Goal: Task Accomplishment & Management: Use online tool/utility

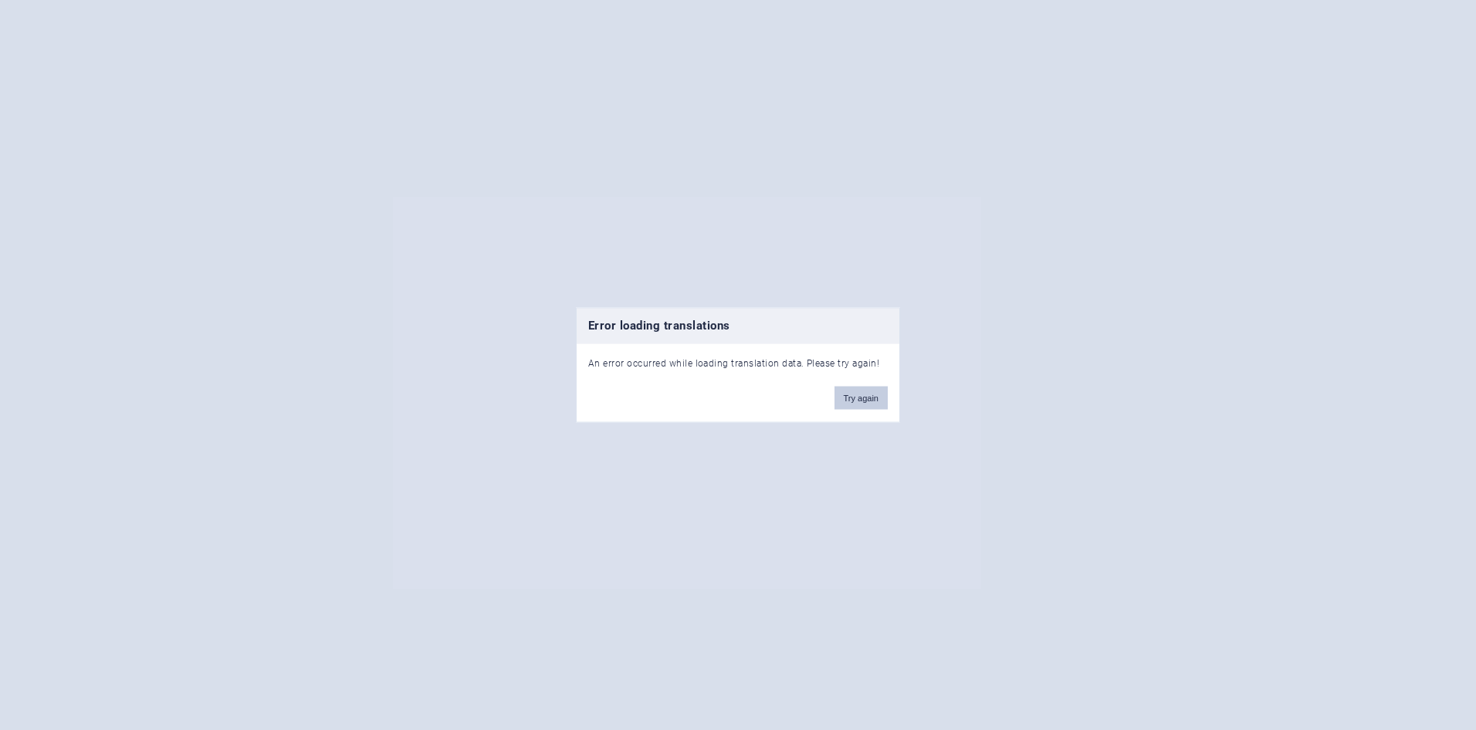
click at [857, 401] on button "Try again" at bounding box center [860, 397] width 53 height 23
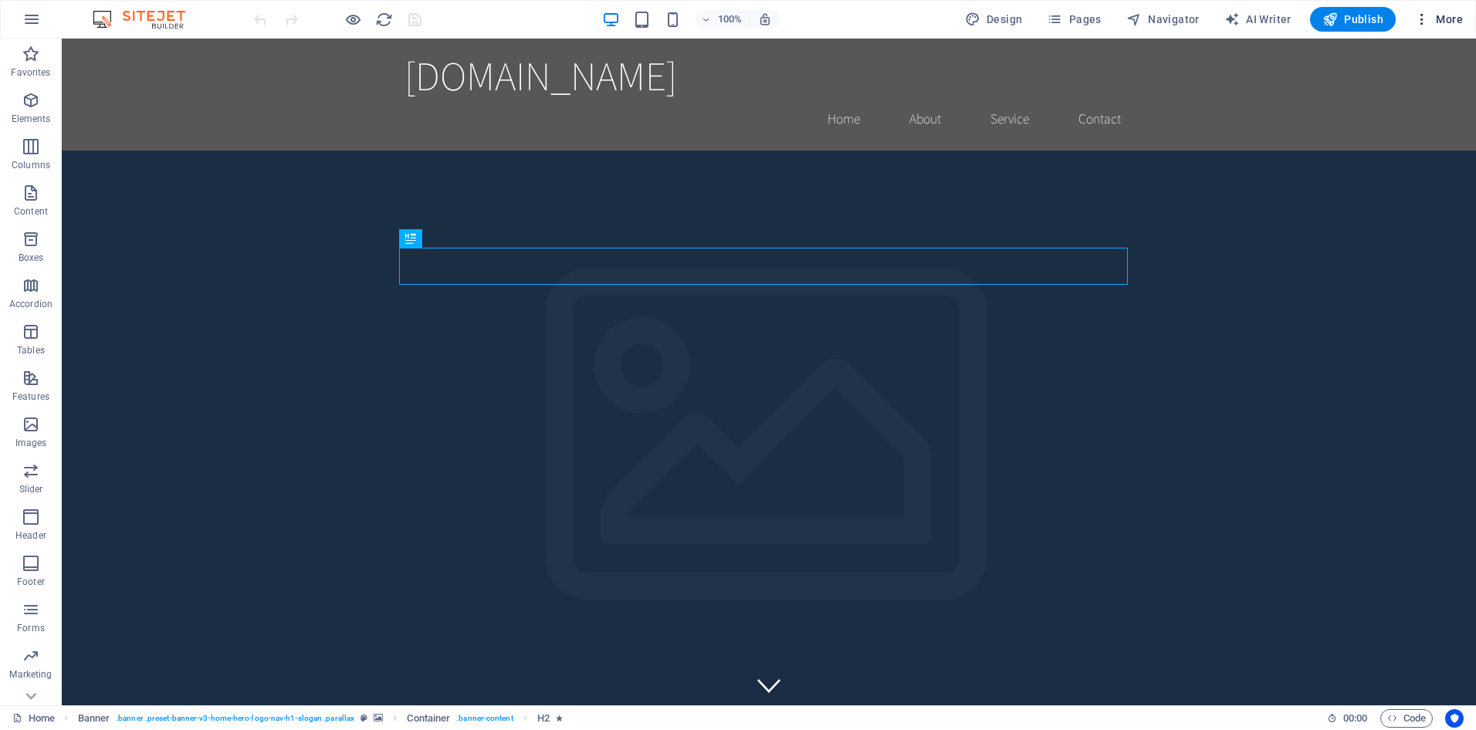
click at [1426, 18] on icon "button" at bounding box center [1421, 19] width 15 height 15
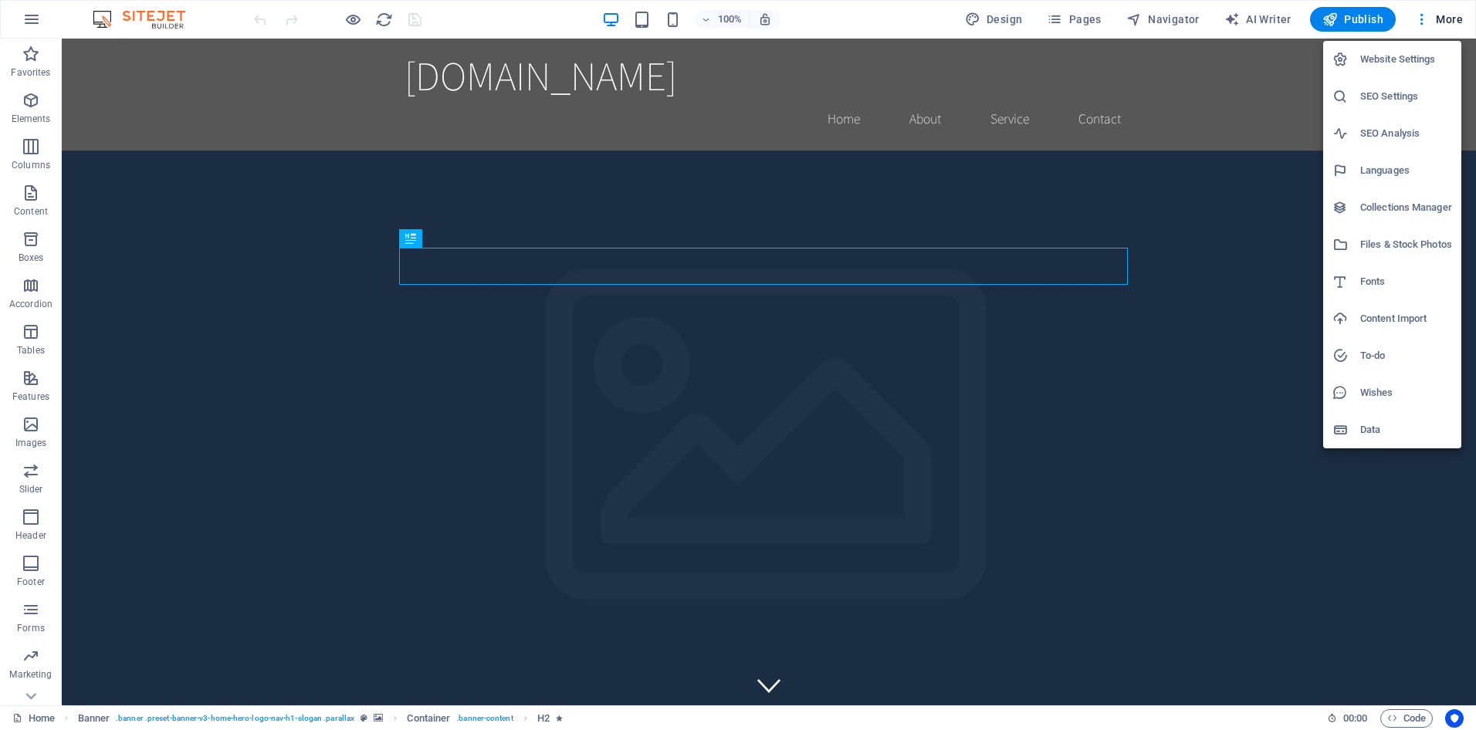
click at [1365, 313] on h6 "Content Import" at bounding box center [1406, 319] width 92 height 19
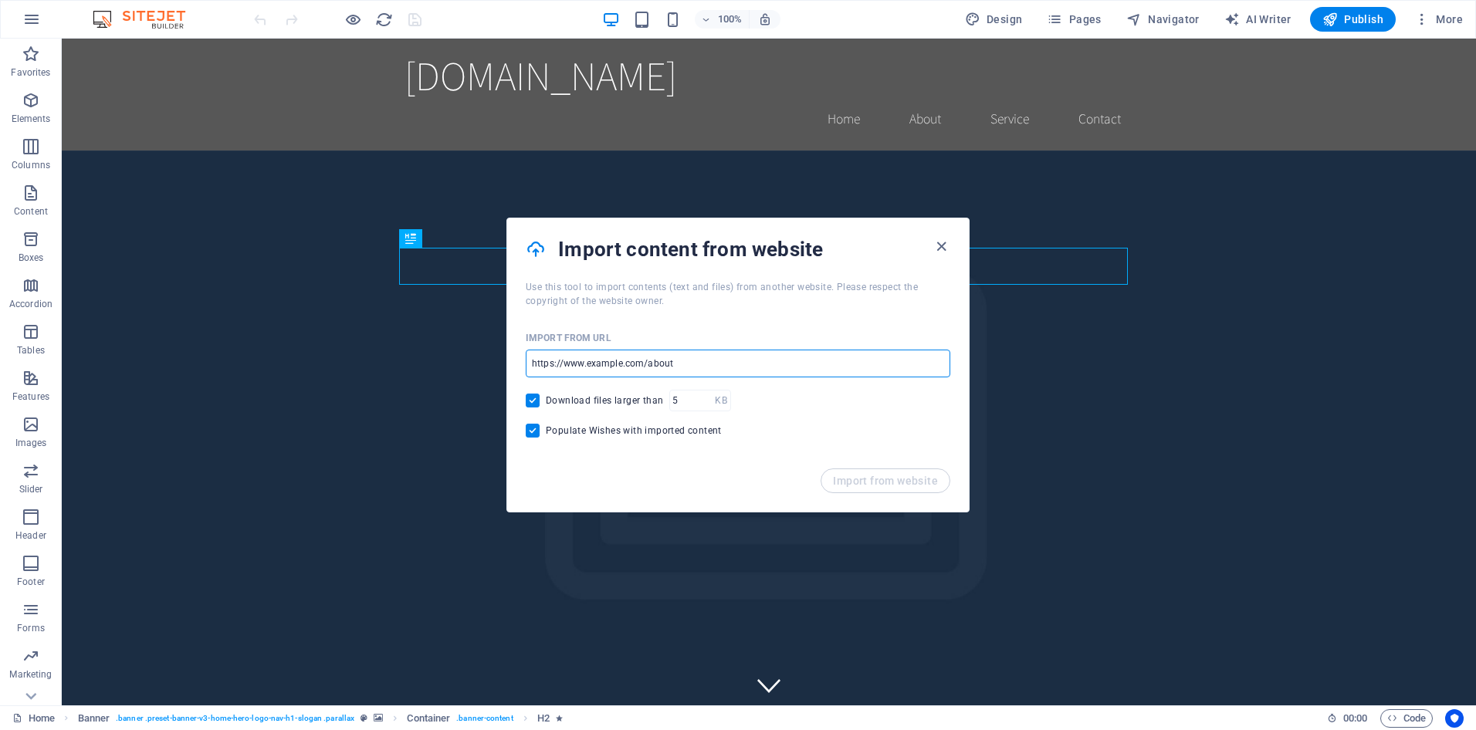
click at [750, 364] on input "url" at bounding box center [738, 364] width 425 height 28
click at [751, 364] on input "url" at bounding box center [738, 364] width 425 height 28
drag, startPoint x: 530, startPoint y: 459, endPoint x: 526, endPoint y: 448, distance: 11.8
click at [526, 448] on div "Import from URL ​ Download files larger than KB ​ Populate Wishes with imported…" at bounding box center [738, 388] width 462 height 161
click at [530, 428] on input "Populate Wishes with imported content" at bounding box center [536, 431] width 20 height 14
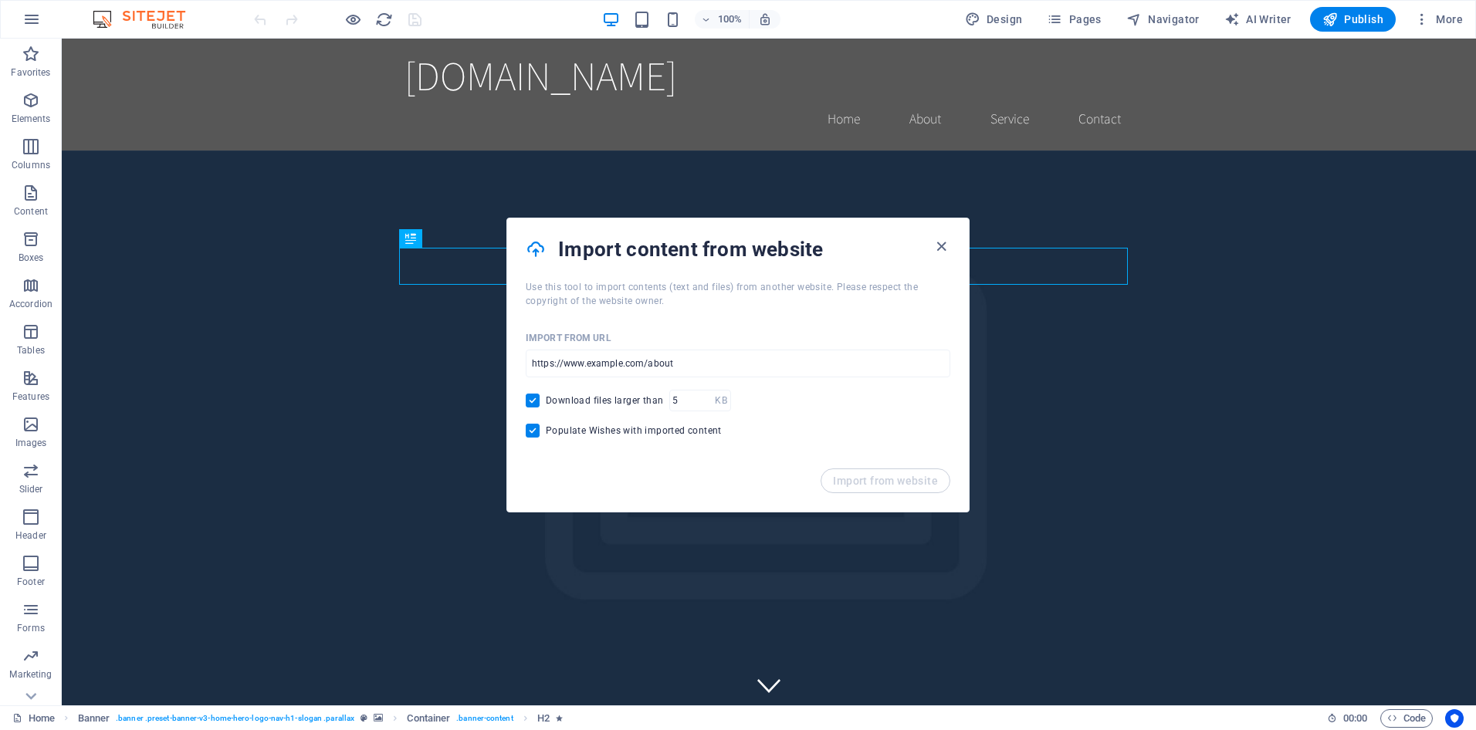
checkbox input "false"
click at [665, 359] on input "url" at bounding box center [738, 364] width 425 height 28
type input "[DOMAIN_NAME]"
click at [895, 479] on span "Import from website" at bounding box center [885, 481] width 105 height 12
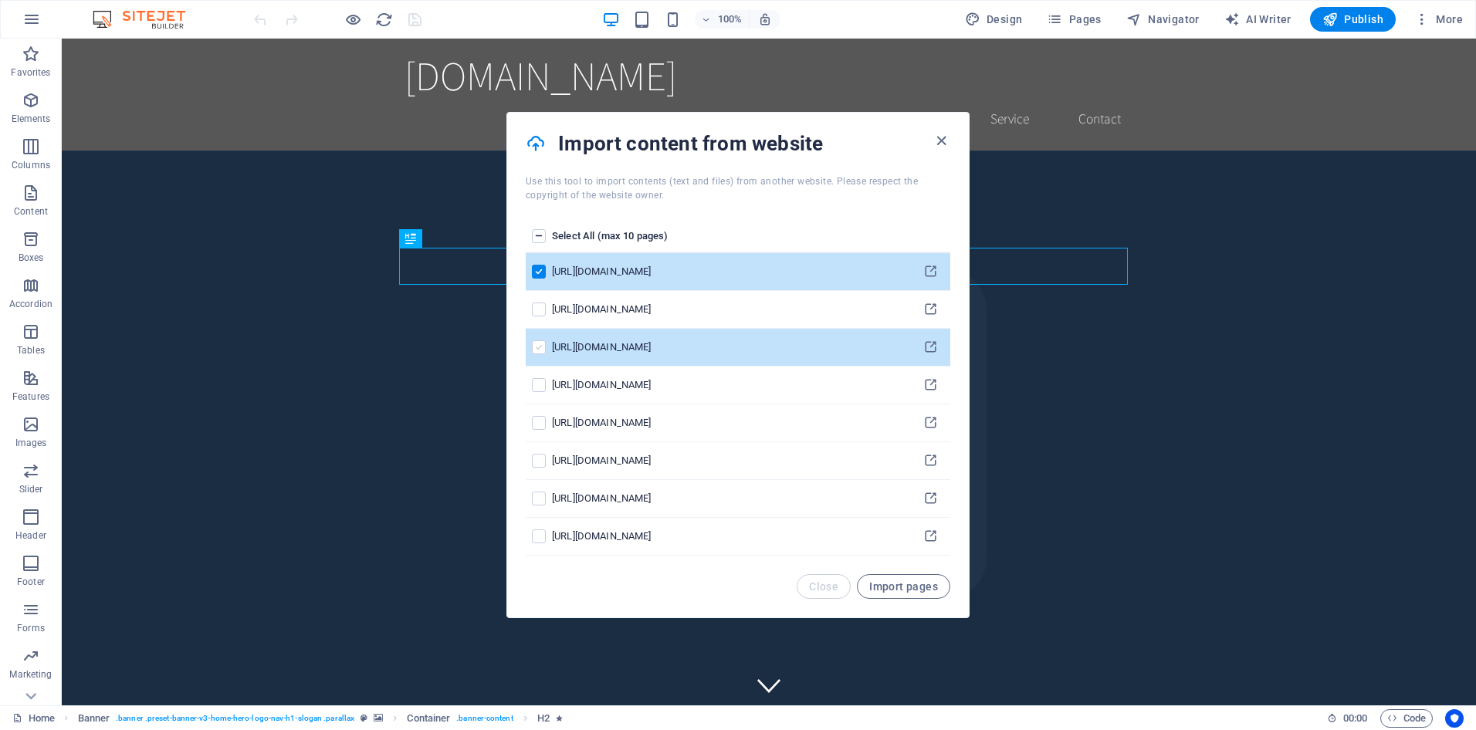
click at [538, 350] on label "pages list" at bounding box center [539, 347] width 14 height 14
click at [0, 0] on input "pages list" at bounding box center [0, 0] width 0 height 0
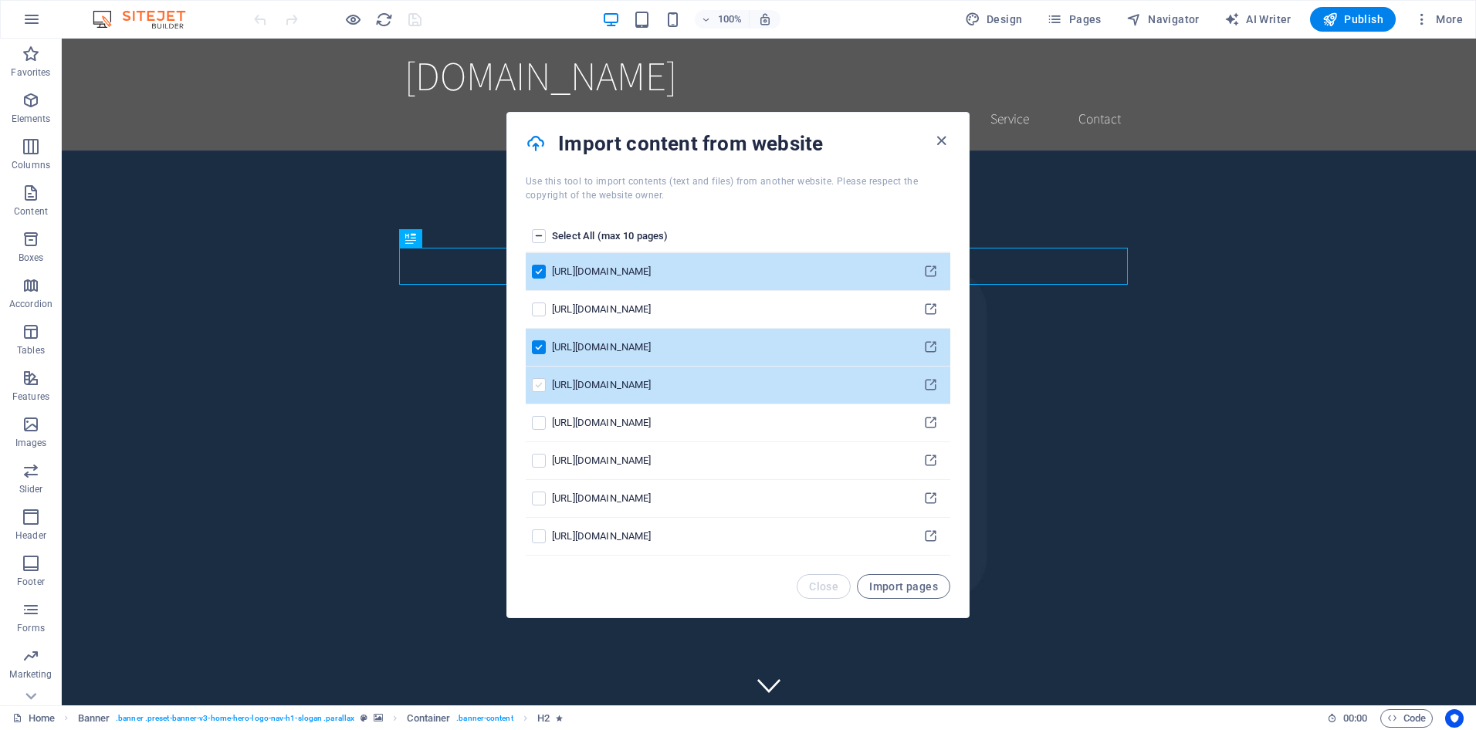
click at [537, 387] on label "pages list" at bounding box center [539, 385] width 14 height 14
click at [0, 0] on input "pages list" at bounding box center [0, 0] width 0 height 0
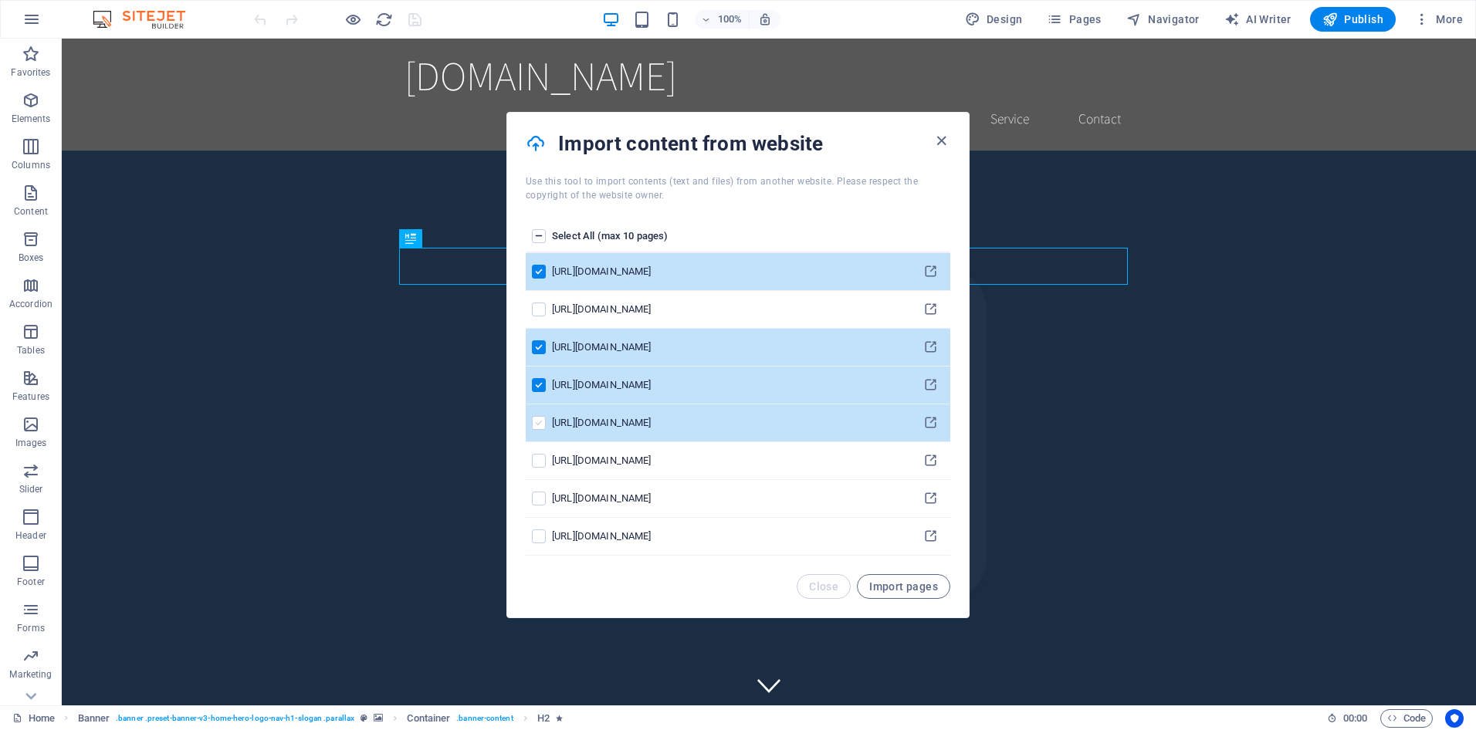
click at [536, 420] on label "pages list" at bounding box center [539, 423] width 14 height 14
click at [0, 0] on input "pages list" at bounding box center [0, 0] width 0 height 0
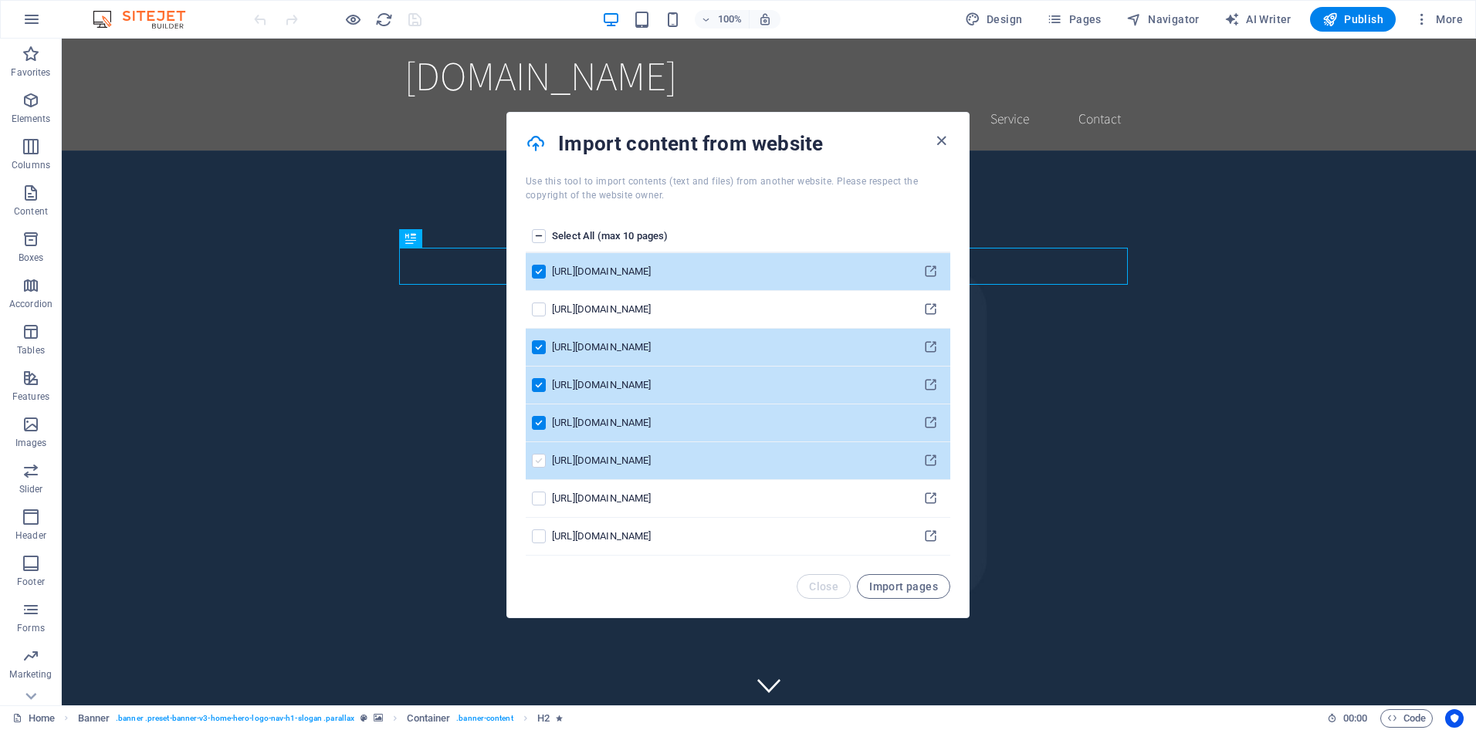
click at [536, 466] on label "pages list" at bounding box center [539, 461] width 14 height 14
click at [0, 0] on input "pages list" at bounding box center [0, 0] width 0 height 0
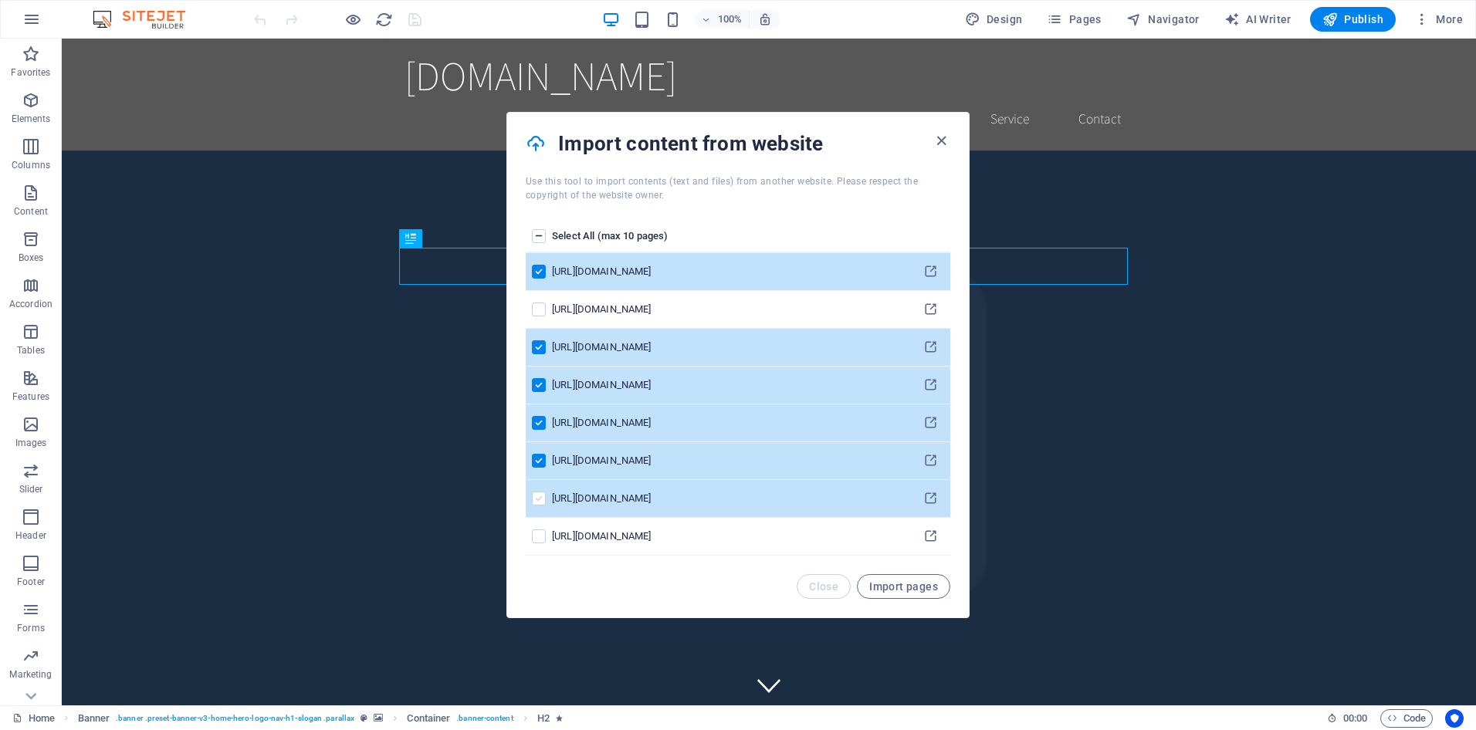
click at [534, 496] on label "pages list" at bounding box center [539, 499] width 14 height 14
click at [0, 0] on input "pages list" at bounding box center [0, 0] width 0 height 0
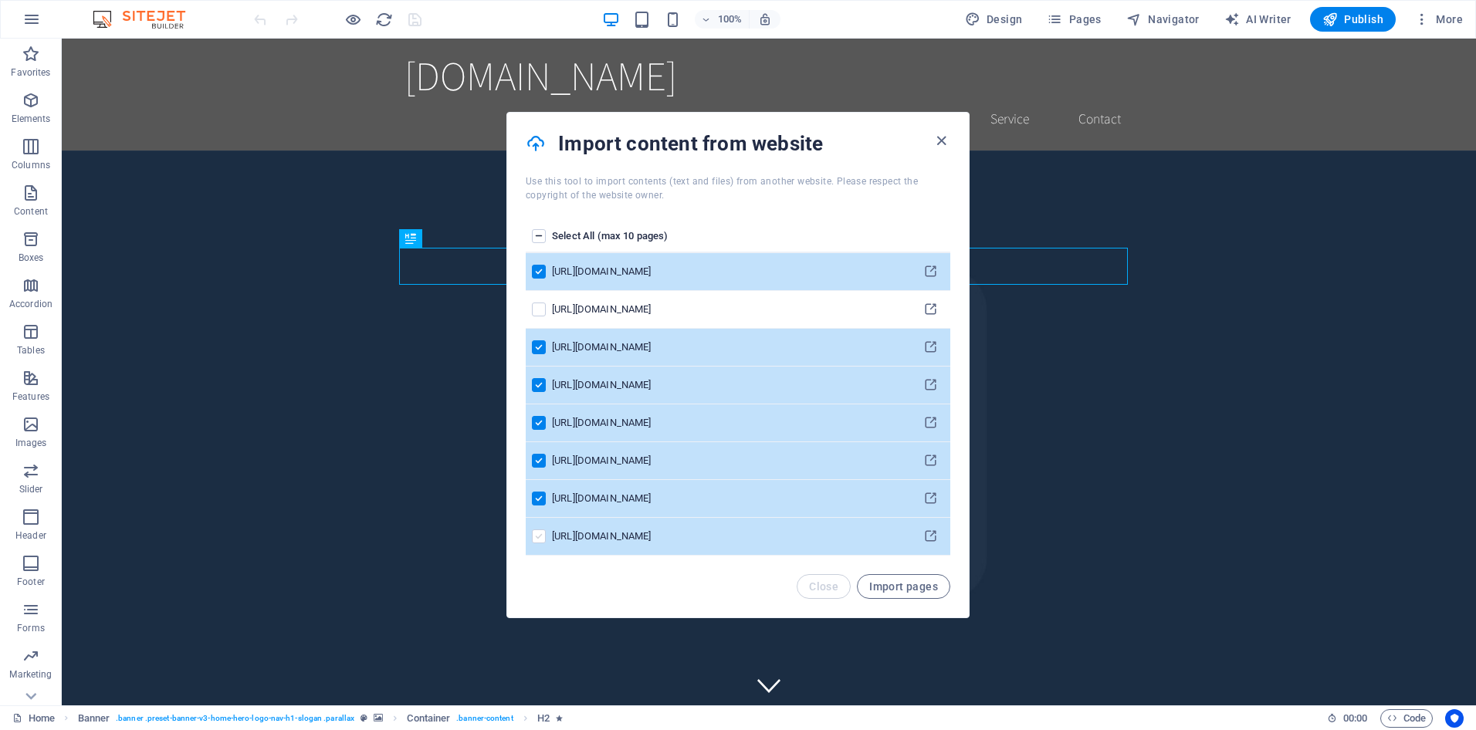
click at [533, 531] on label "pages list" at bounding box center [539, 536] width 14 height 14
click at [0, 0] on input "pages list" at bounding box center [0, 0] width 0 height 0
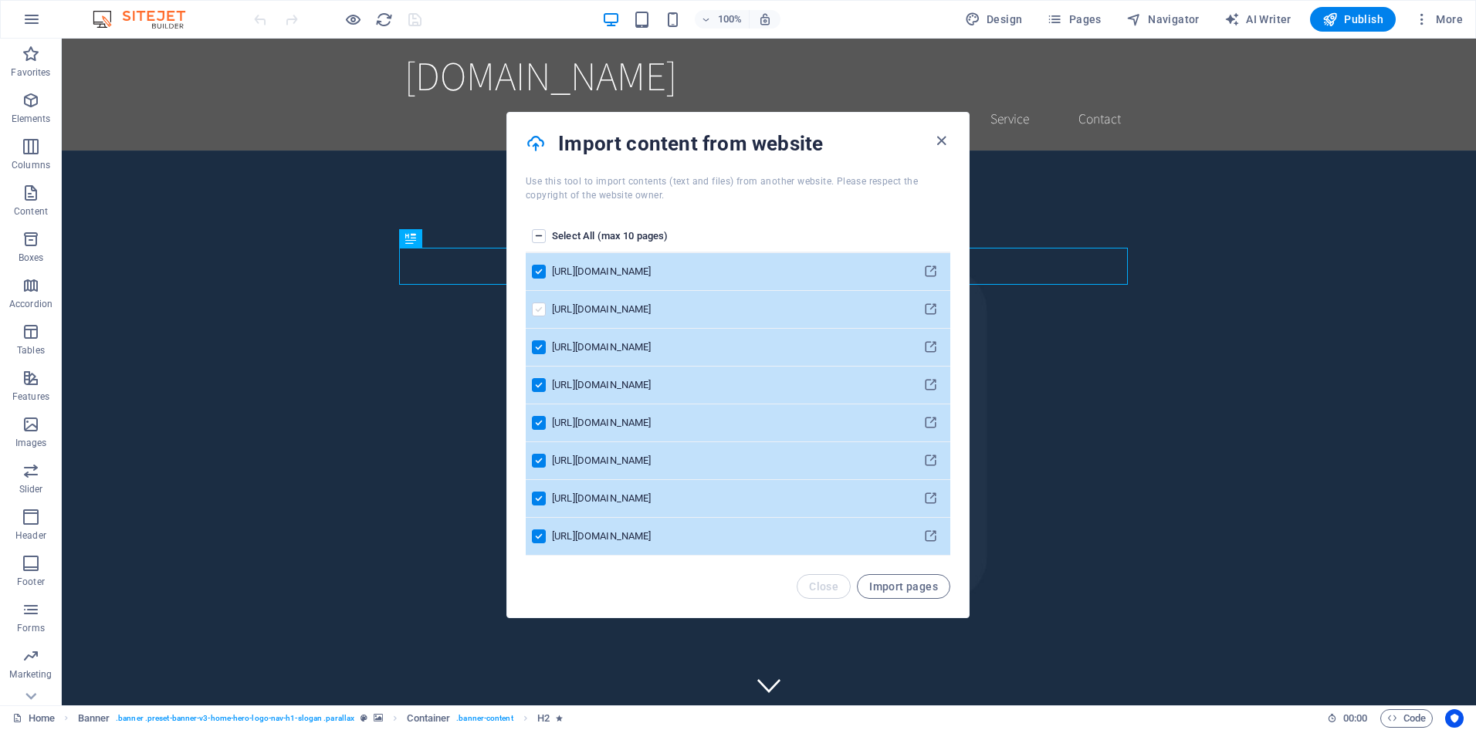
click at [541, 310] on label "pages list" at bounding box center [539, 310] width 14 height 14
click at [0, 0] on input "pages list" at bounding box center [0, 0] width 0 height 0
click at [897, 586] on span "Import pages" at bounding box center [903, 586] width 69 height 12
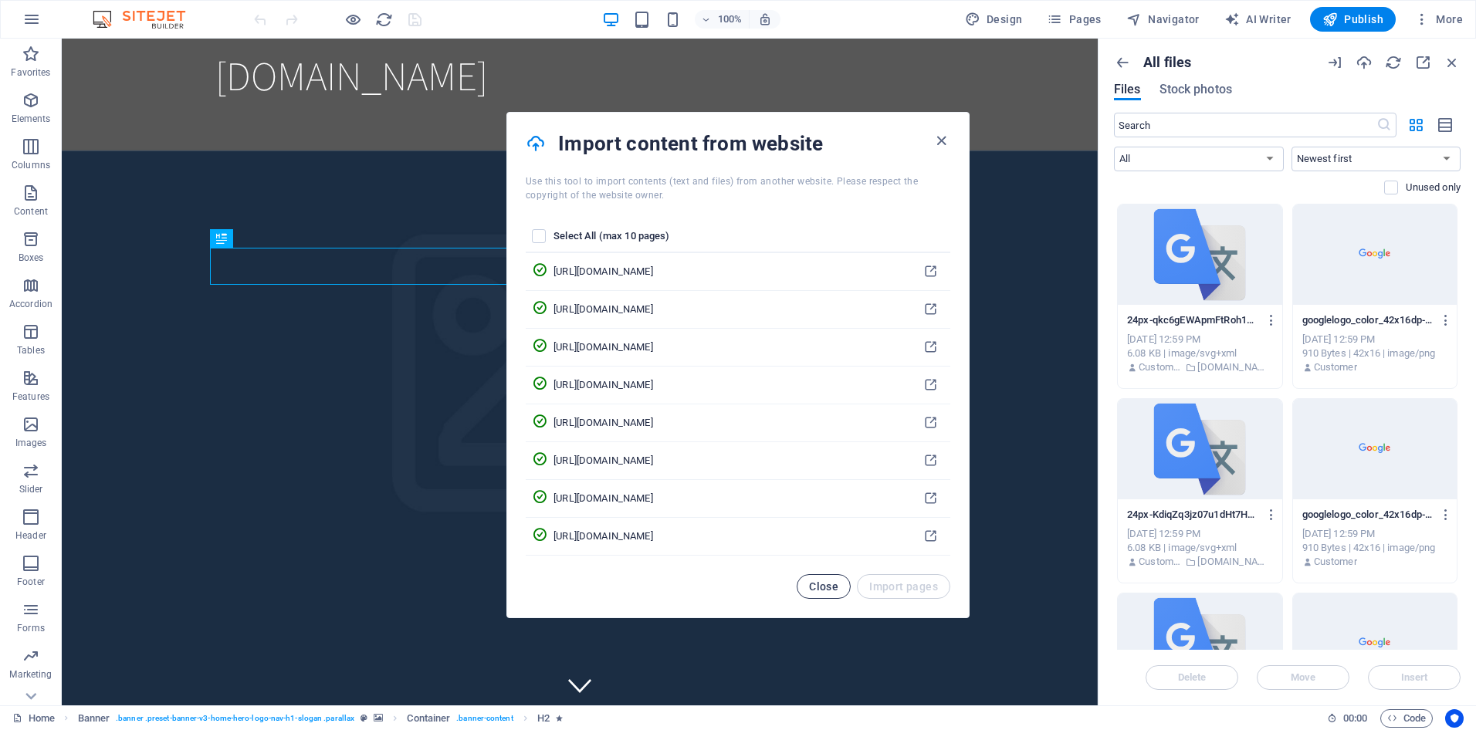
click at [817, 584] on span "Close" at bounding box center [823, 586] width 29 height 12
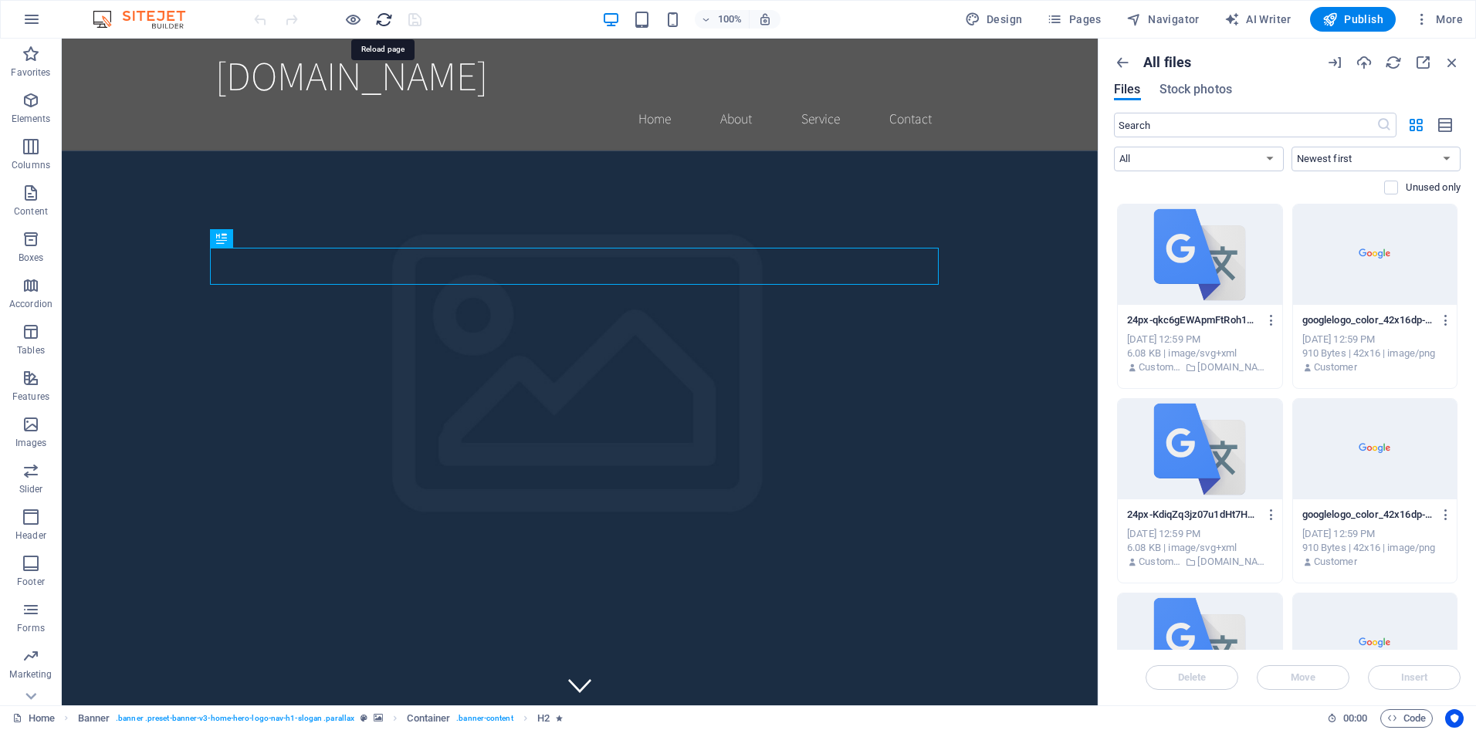
click at [386, 21] on icon "reload" at bounding box center [384, 20] width 18 height 18
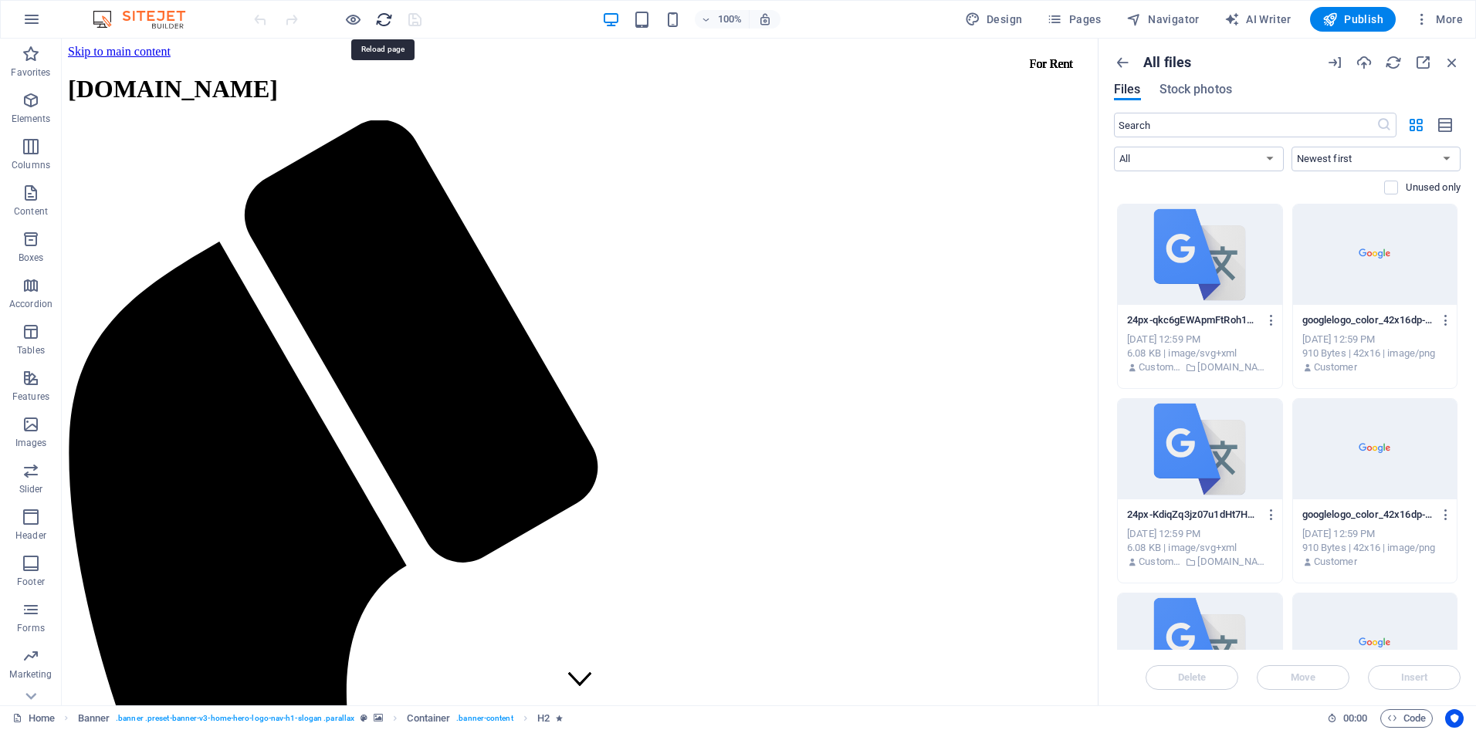
click at [384, 21] on icon "reload" at bounding box center [384, 20] width 18 height 18
click at [1152, 293] on div at bounding box center [1200, 255] width 164 height 100
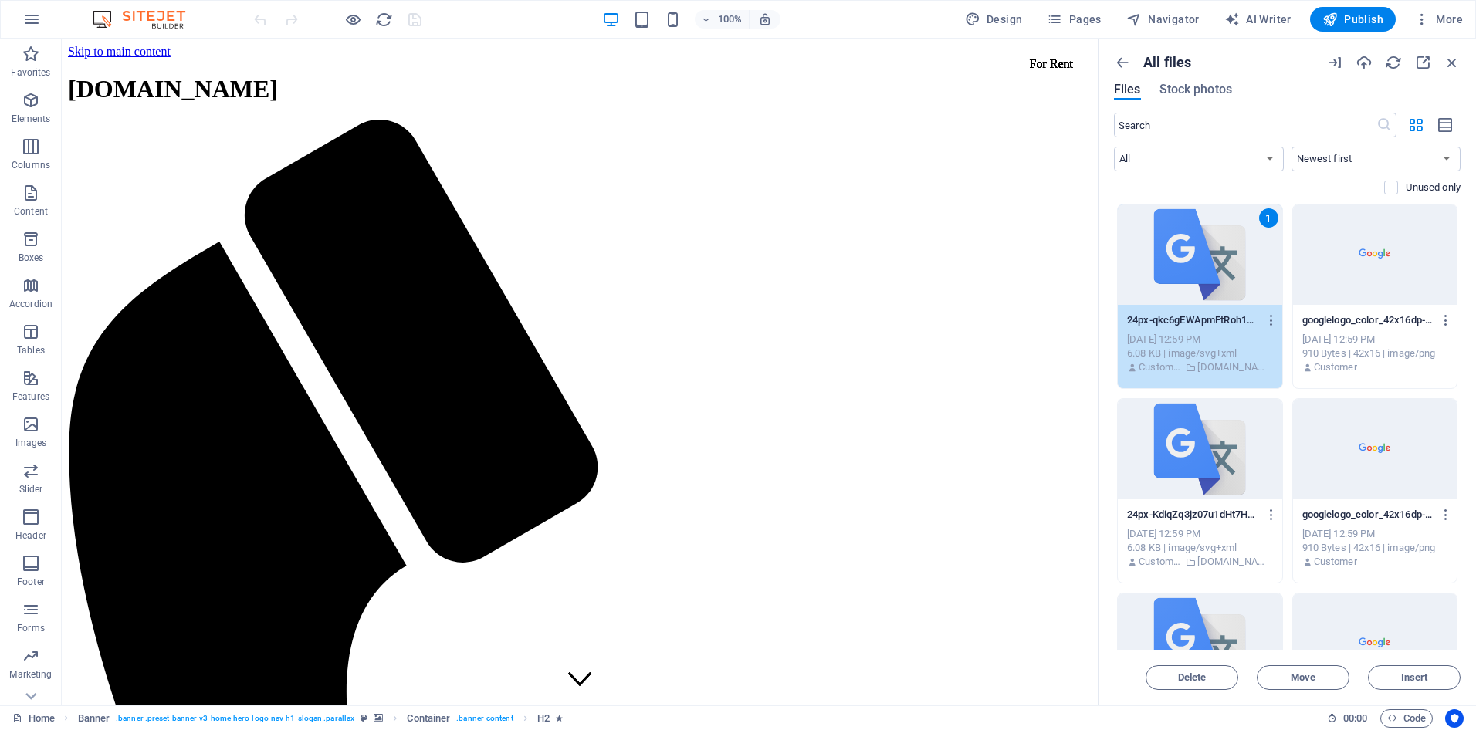
click at [1152, 293] on div "1" at bounding box center [1200, 255] width 164 height 100
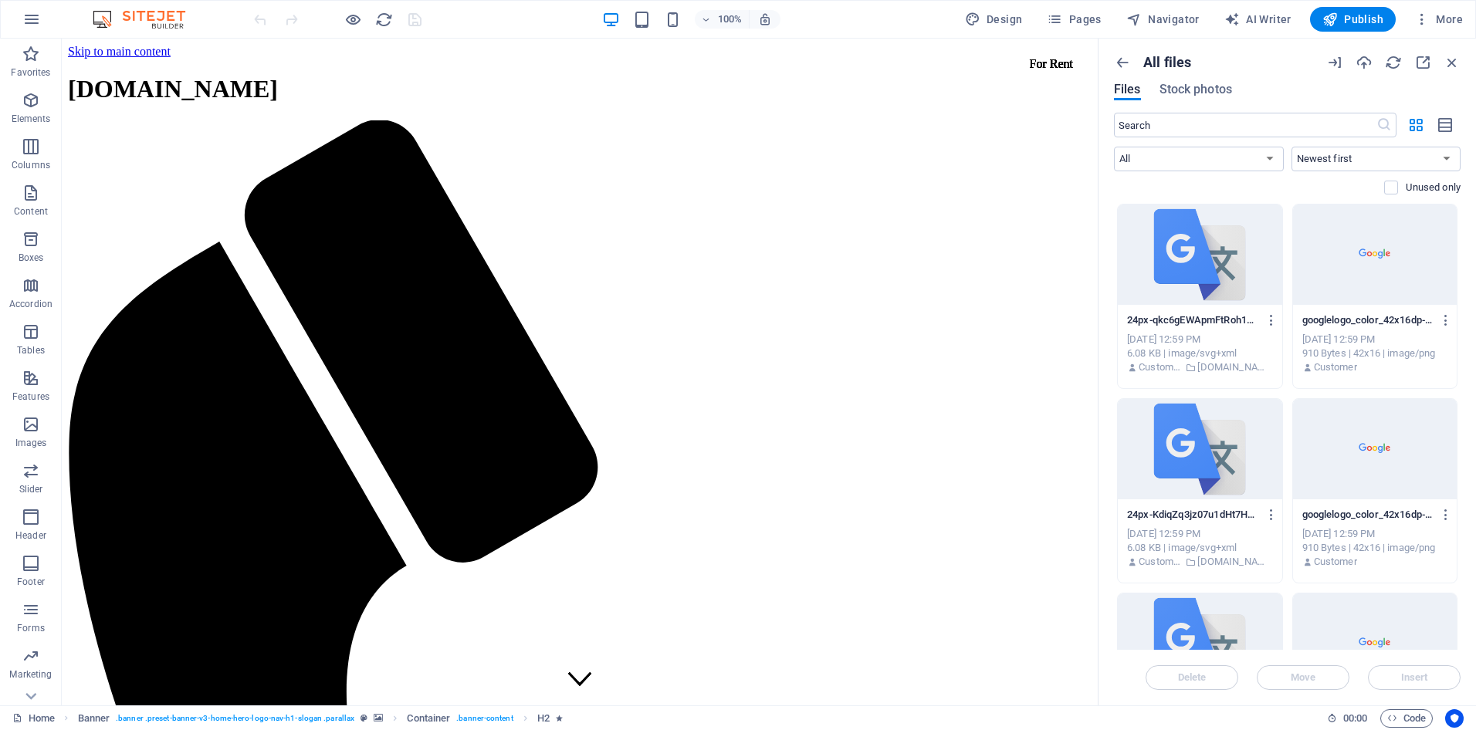
click at [1152, 293] on div at bounding box center [1200, 255] width 164 height 100
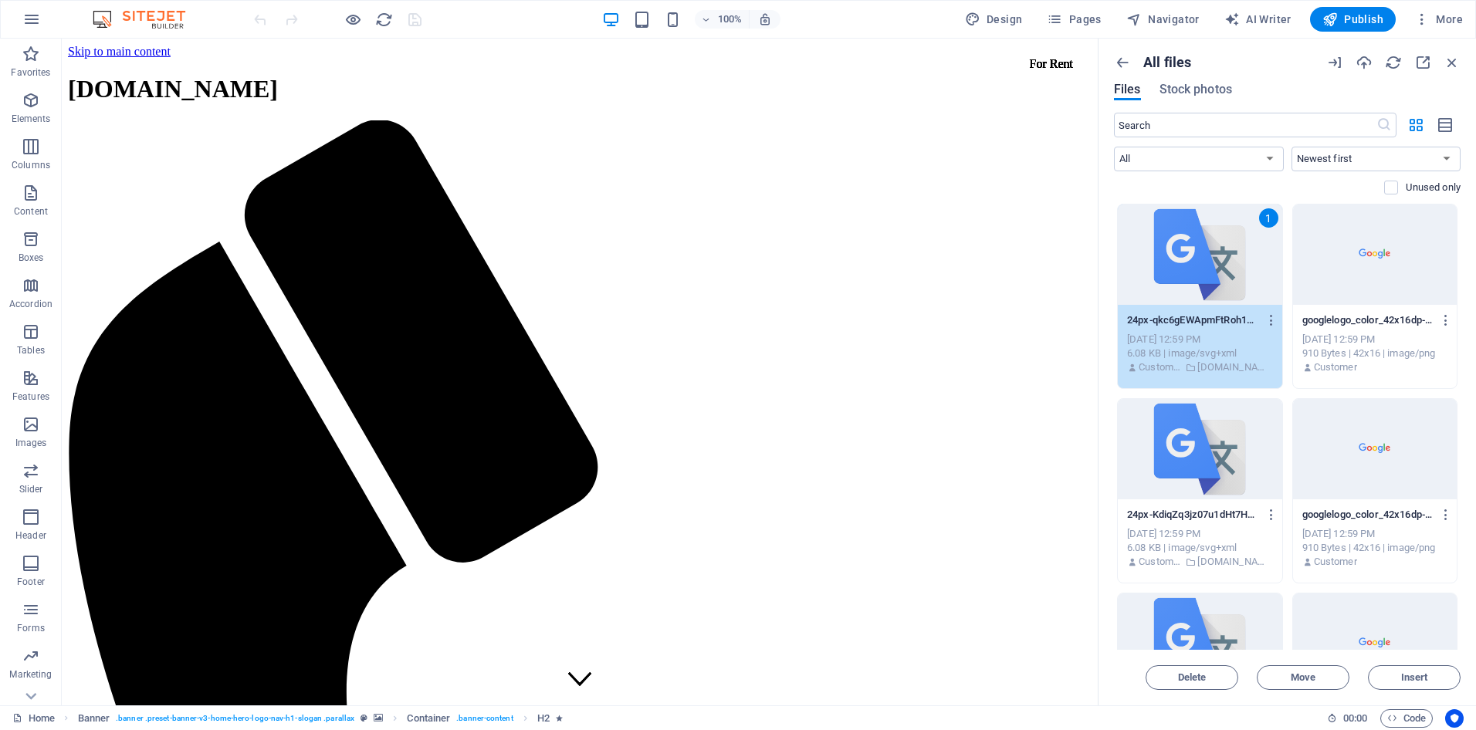
click at [1152, 292] on div "1" at bounding box center [1200, 255] width 164 height 100
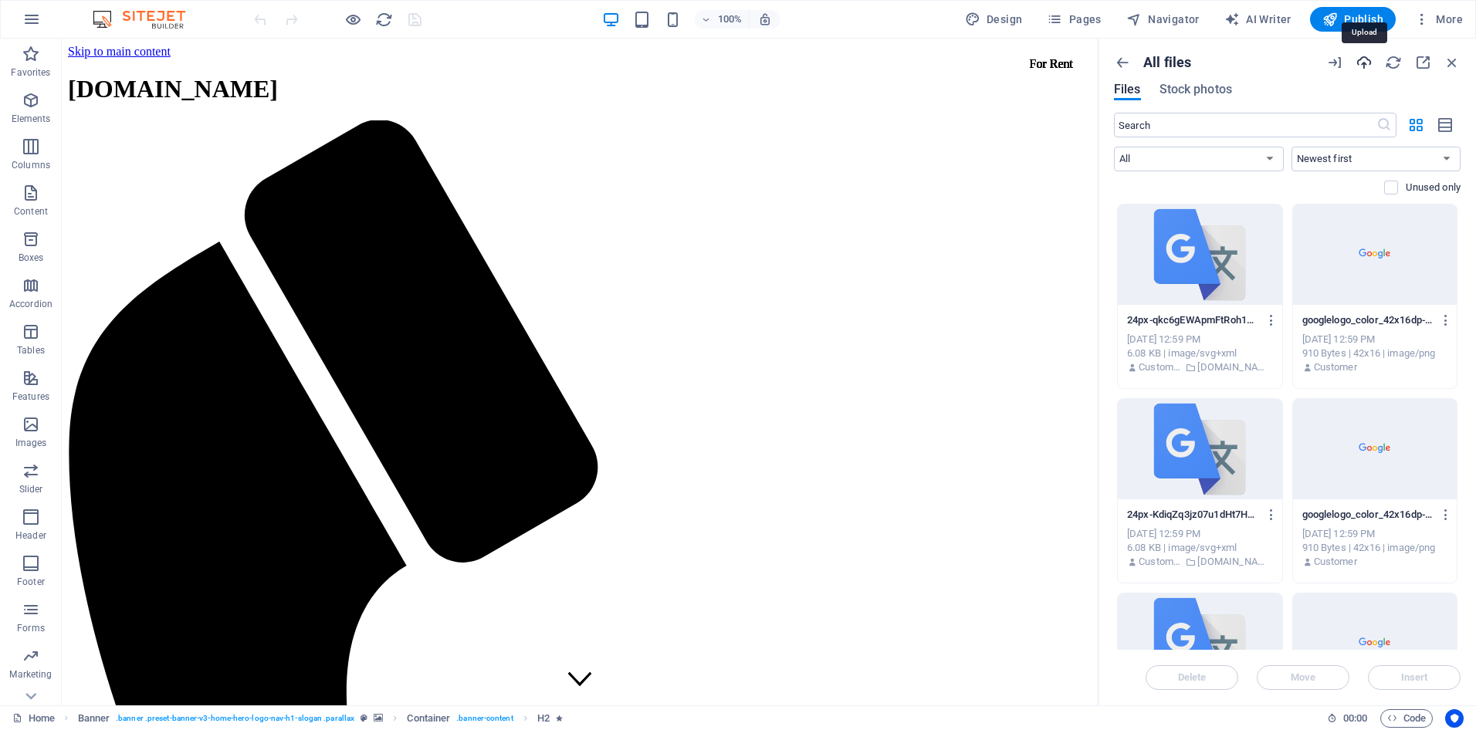
click at [1368, 59] on icon "button" at bounding box center [1363, 62] width 17 height 17
click at [1390, 58] on icon "button" at bounding box center [1393, 62] width 17 height 17
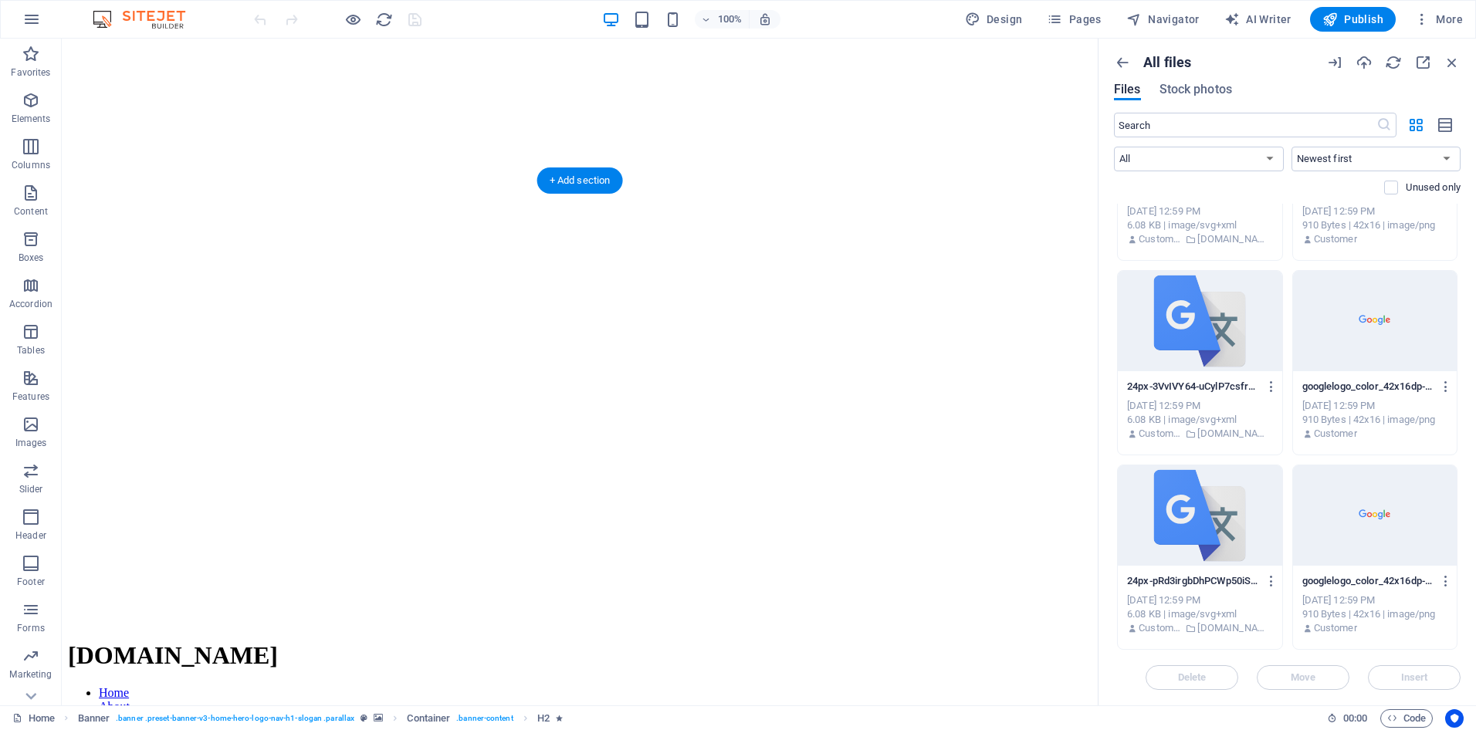
scroll to position [1544, 0]
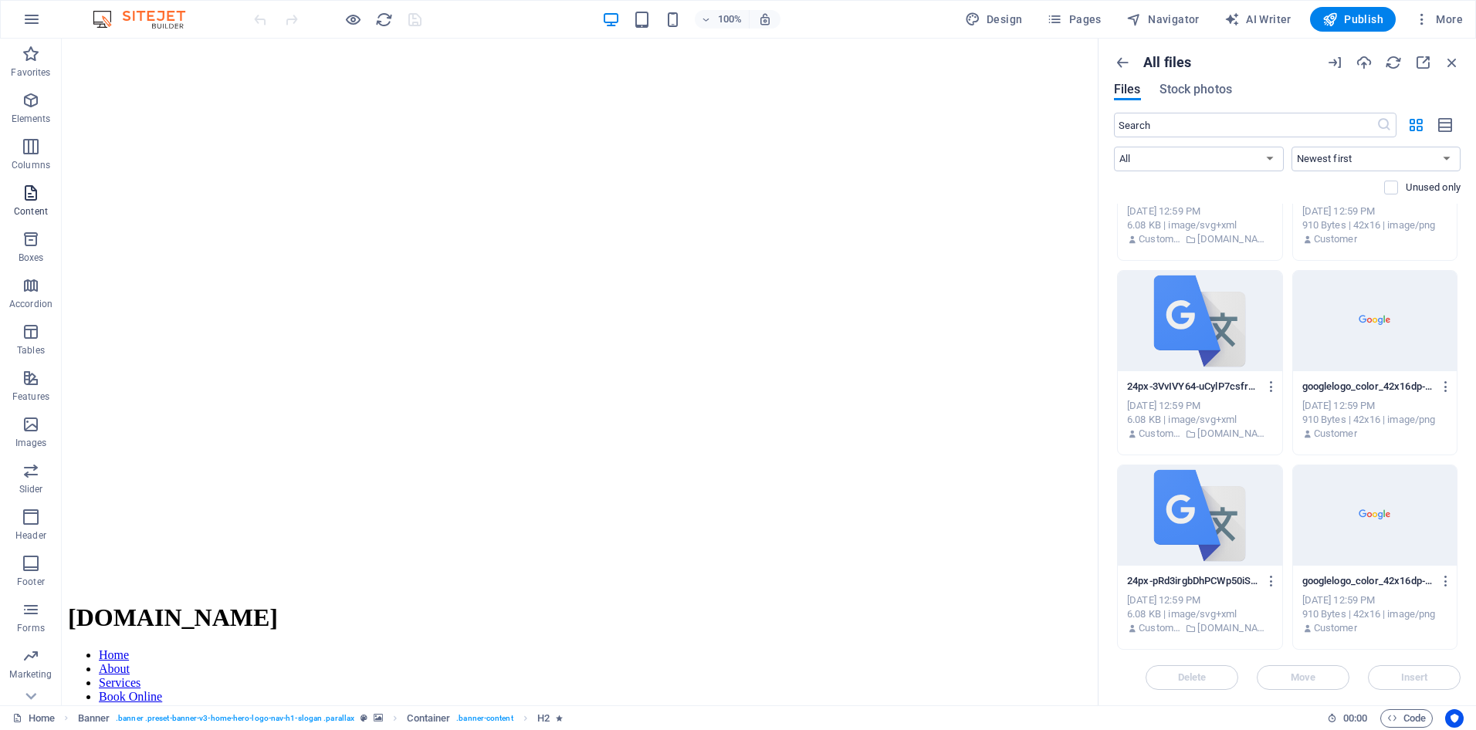
click at [27, 202] on span "Content" at bounding box center [31, 202] width 62 height 37
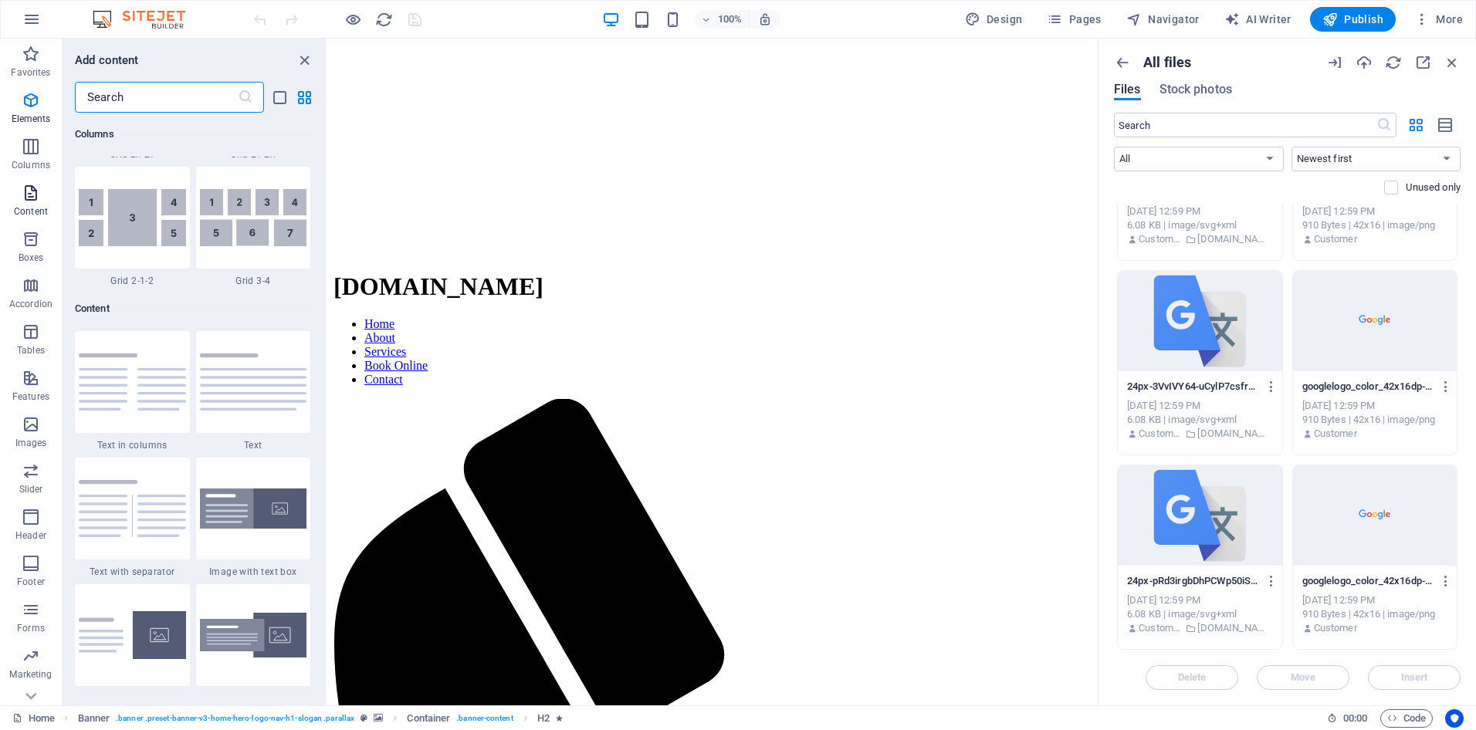
scroll to position [2701, 0]
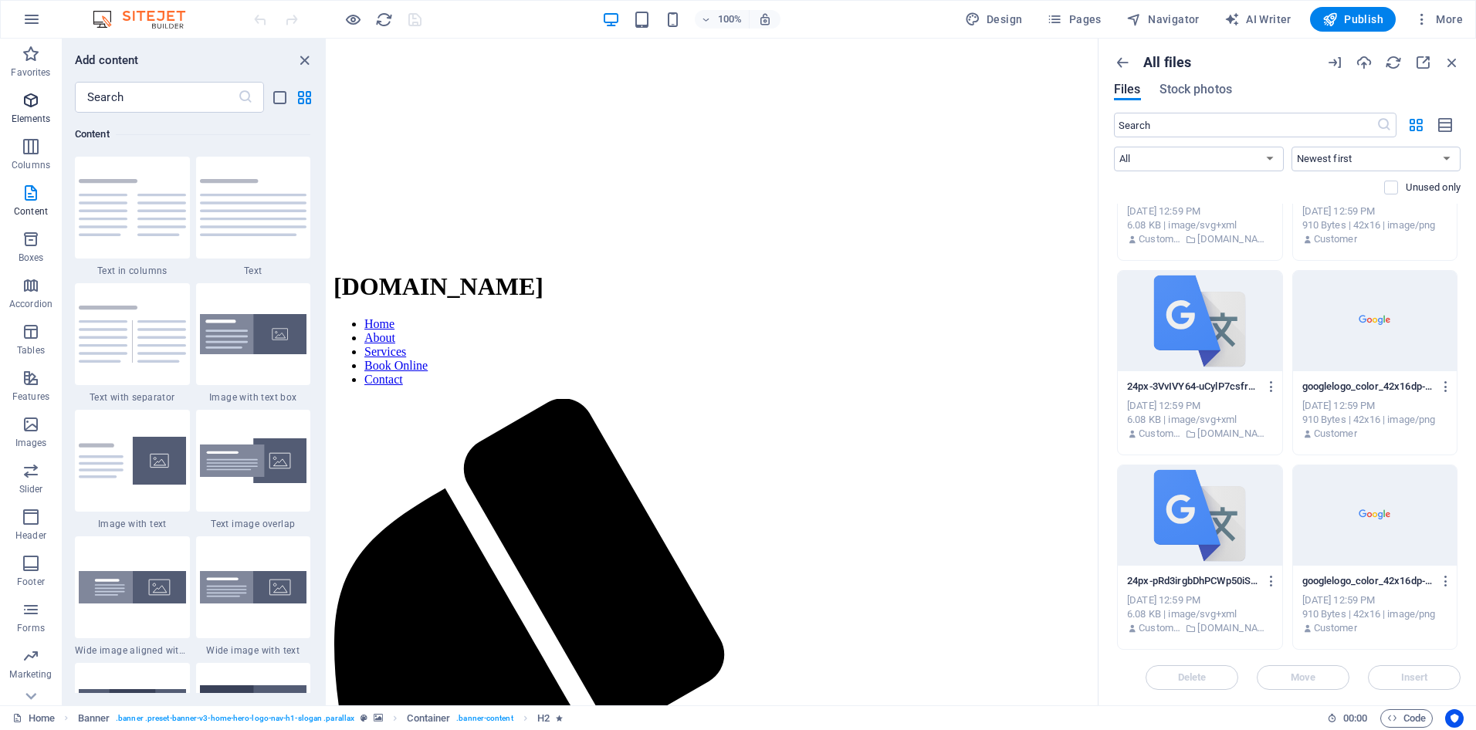
click at [33, 110] on span "Elements" at bounding box center [31, 109] width 62 height 37
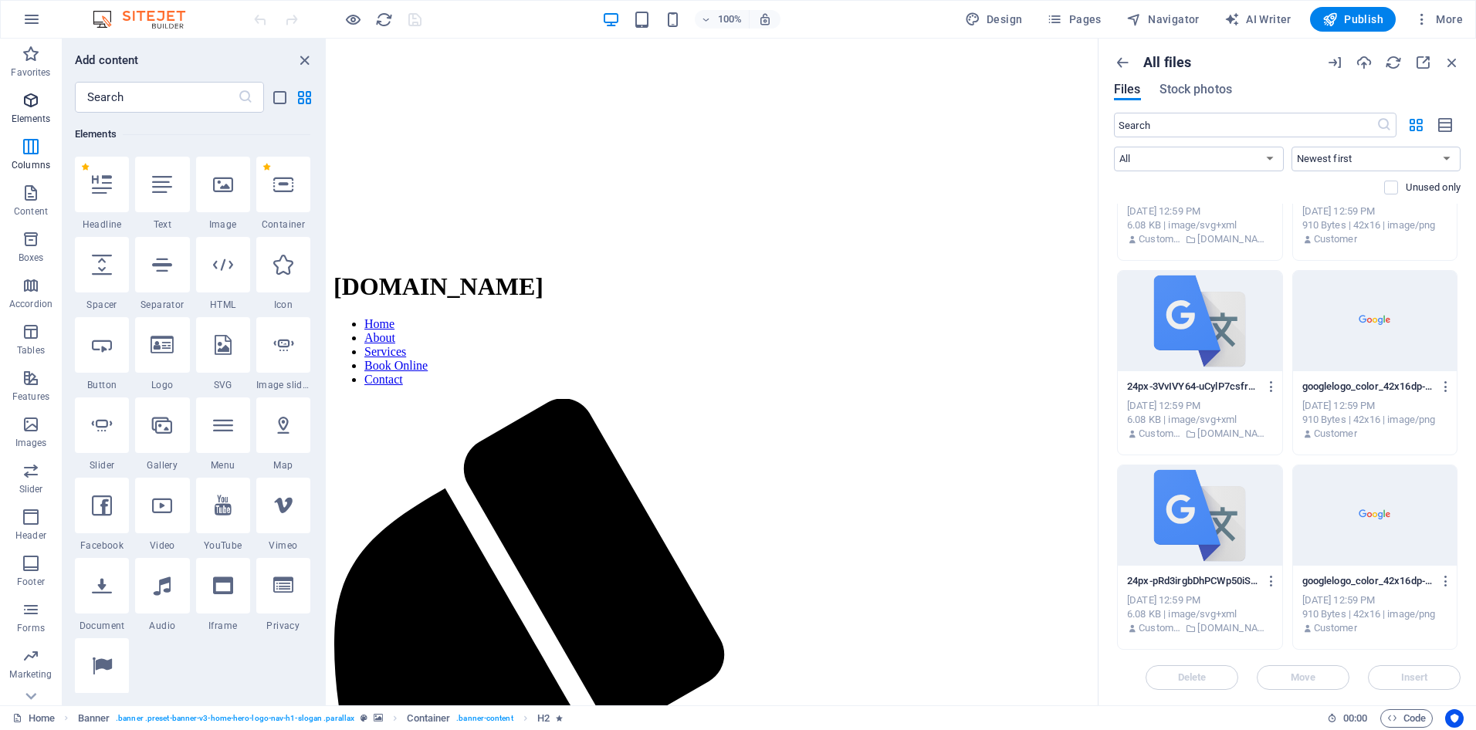
scroll to position [164, 0]
click at [27, 20] on icon "button" at bounding box center [31, 19] width 19 height 19
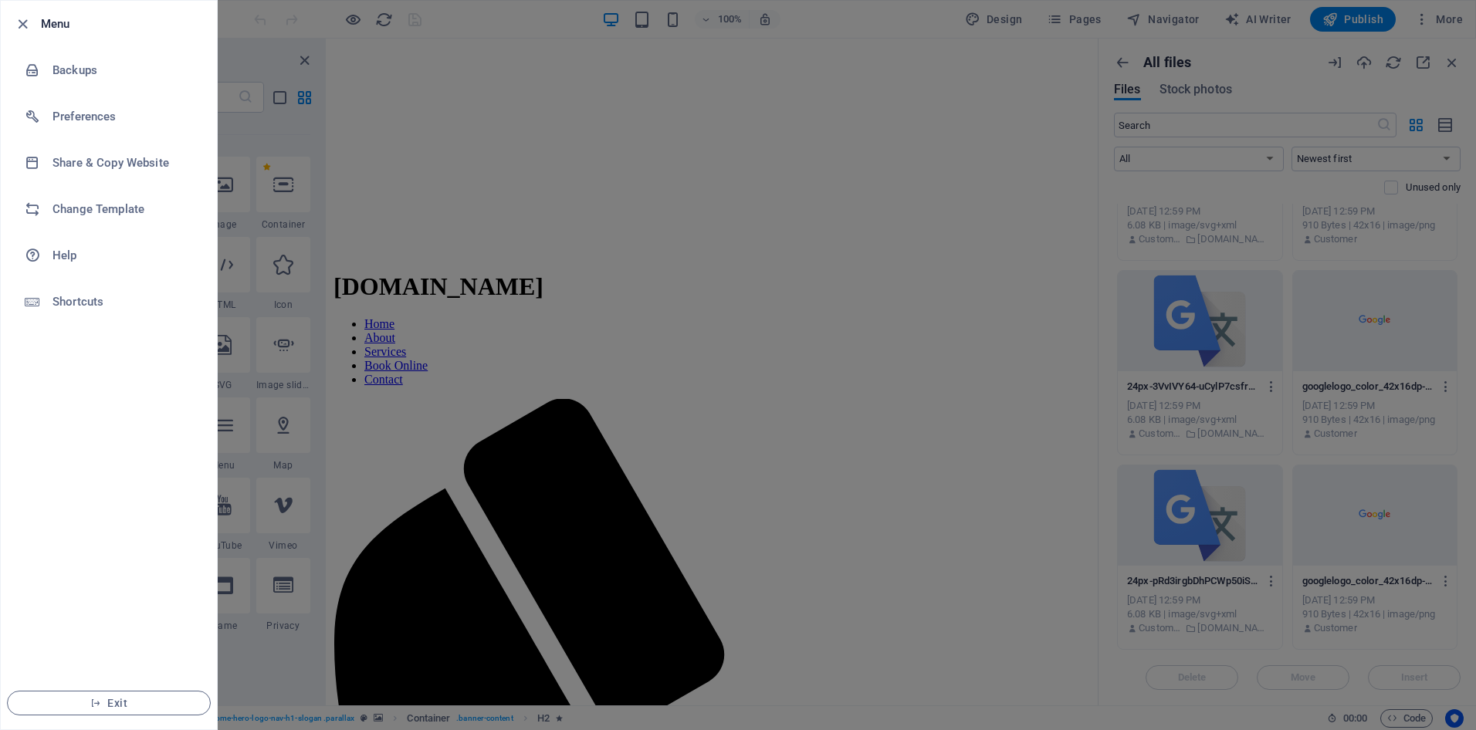
click at [764, 223] on div at bounding box center [738, 365] width 1476 height 730
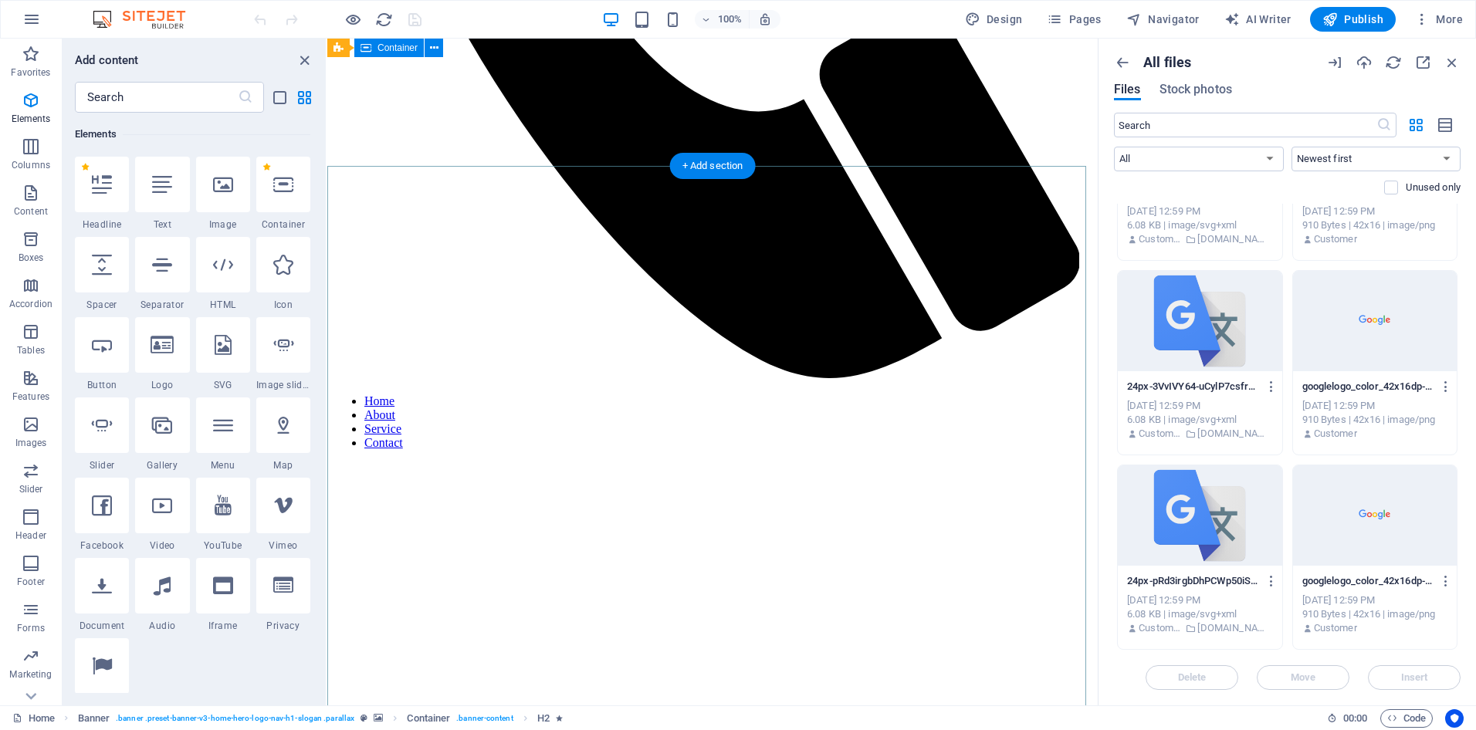
scroll to position [709, 0]
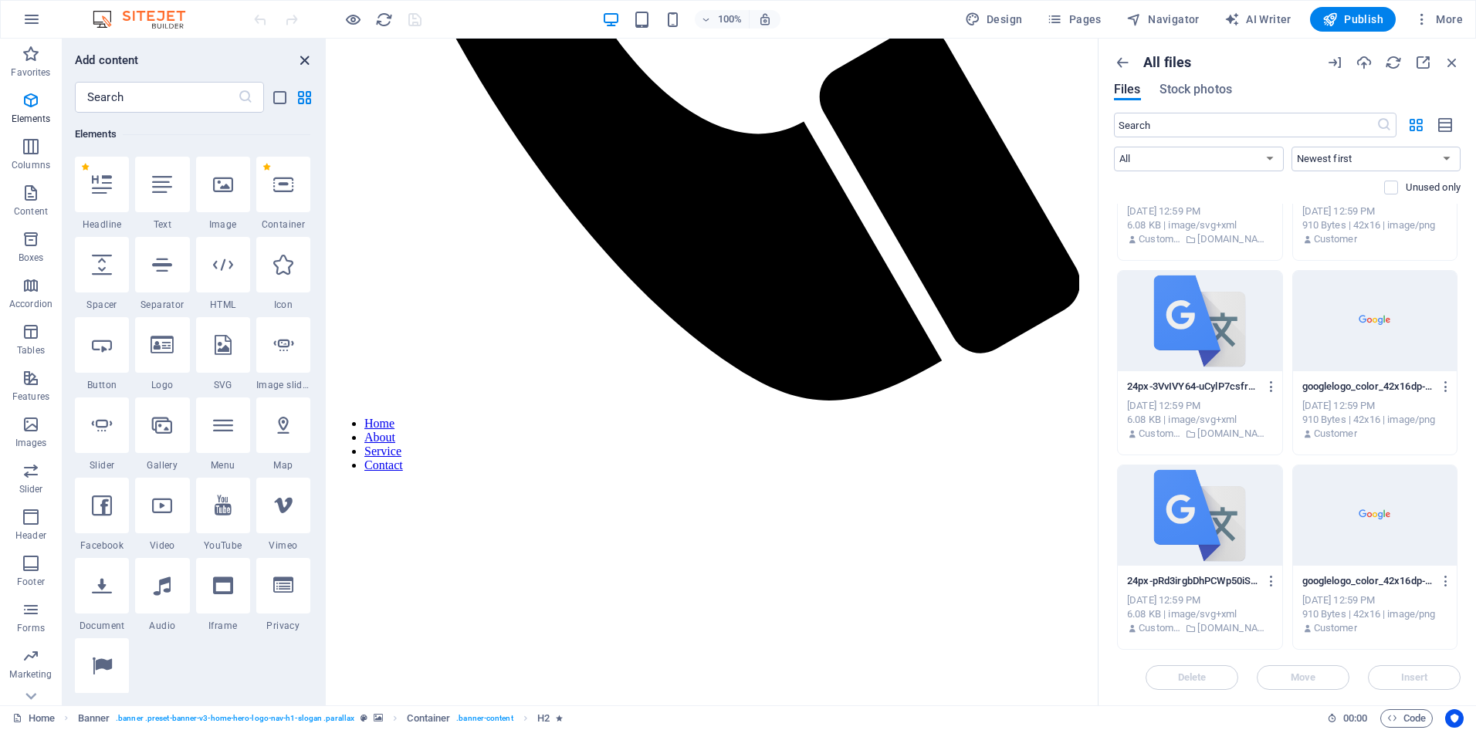
click at [302, 60] on icon "close panel" at bounding box center [305, 61] width 18 height 18
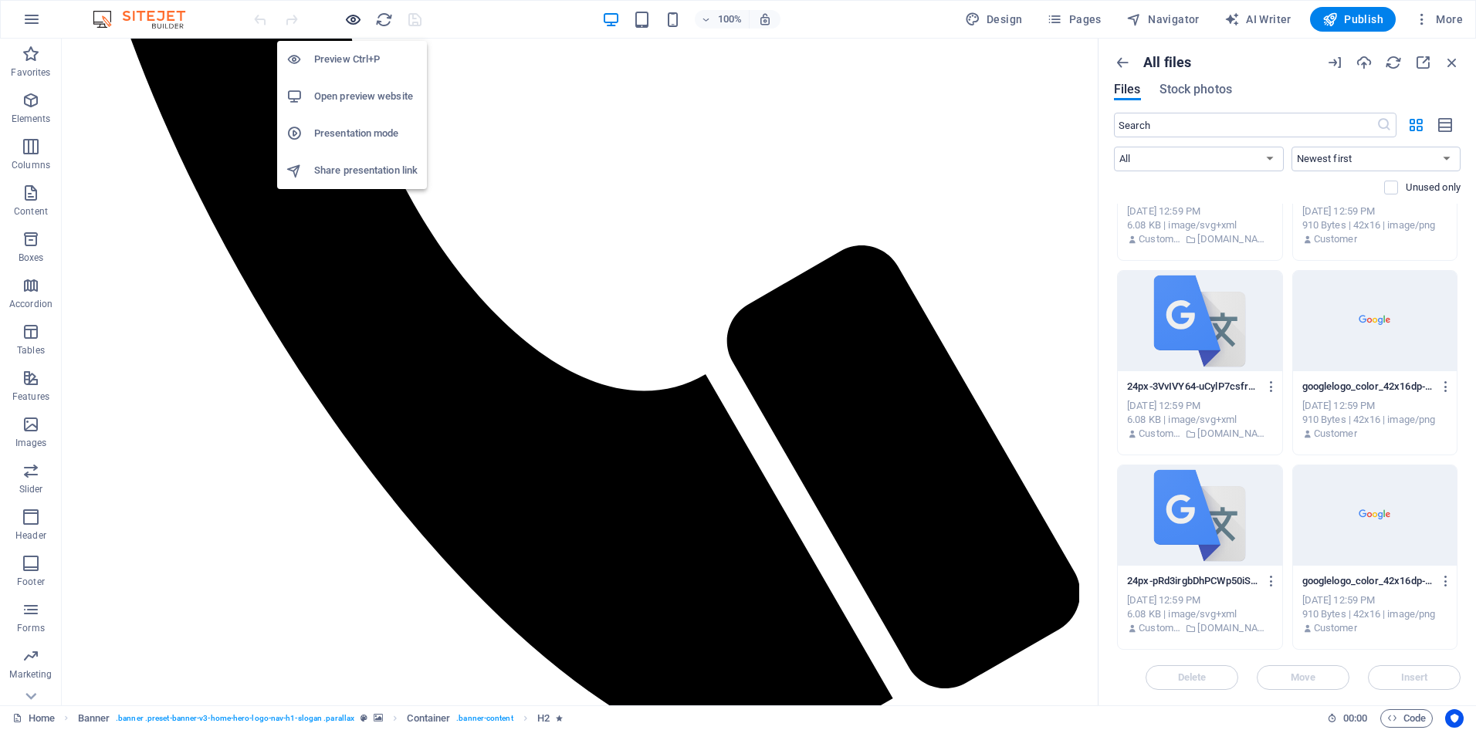
click at [348, 17] on icon "button" at bounding box center [353, 20] width 18 height 18
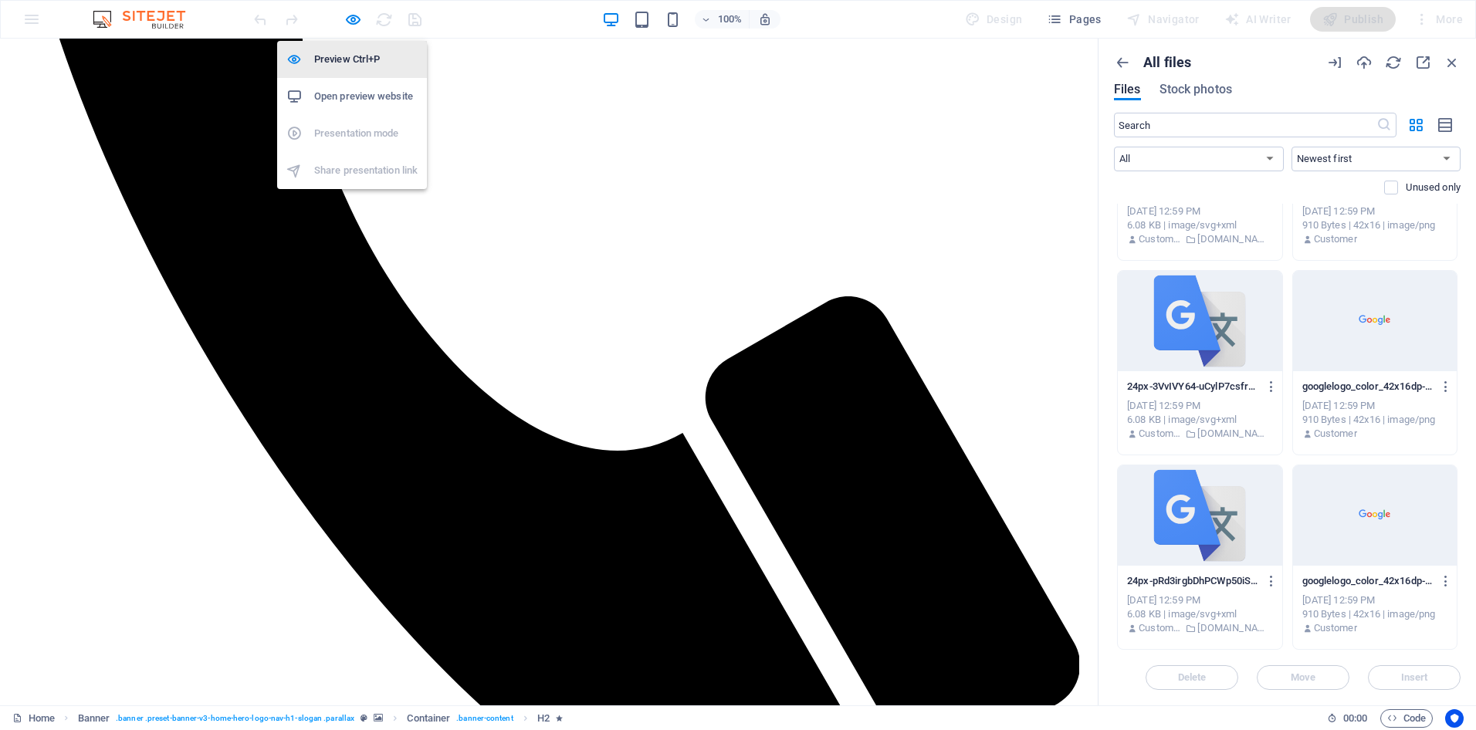
click at [353, 59] on h6 "Preview Ctrl+P" at bounding box center [365, 59] width 103 height 19
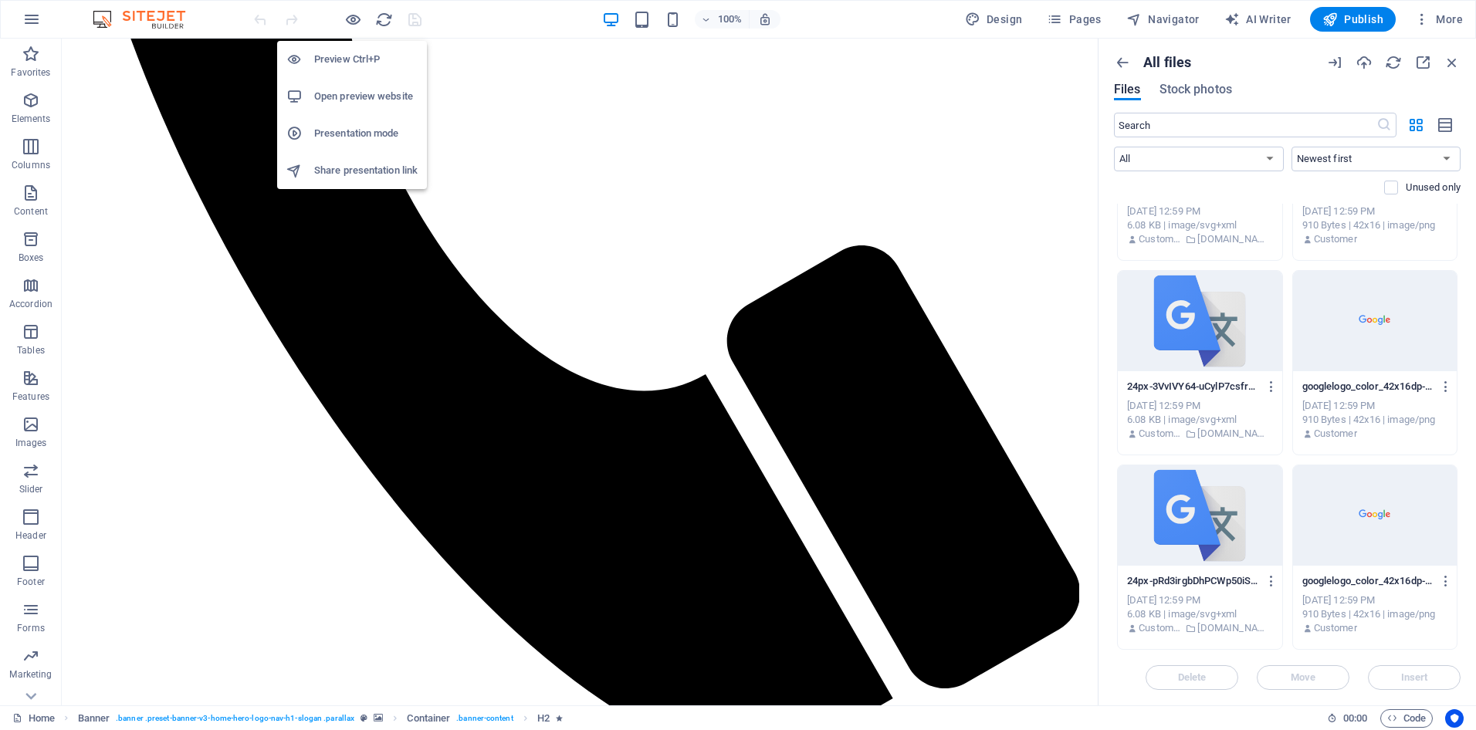
click at [353, 94] on h6 "Open preview website" at bounding box center [365, 96] width 103 height 19
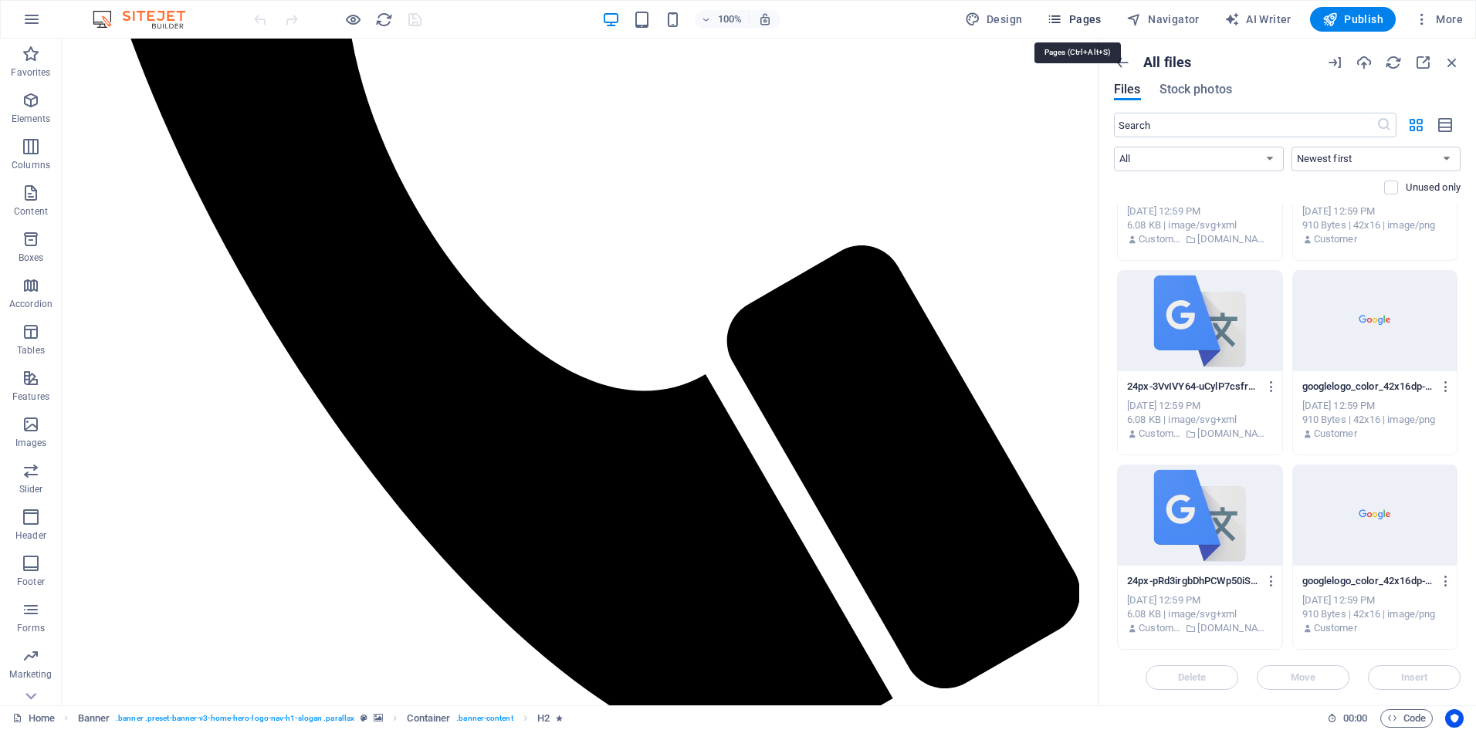
click at [1068, 12] on span "Pages" at bounding box center [1074, 19] width 54 height 15
click at [1074, 16] on span "Pages" at bounding box center [1074, 19] width 54 height 15
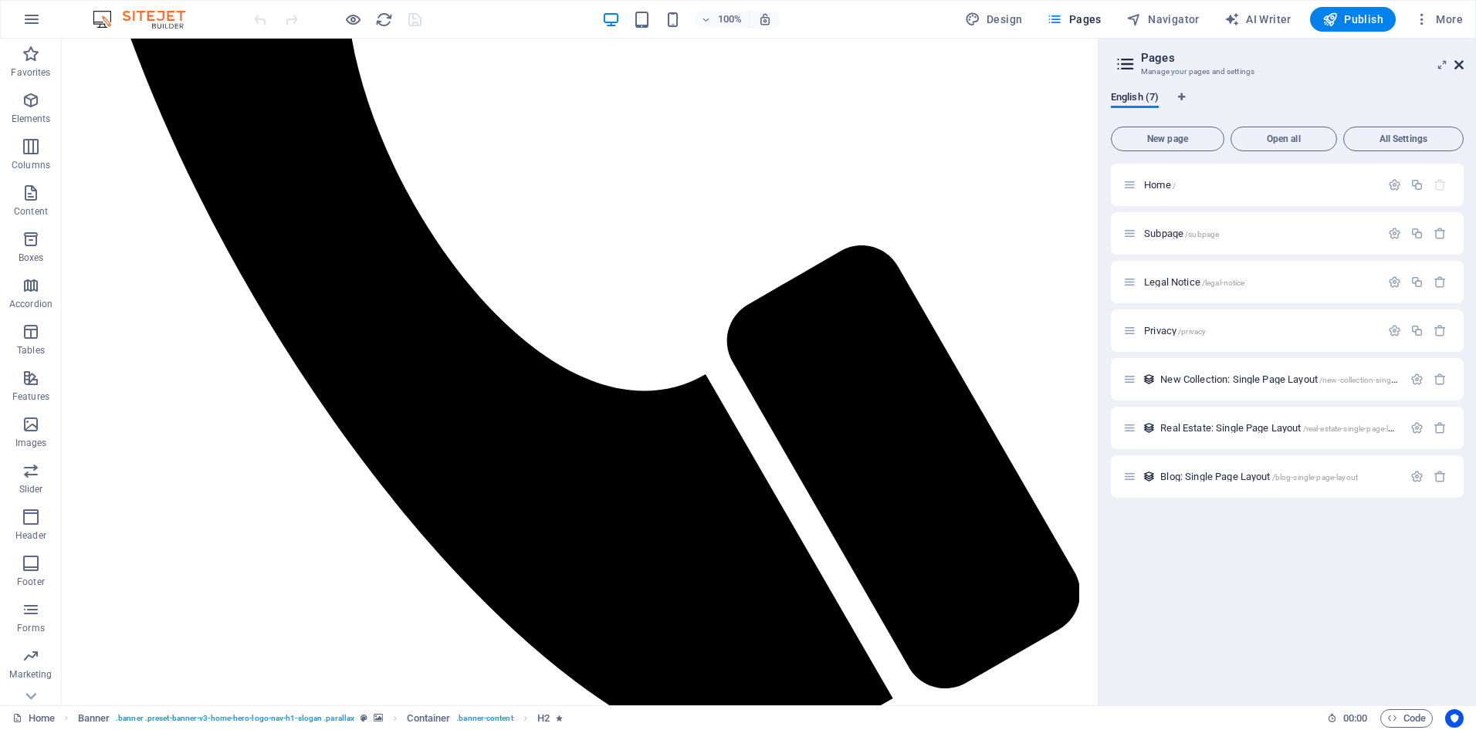
click at [1460, 64] on icon at bounding box center [1458, 65] width 9 height 12
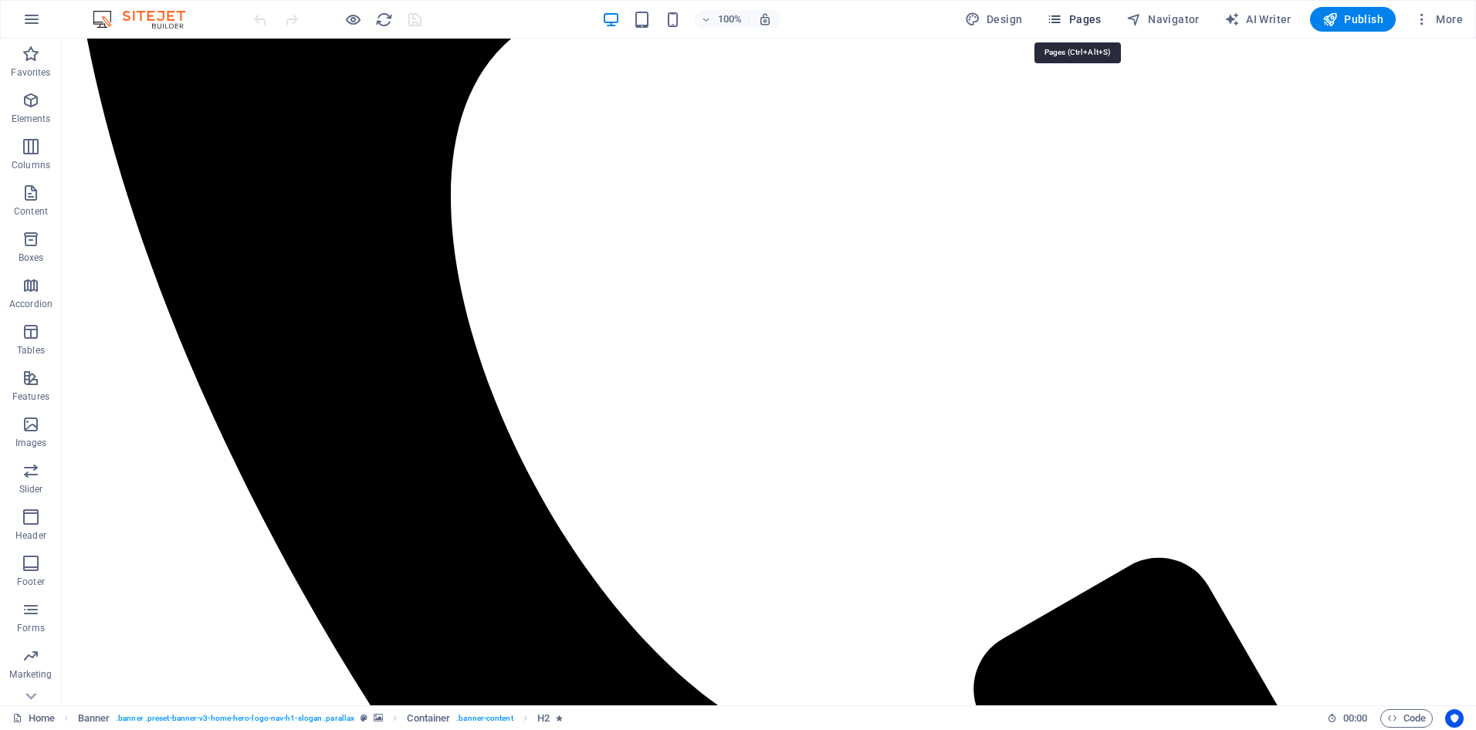
click at [1089, 17] on span "Pages" at bounding box center [1074, 19] width 54 height 15
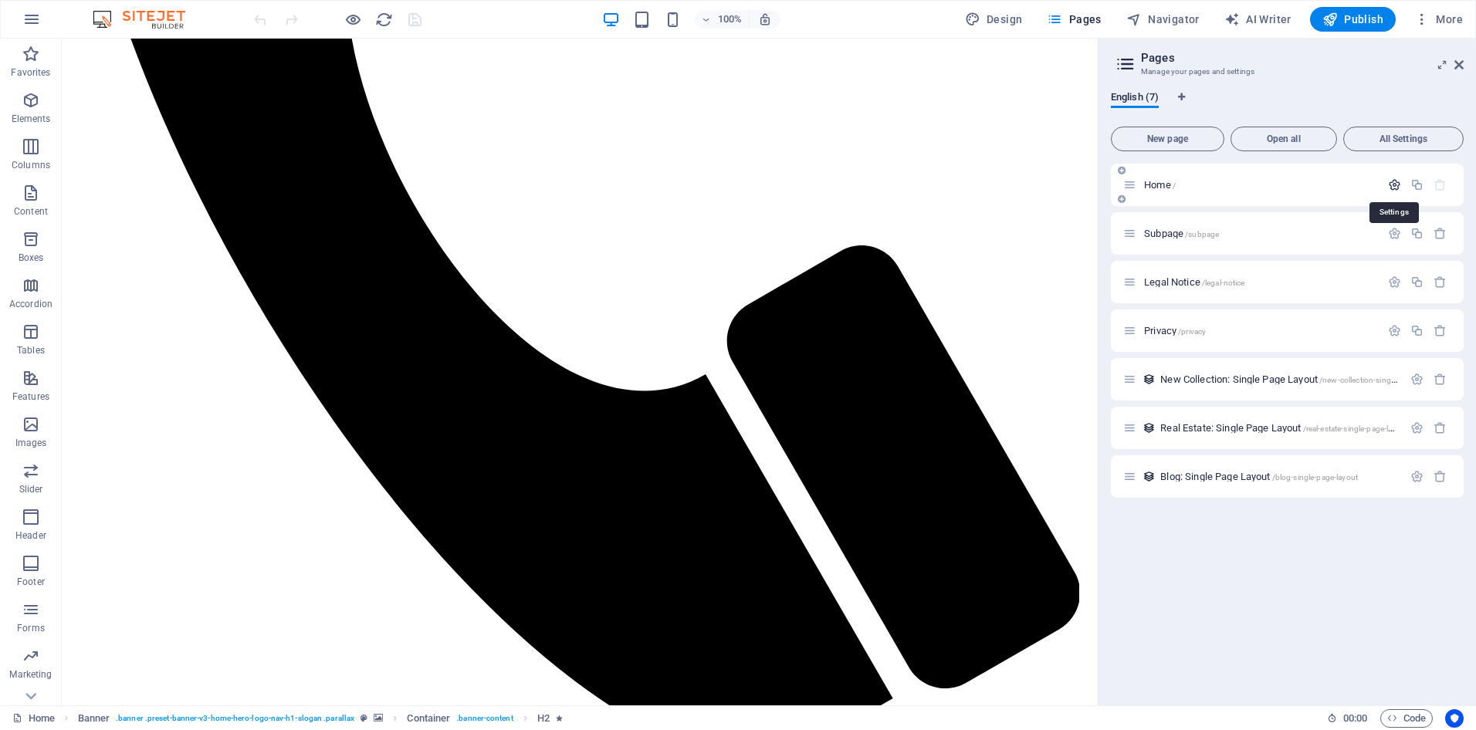
click at [1396, 184] on icon "button" at bounding box center [1394, 184] width 13 height 13
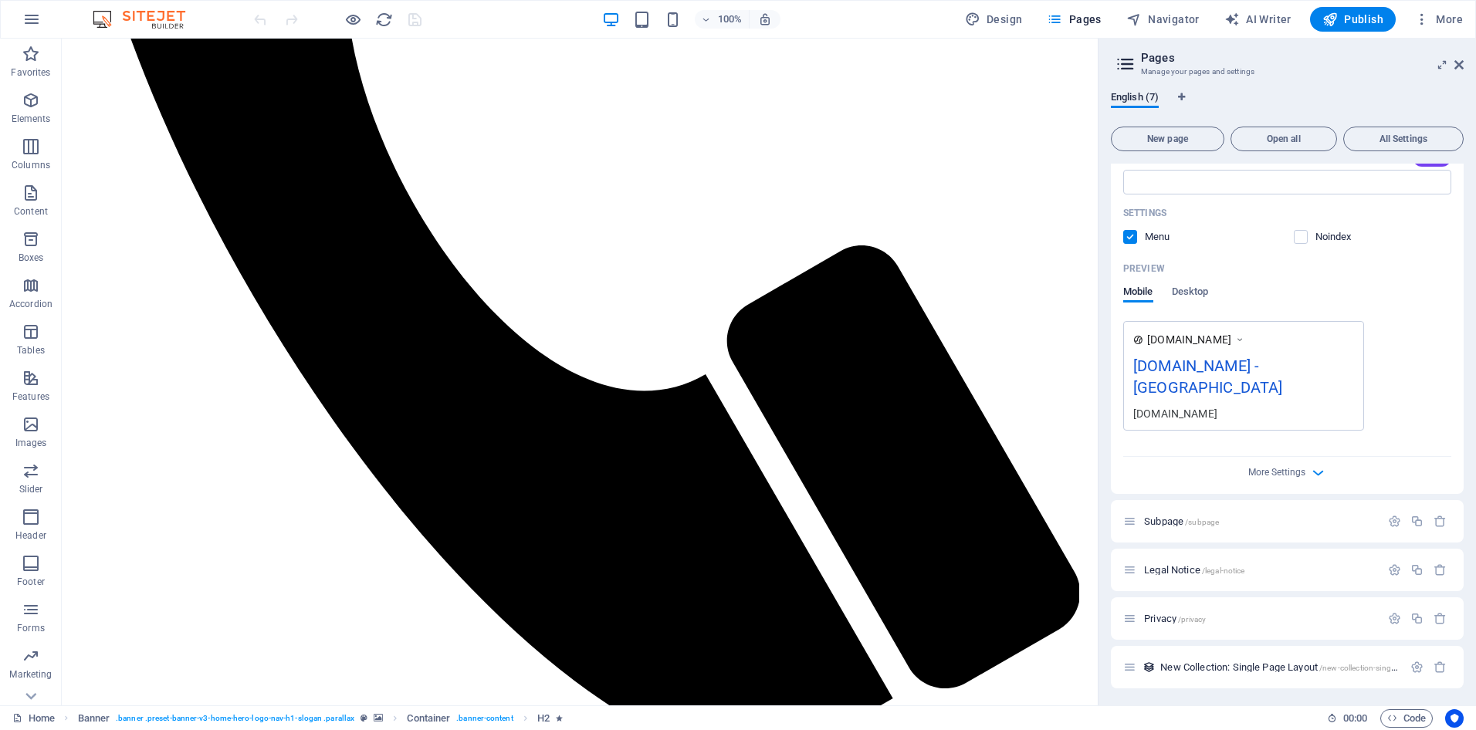
scroll to position [386, 0]
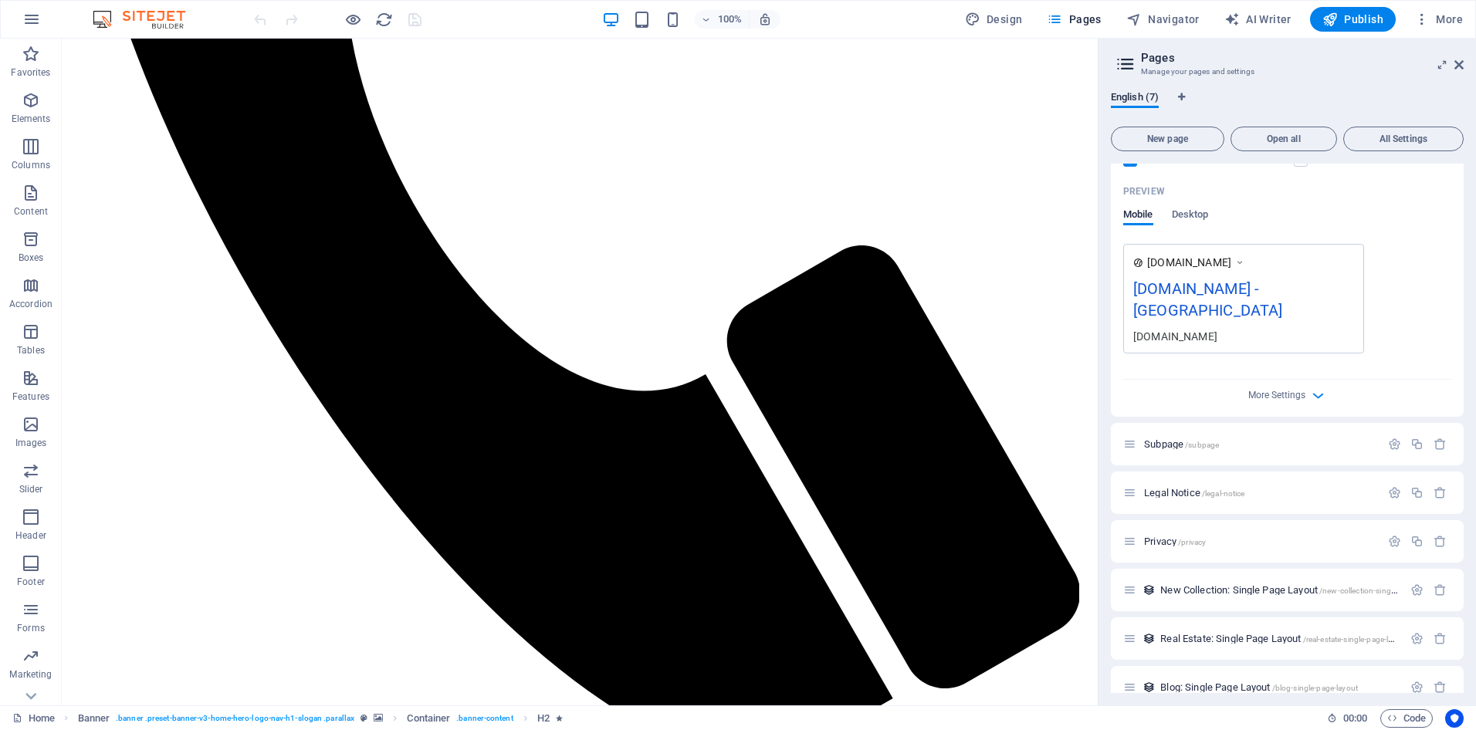
click at [1195, 328] on div "[DOMAIN_NAME]" at bounding box center [1243, 336] width 221 height 16
click at [1243, 262] on icon at bounding box center [1239, 262] width 11 height 15
click at [1179, 262] on span "[DOMAIN_NAME]" at bounding box center [1189, 262] width 84 height 15
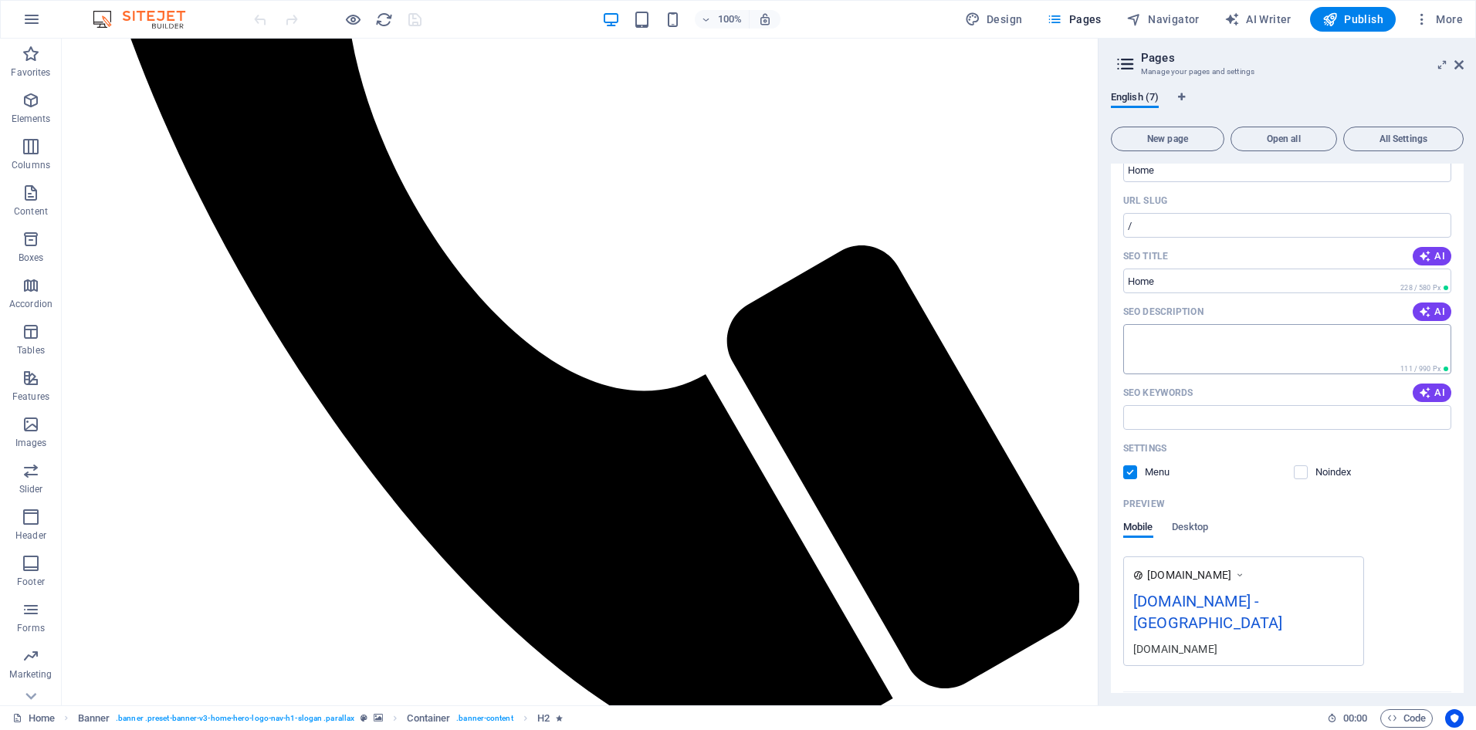
scroll to position [0, 0]
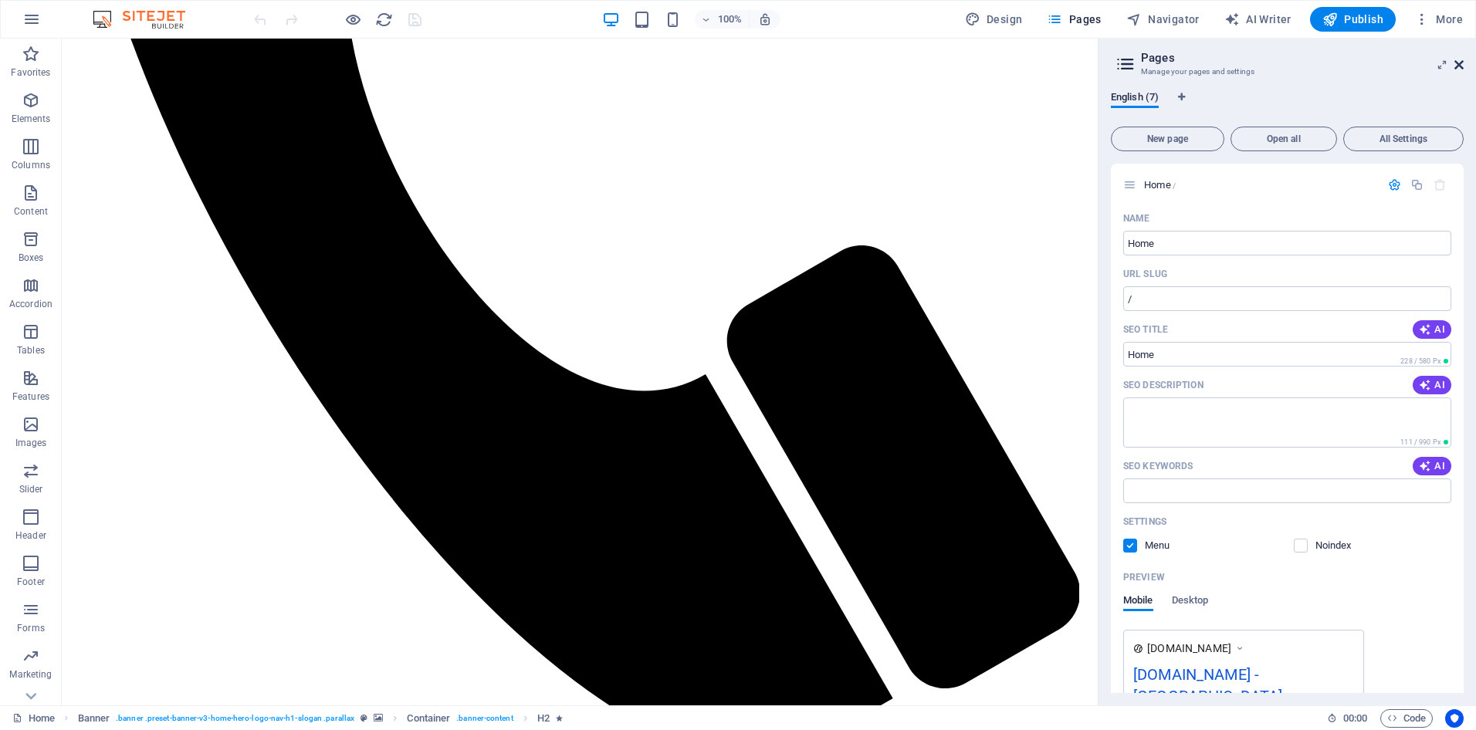
click at [1459, 65] on icon at bounding box center [1458, 65] width 9 height 12
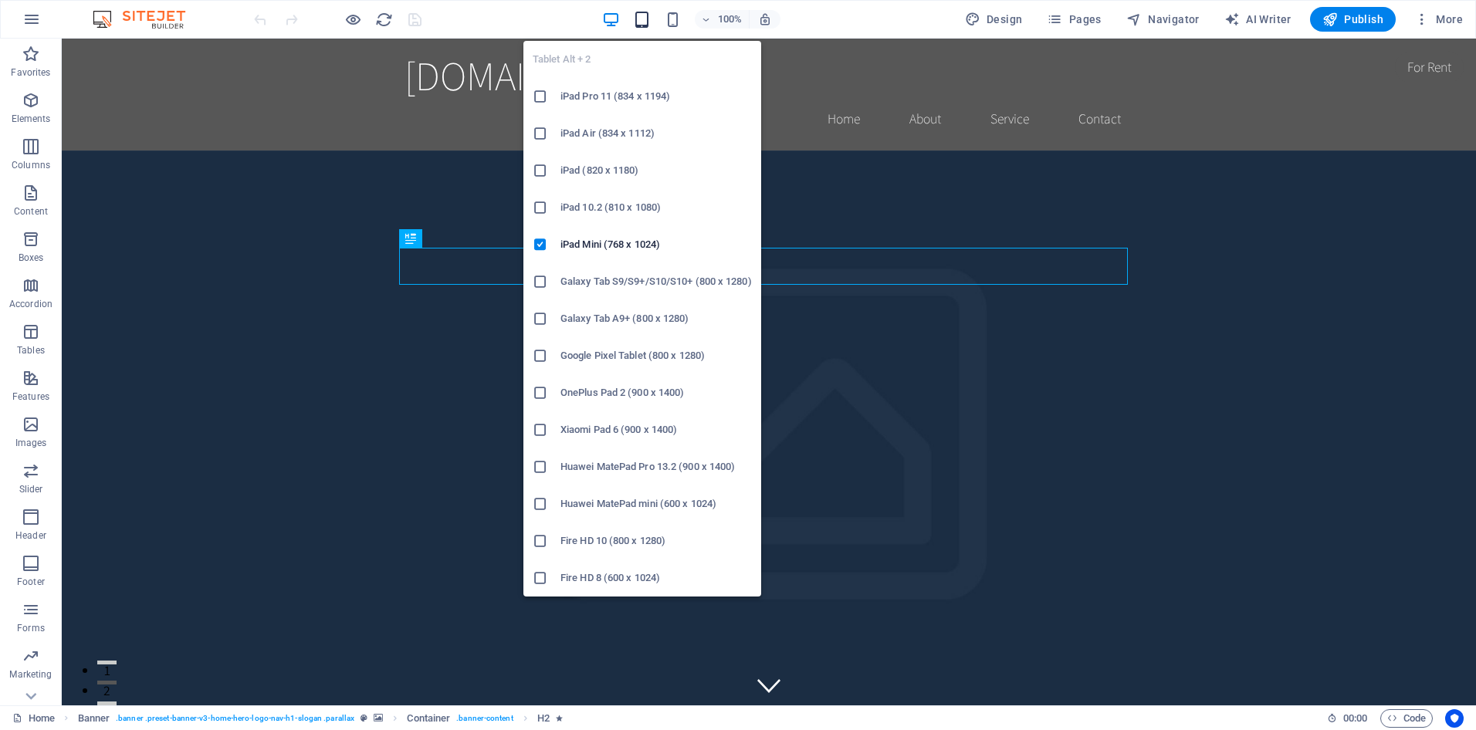
click at [641, 22] on icon "button" at bounding box center [642, 20] width 18 height 18
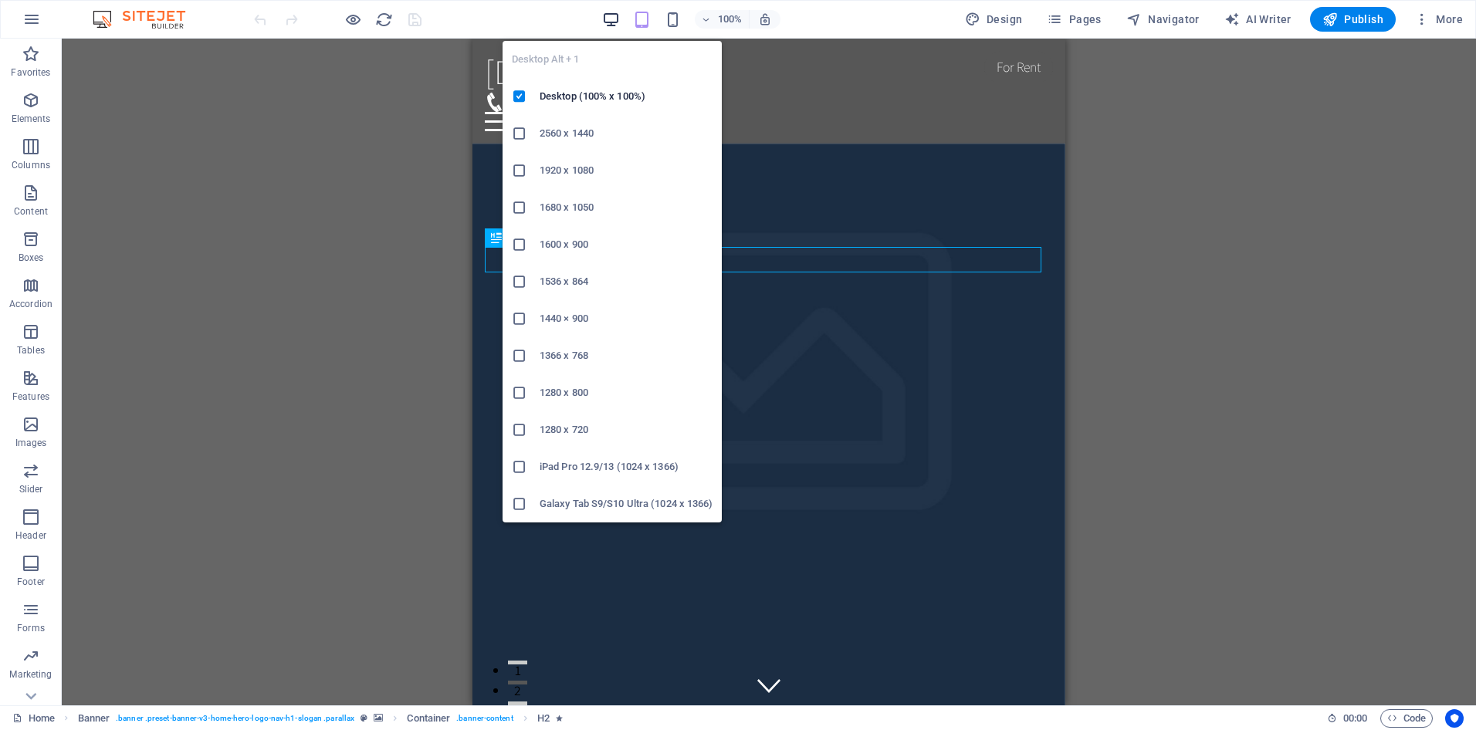
click at [606, 15] on icon "button" at bounding box center [611, 20] width 18 height 18
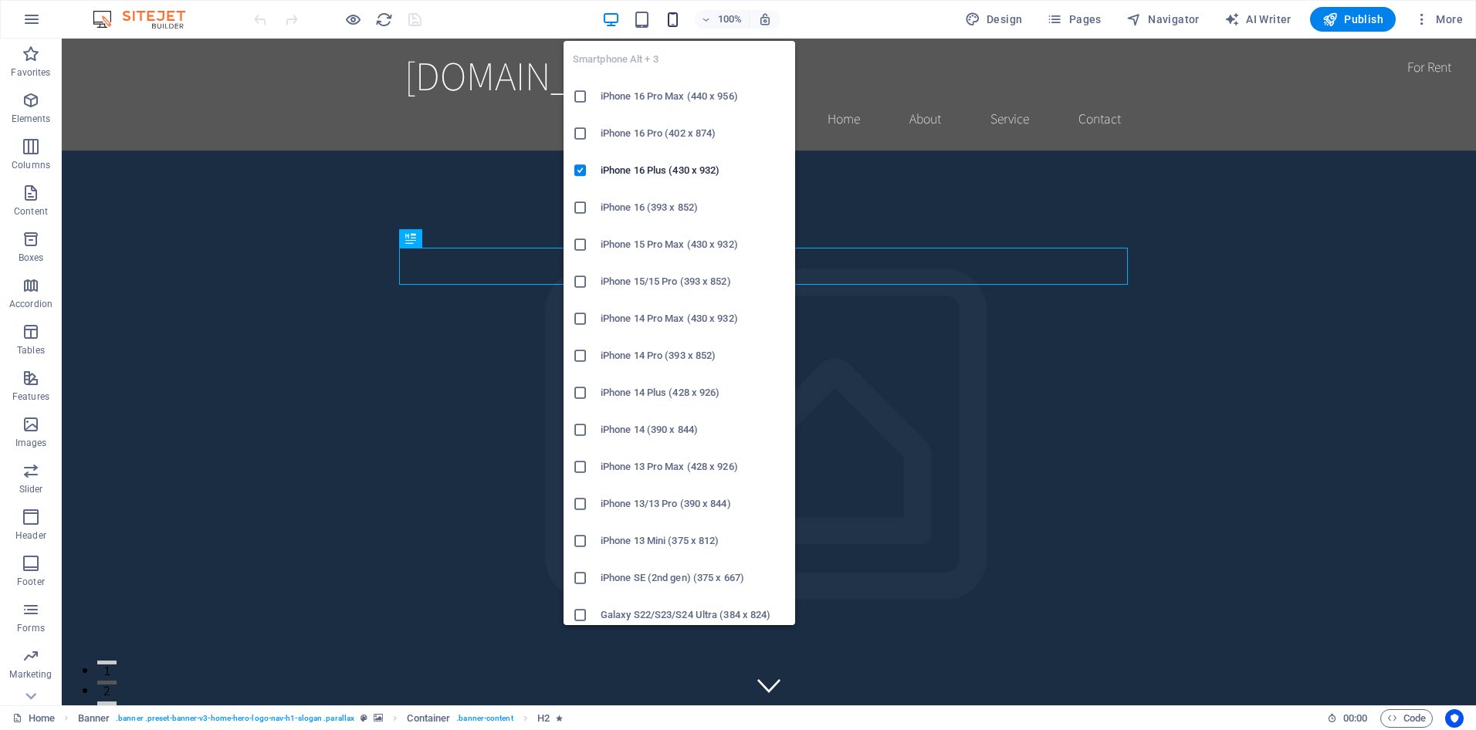
click at [675, 22] on icon "button" at bounding box center [673, 20] width 18 height 18
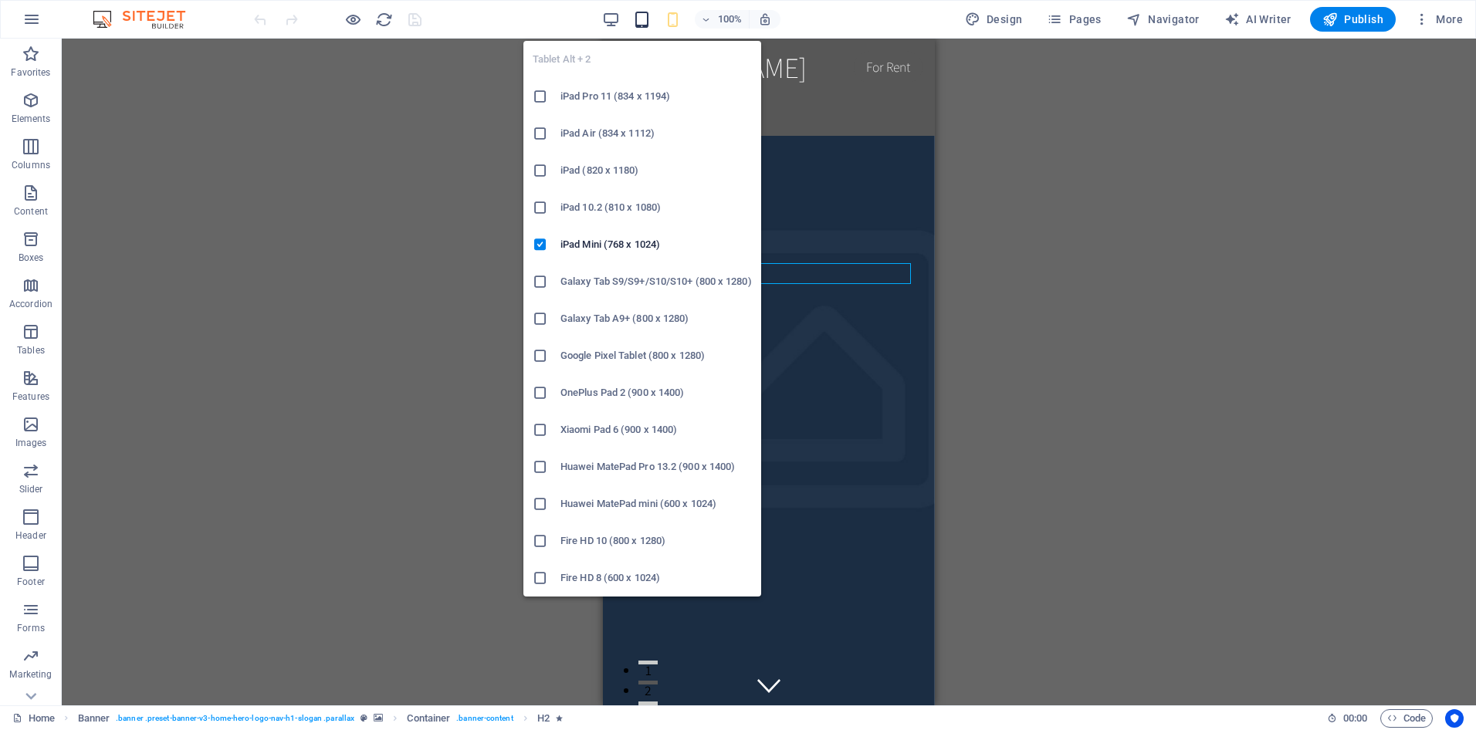
click at [647, 19] on icon "button" at bounding box center [642, 20] width 18 height 18
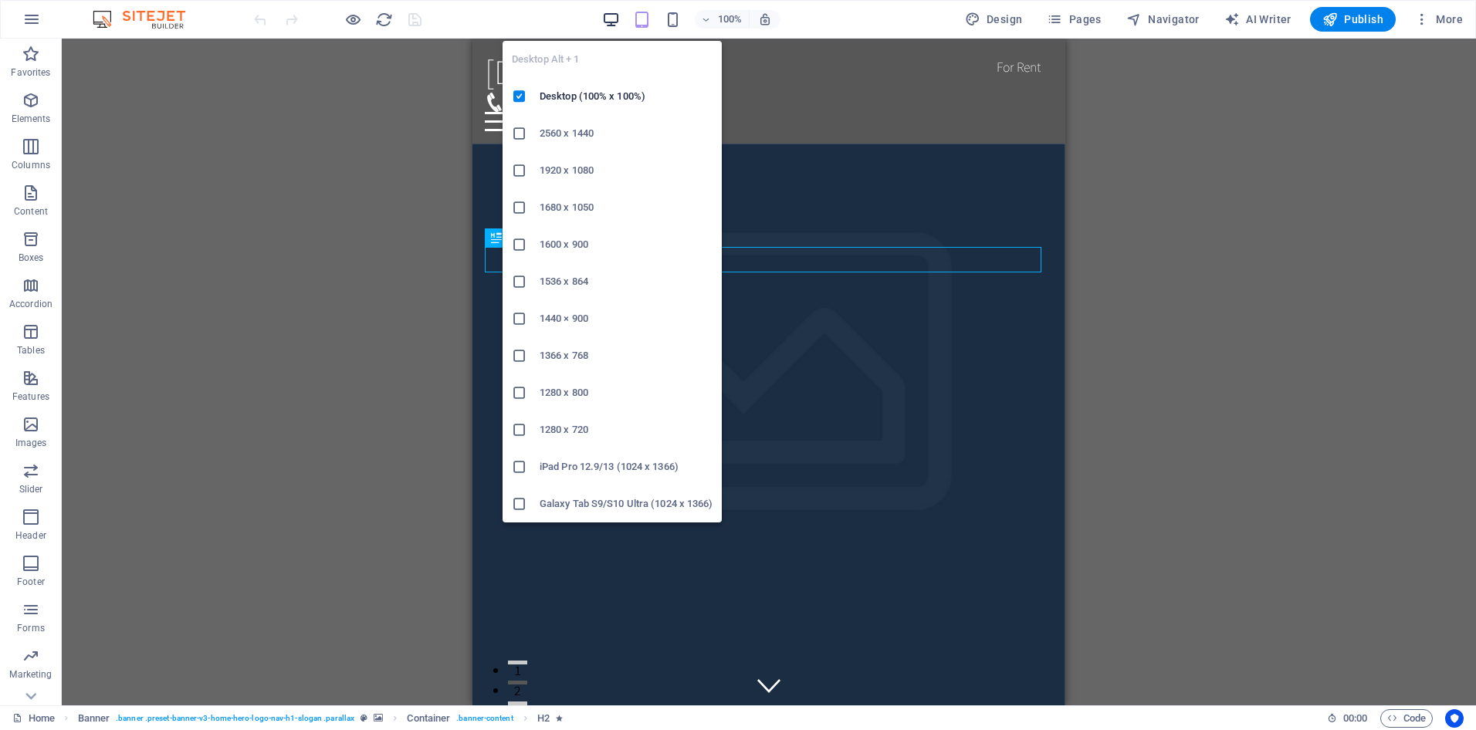
click at [607, 20] on icon "button" at bounding box center [611, 20] width 18 height 18
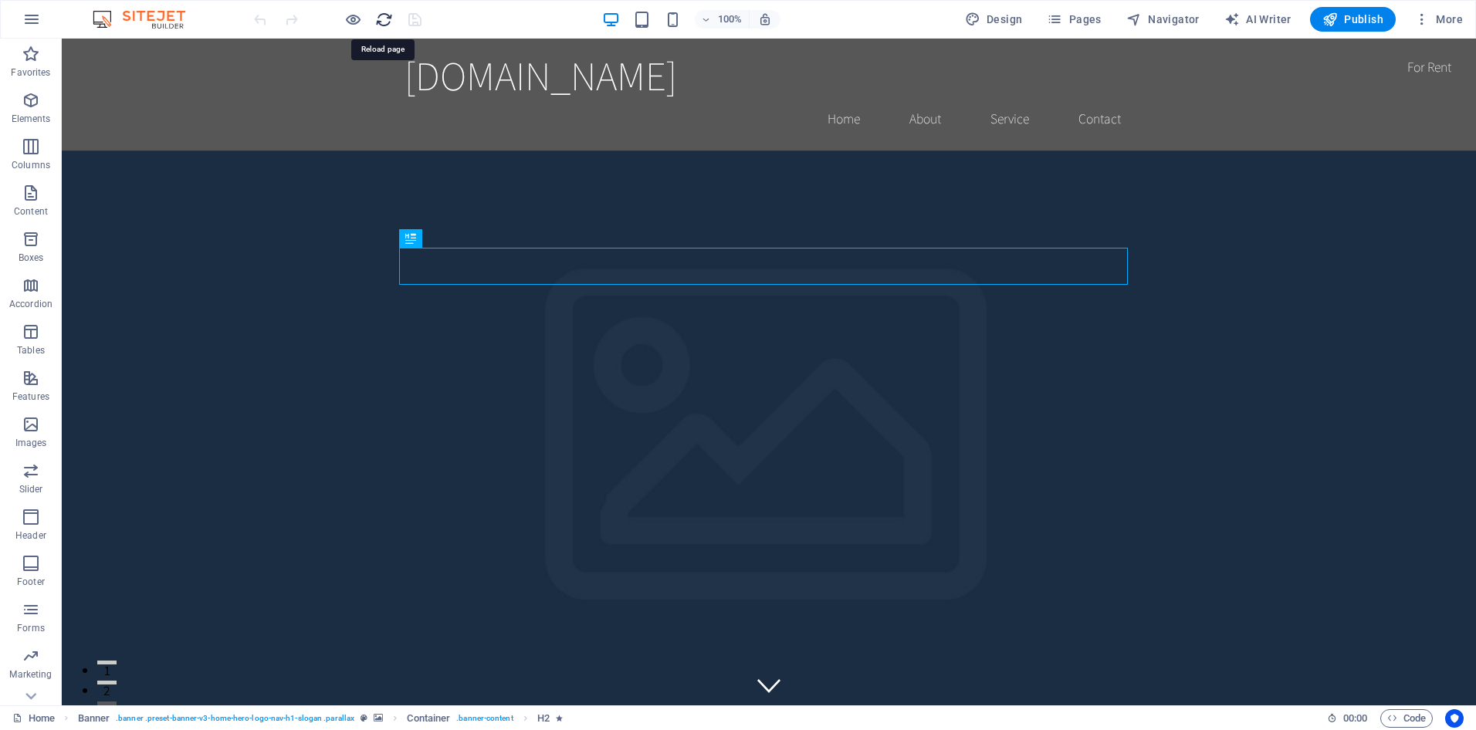
click at [381, 22] on icon "reload" at bounding box center [384, 20] width 18 height 18
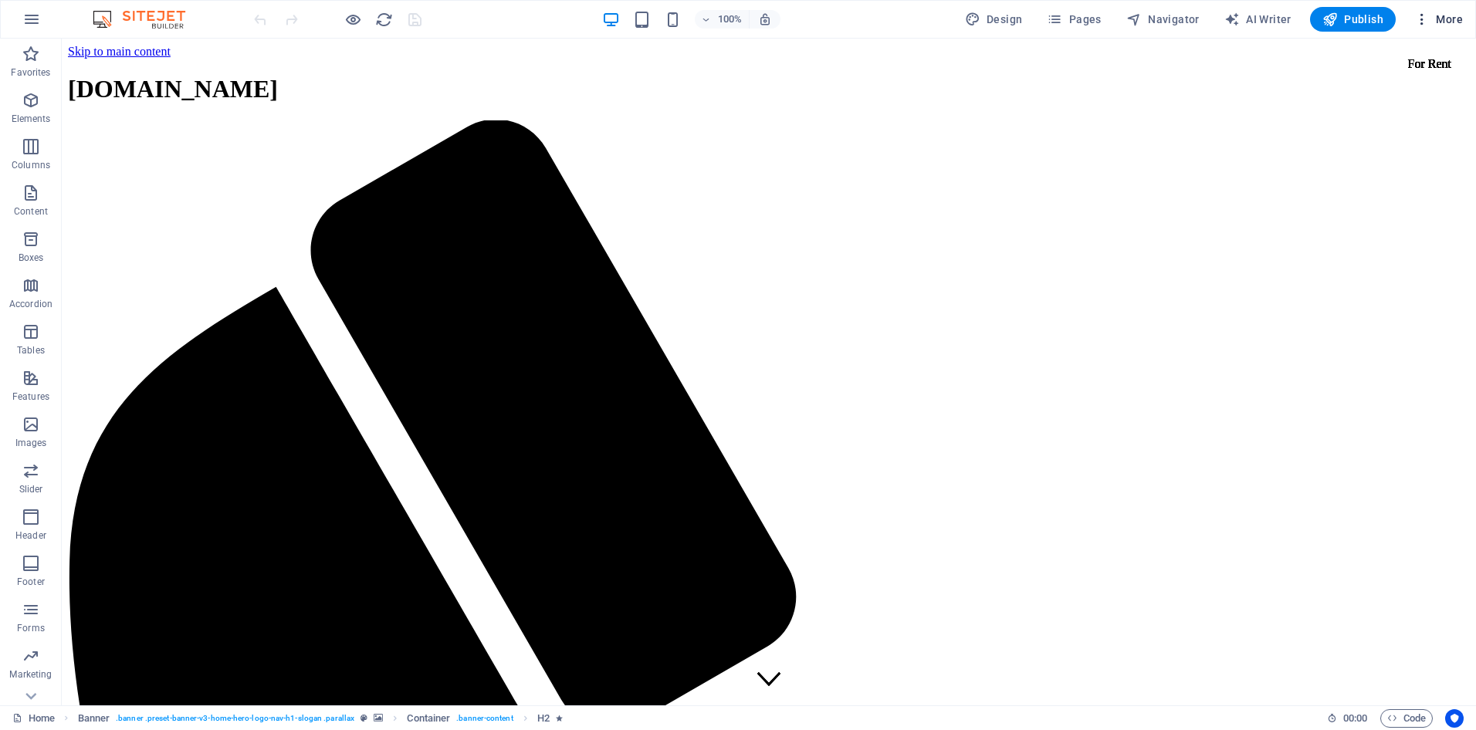
click at [1426, 20] on icon "button" at bounding box center [1421, 19] width 15 height 15
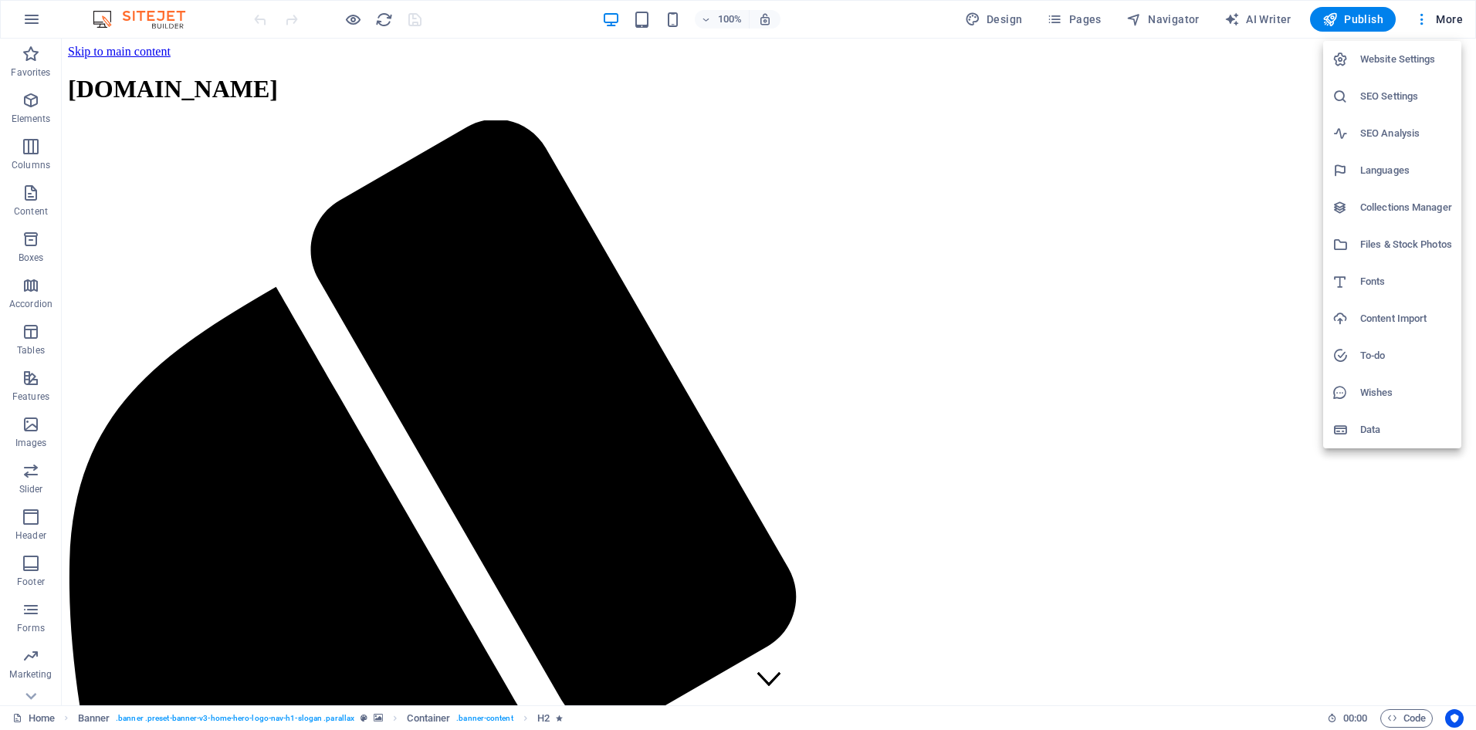
click at [1393, 395] on h6 "Wishes" at bounding box center [1406, 393] width 92 height 19
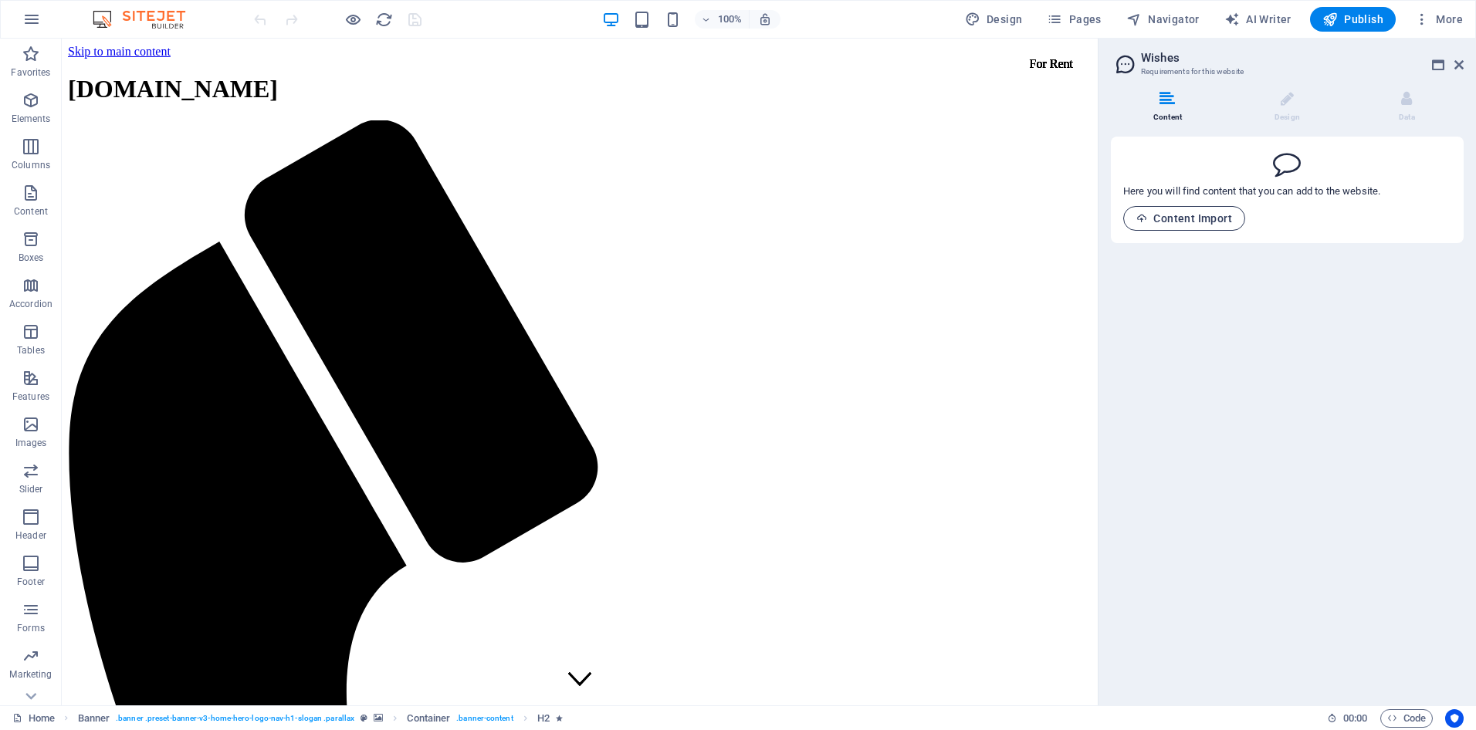
click at [1189, 218] on span "Content Import" at bounding box center [1184, 218] width 96 height 12
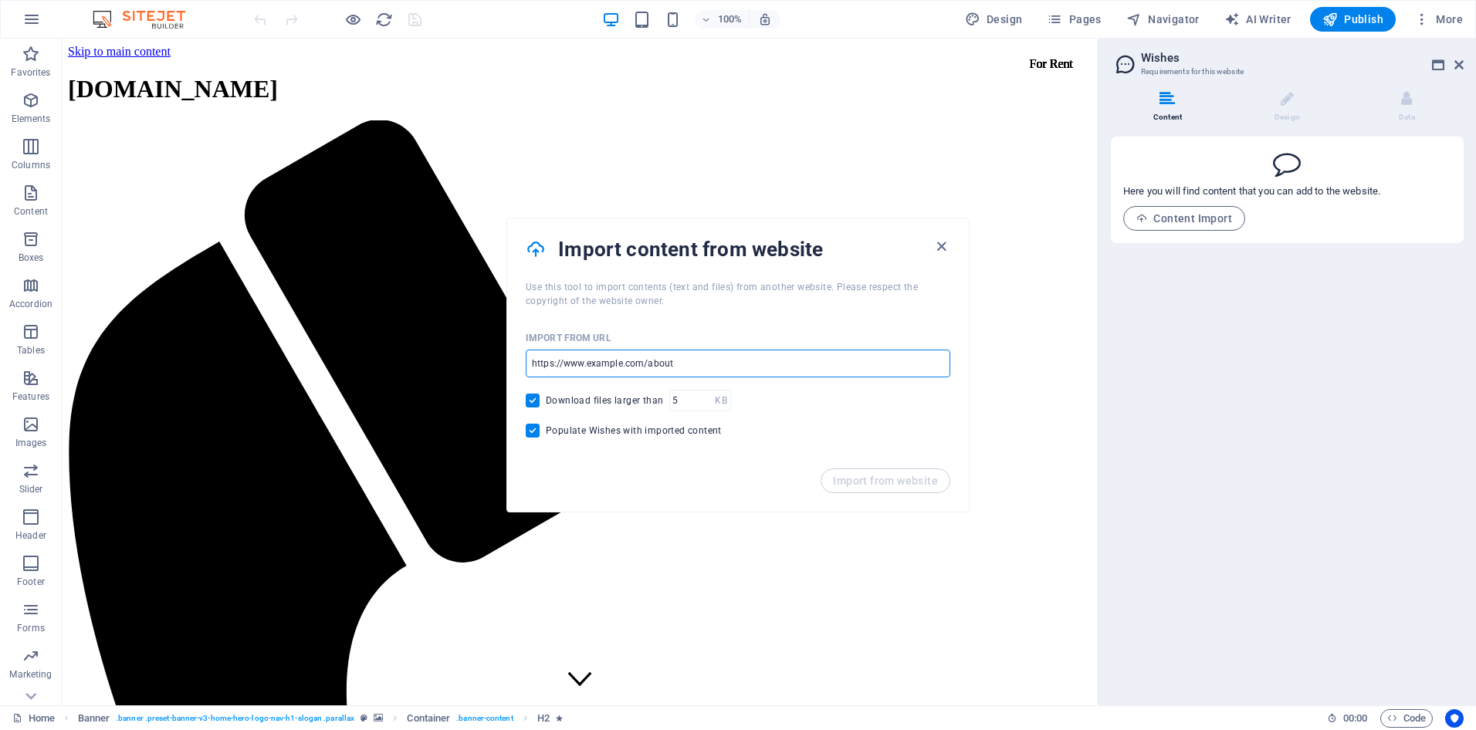
click at [658, 353] on input "url" at bounding box center [738, 364] width 425 height 28
type input "[DOMAIN_NAME]"
click at [893, 482] on span "Import from website" at bounding box center [885, 481] width 105 height 12
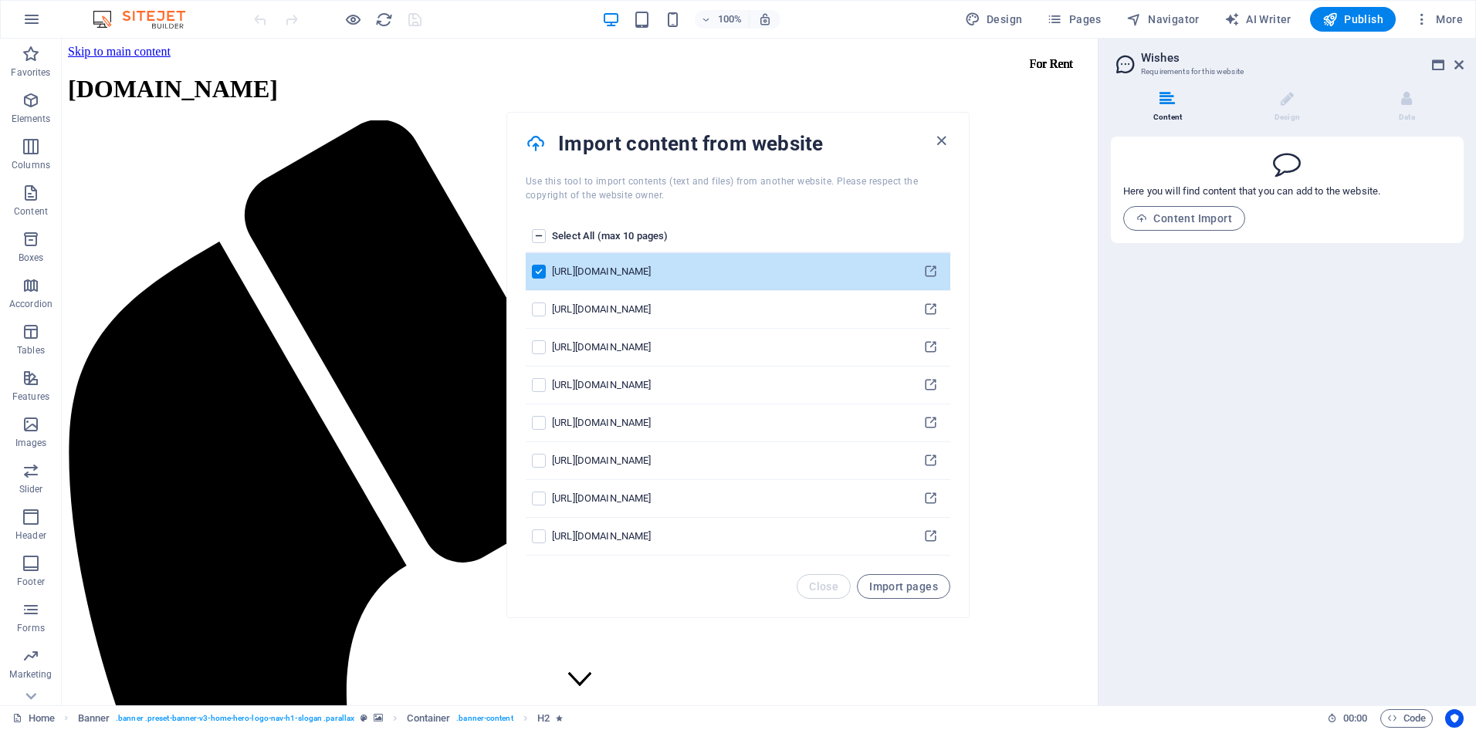
click at [540, 233] on label "pages list" at bounding box center [539, 236] width 14 height 14
click at [0, 0] on input "pages list" at bounding box center [0, 0] width 0 height 0
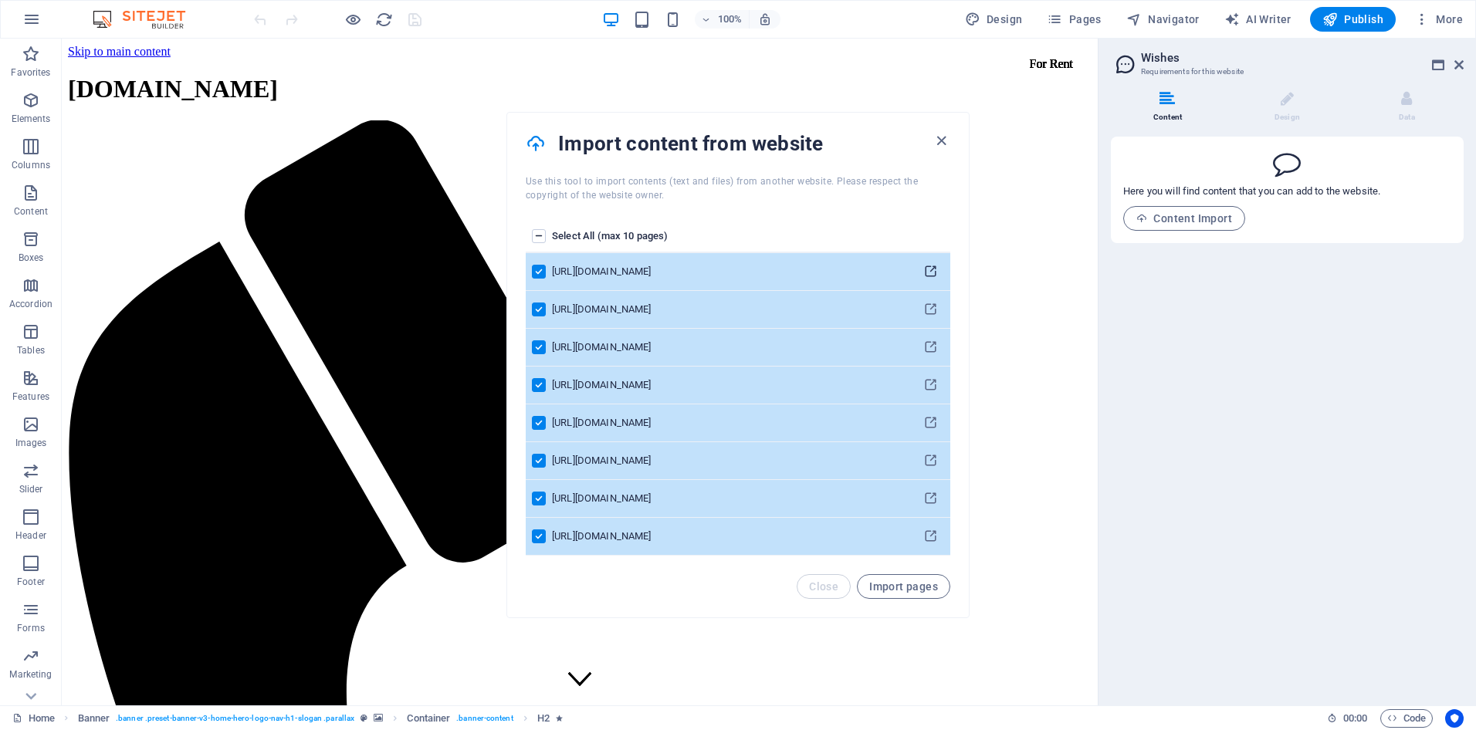
click at [933, 272] on icon "pages list" at bounding box center [930, 272] width 15 height 15
click at [929, 308] on icon "pages list" at bounding box center [930, 310] width 15 height 15
click at [932, 347] on icon "pages list" at bounding box center [930, 347] width 15 height 15
click at [895, 585] on span "Import pages" at bounding box center [903, 586] width 69 height 12
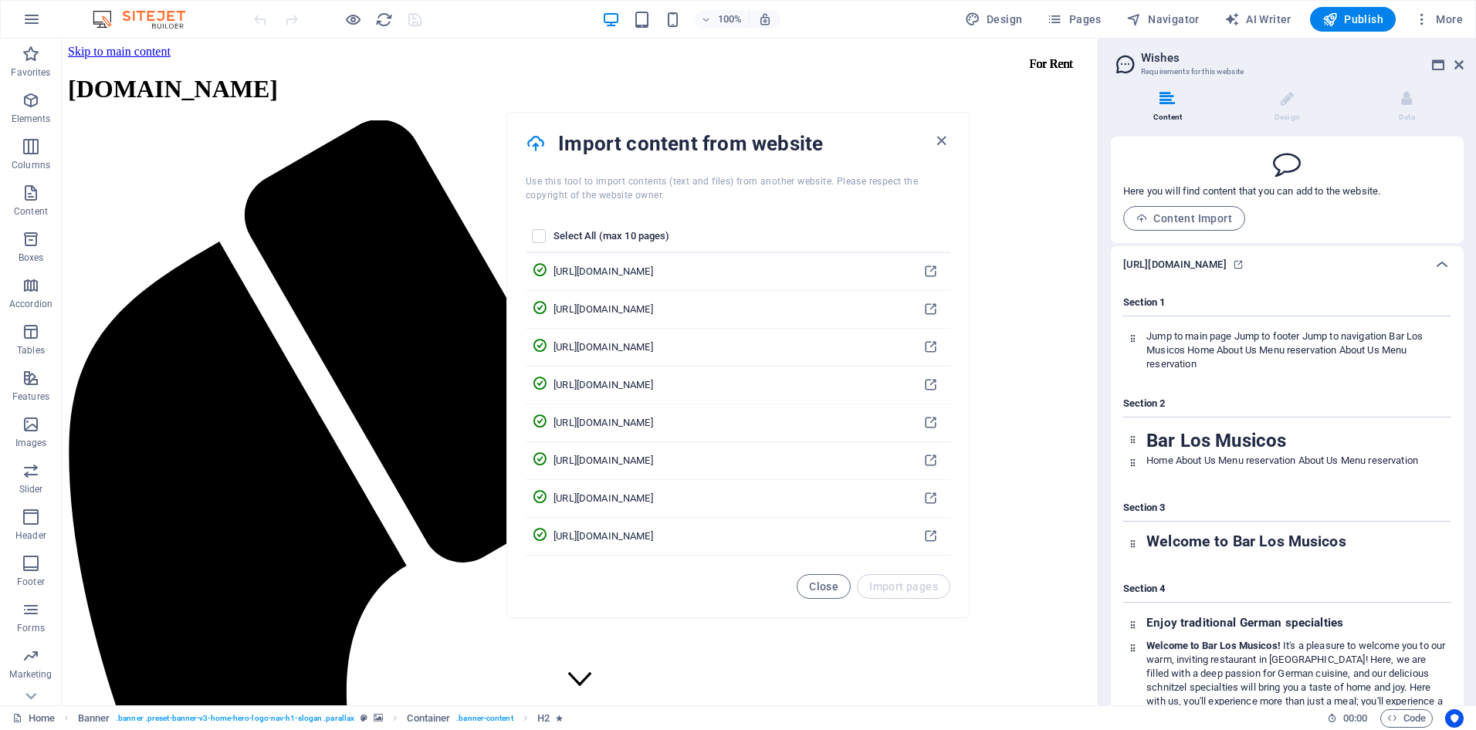
click at [1123, 59] on icon at bounding box center [1125, 64] width 23 height 22
click at [1291, 109] on li "Design" at bounding box center [1290, 107] width 120 height 33
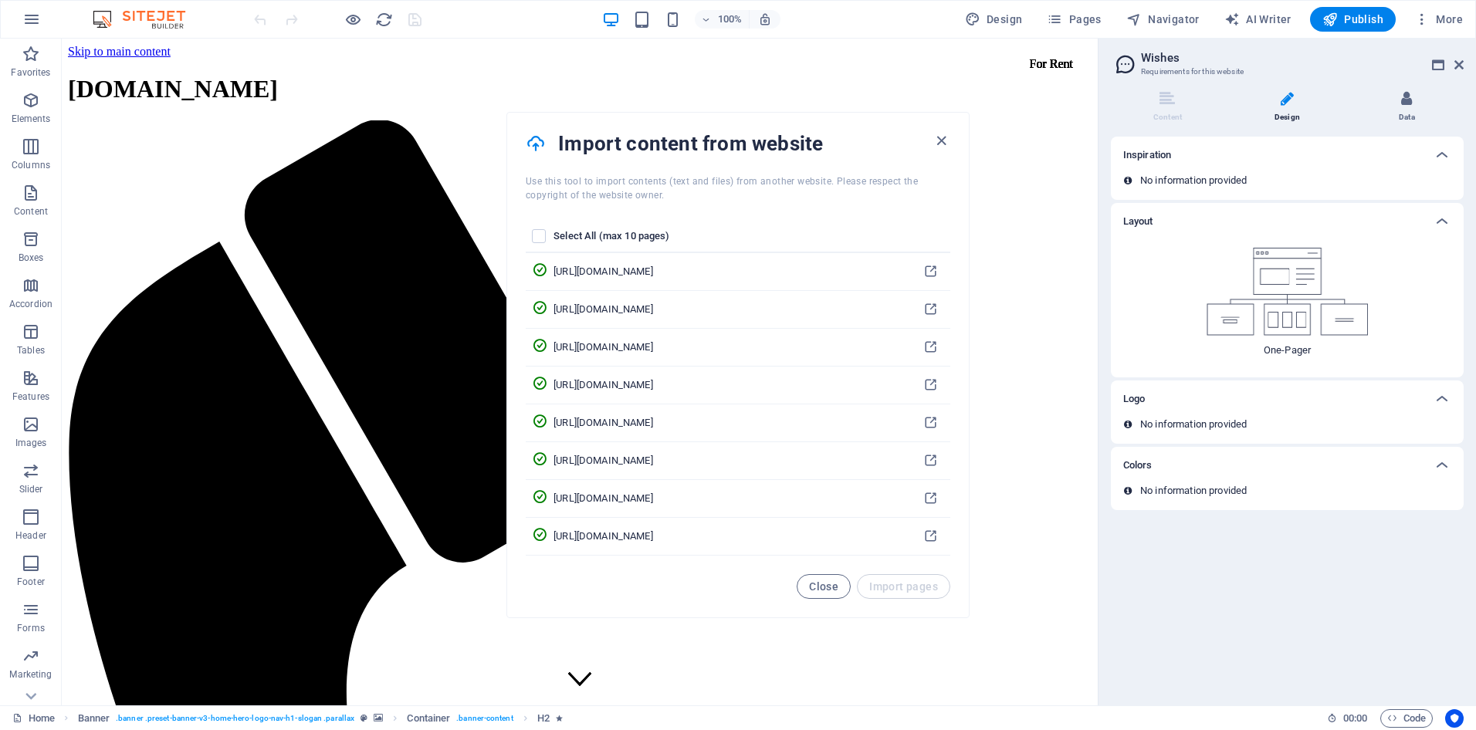
click at [1399, 110] on li "Data" at bounding box center [1406, 107] width 113 height 33
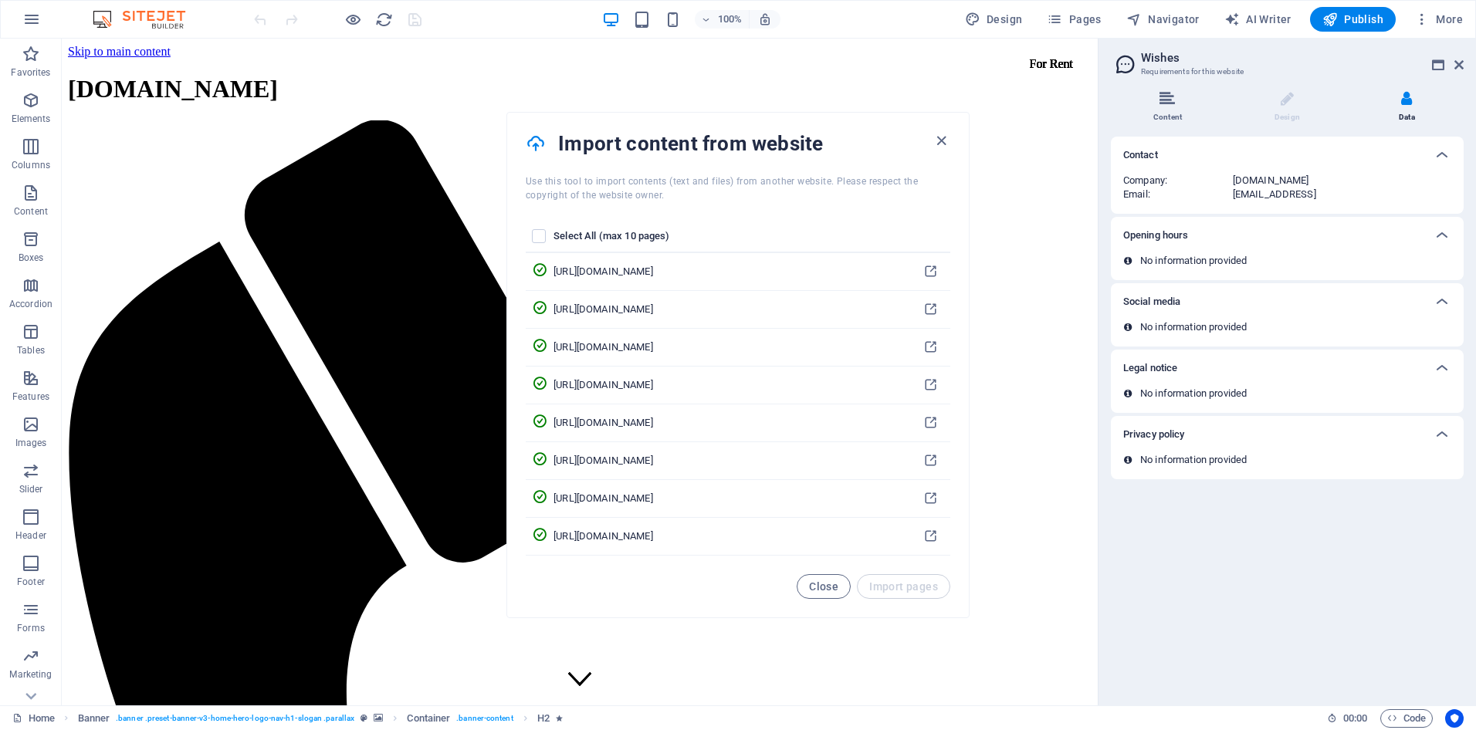
click at [1167, 100] on icon at bounding box center [1166, 98] width 15 height 15
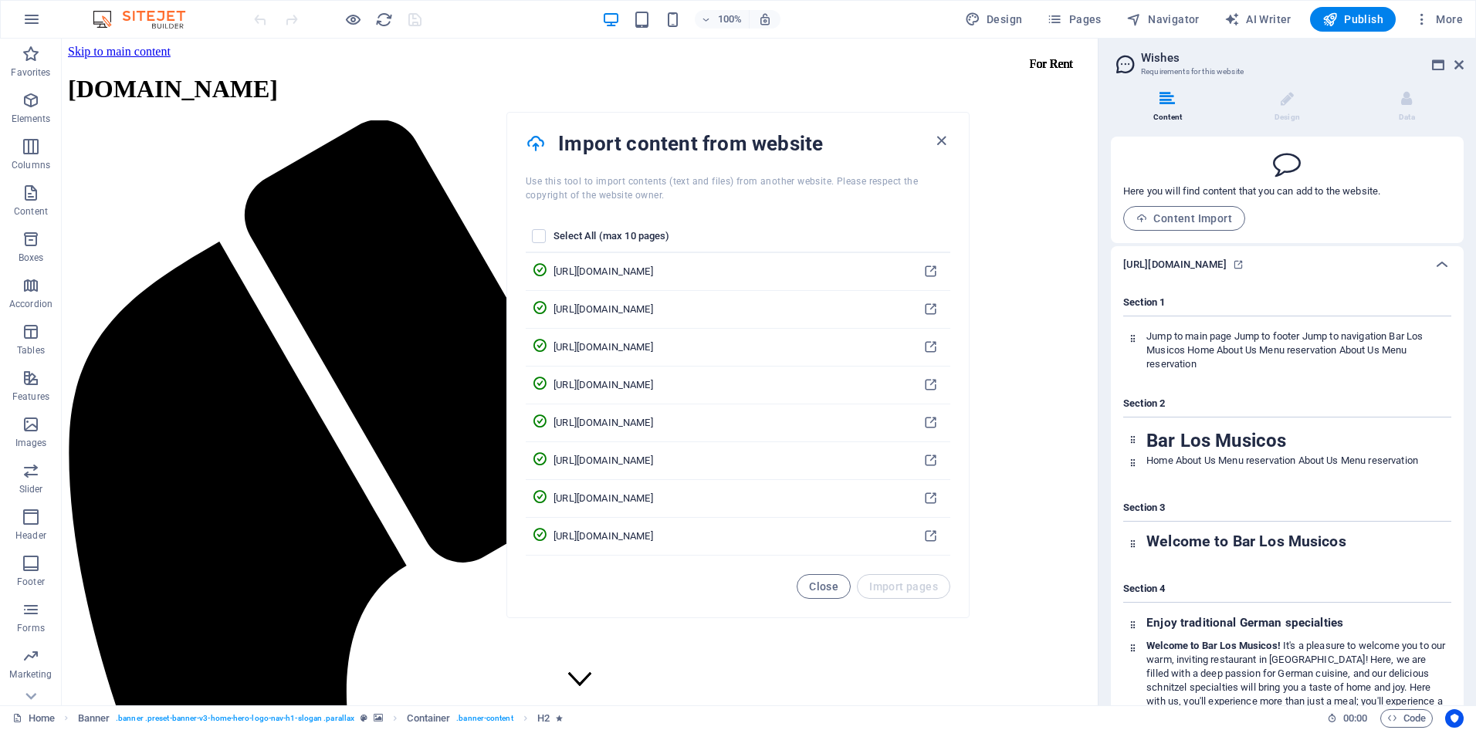
click at [1274, 289] on div "Section 1 Jump to main page Jump to footer Jump to navigation Bar Los Musicos H…" at bounding box center [1287, 327] width 328 height 89
click at [1126, 63] on icon at bounding box center [1125, 64] width 23 height 22
click at [829, 583] on span "Close" at bounding box center [823, 586] width 29 height 12
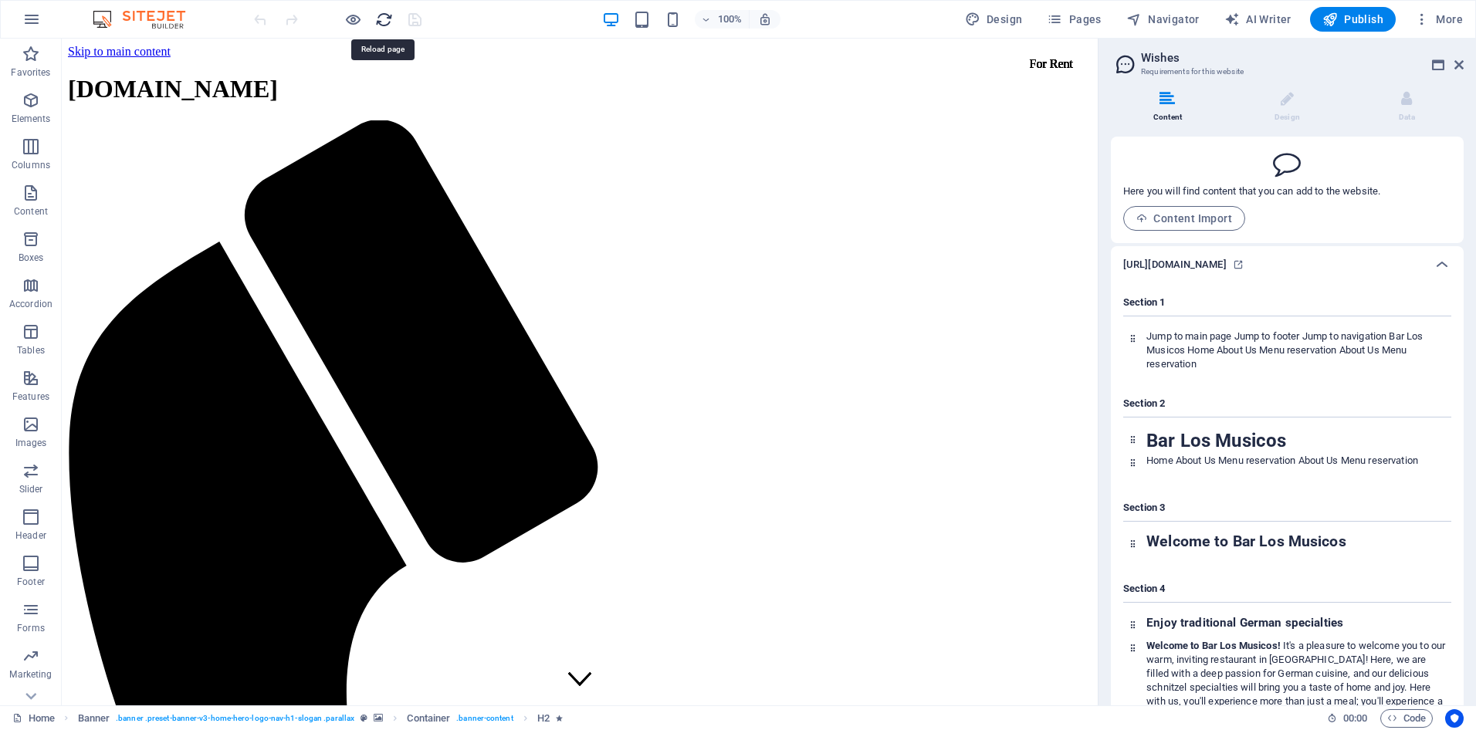
click at [384, 22] on icon "reload" at bounding box center [384, 20] width 18 height 18
click at [1206, 218] on span "Content Import" at bounding box center [1184, 218] width 96 height 12
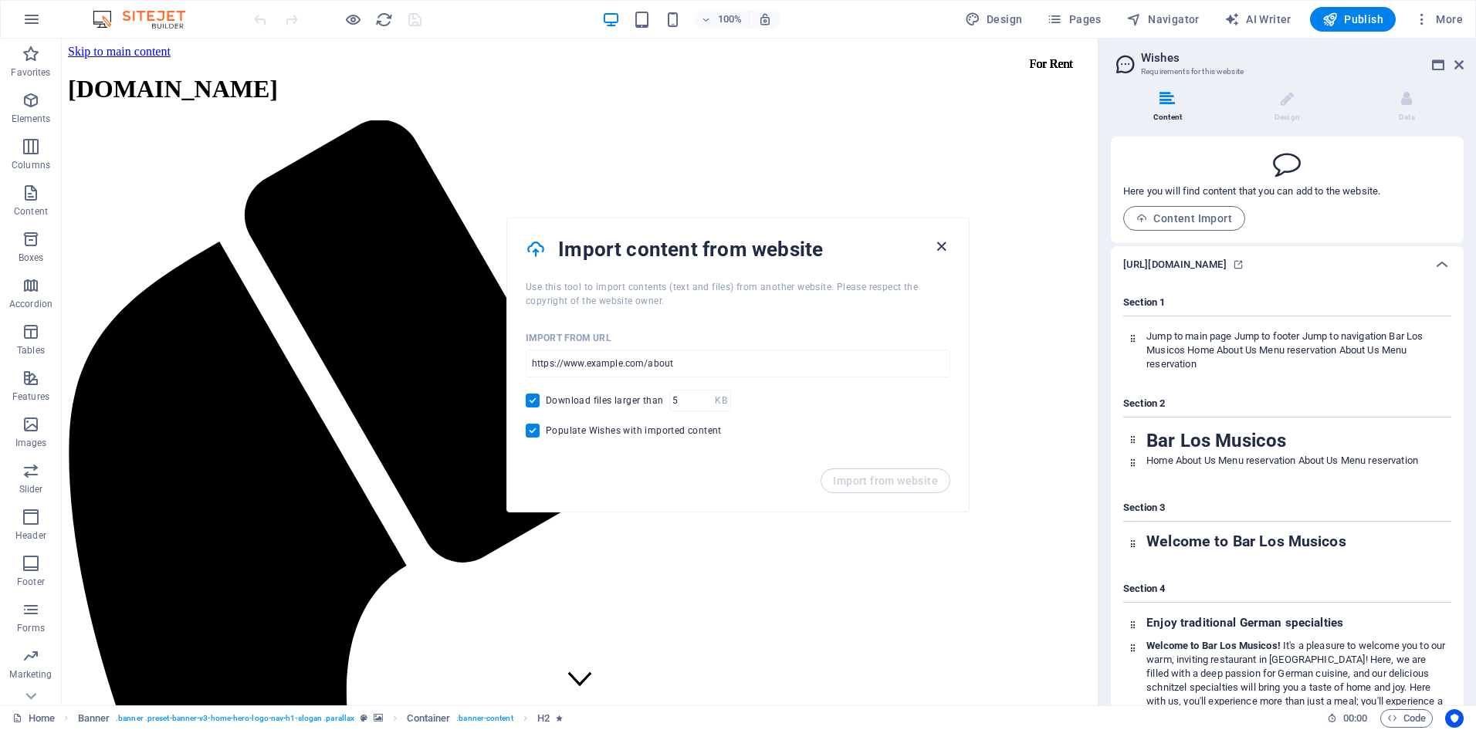
click at [942, 247] on icon "button" at bounding box center [941, 247] width 18 height 18
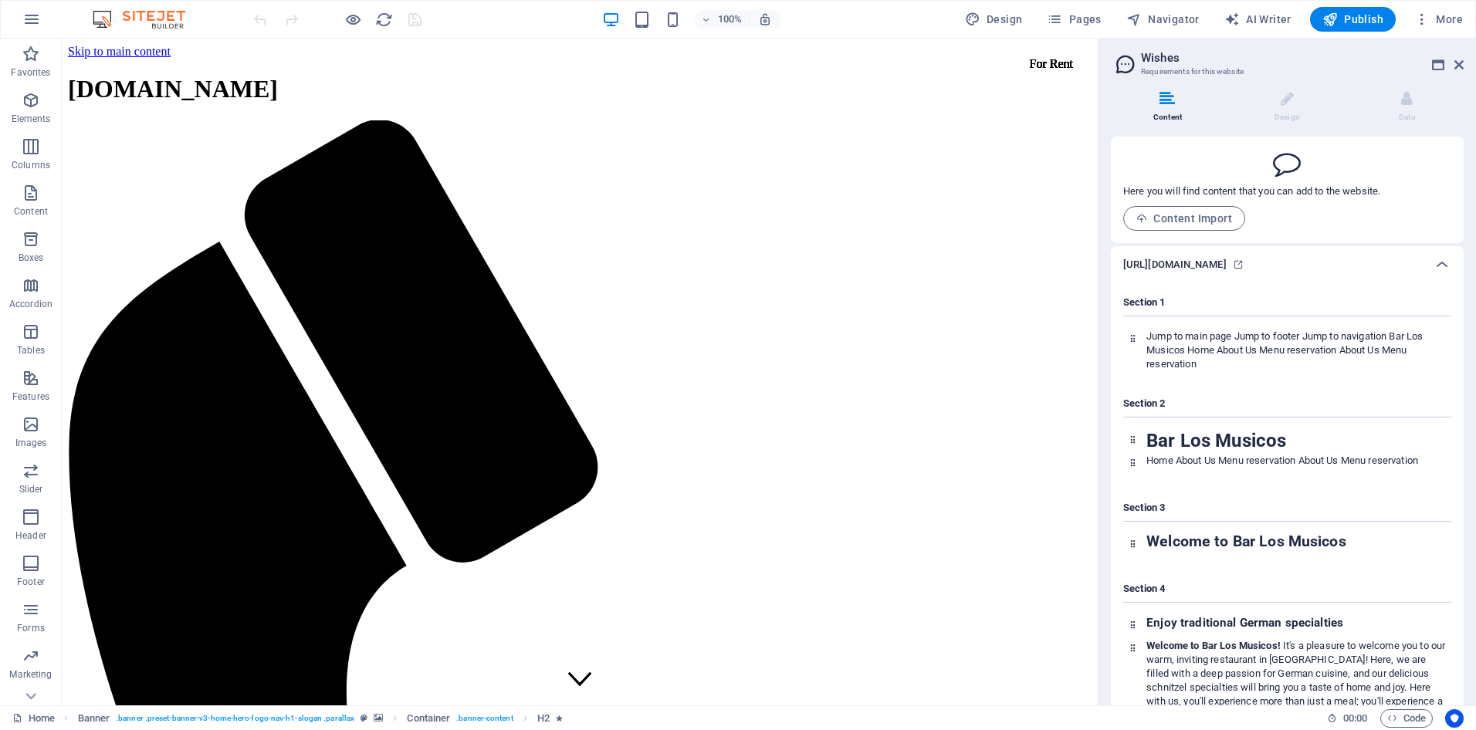
click at [1185, 288] on div "Section 1 Jump to main page Jump to footer Jump to navigation Bar Los Musicos H…" at bounding box center [1287, 327] width 328 height 89
click at [1189, 368] on font "reservation" at bounding box center [1171, 364] width 50 height 12
click at [1137, 347] on div at bounding box center [1133, 351] width 18 height 42
click at [1209, 408] on h4 "Section 2" at bounding box center [1287, 407] width 328 height 21
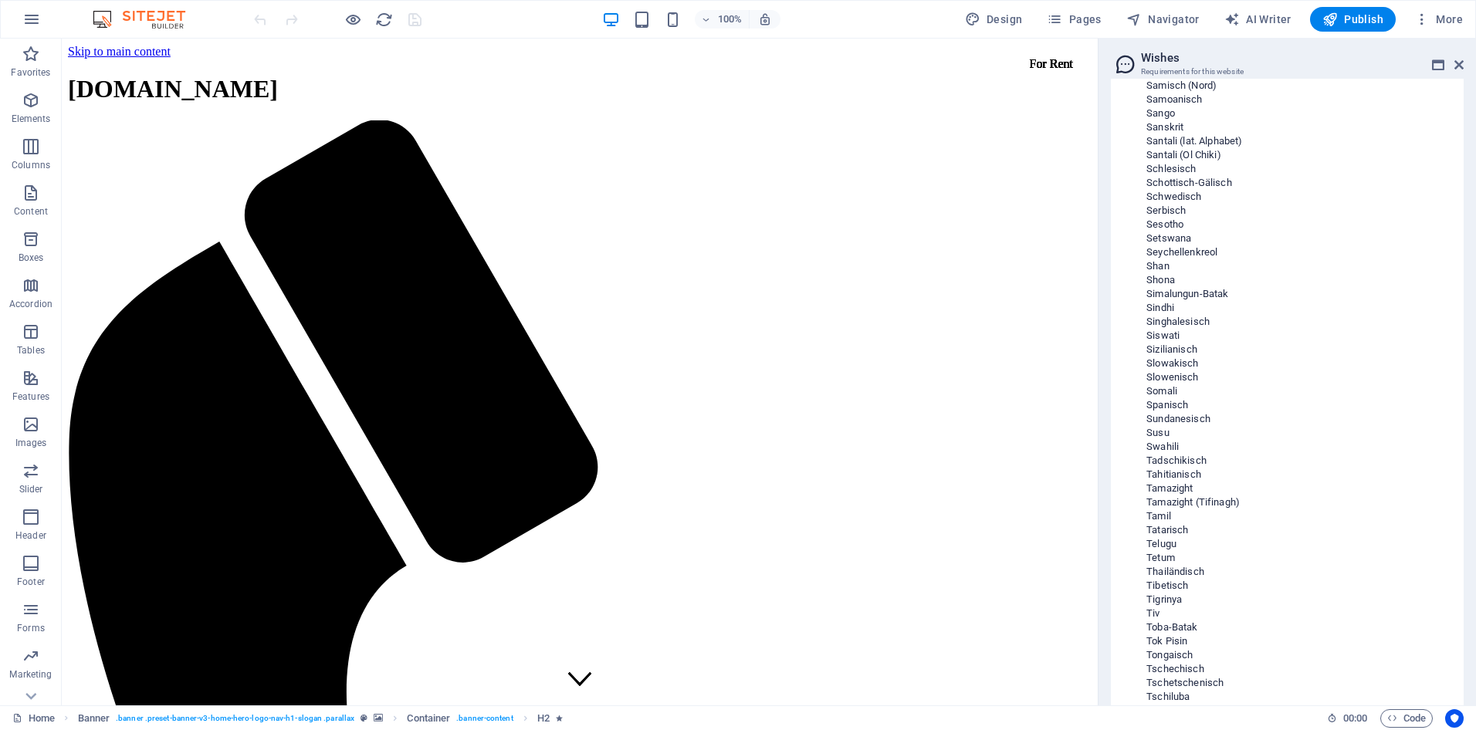
scroll to position [46148, 0]
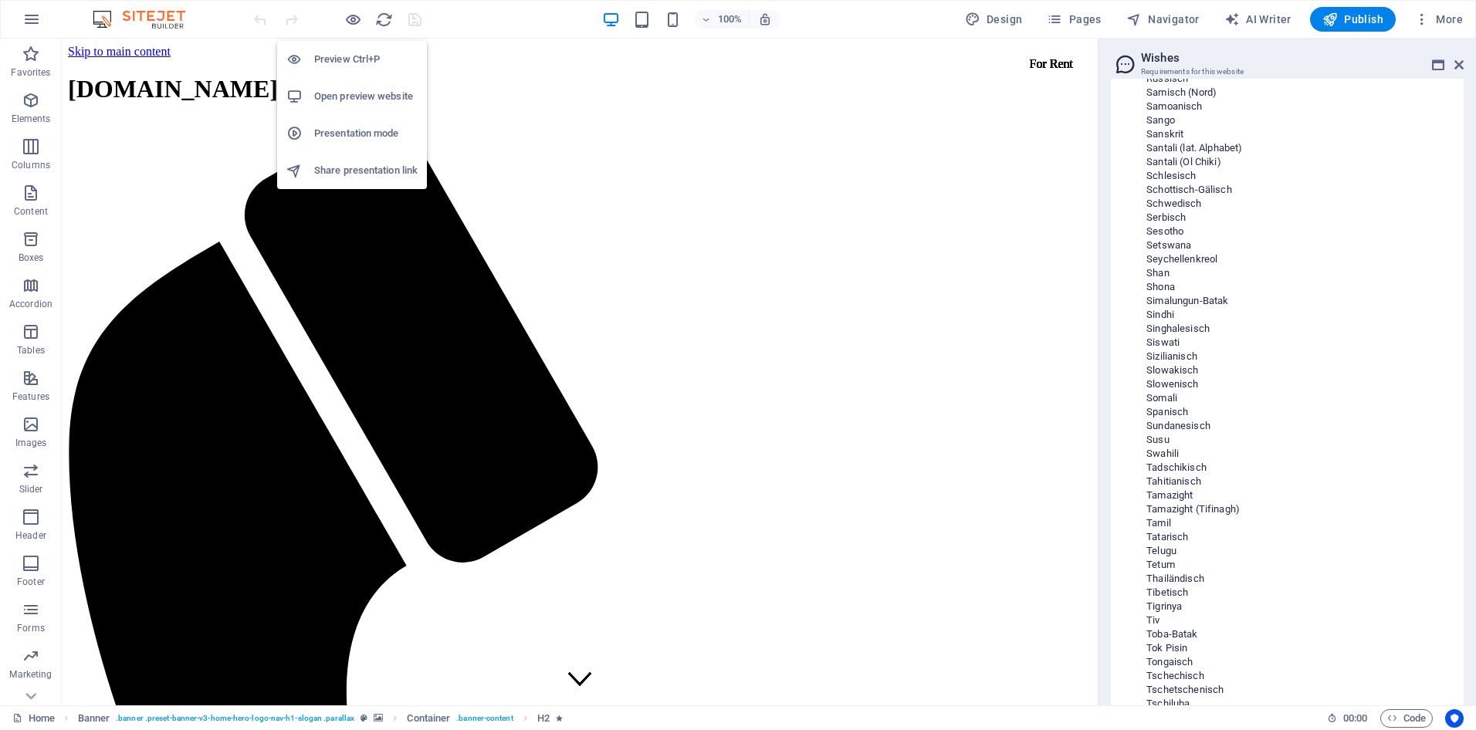
click at [347, 97] on h6 "Open preview website" at bounding box center [365, 96] width 103 height 19
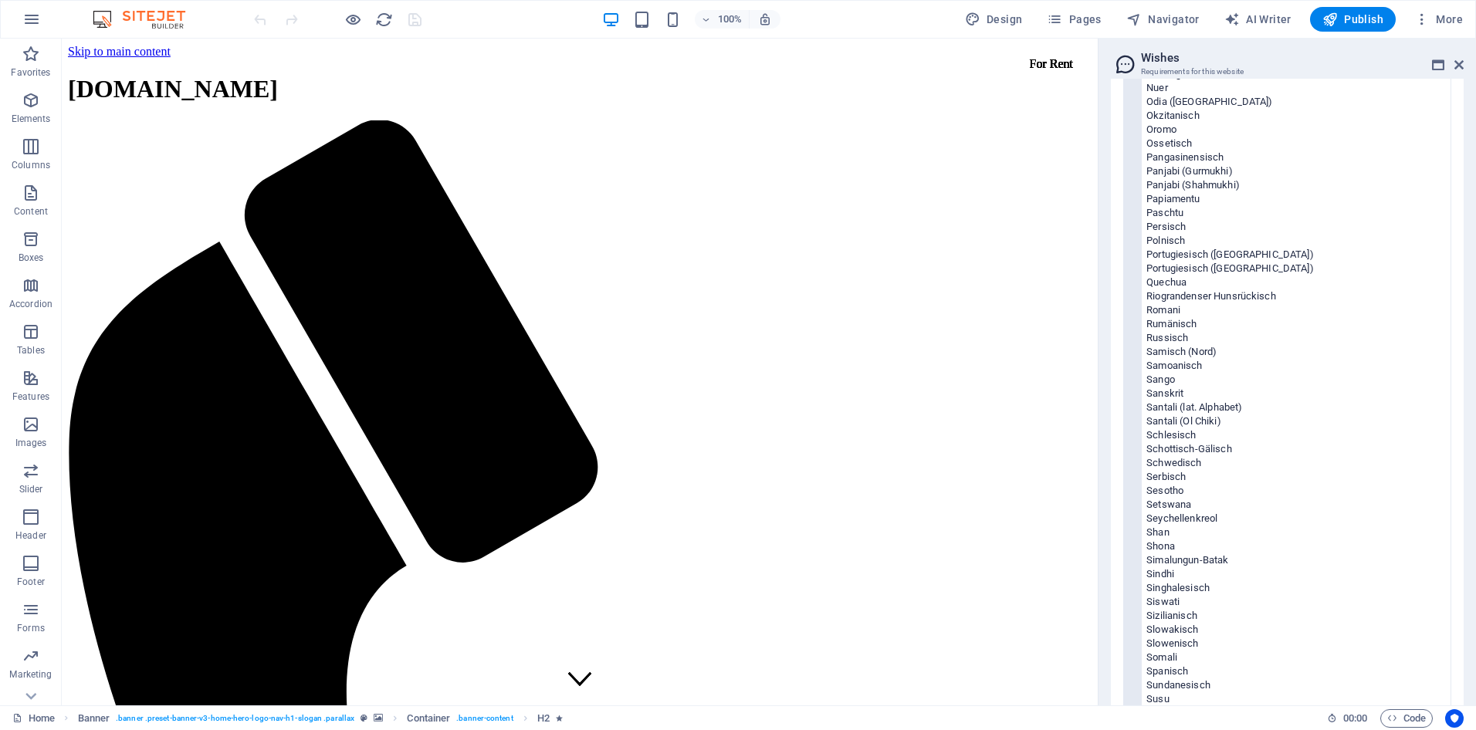
scroll to position [45839, 0]
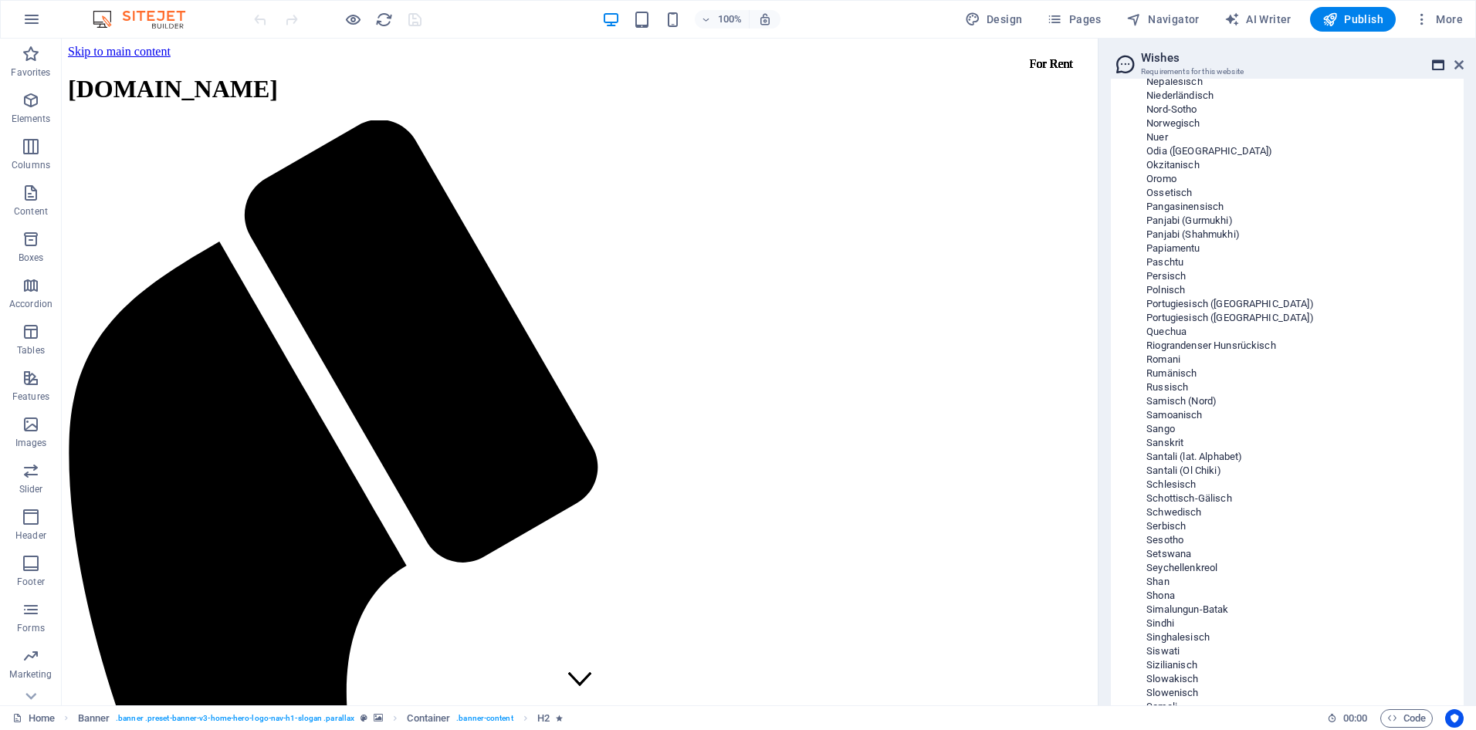
click at [1436, 60] on icon at bounding box center [1438, 65] width 12 height 12
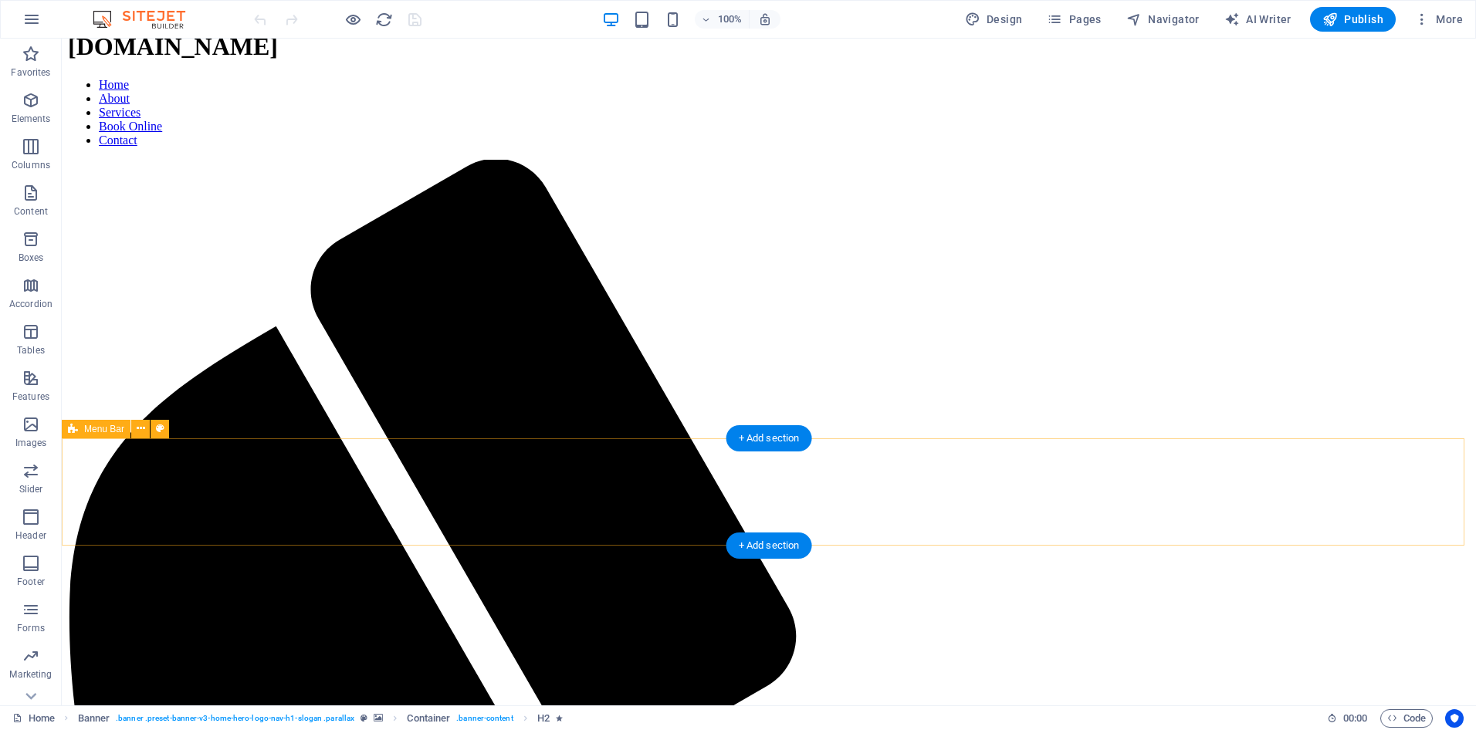
scroll to position [2329, 0]
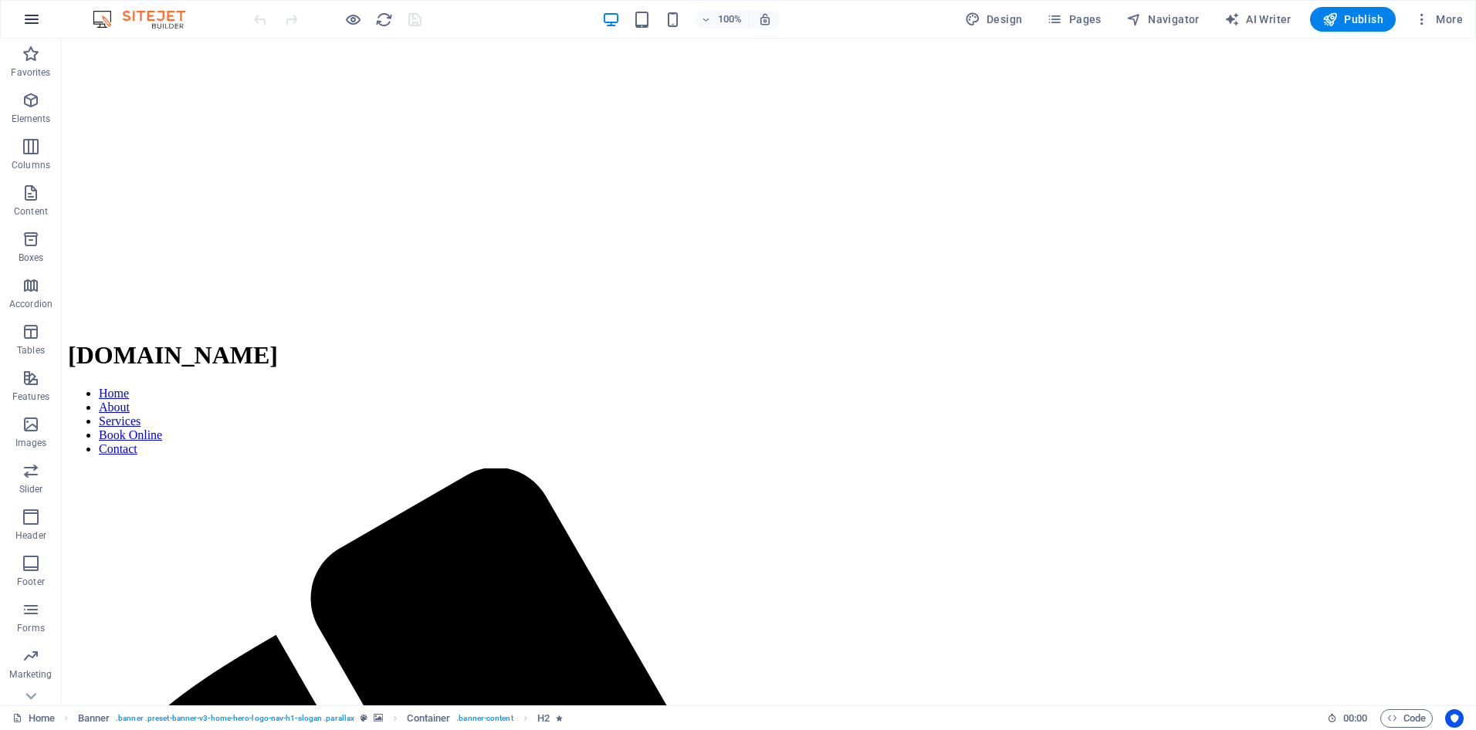
click at [31, 18] on icon "button" at bounding box center [31, 19] width 19 height 19
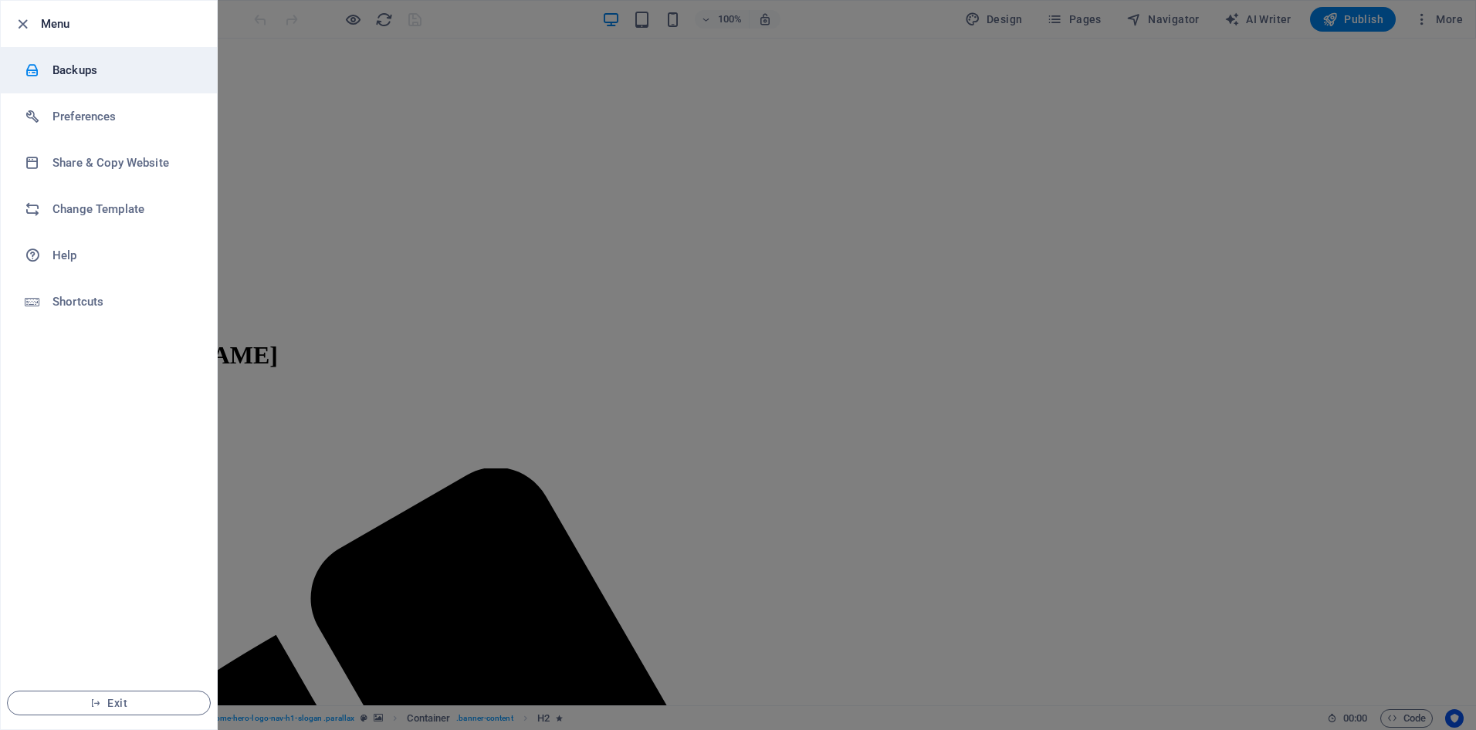
click at [43, 74] on div at bounding box center [39, 70] width 28 height 15
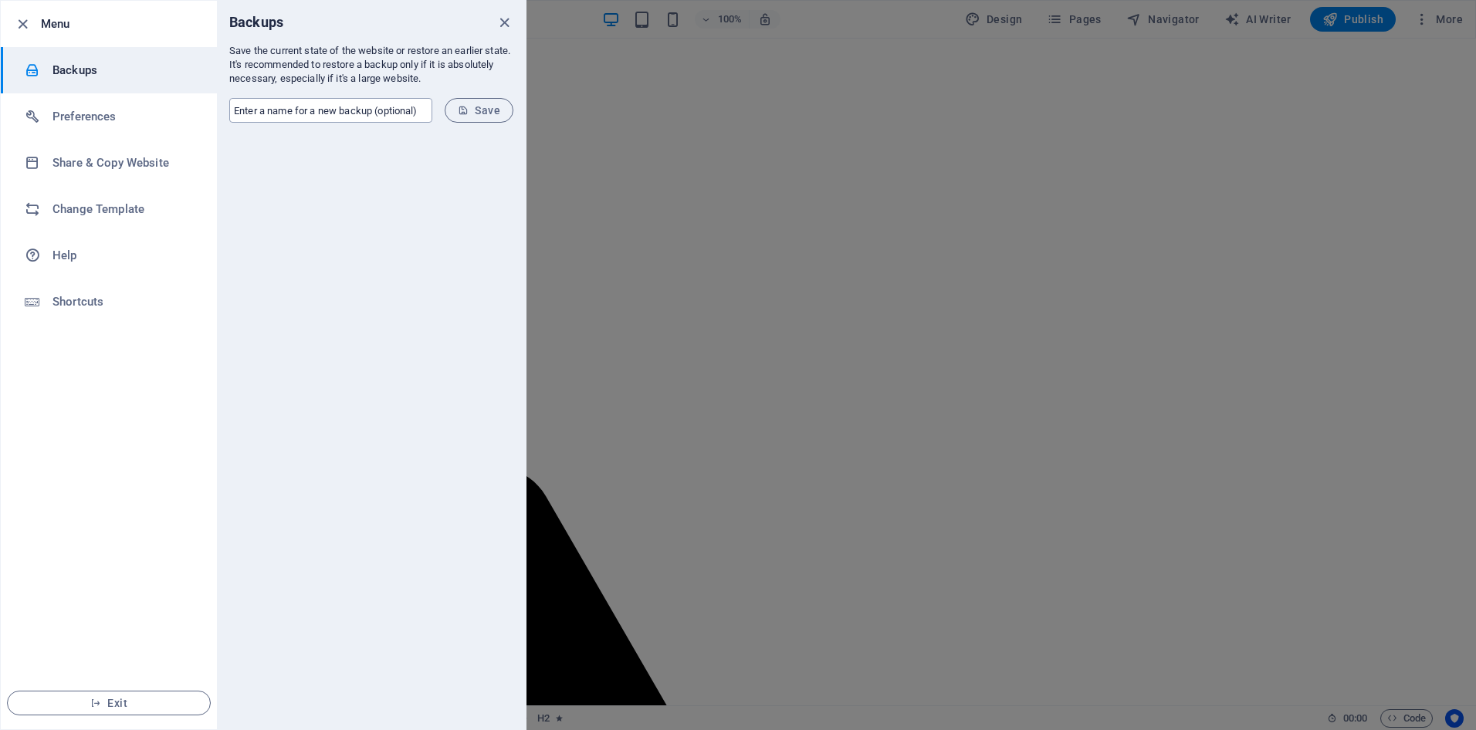
click at [241, 113] on input "text" at bounding box center [330, 110] width 203 height 25
type input "Mad1"
click at [485, 117] on button "Save" at bounding box center [479, 110] width 69 height 25
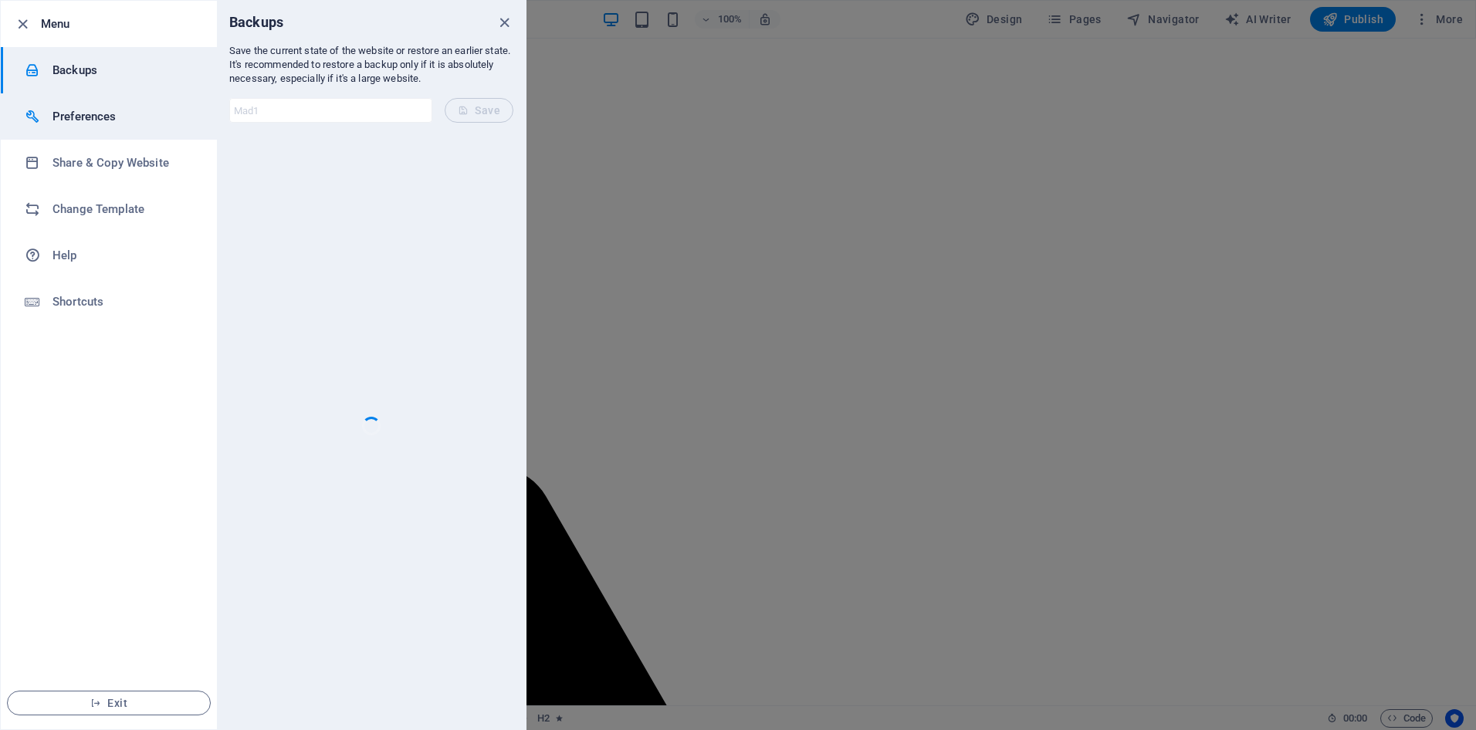
click at [73, 127] on li "Preferences" at bounding box center [109, 116] width 216 height 46
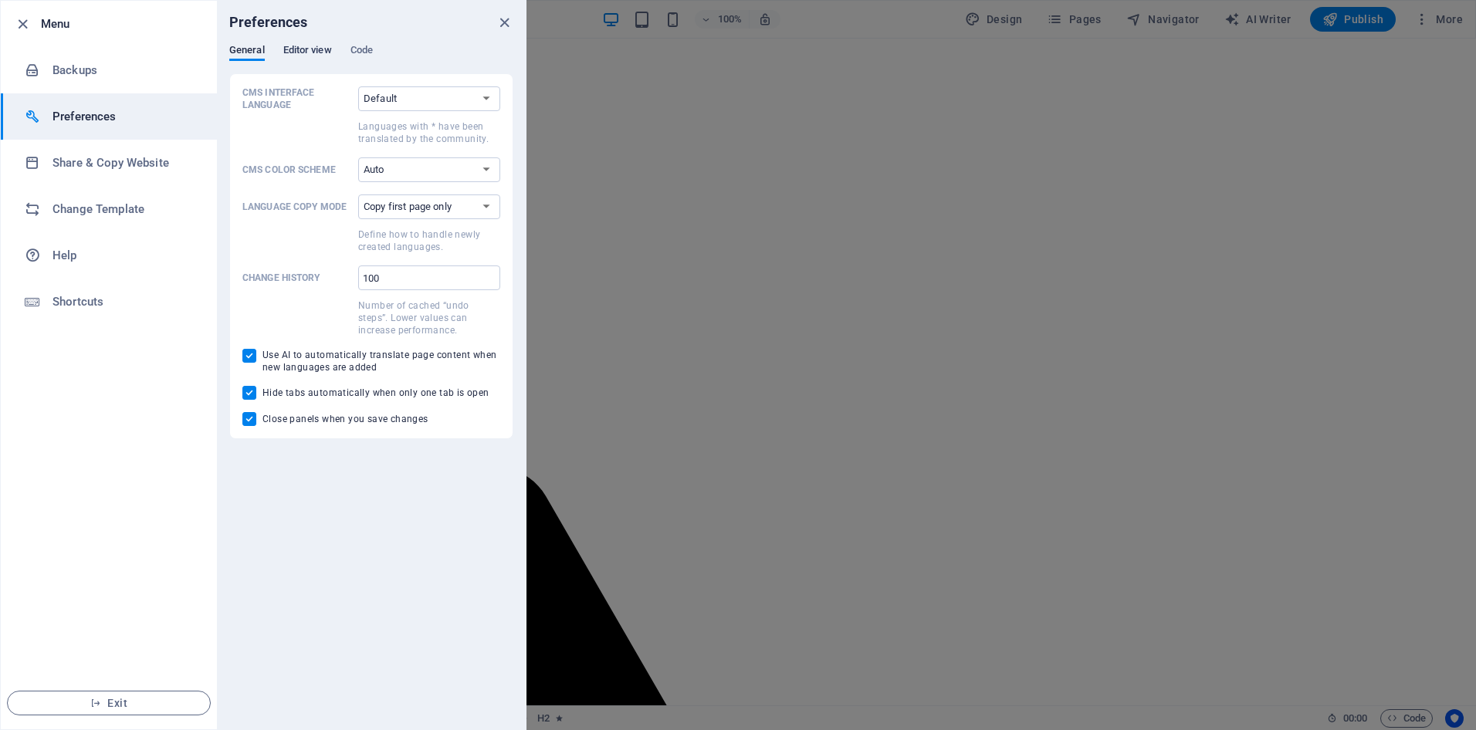
click at [294, 56] on span "Editor view" at bounding box center [307, 52] width 49 height 22
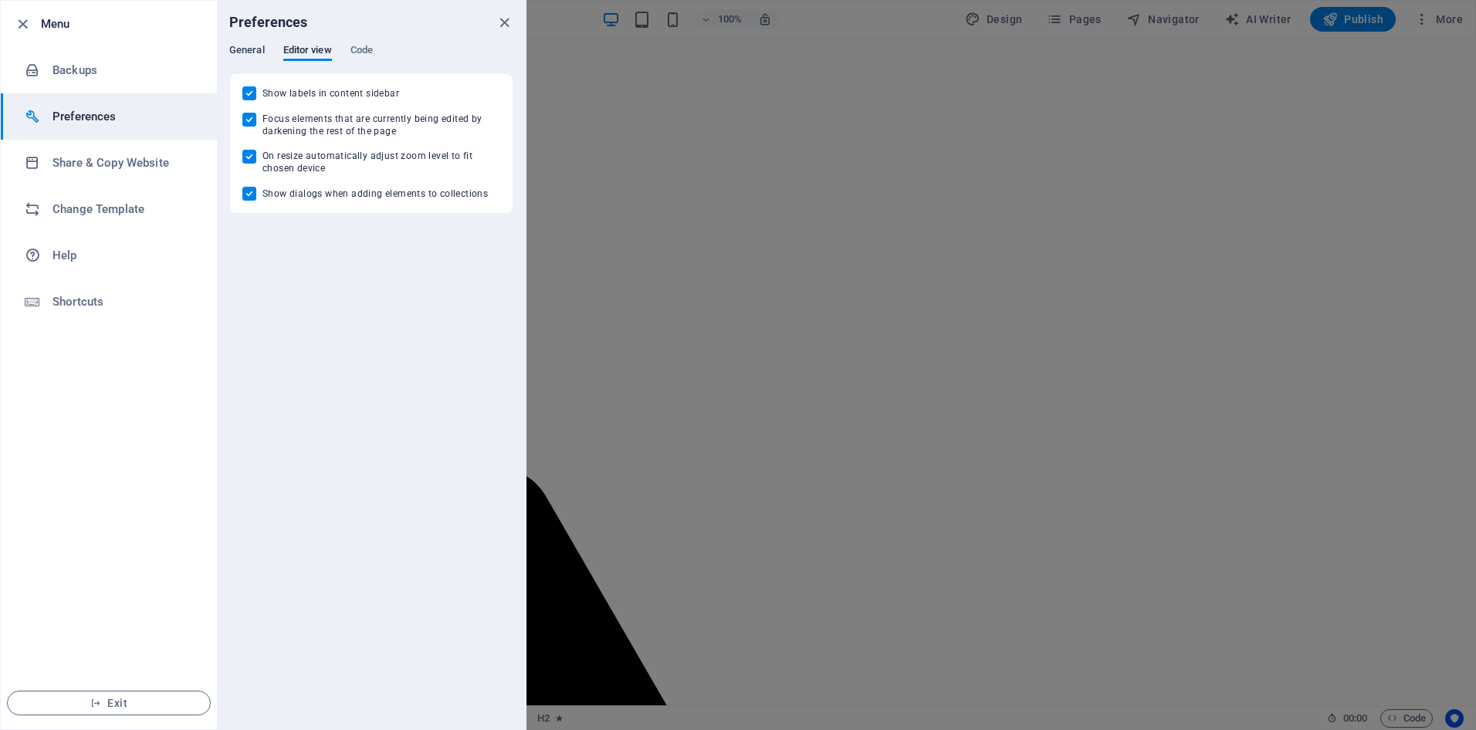
click at [246, 46] on span "General" at bounding box center [247, 52] width 36 height 22
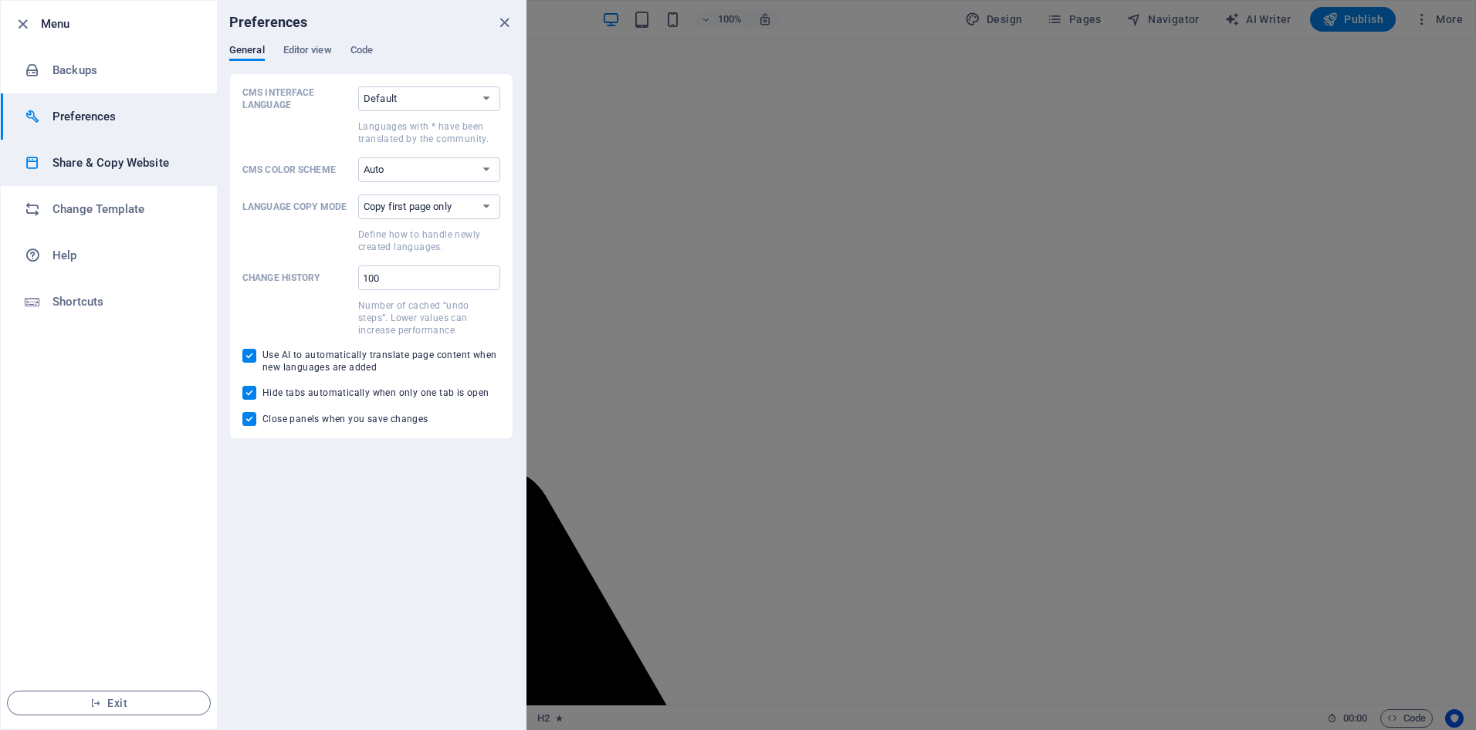
click at [93, 161] on h6 "Share & Copy Website" at bounding box center [123, 163] width 143 height 19
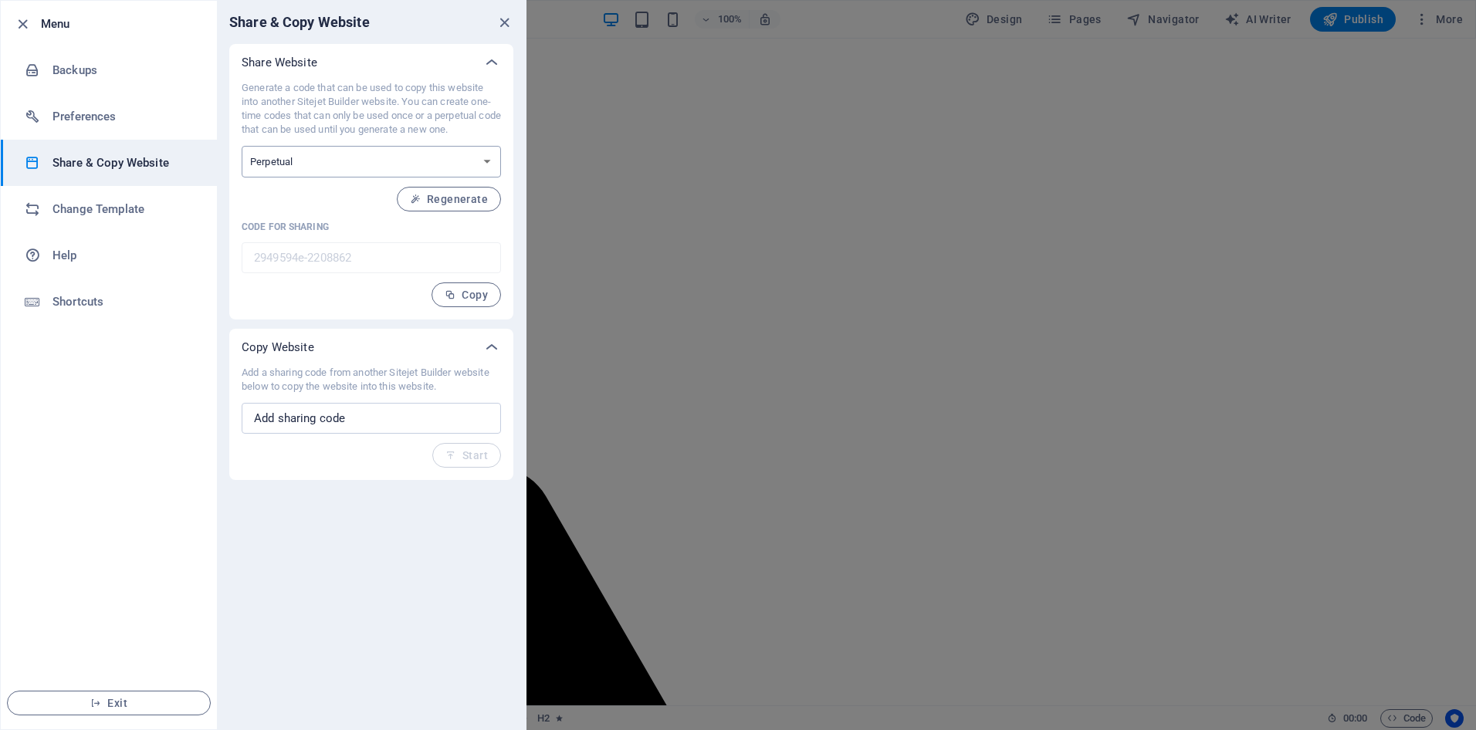
click at [485, 165] on select "One-time Perpetual" at bounding box center [371, 162] width 259 height 32
select select "onetime"
click at [242, 146] on select "One-time Perpetual" at bounding box center [371, 162] width 259 height 32
click at [427, 167] on select "One-time Perpetual" at bounding box center [371, 162] width 259 height 32
select select "perpetual"
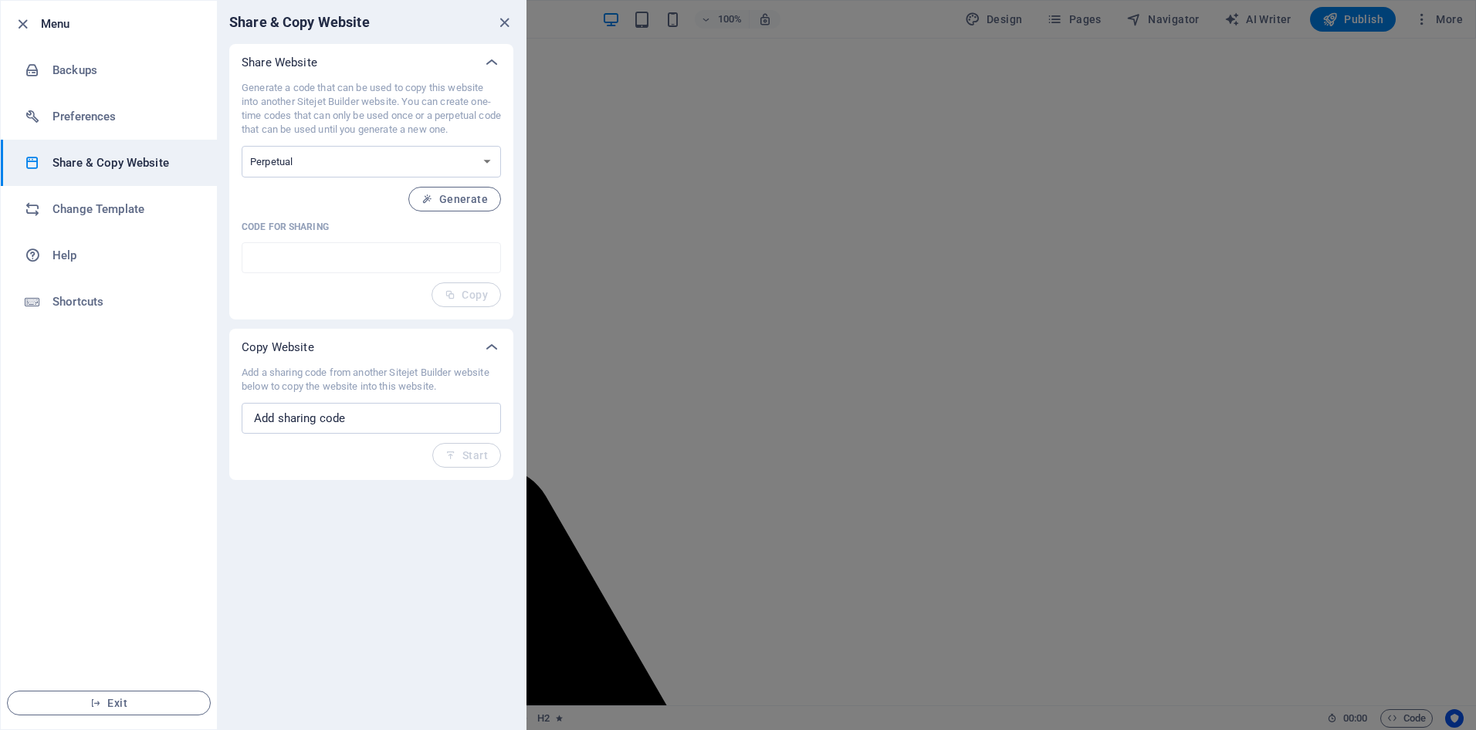
click at [242, 146] on select "One-time Perpetual" at bounding box center [371, 162] width 259 height 32
type input "2949594e-2208862"
click at [74, 253] on h6 "Help" at bounding box center [123, 255] width 143 height 19
click at [509, 16] on icon "close" at bounding box center [505, 23] width 18 height 18
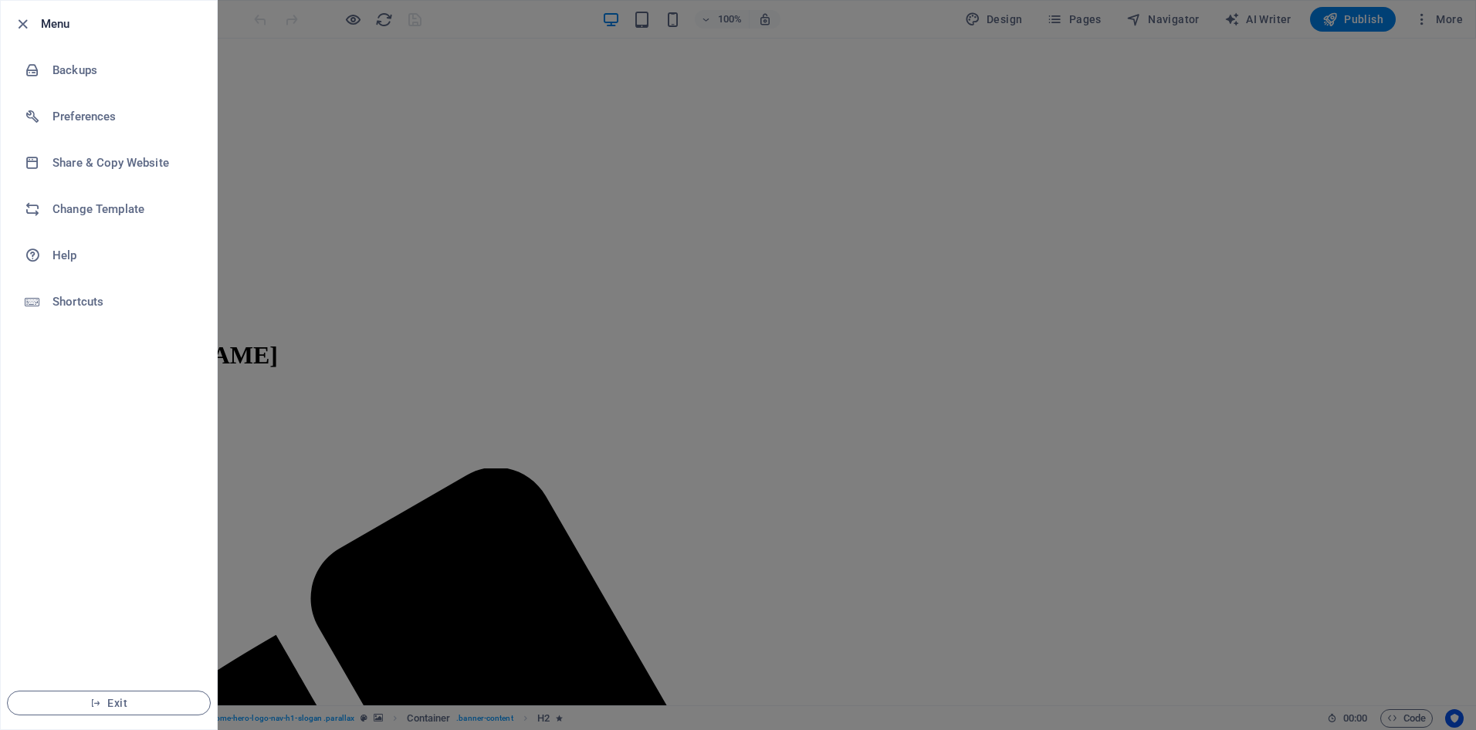
click at [319, 190] on div at bounding box center [738, 365] width 1476 height 730
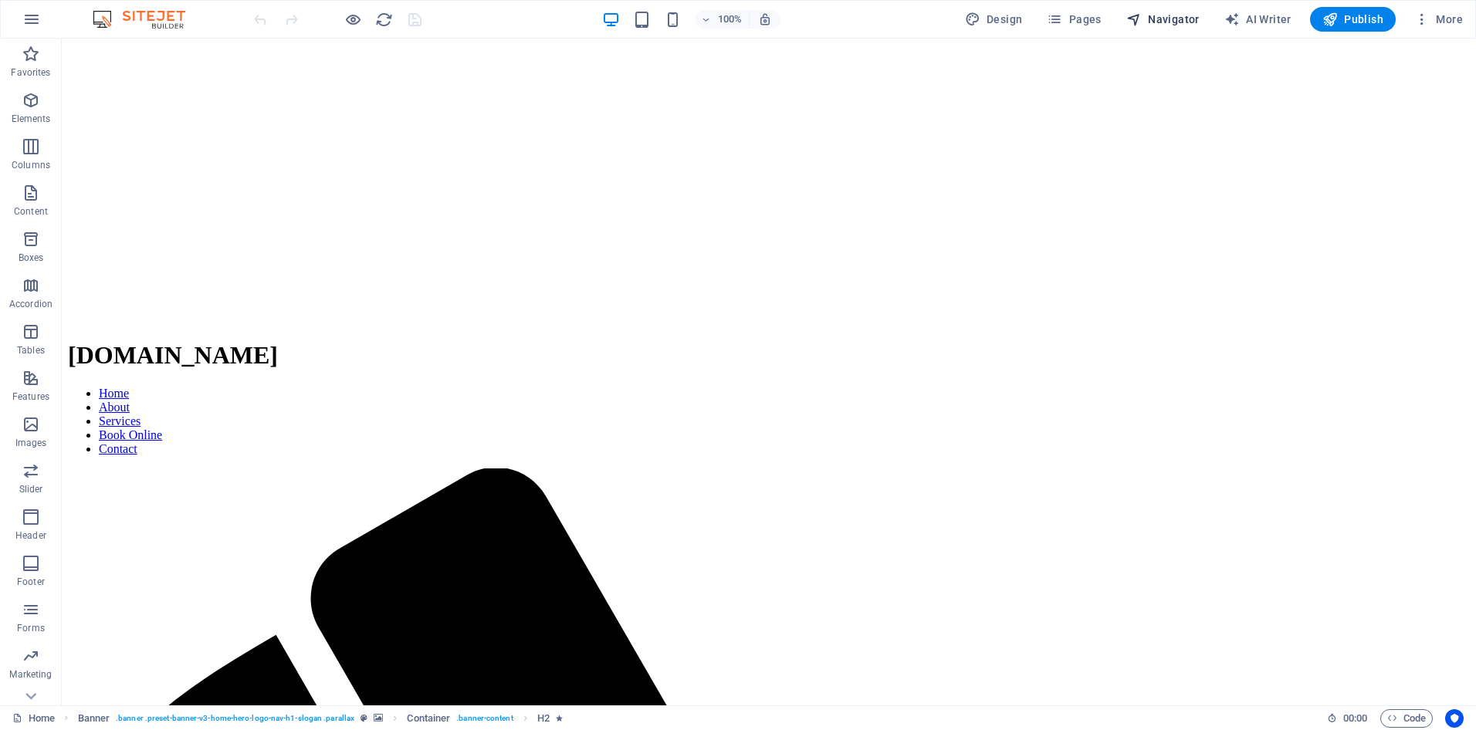
click at [1148, 26] on span "Navigator" at bounding box center [1162, 19] width 73 height 15
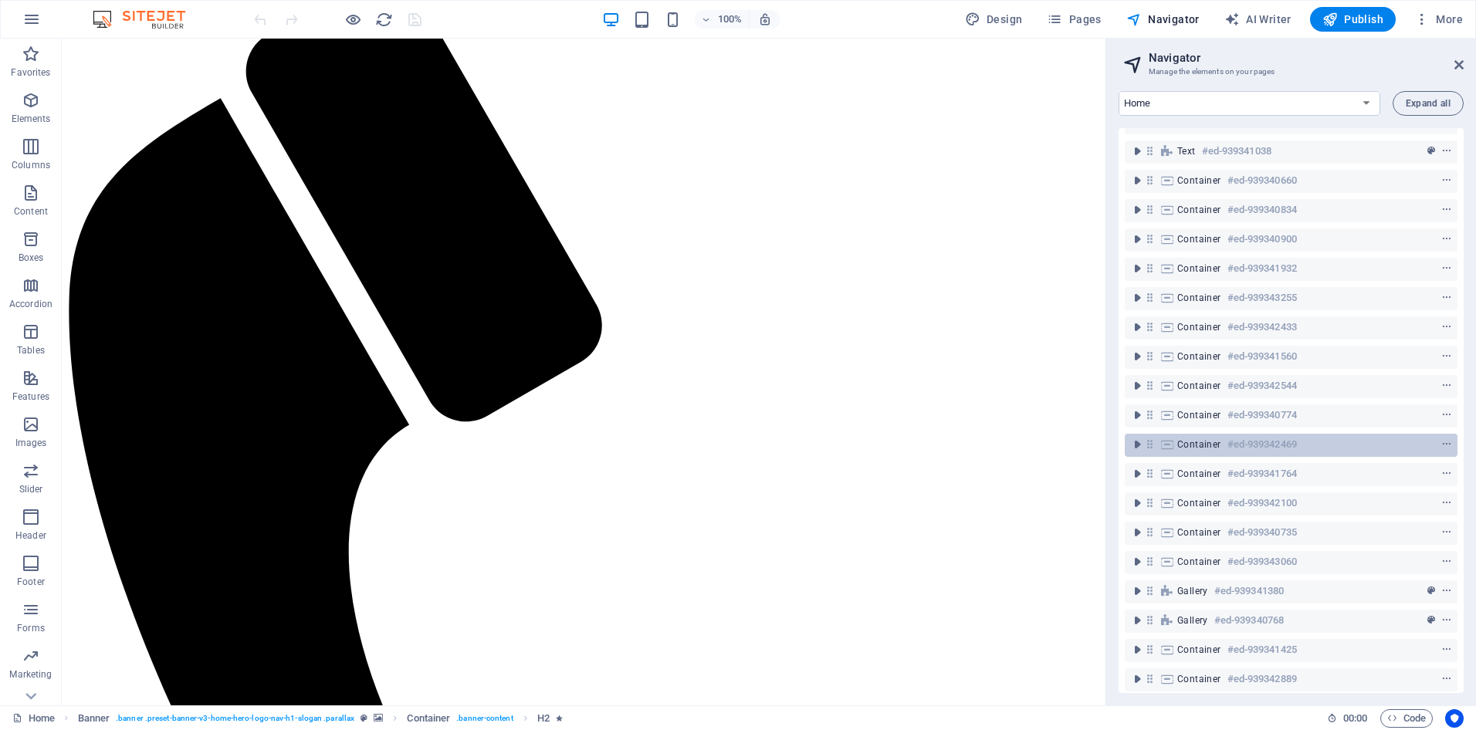
scroll to position [540, 0]
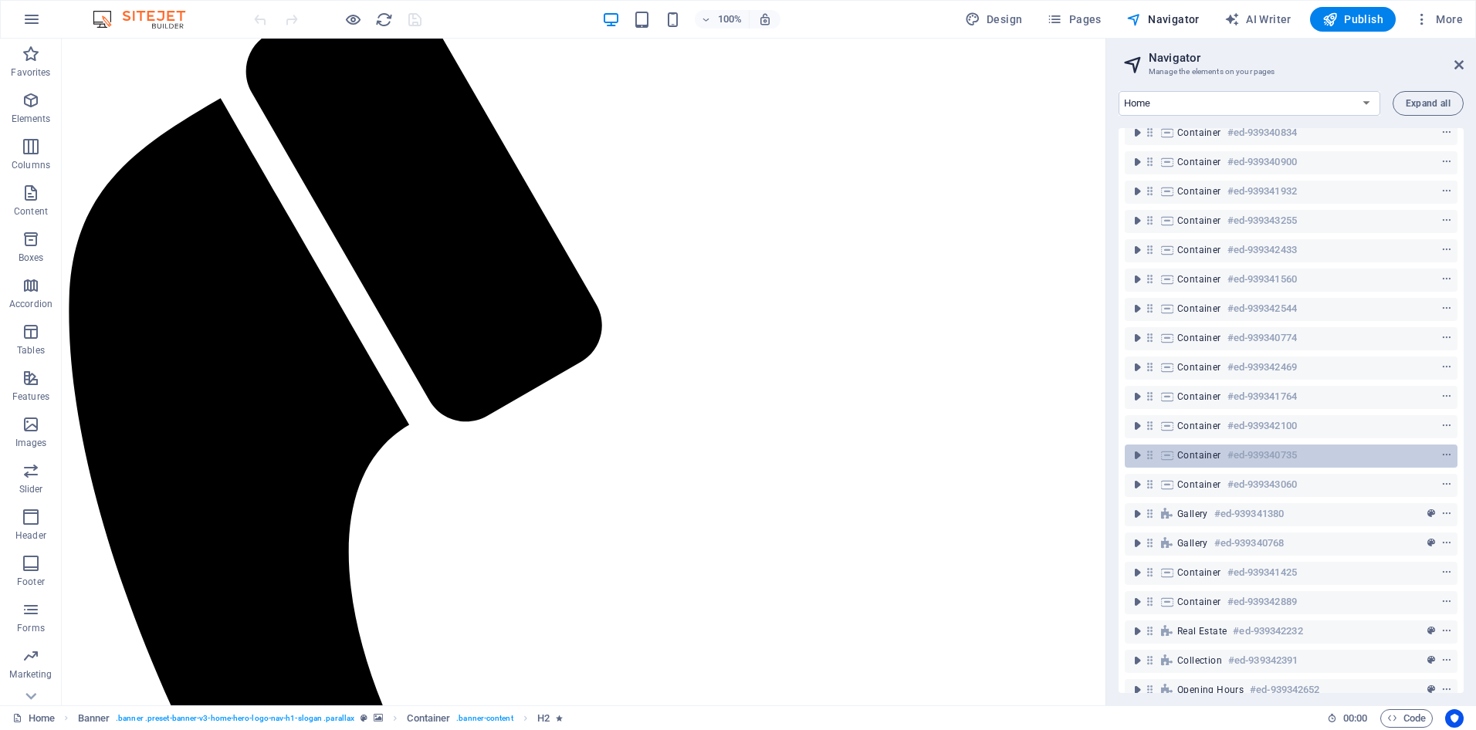
click at [1228, 447] on h6 "#ed-939340735" at bounding box center [1261, 455] width 69 height 19
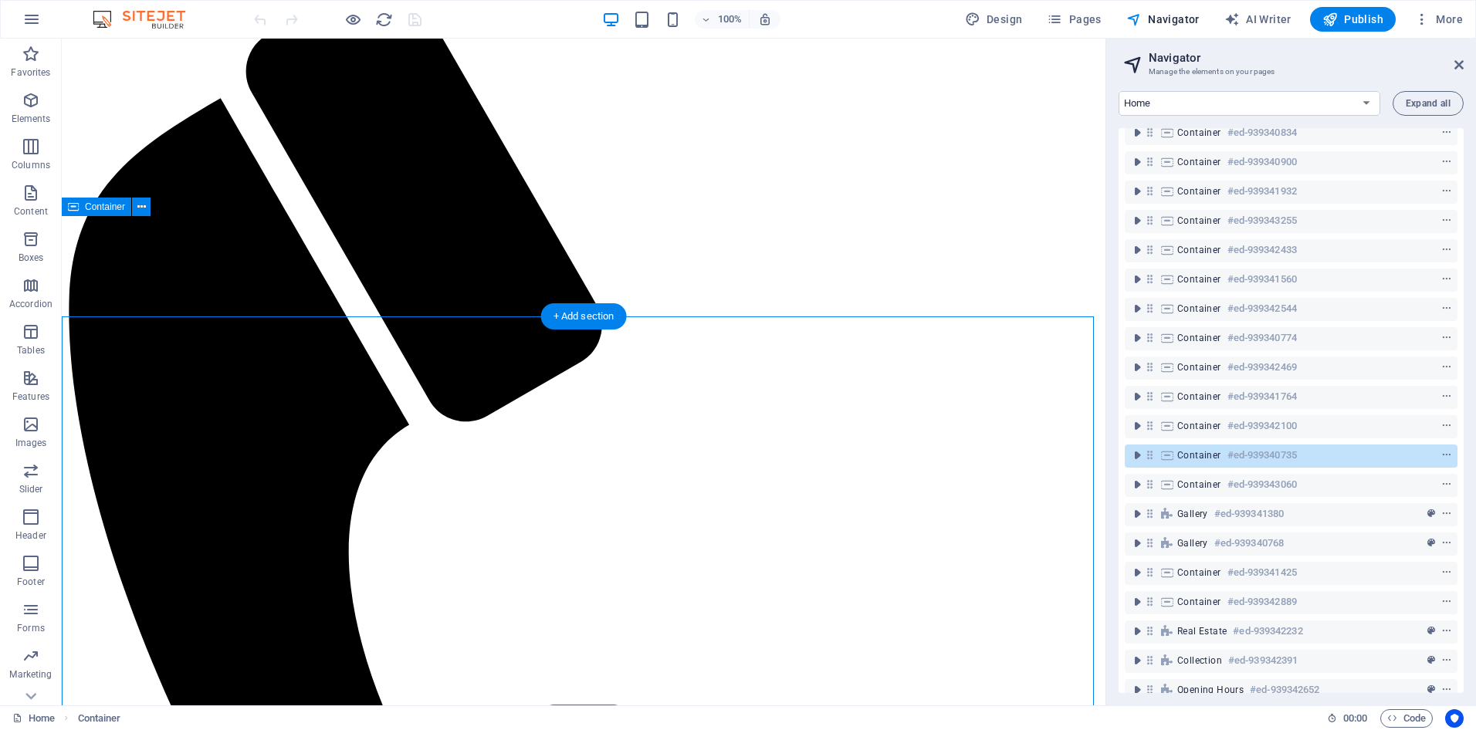
scroll to position [14253, 0]
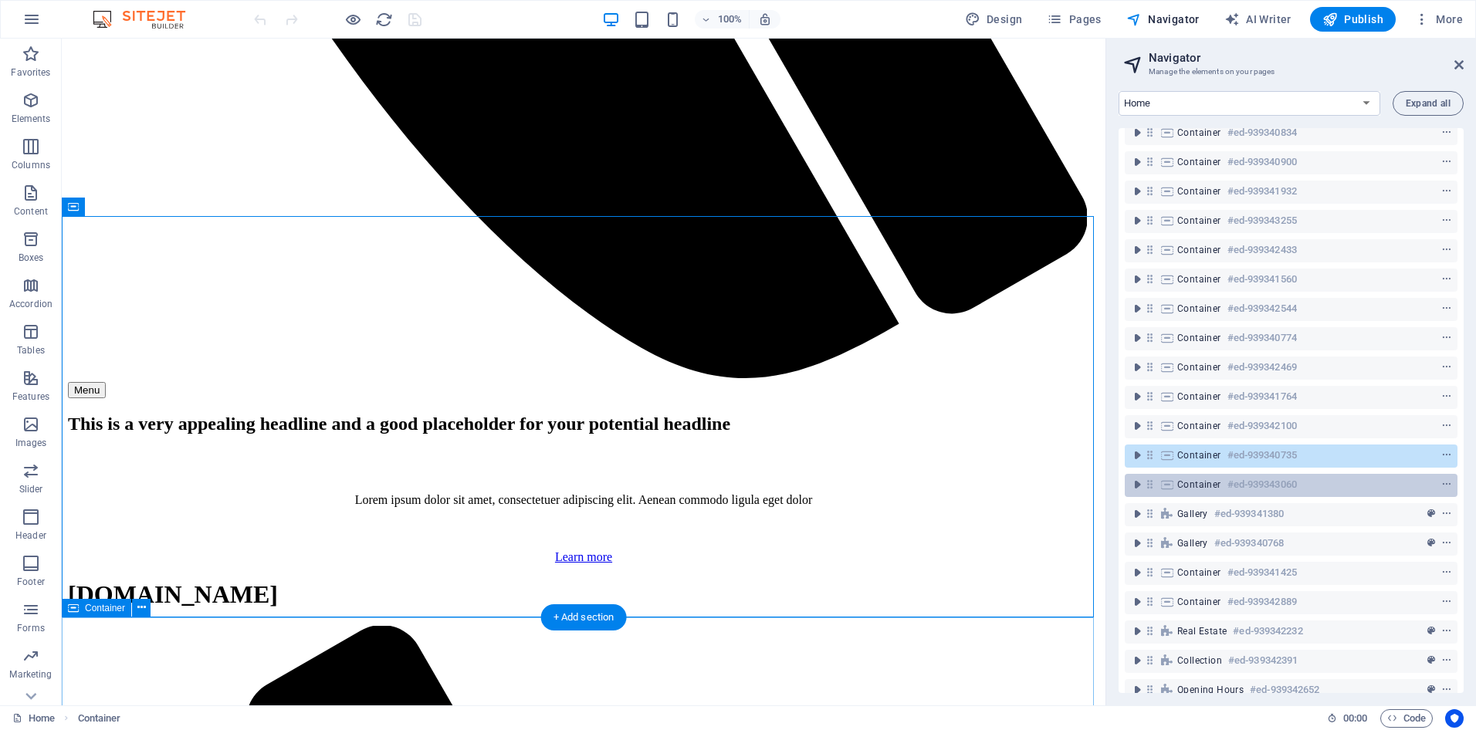
click at [1227, 479] on h6 "#ed-939343060" at bounding box center [1261, 484] width 69 height 19
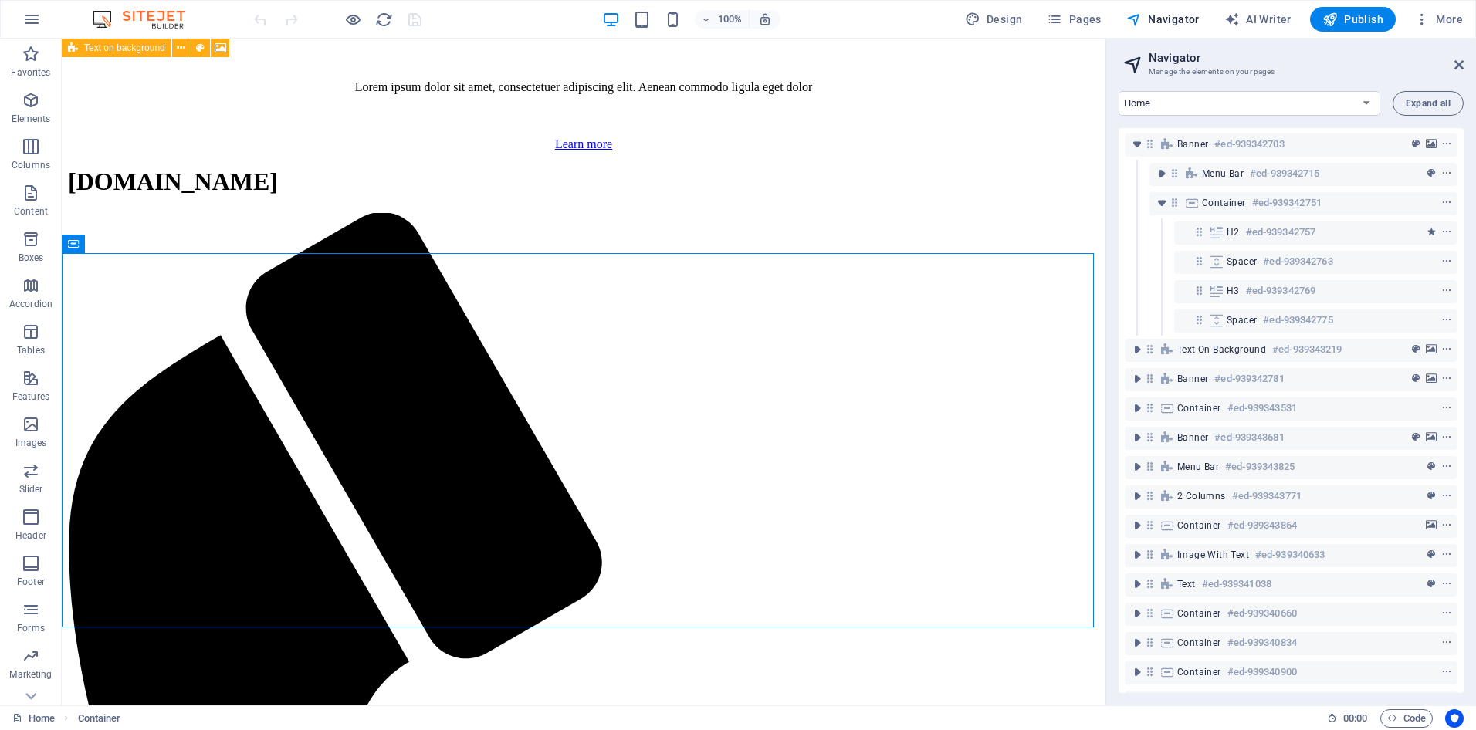
scroll to position [0, 0]
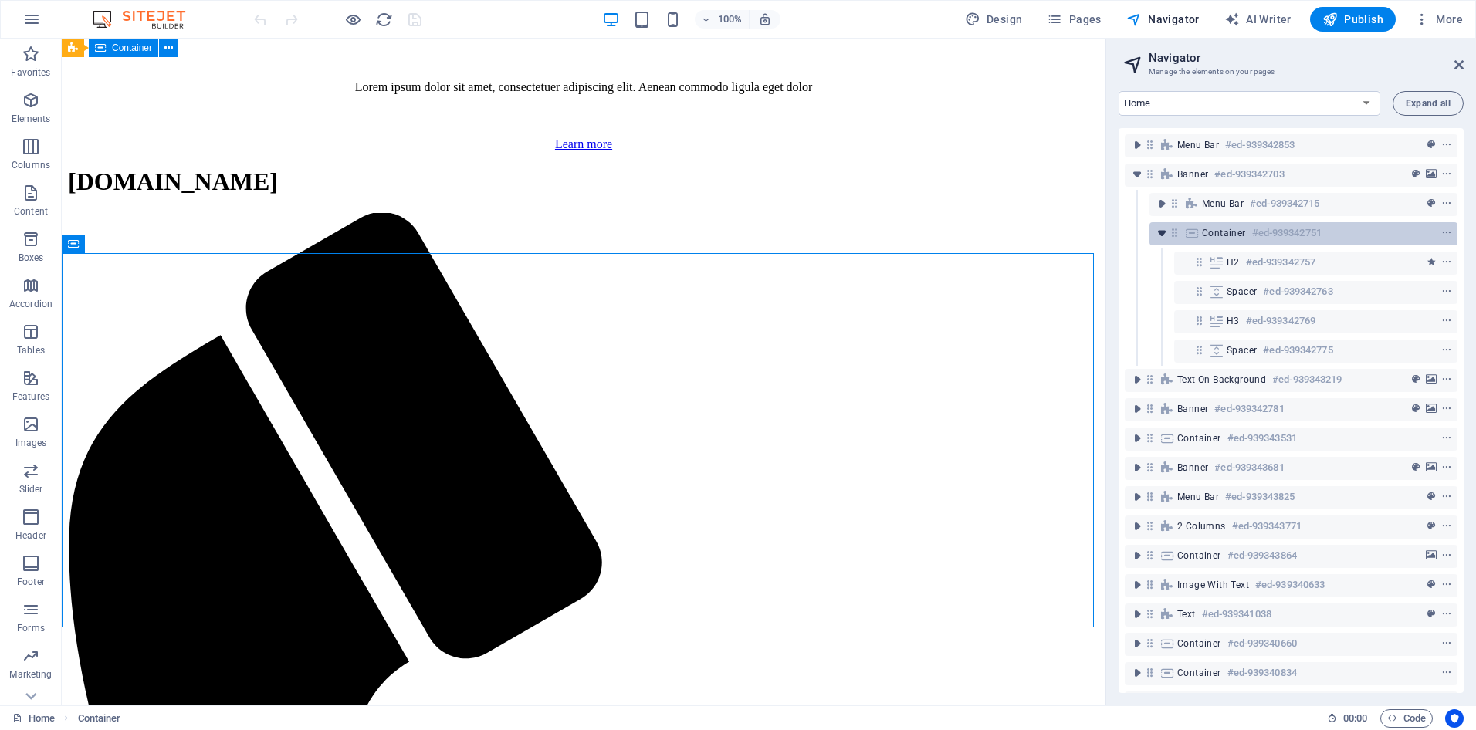
click at [1157, 232] on icon "toggle-expand" at bounding box center [1161, 232] width 15 height 15
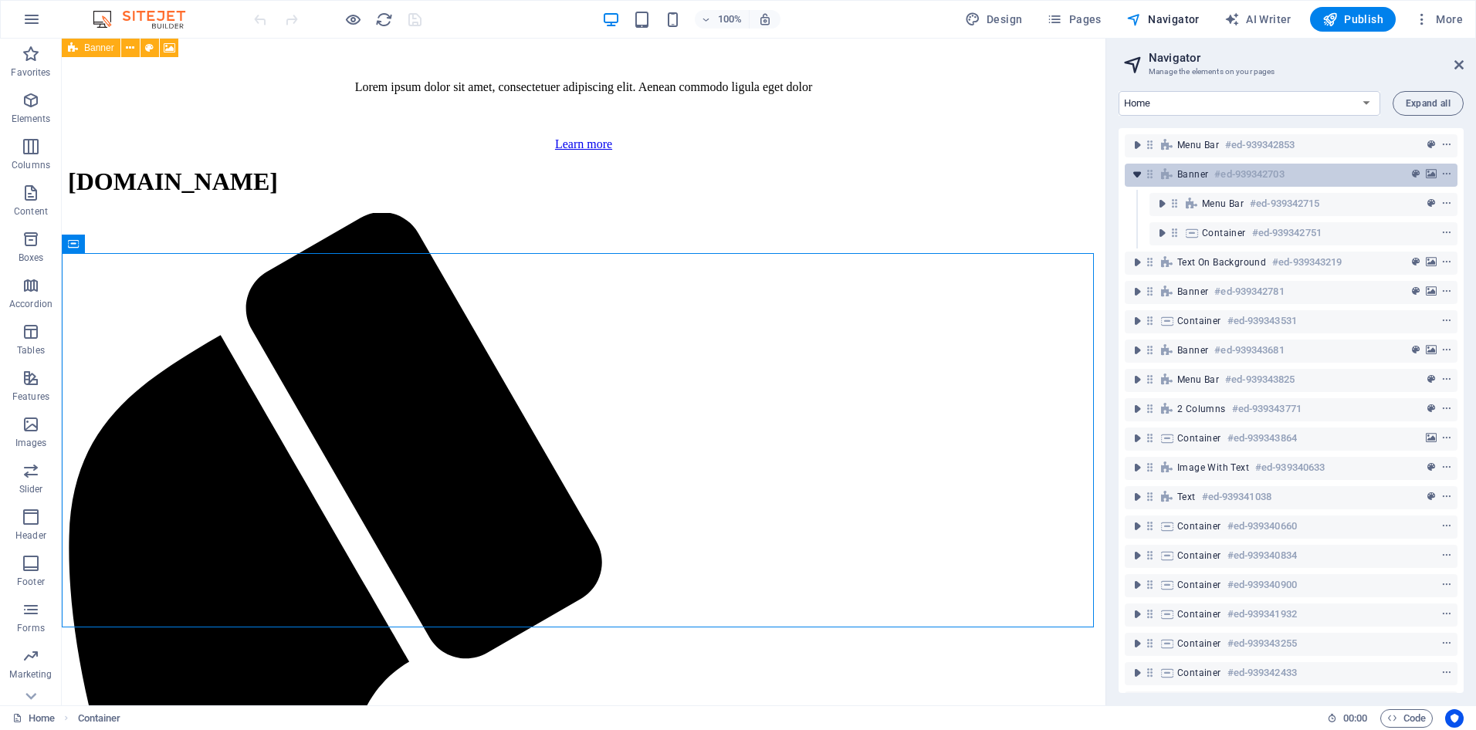
click at [1137, 174] on icon "toggle-expand" at bounding box center [1136, 174] width 15 height 15
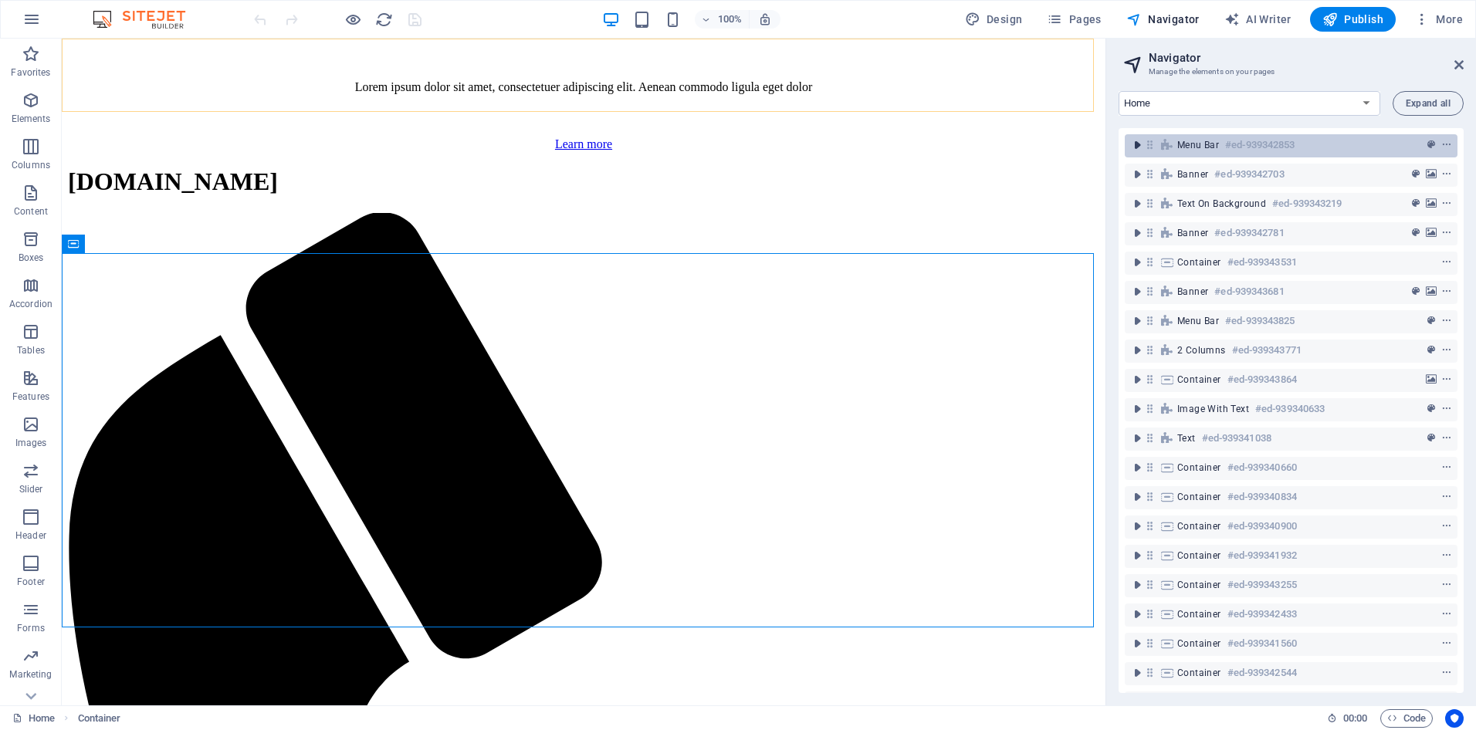
click at [1136, 146] on icon "toggle-expand" at bounding box center [1136, 144] width 15 height 15
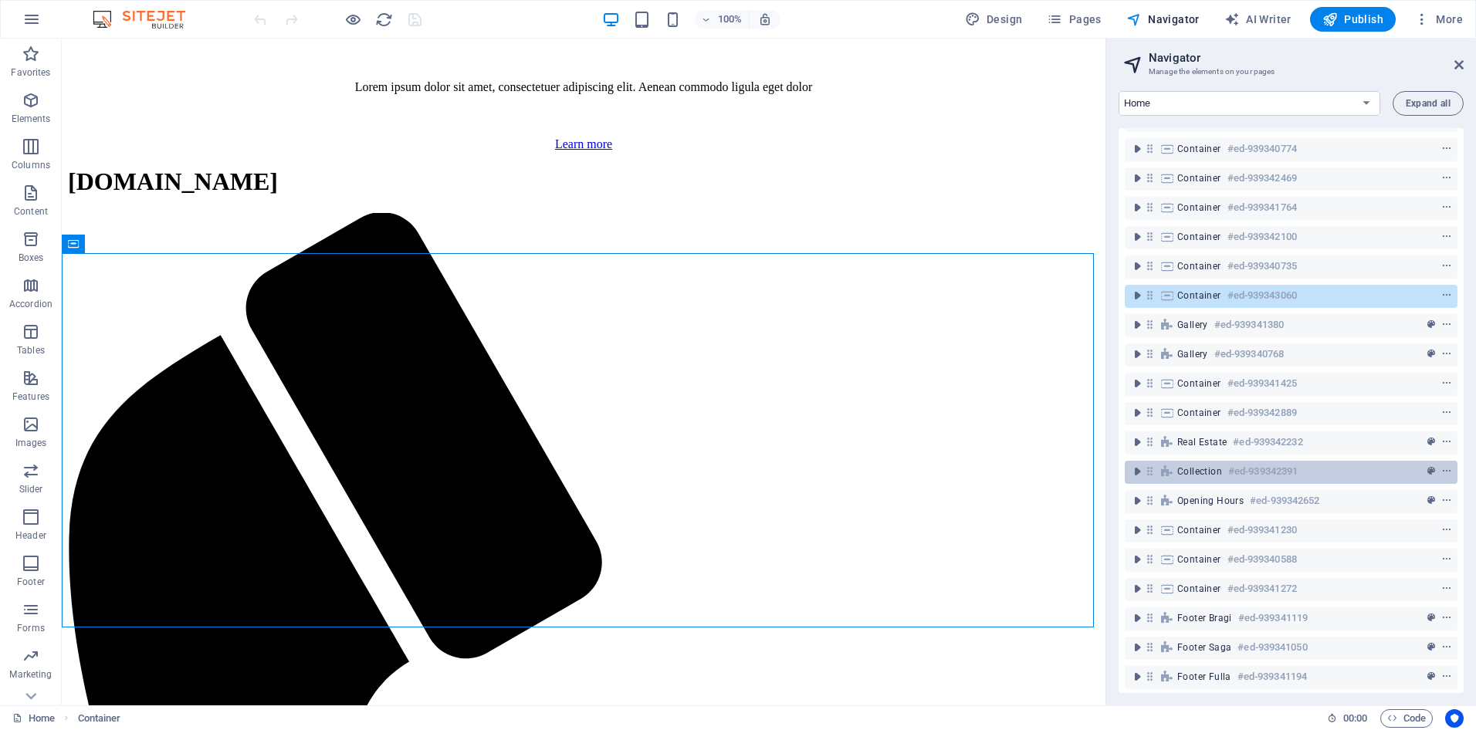
scroll to position [655, 0]
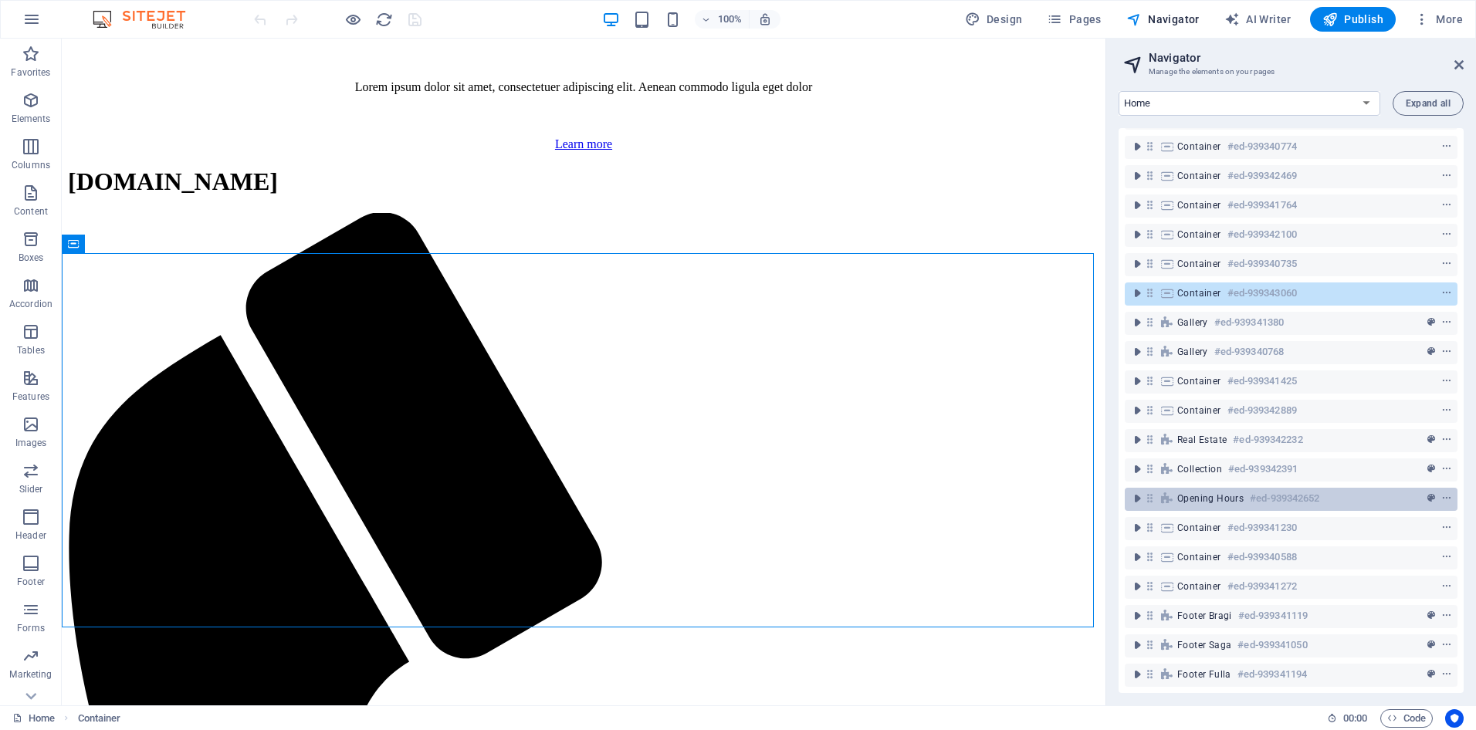
click at [1258, 489] on h6 "#ed-939342652" at bounding box center [1284, 498] width 69 height 19
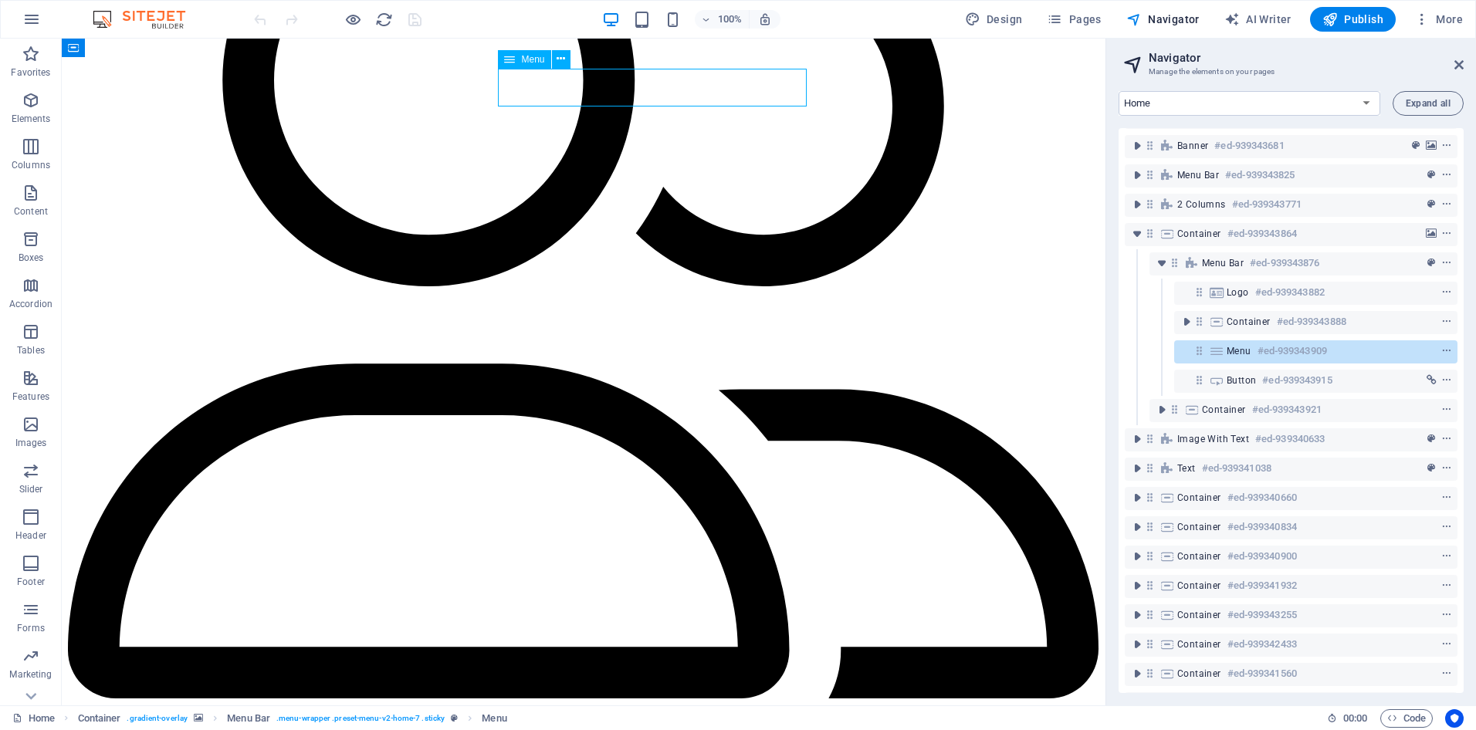
scroll to position [181, 0]
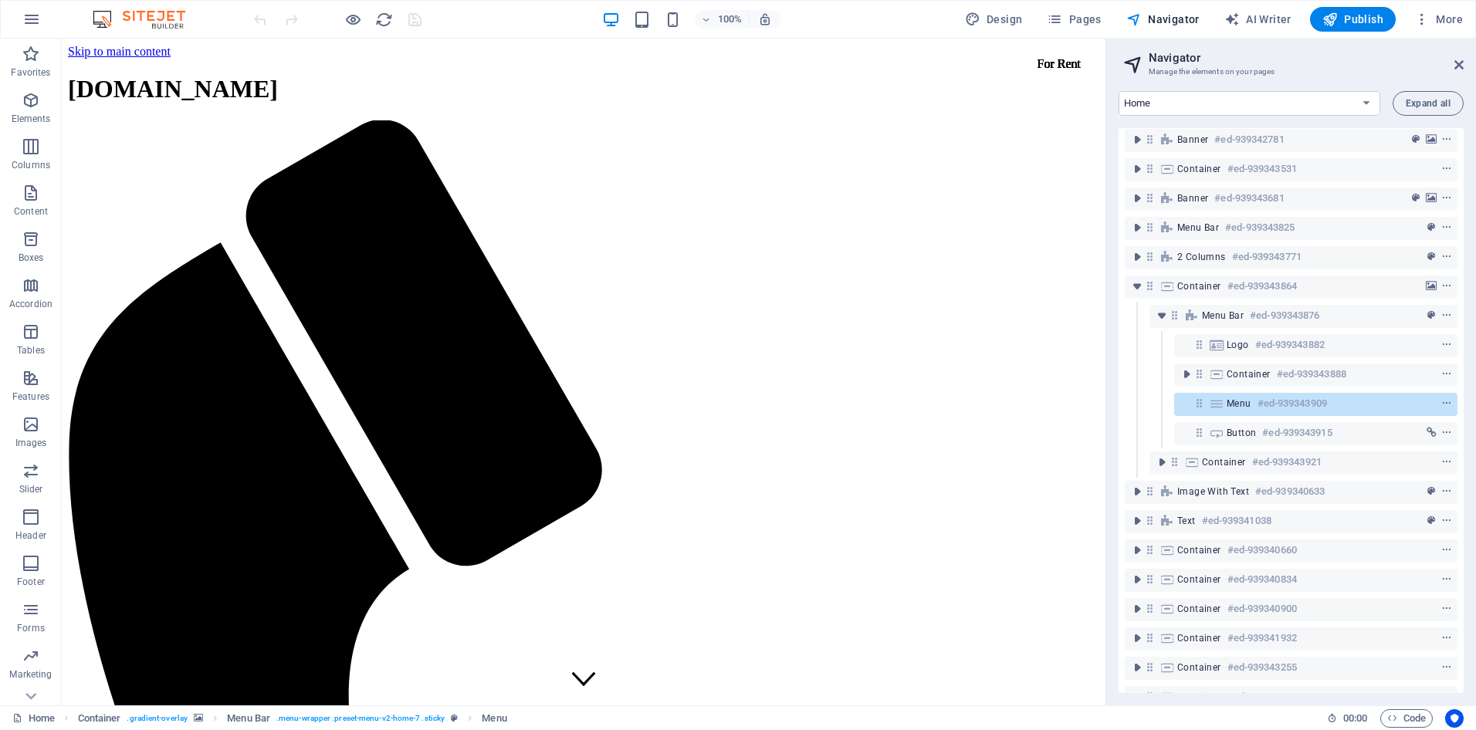
scroll to position [0, 0]
click at [1368, 100] on select "Home Subpage Legal Notice Privacy New Collection: Single Page Layout Real Estat…" at bounding box center [1249, 103] width 262 height 25
click at [1118, 91] on select "Home Subpage Legal Notice Privacy New Collection: Single Page Layout Real Estat…" at bounding box center [1249, 103] width 262 height 25
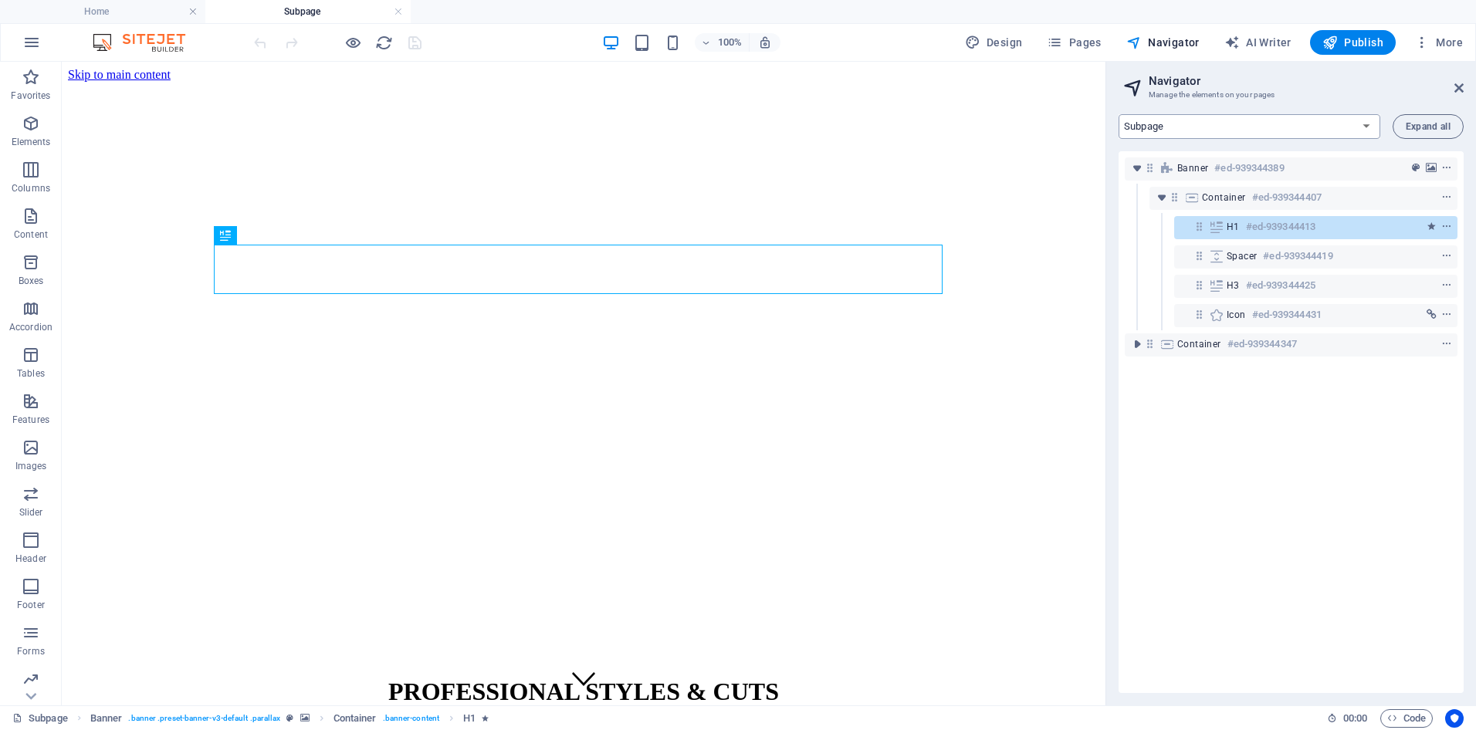
click at [1242, 121] on select "Home Subpage Legal Notice Privacy New Collection: Single Page Layout Real Estat…" at bounding box center [1249, 126] width 262 height 25
select select "17405317-en"
click at [1118, 114] on select "Home Subpage Legal Notice Privacy New Collection: Single Page Layout Real Estat…" at bounding box center [1249, 126] width 262 height 25
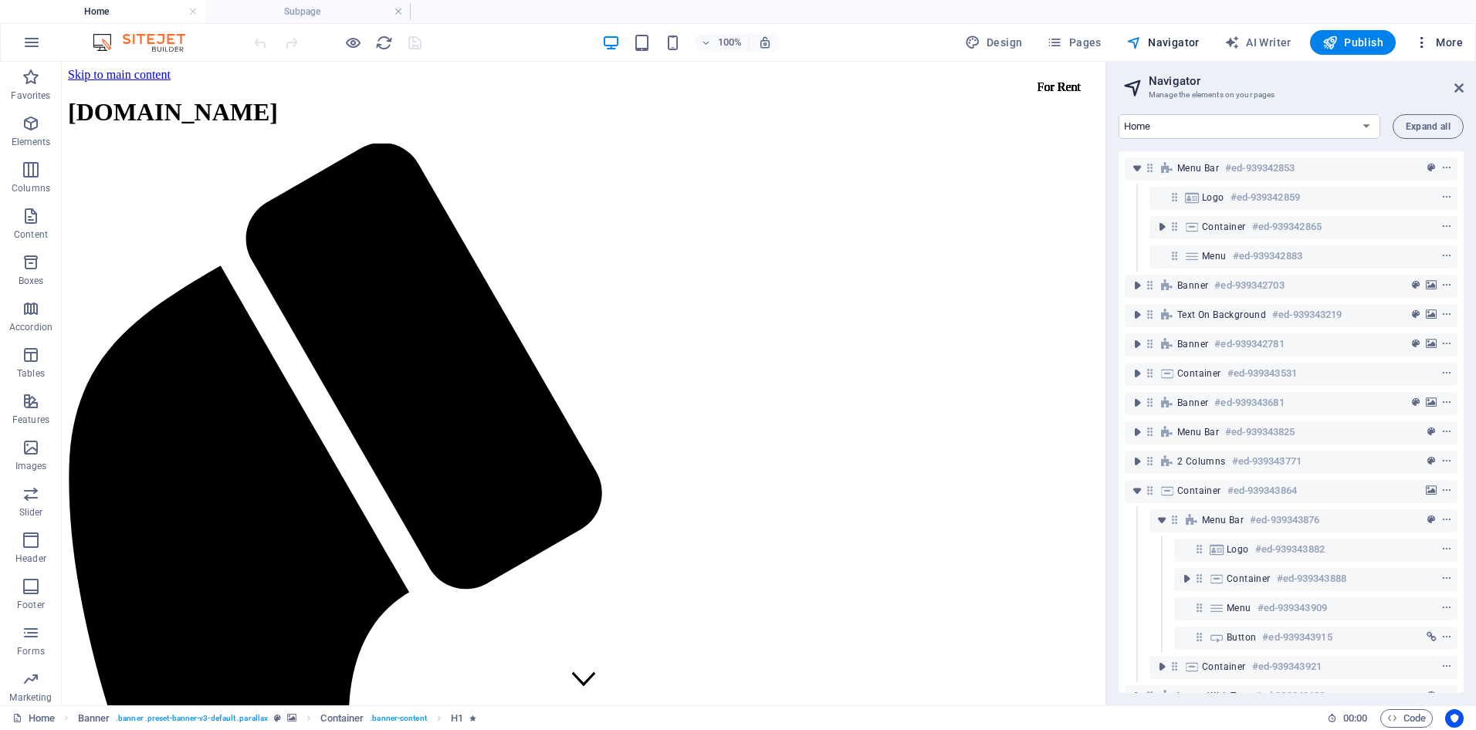
click at [1427, 42] on icon "button" at bounding box center [1421, 42] width 15 height 15
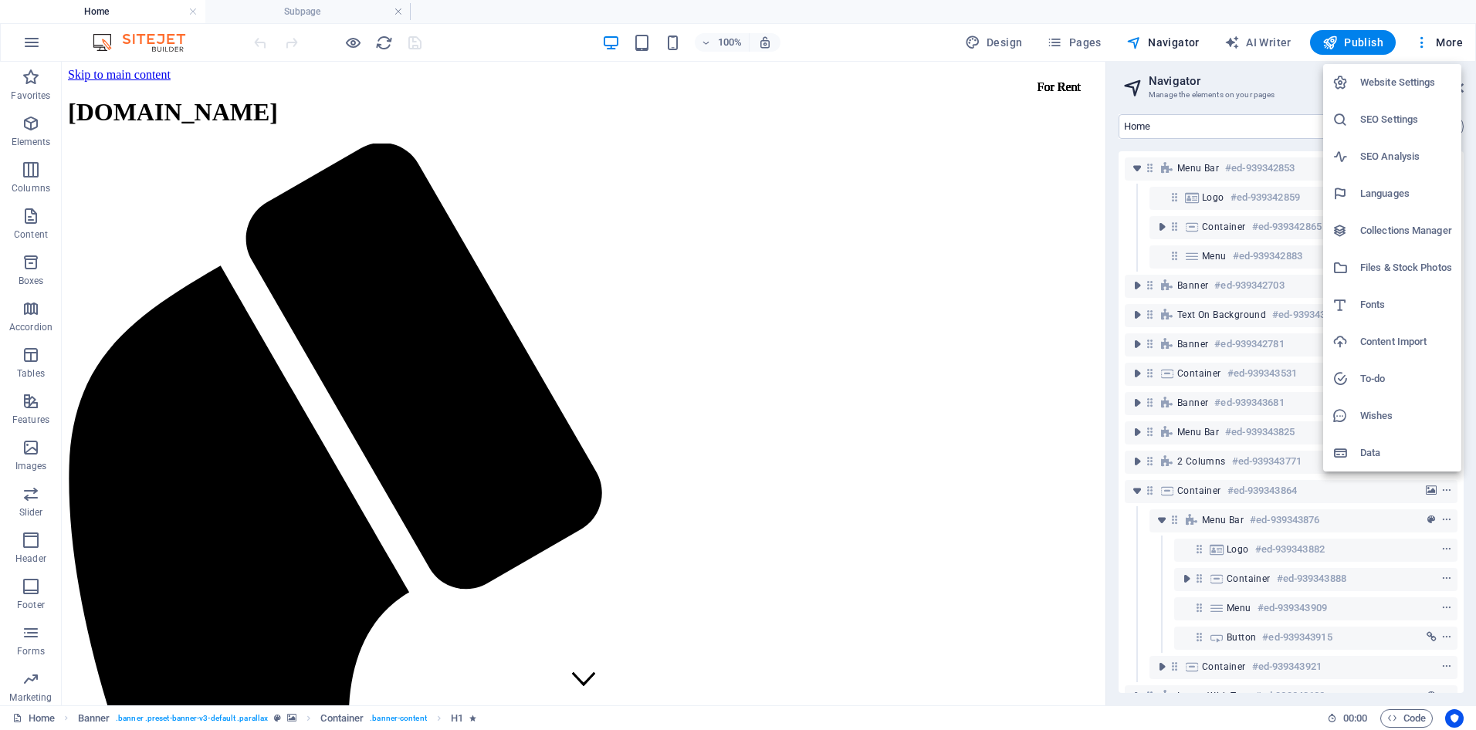
click at [1408, 227] on h6 "Collections Manager" at bounding box center [1406, 231] width 92 height 19
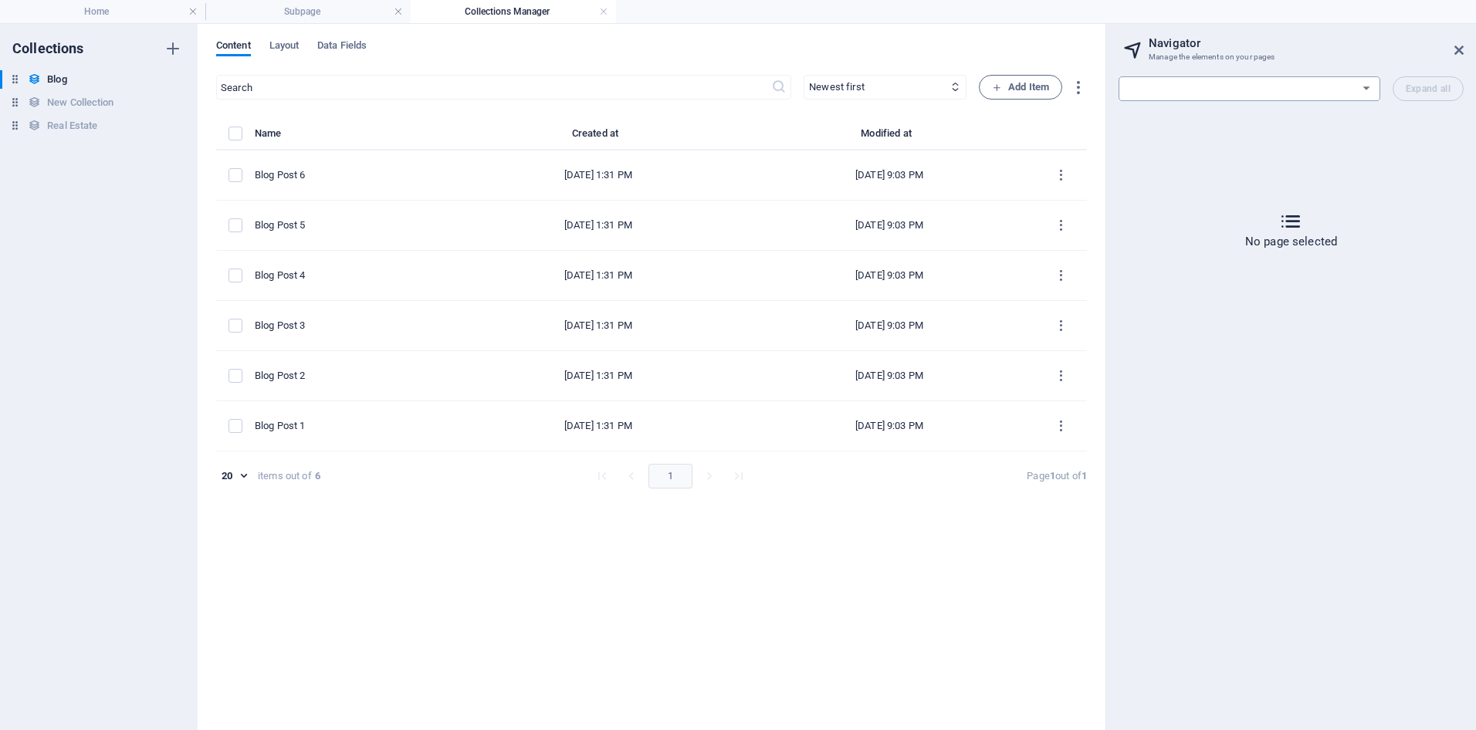
click at [1362, 90] on select "Home Subpage Legal Notice Privacy New Collection: Single Page Layout Real Estat…" at bounding box center [1249, 88] width 262 height 25
select select "17405317-en"
click at [1118, 101] on select "Home Subpage Legal Notice Privacy New Collection: Single Page Layout Real Estat…" at bounding box center [1249, 88] width 262 height 25
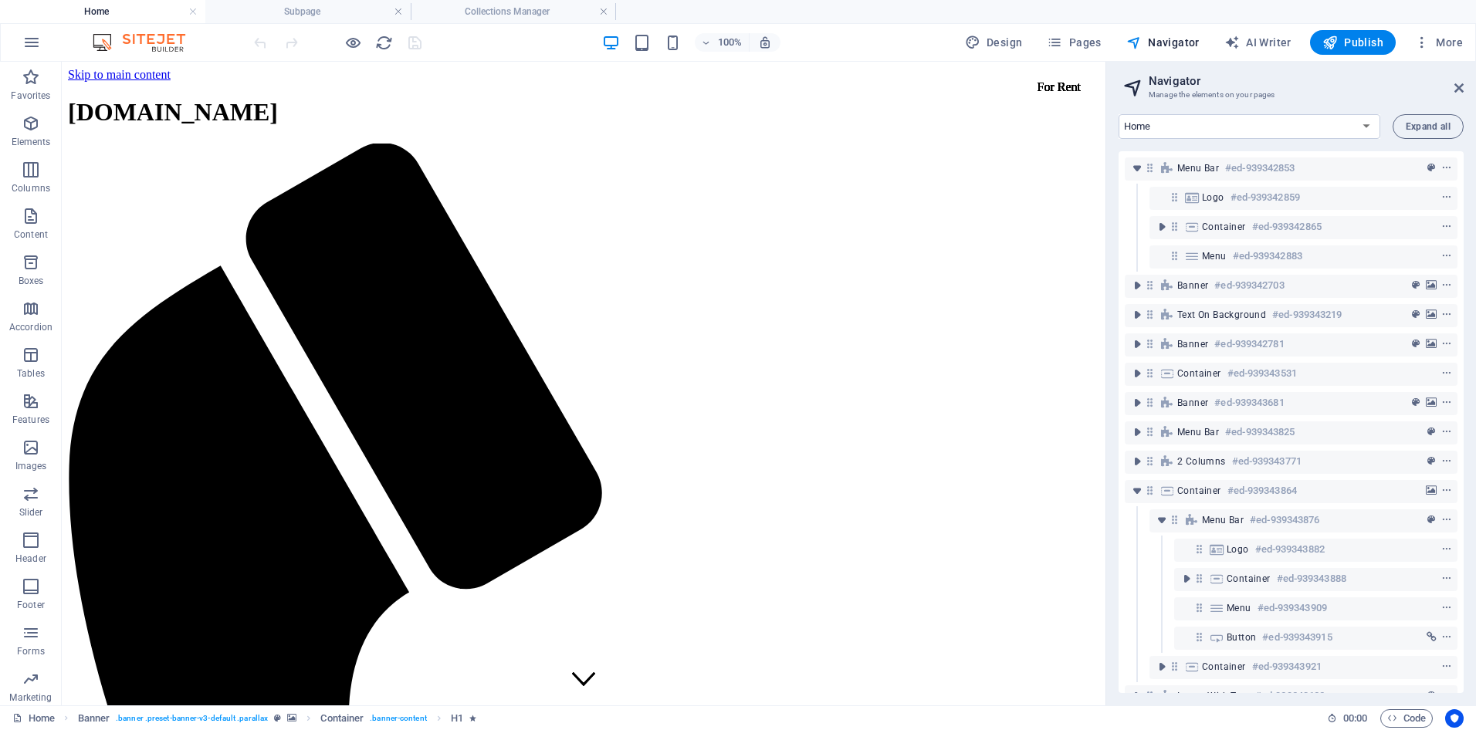
click at [1350, 96] on h3 "Manage the elements on your pages" at bounding box center [1290, 95] width 284 height 14
click at [1440, 42] on span "More" at bounding box center [1438, 42] width 49 height 15
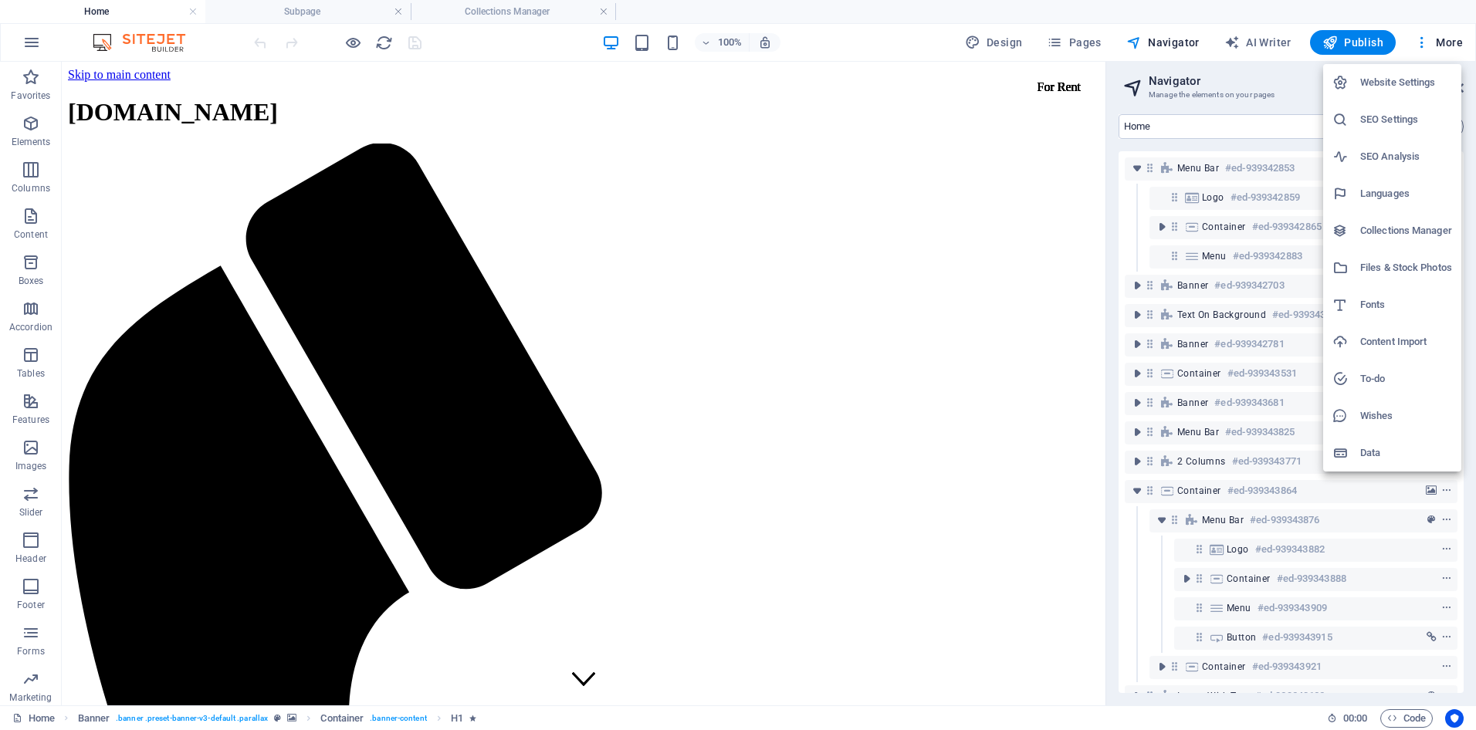
click at [1345, 266] on icon at bounding box center [1339, 267] width 15 height 15
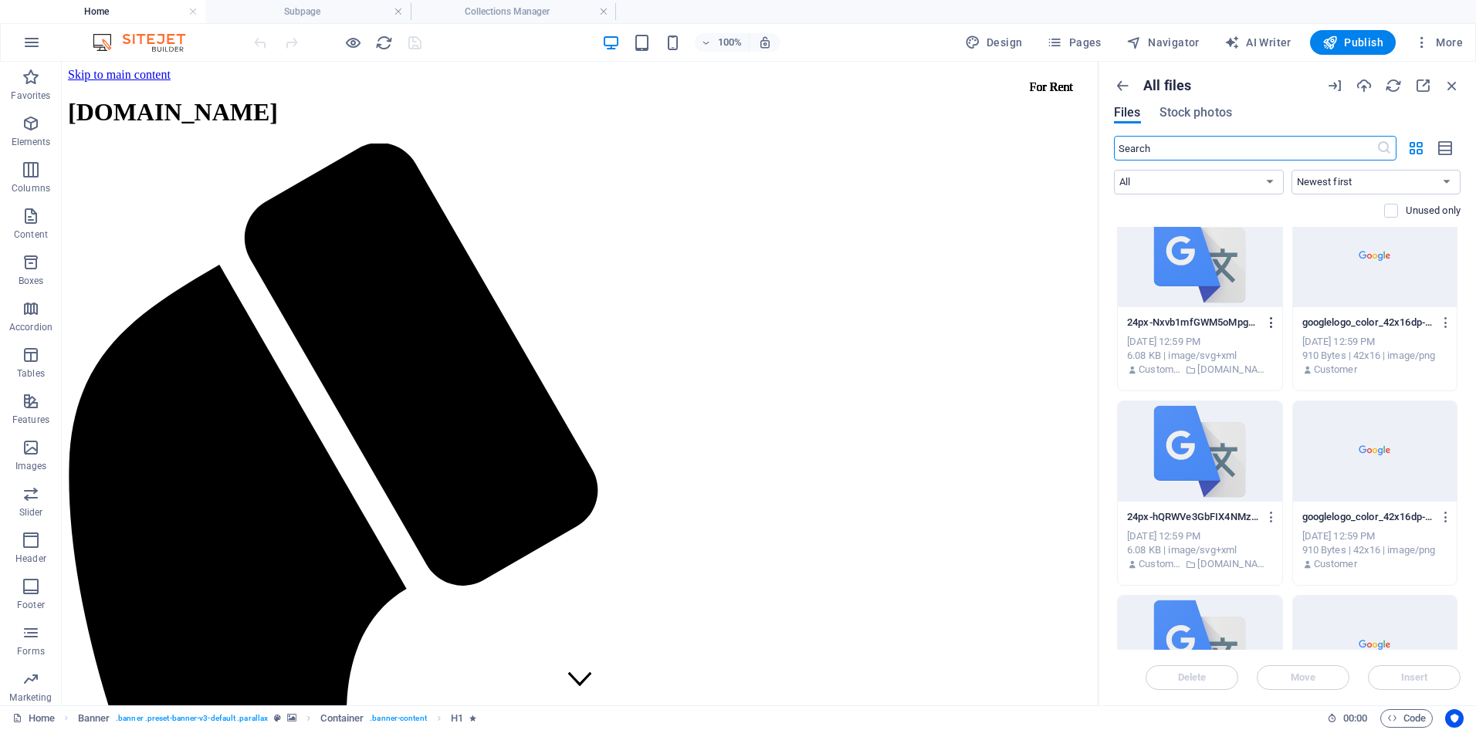
scroll to position [1831, 0]
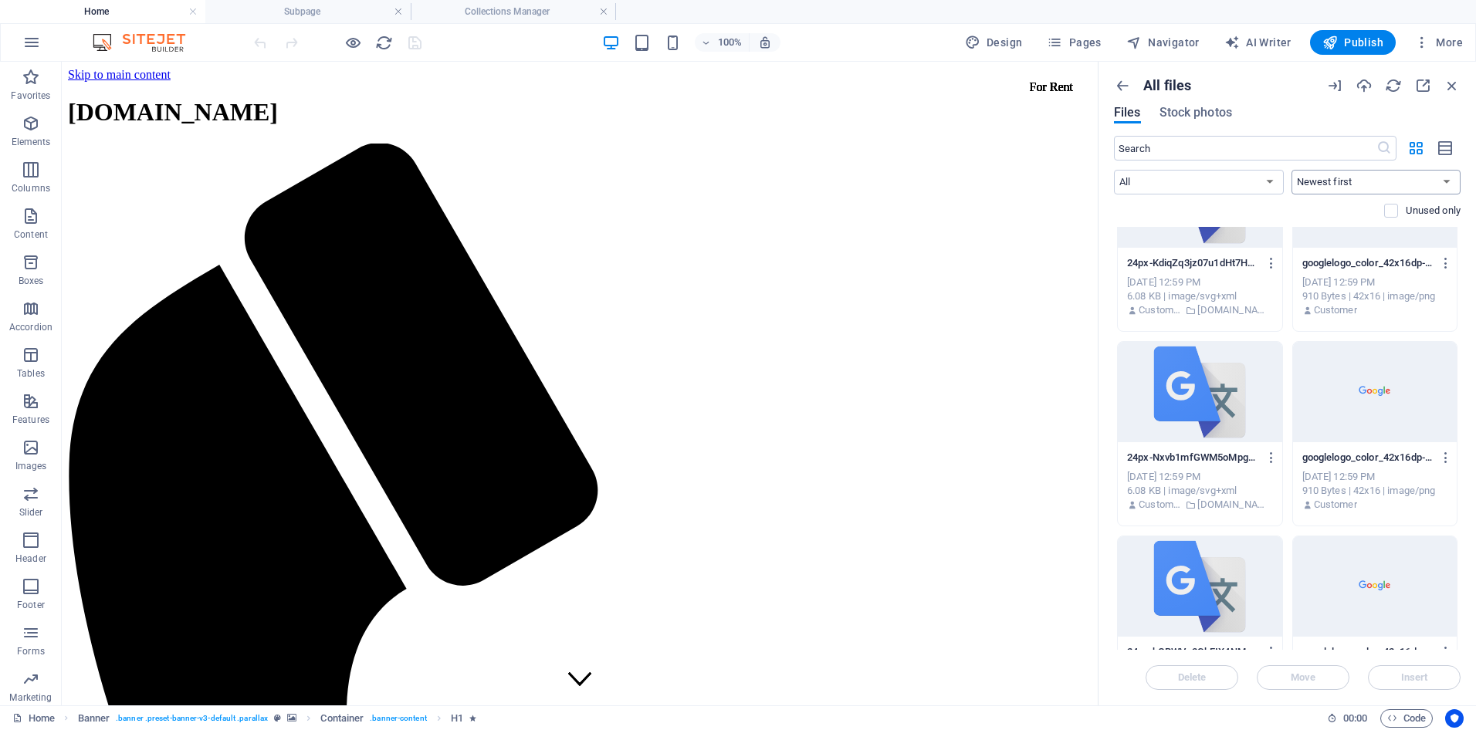
click at [1368, 180] on select "Newest first Oldest first Name (A-Z) Name (Z-A) Size (0-9) Size (9-0) Resolutio…" at bounding box center [1376, 182] width 170 height 25
click at [1266, 178] on select "All Images Documents Audio Video Vector Other" at bounding box center [1199, 182] width 170 height 25
click at [1114, 170] on select "All Images Documents Audio Video Vector Other" at bounding box center [1199, 182] width 170 height 25
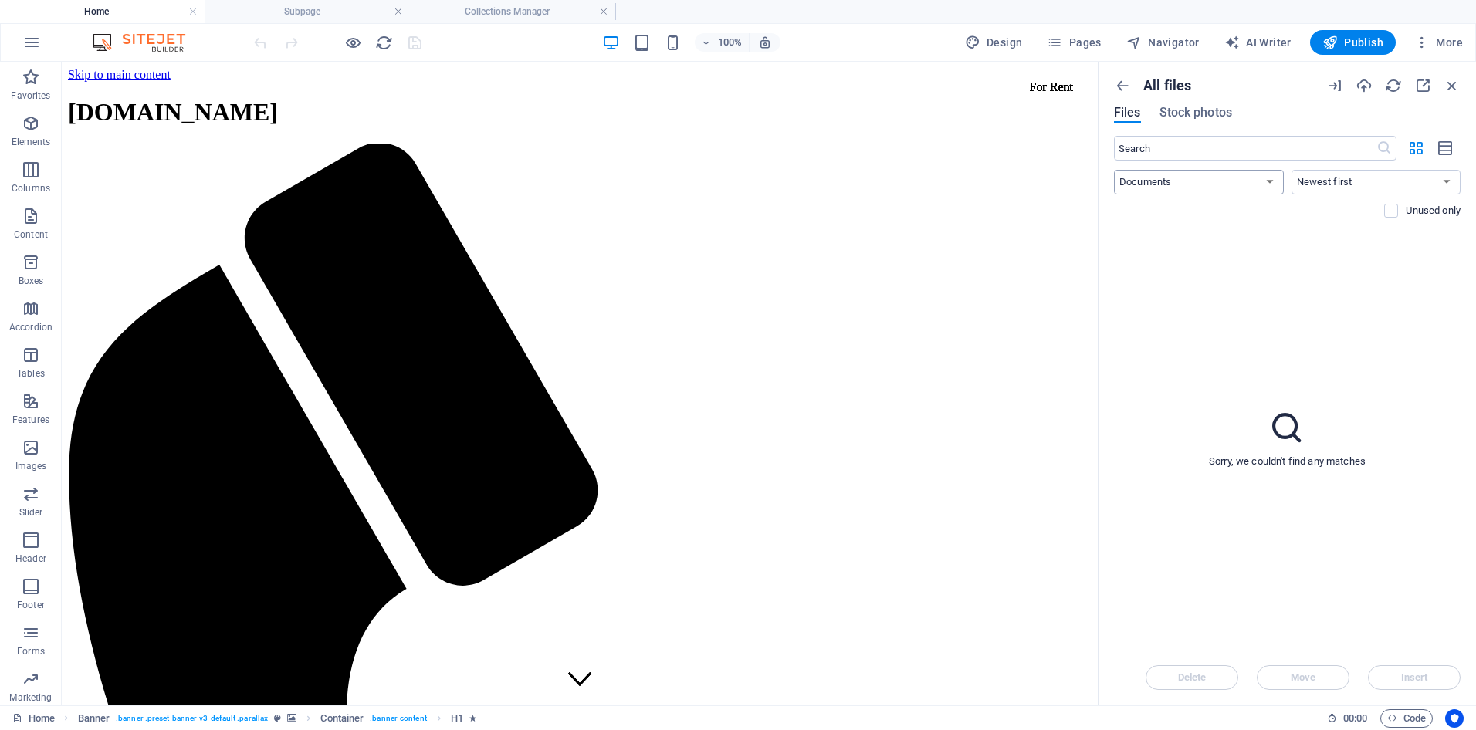
click at [1195, 189] on select "All Images Documents Audio Video Vector Other" at bounding box center [1199, 182] width 170 height 25
click at [1114, 170] on select "All Images Documents Audio Video Vector Other" at bounding box center [1199, 182] width 170 height 25
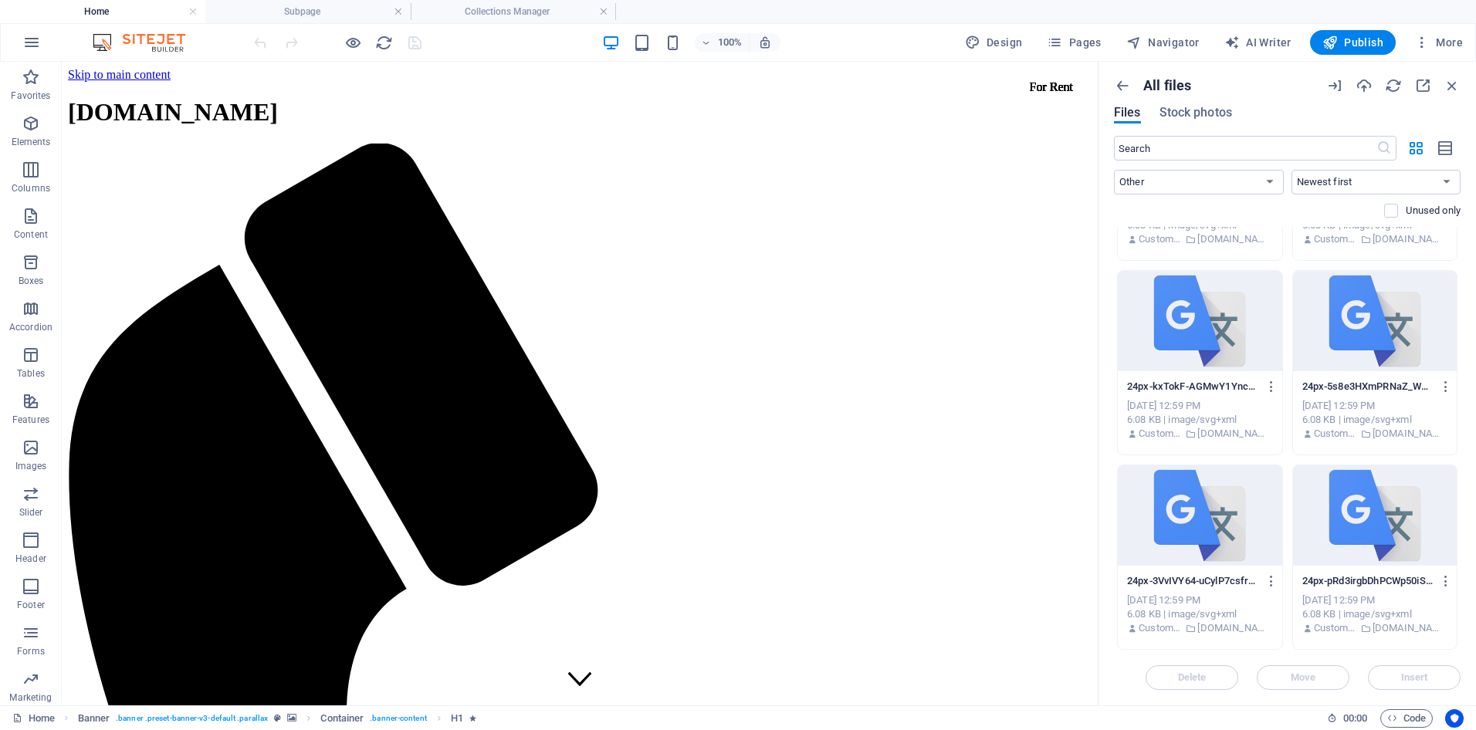
scroll to position [1124, 0]
click at [1193, 170] on select "All Images Documents Audio Video Vector Other" at bounding box center [1199, 182] width 170 height 25
click at [1114, 170] on select "All Images Documents Audio Video Vector Other" at bounding box center [1199, 182] width 170 height 25
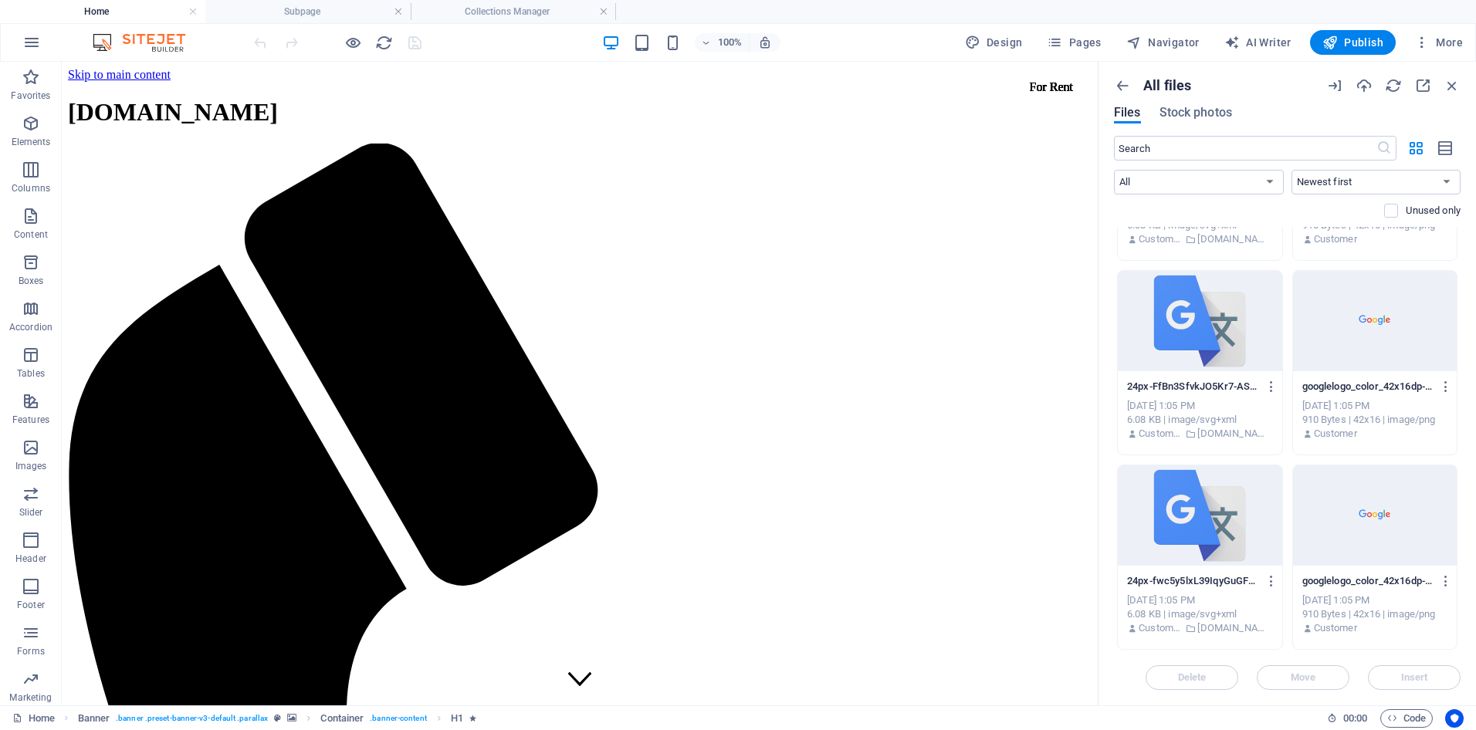
scroll to position [2096, 0]
click at [1179, 177] on select "All Images Documents Audio Video Vector Other" at bounding box center [1199, 182] width 170 height 25
click at [1114, 170] on select "All Images Documents Audio Video Vector Other" at bounding box center [1199, 182] width 170 height 25
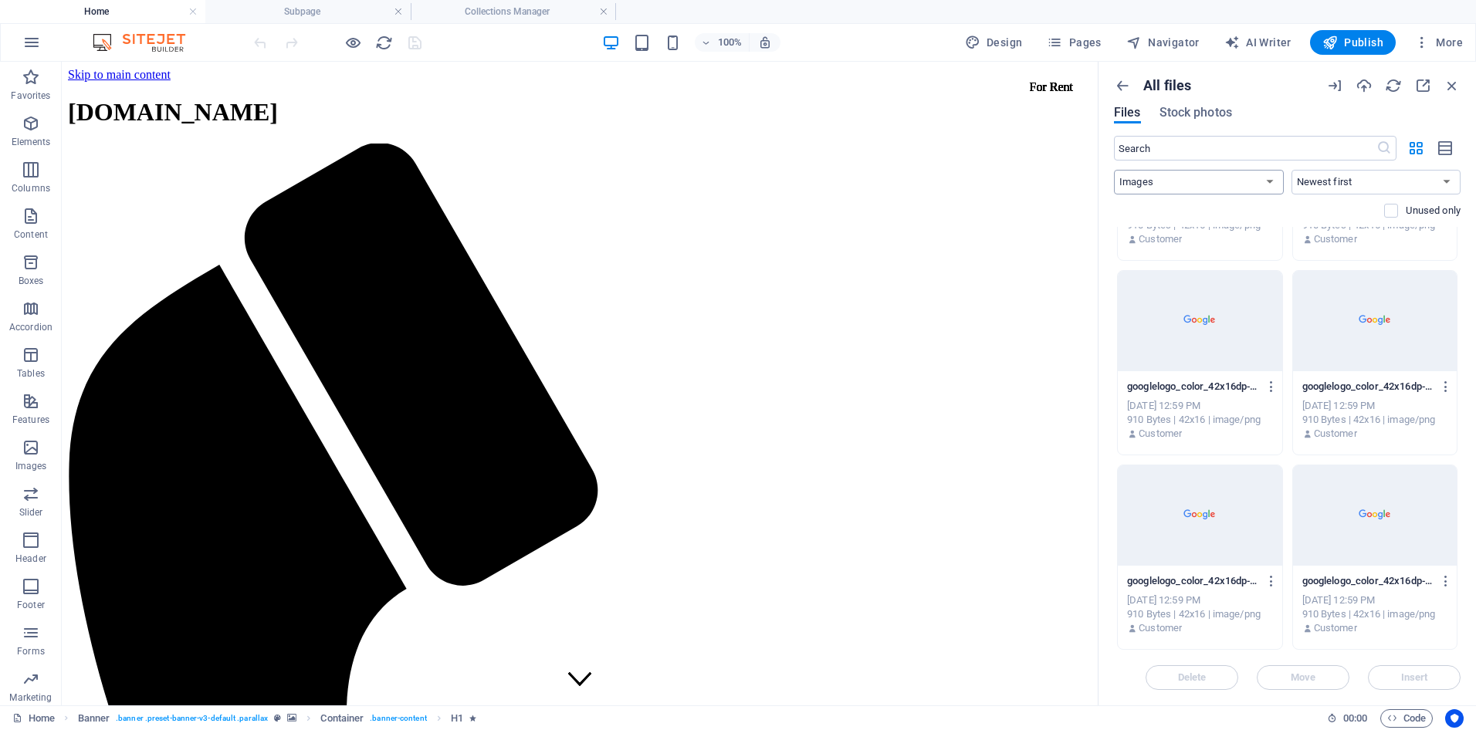
click at [1212, 183] on select "All Images Documents Audio Video Vector Other" at bounding box center [1199, 182] width 170 height 25
click at [1114, 170] on select "All Images Documents Audio Video Vector Other" at bounding box center [1199, 182] width 170 height 25
click at [1155, 184] on select "All Images Documents Audio Video Vector Other" at bounding box center [1199, 182] width 170 height 25
select select "unknown"
click at [1114, 170] on select "All Images Documents Audio Video Vector Other" at bounding box center [1199, 182] width 170 height 25
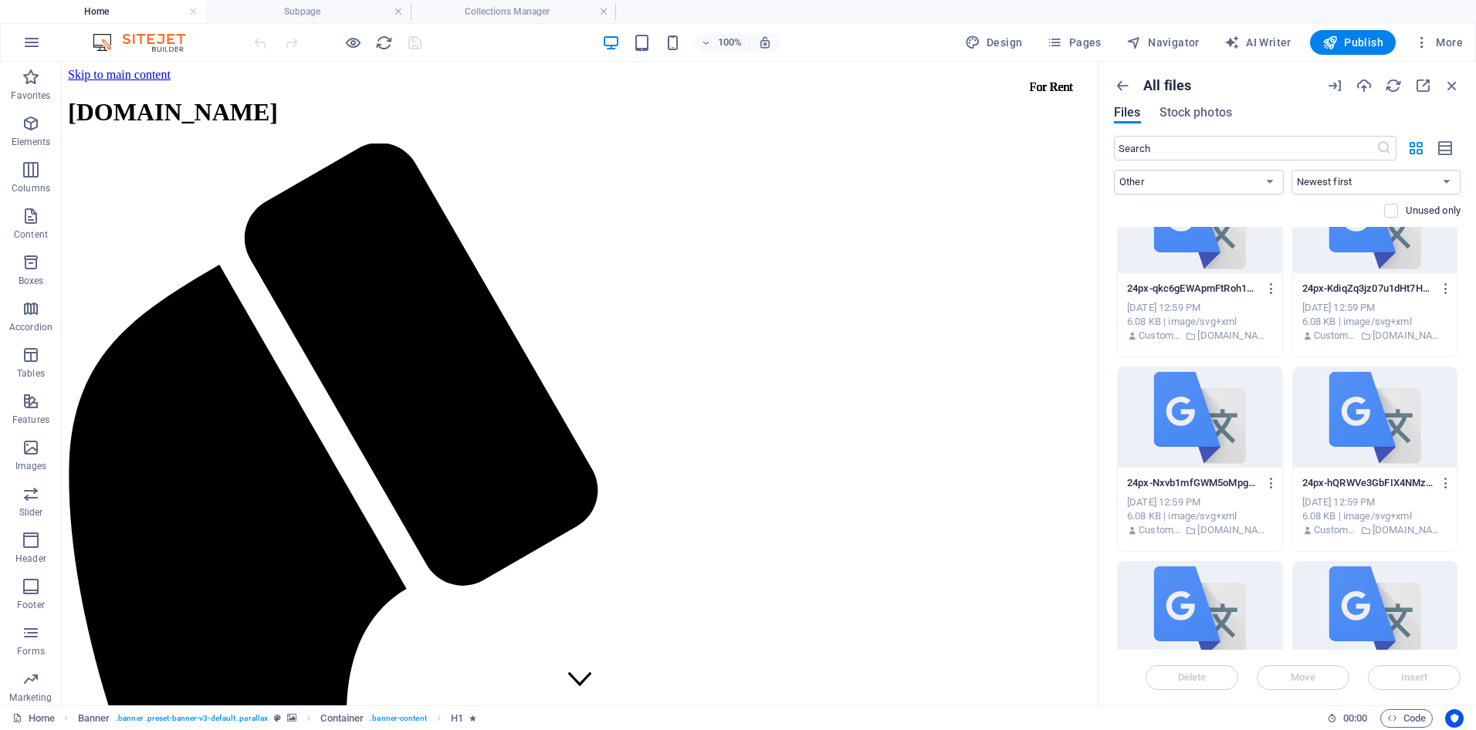
scroll to position [815, 0]
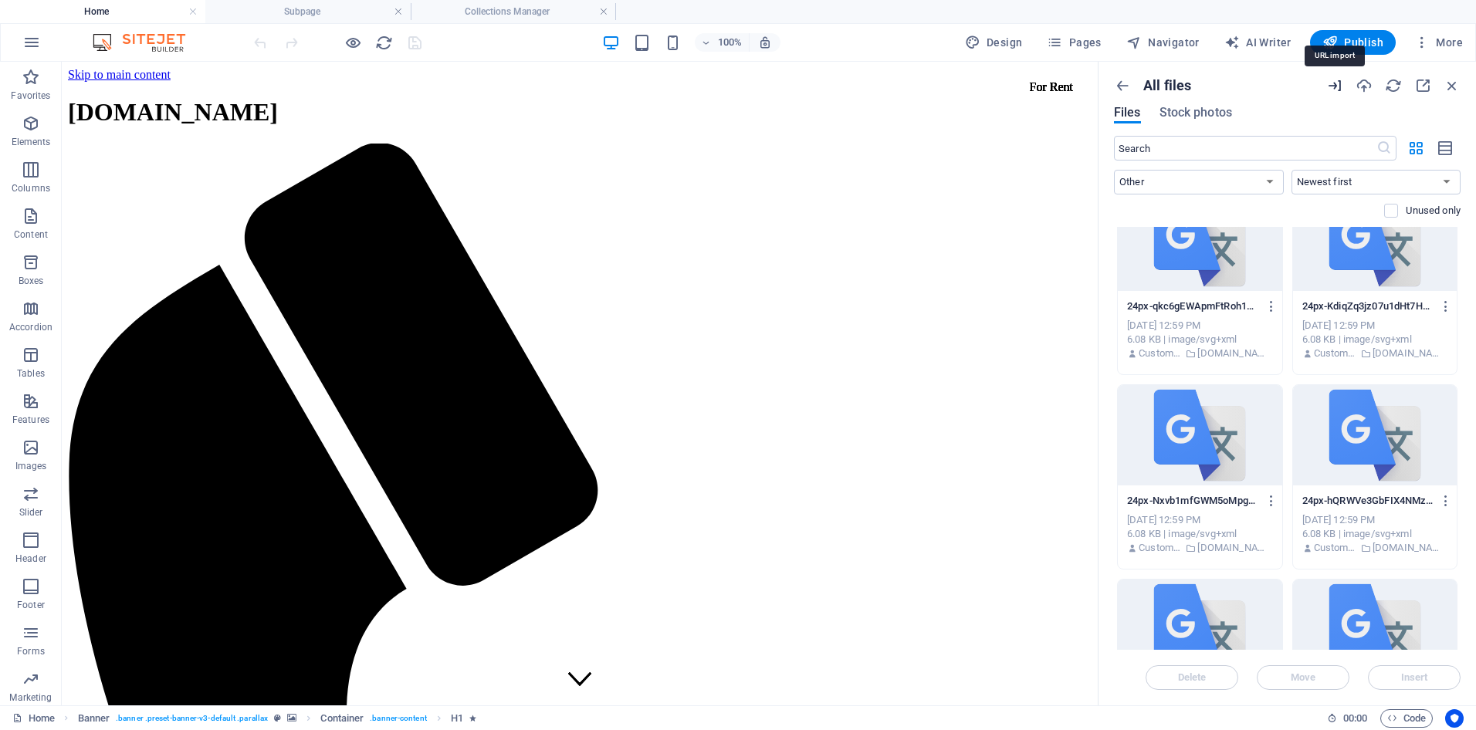
click at [1335, 84] on icon "button" at bounding box center [1334, 85] width 17 height 17
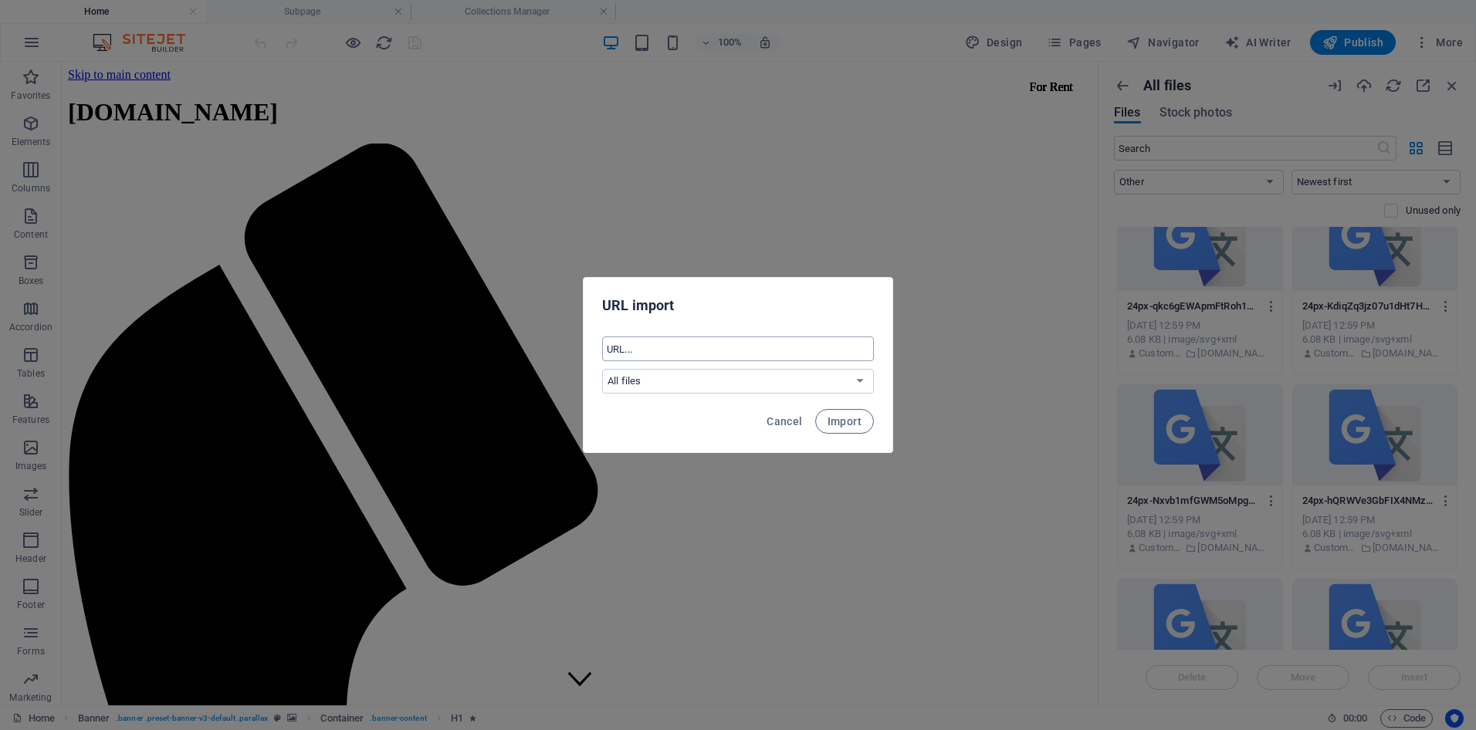
click at [767, 341] on input "text" at bounding box center [738, 349] width 272 height 25
drag, startPoint x: 764, startPoint y: 347, endPoint x: 719, endPoint y: 345, distance: 45.6
click at [719, 345] on input "text" at bounding box center [738, 349] width 272 height 25
type input "[DOMAIN_NAME]"
click at [856, 421] on span "Import" at bounding box center [844, 421] width 34 height 12
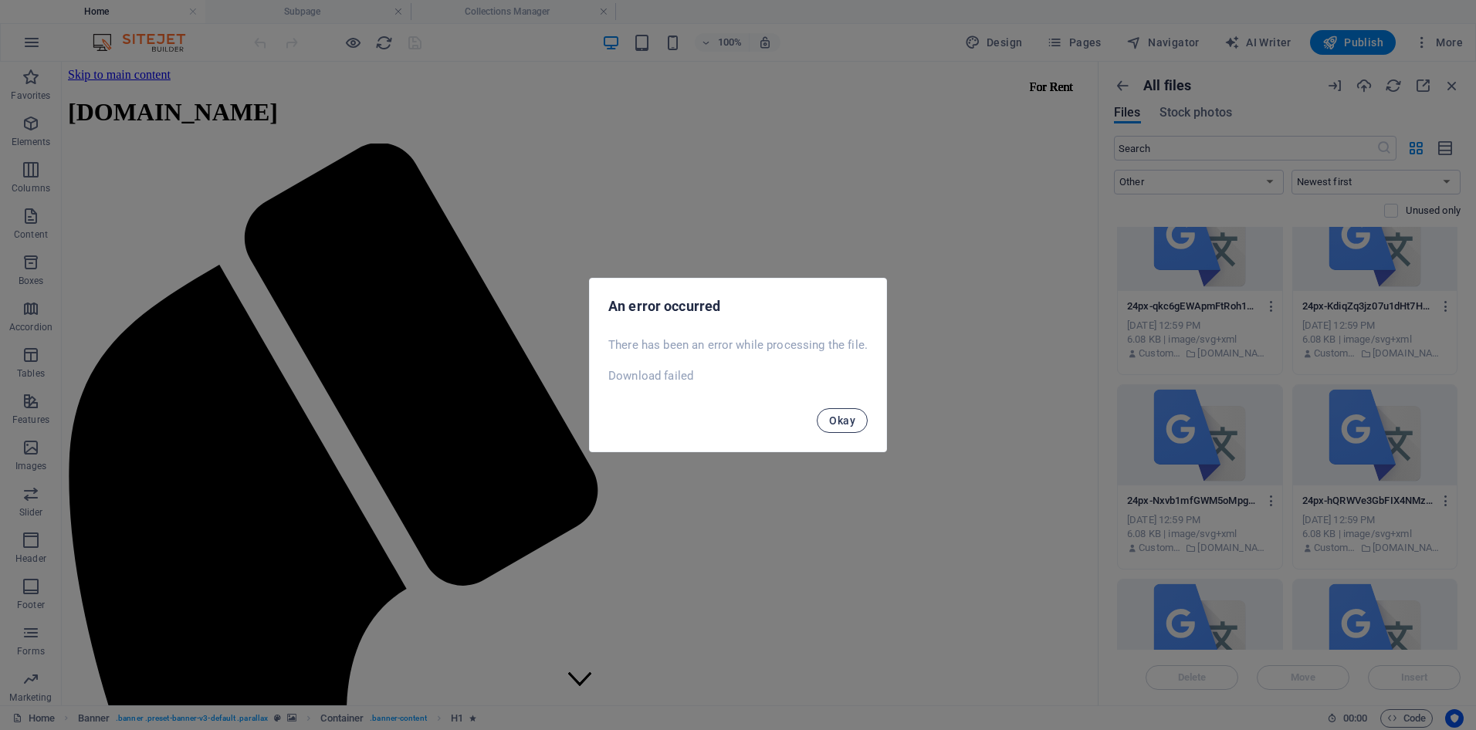
click at [843, 420] on span "Okay" at bounding box center [842, 420] width 26 height 12
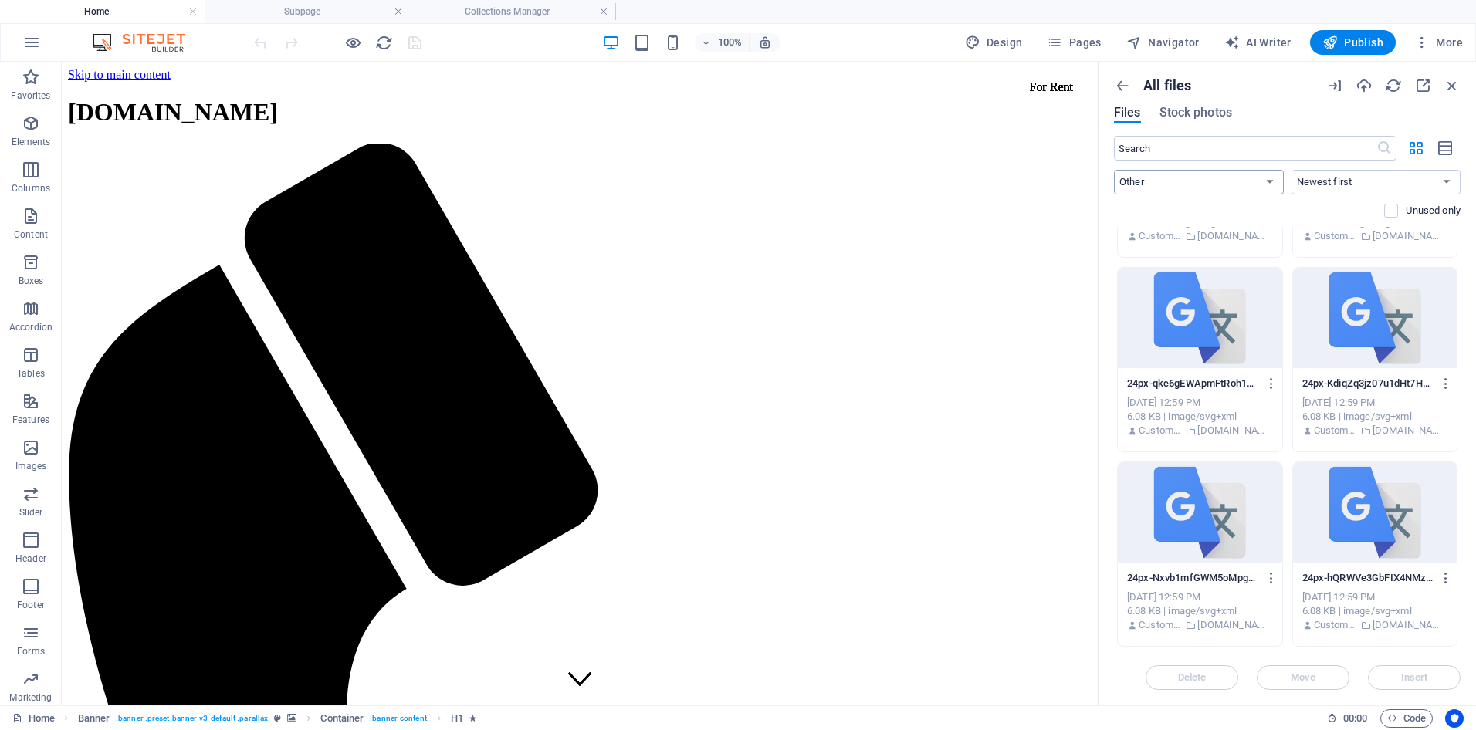
scroll to position [506, 0]
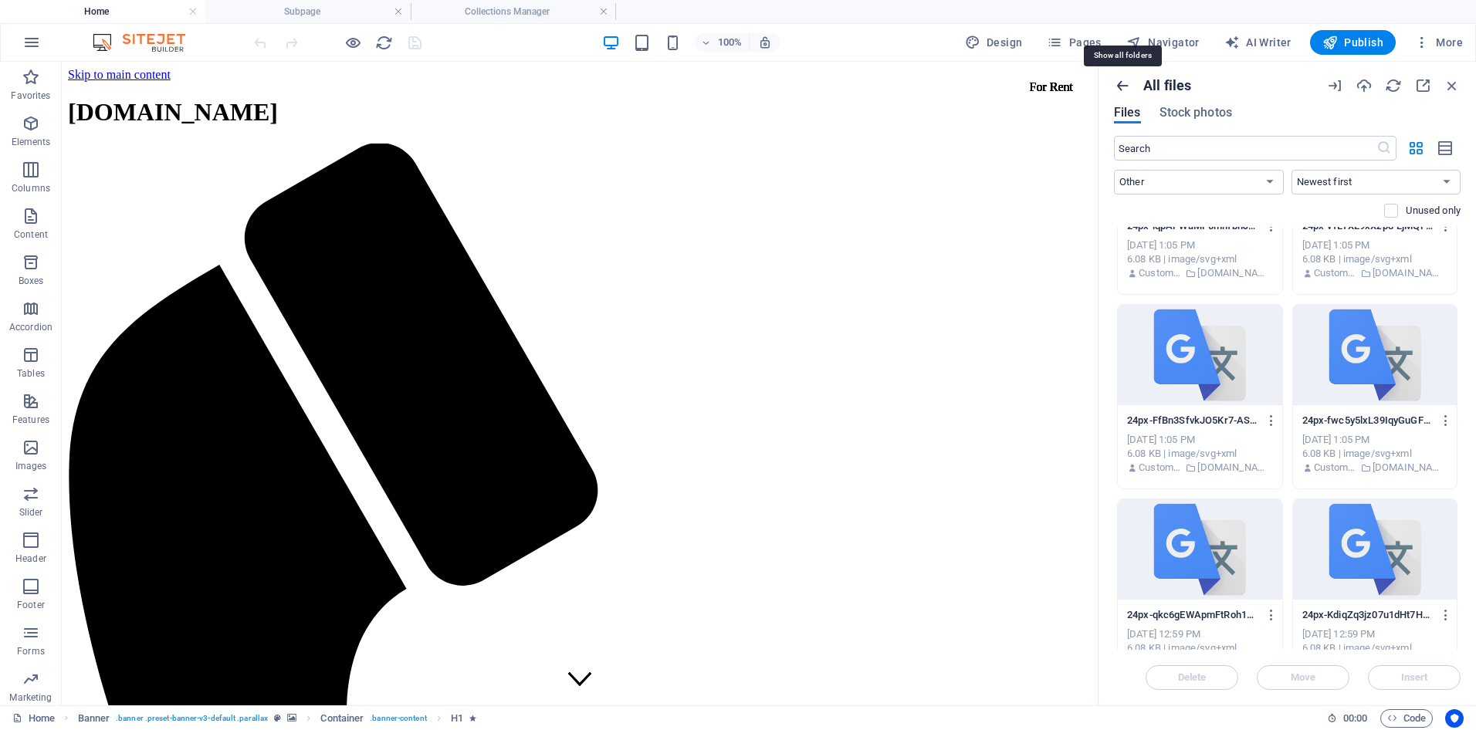
click at [1122, 83] on icon "button" at bounding box center [1122, 85] width 17 height 17
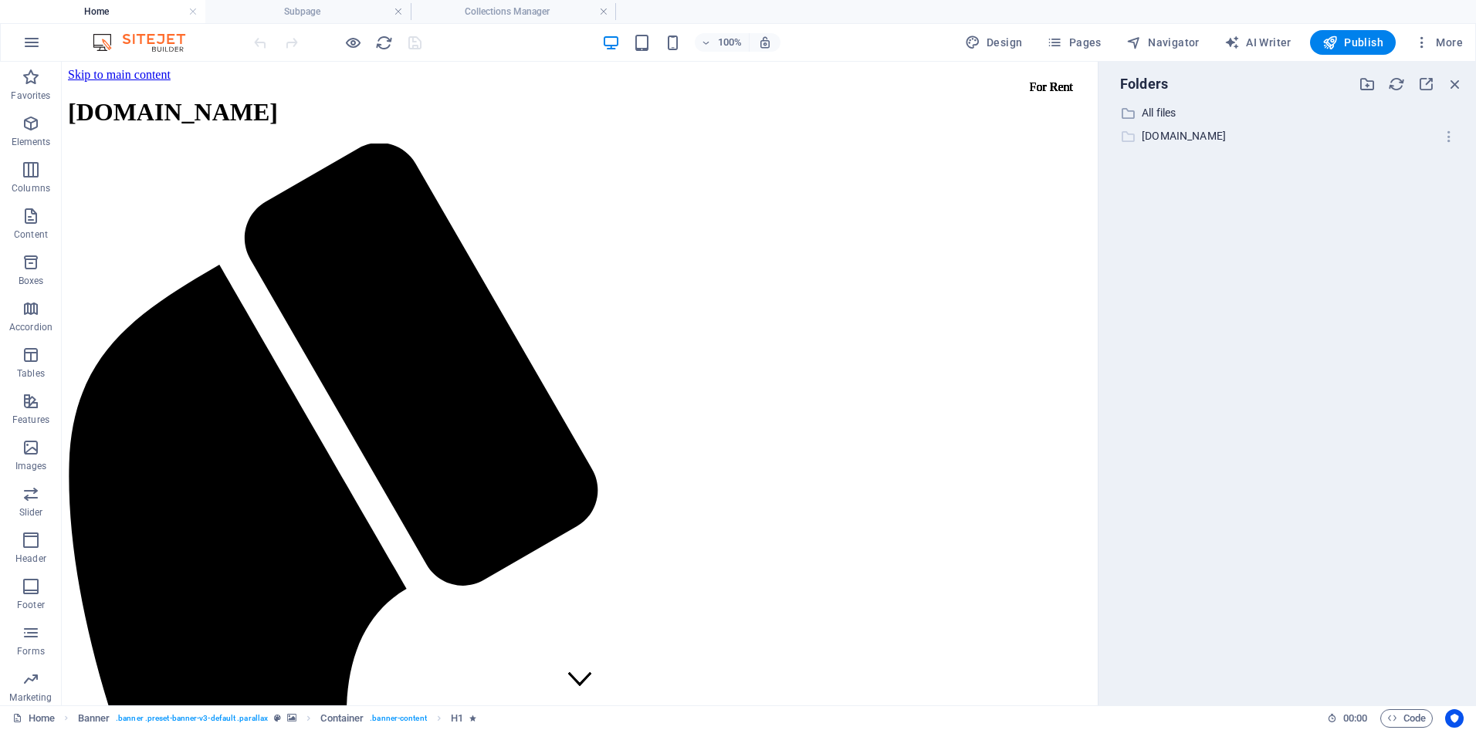
click at [1155, 137] on p "[DOMAIN_NAME]" at bounding box center [1288, 136] width 293 height 18
select select "unknown"
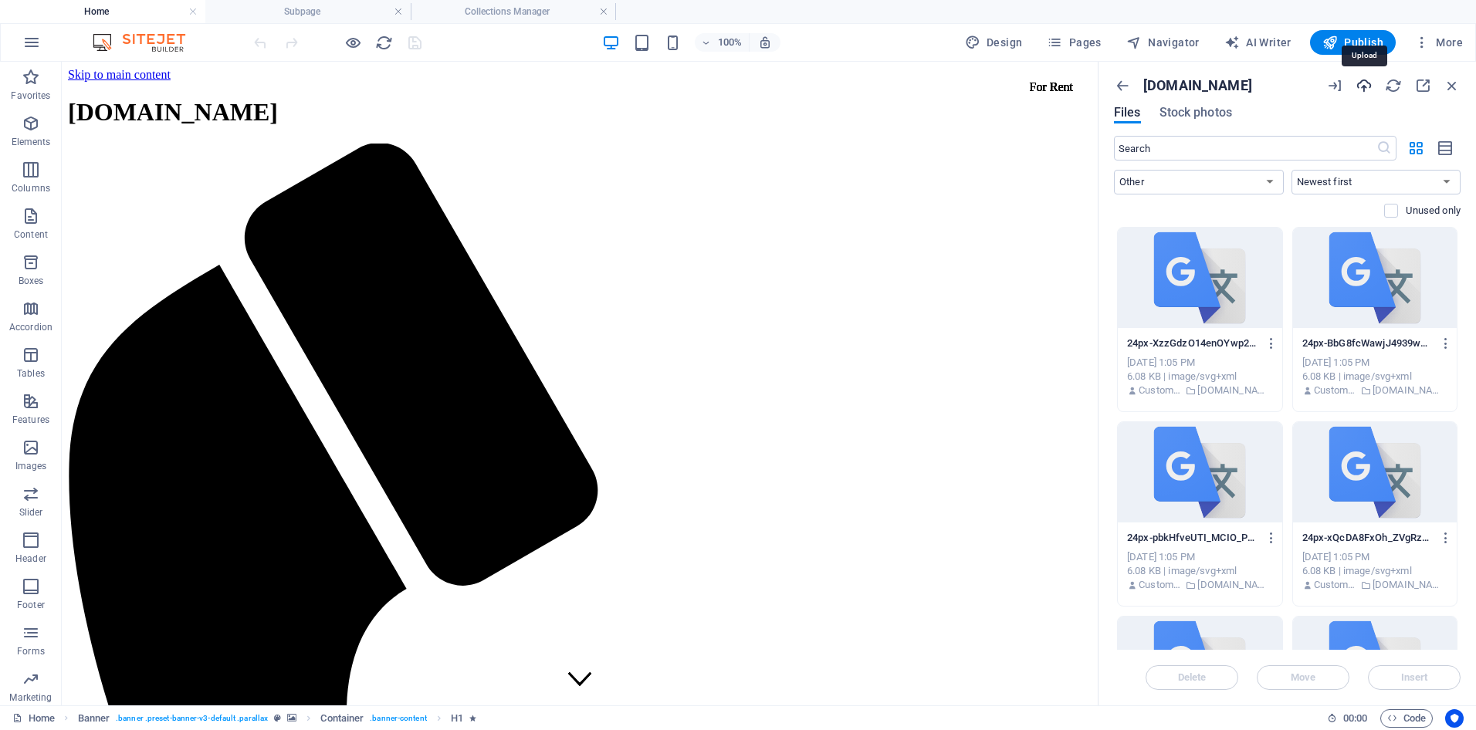
click at [1369, 87] on icon "button" at bounding box center [1363, 85] width 17 height 17
click at [1213, 113] on span "Stock photos" at bounding box center [1195, 112] width 73 height 19
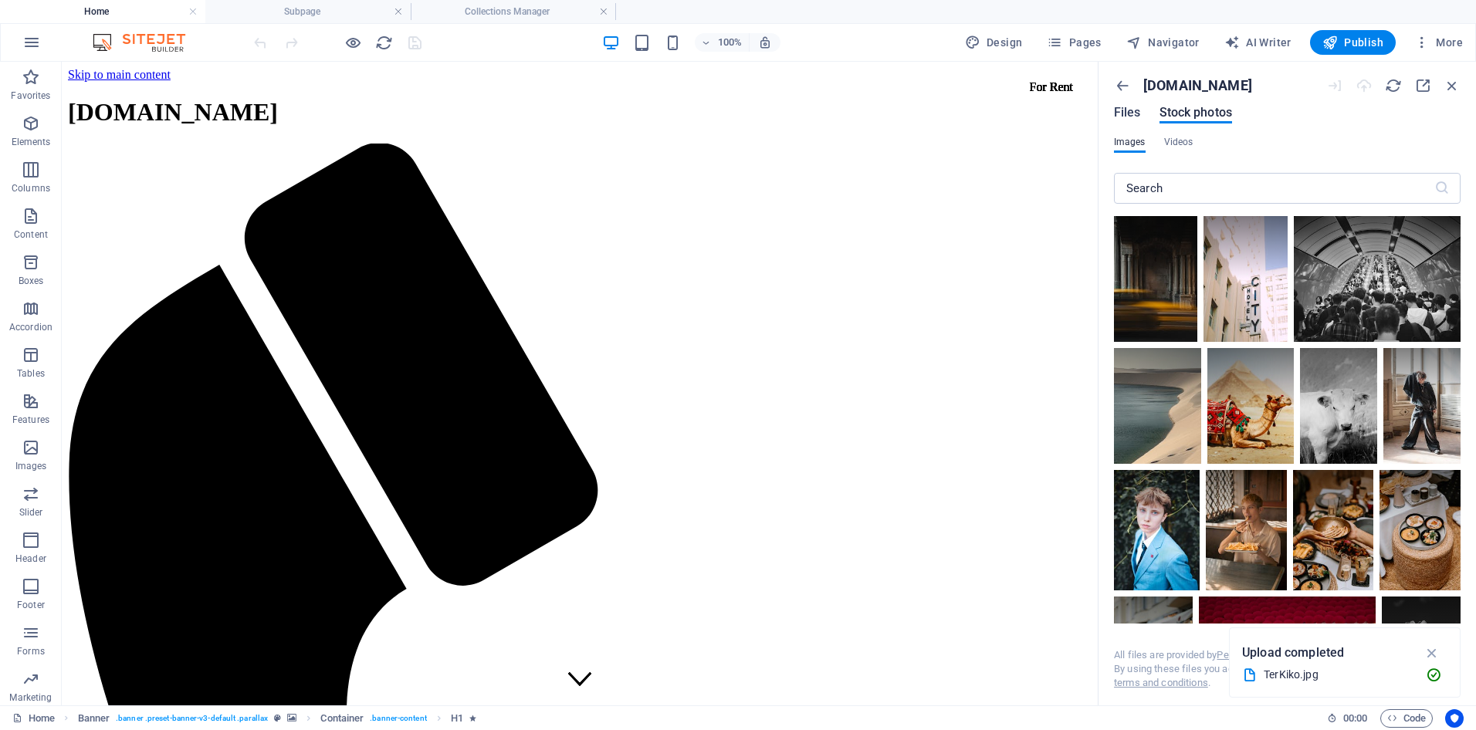
click at [1125, 110] on span "Files" at bounding box center [1127, 112] width 27 height 19
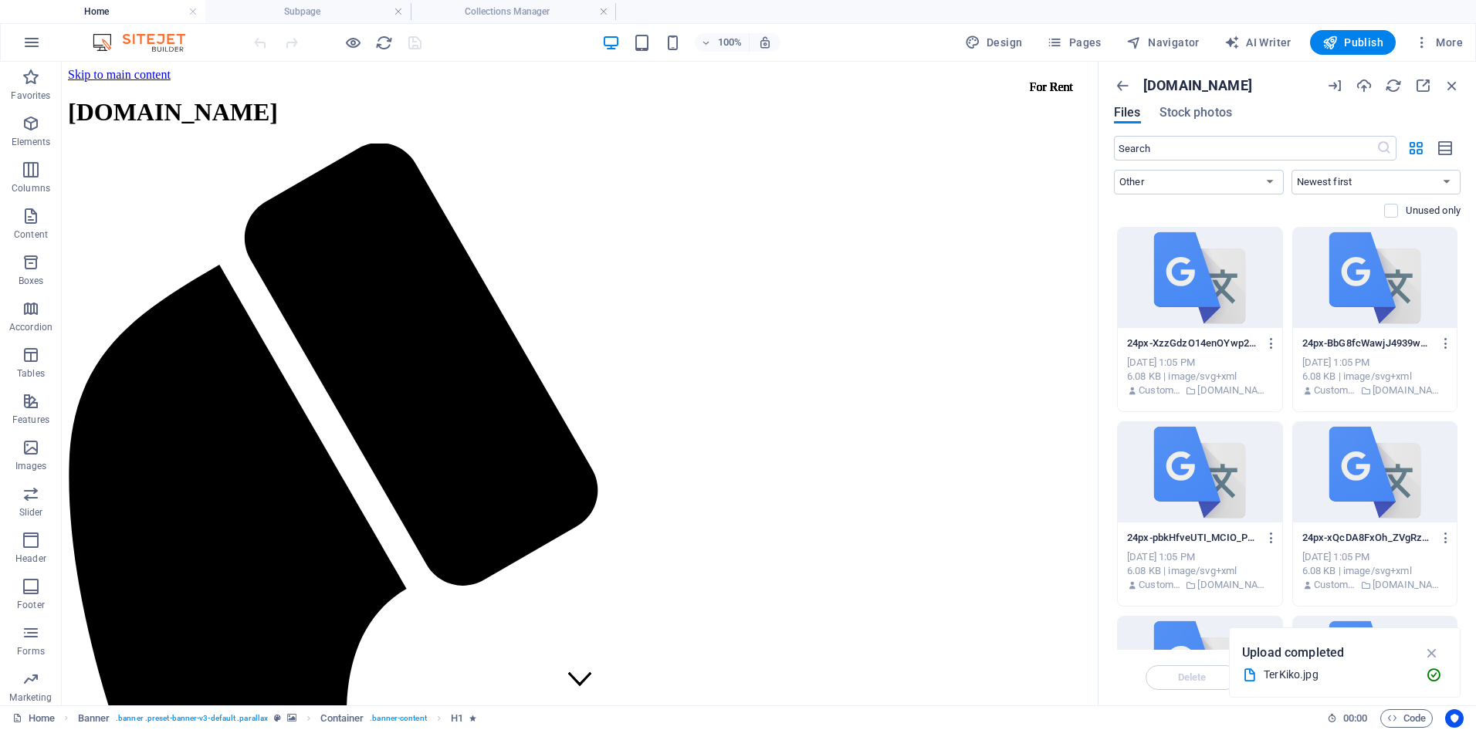
click at [1225, 169] on div "​ All Images Documents Audio Video Vector Other Newest first Oldest first Name …" at bounding box center [1287, 181] width 347 height 91
click at [1229, 183] on select "All Images Documents Audio Video Vector Other" at bounding box center [1199, 182] width 170 height 25
select select "image"
click at [1114, 170] on select "All Images Documents Audio Video Vector Other" at bounding box center [1199, 182] width 170 height 25
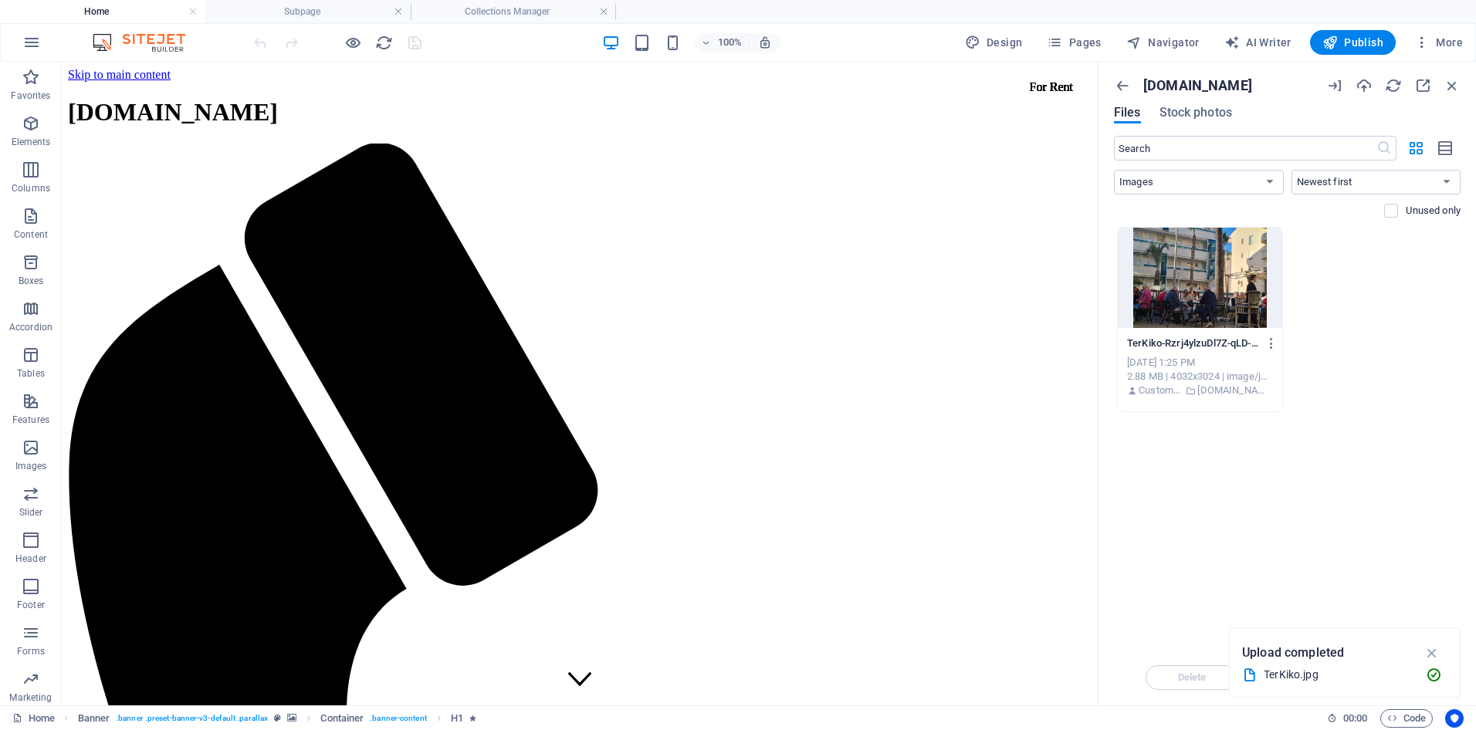
click at [1199, 289] on div at bounding box center [1200, 278] width 164 height 100
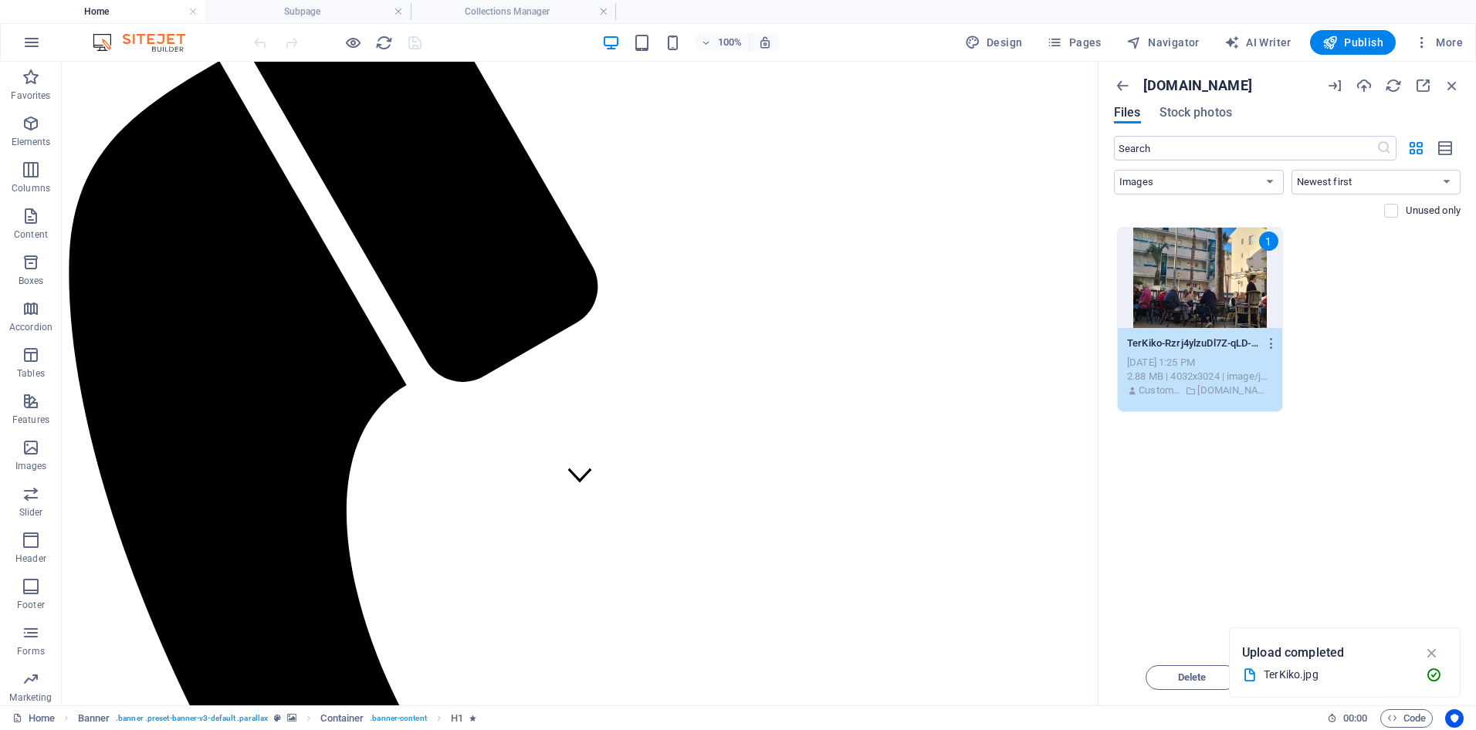
scroll to position [232, 0]
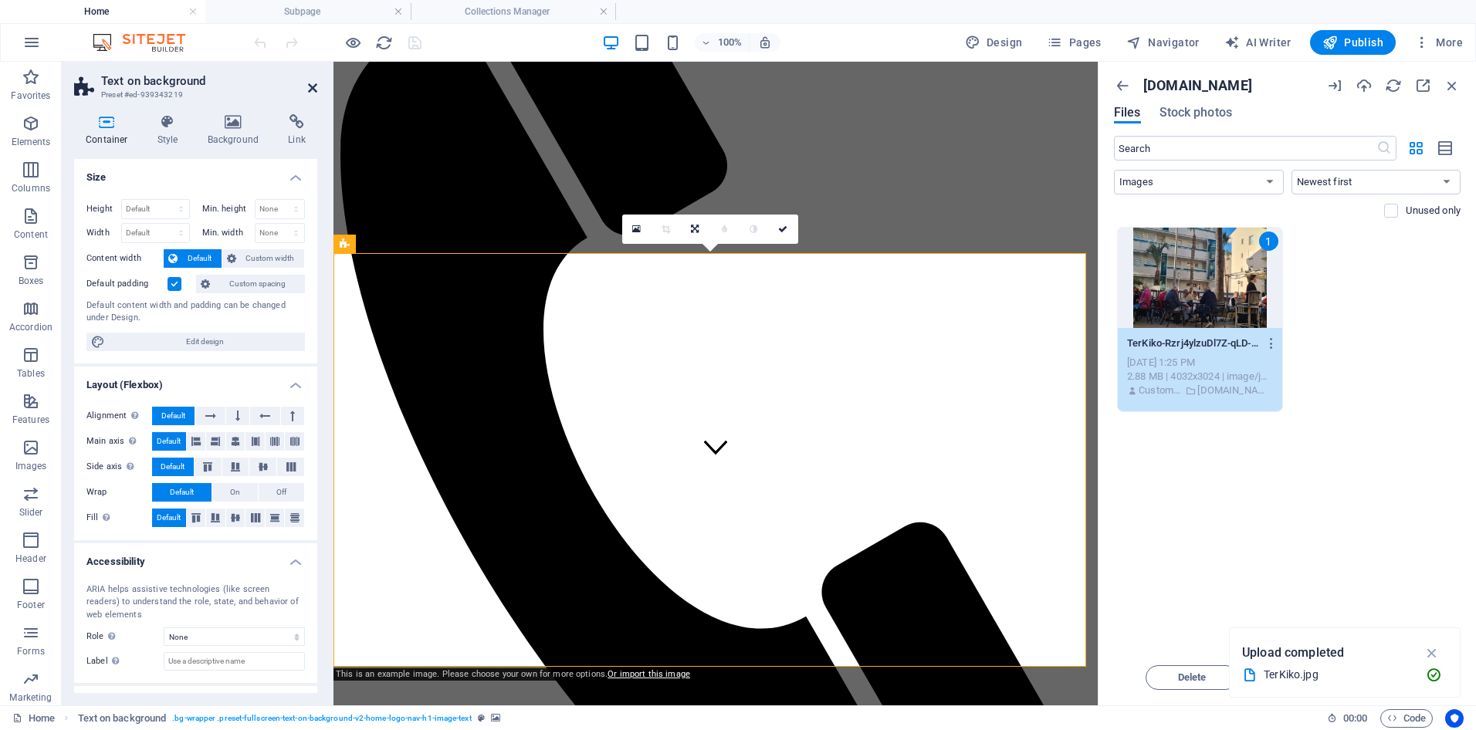
click at [310, 86] on icon at bounding box center [312, 88] width 9 height 12
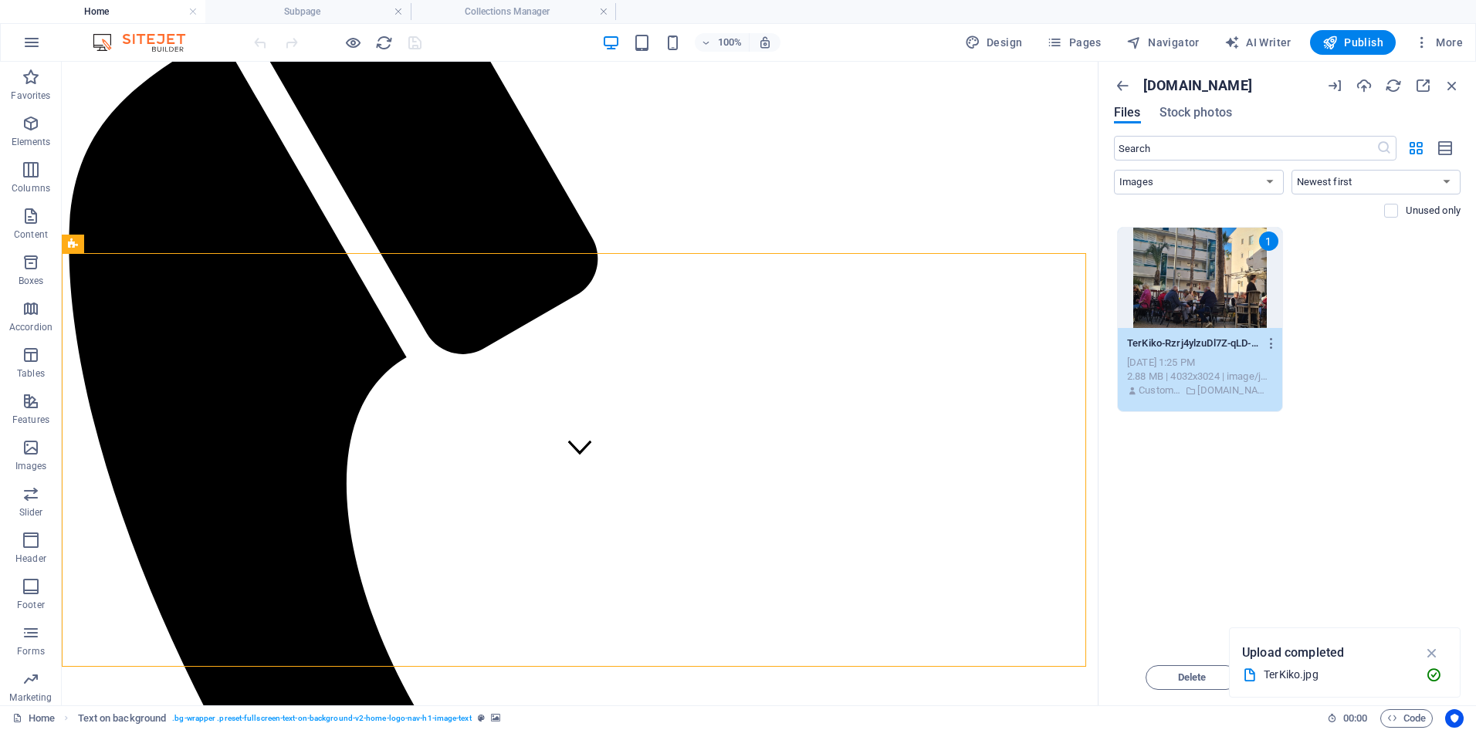
click at [1278, 503] on div "Drop files here to upload them instantly 1 TerKiko-Rzrj4ylzuDl7Z-qLD-h3eg.jpg T…" at bounding box center [1287, 438] width 347 height 423
click at [1430, 657] on icon "button" at bounding box center [1432, 652] width 18 height 17
click at [1378, 540] on div "Drop files here to upload them instantly 1 TerKiko-Rzrj4ylzuDl7Z-qLD-h3eg.jpg T…" at bounding box center [1287, 438] width 347 height 423
click at [1426, 81] on icon "button" at bounding box center [1422, 85] width 17 height 17
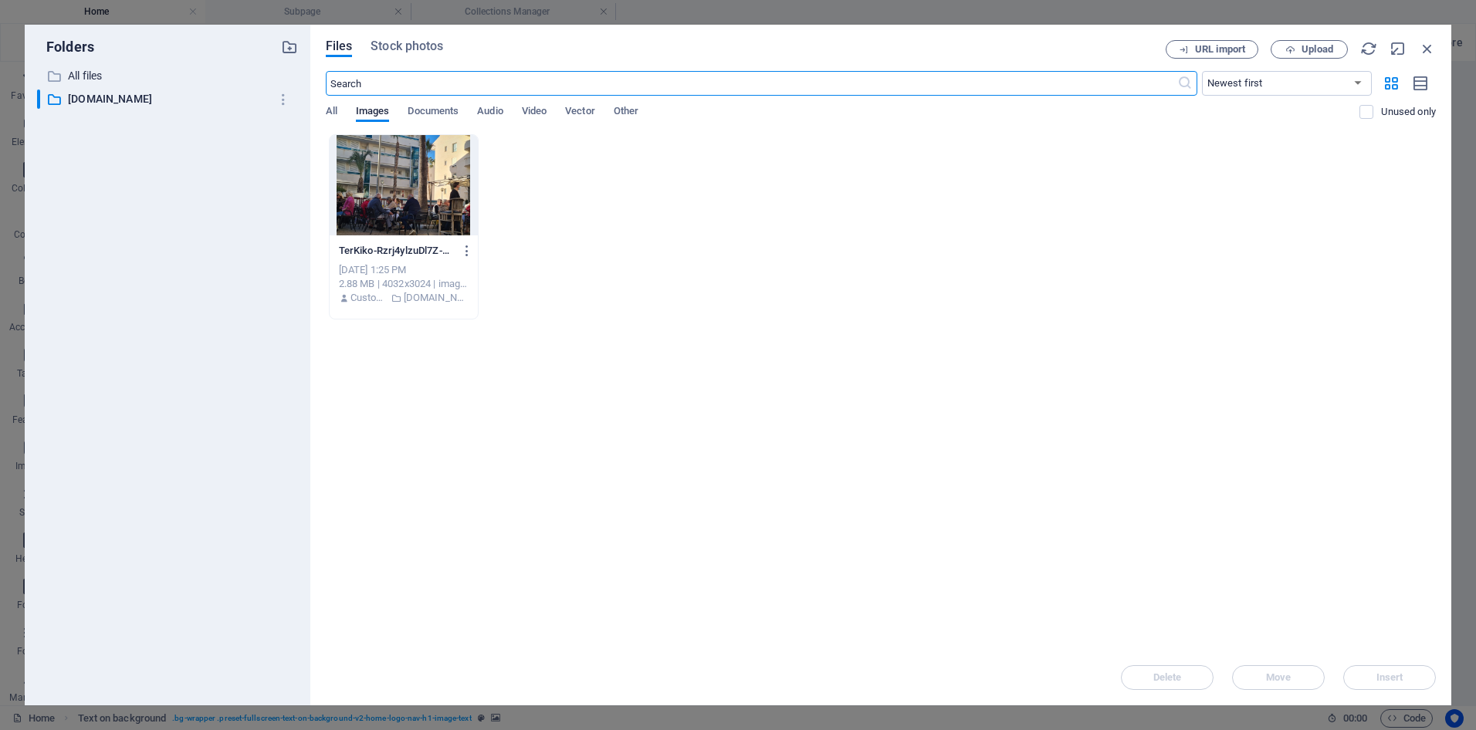
click at [392, 198] on div at bounding box center [404, 185] width 148 height 100
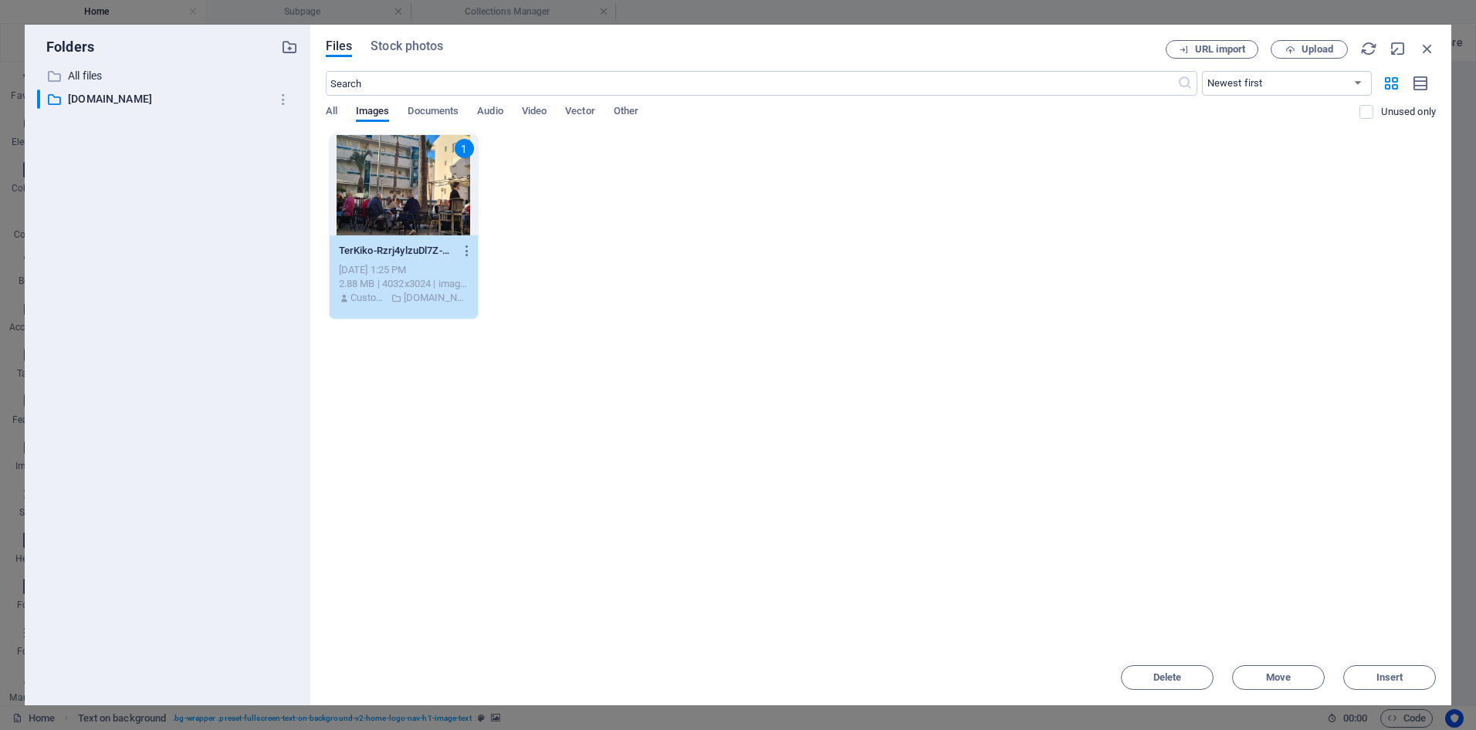
click at [392, 198] on div "1" at bounding box center [404, 185] width 148 height 100
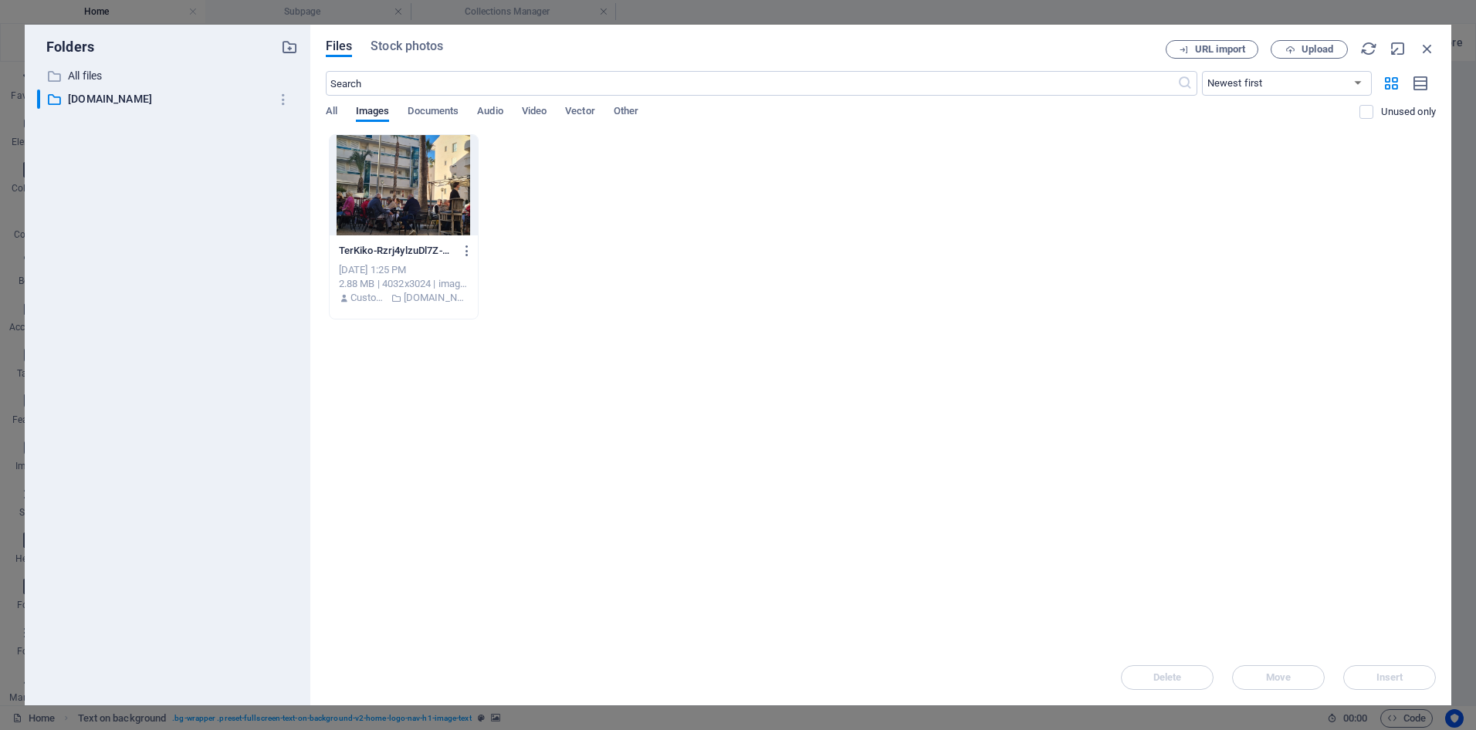
click at [392, 198] on div at bounding box center [404, 185] width 148 height 100
click at [66, 72] on div "​ All files All files" at bounding box center [153, 75] width 232 height 19
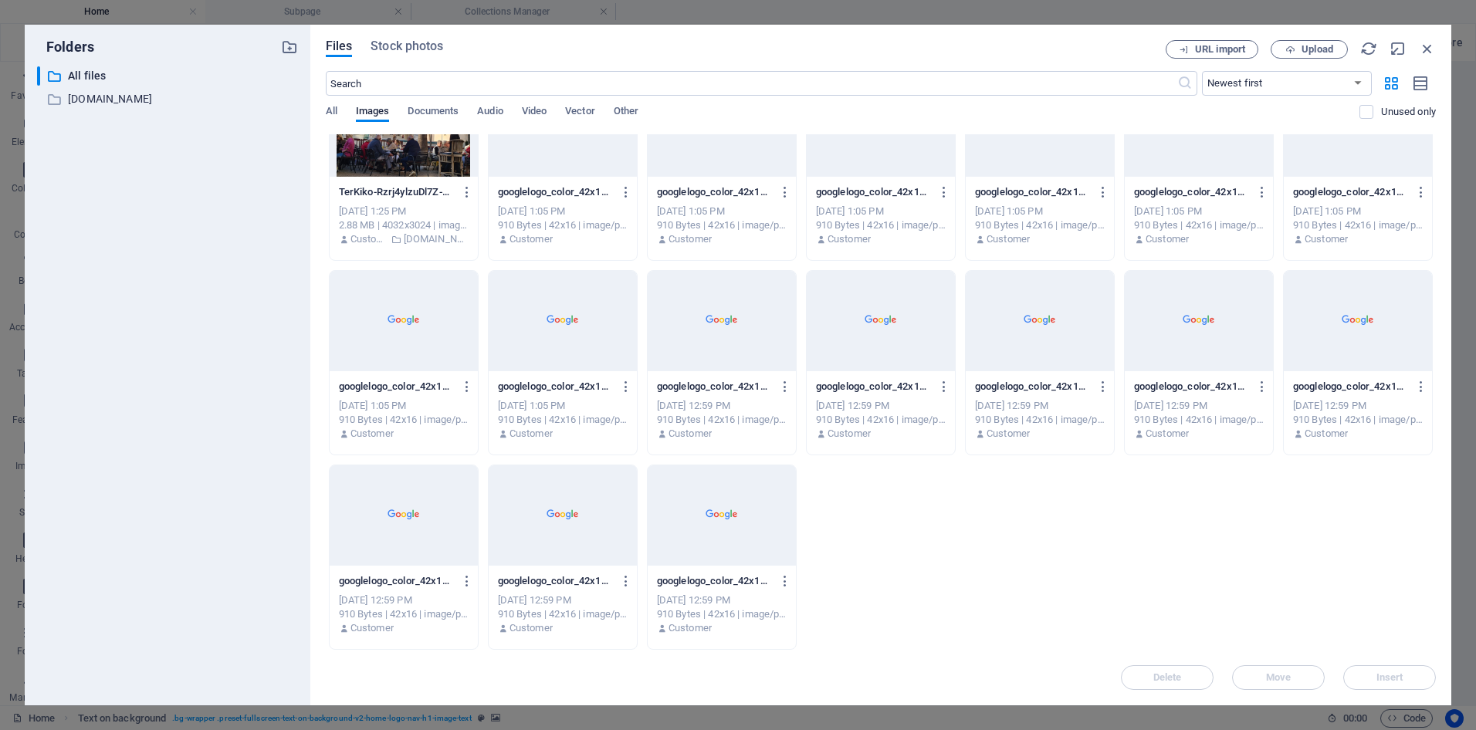
scroll to position [0, 0]
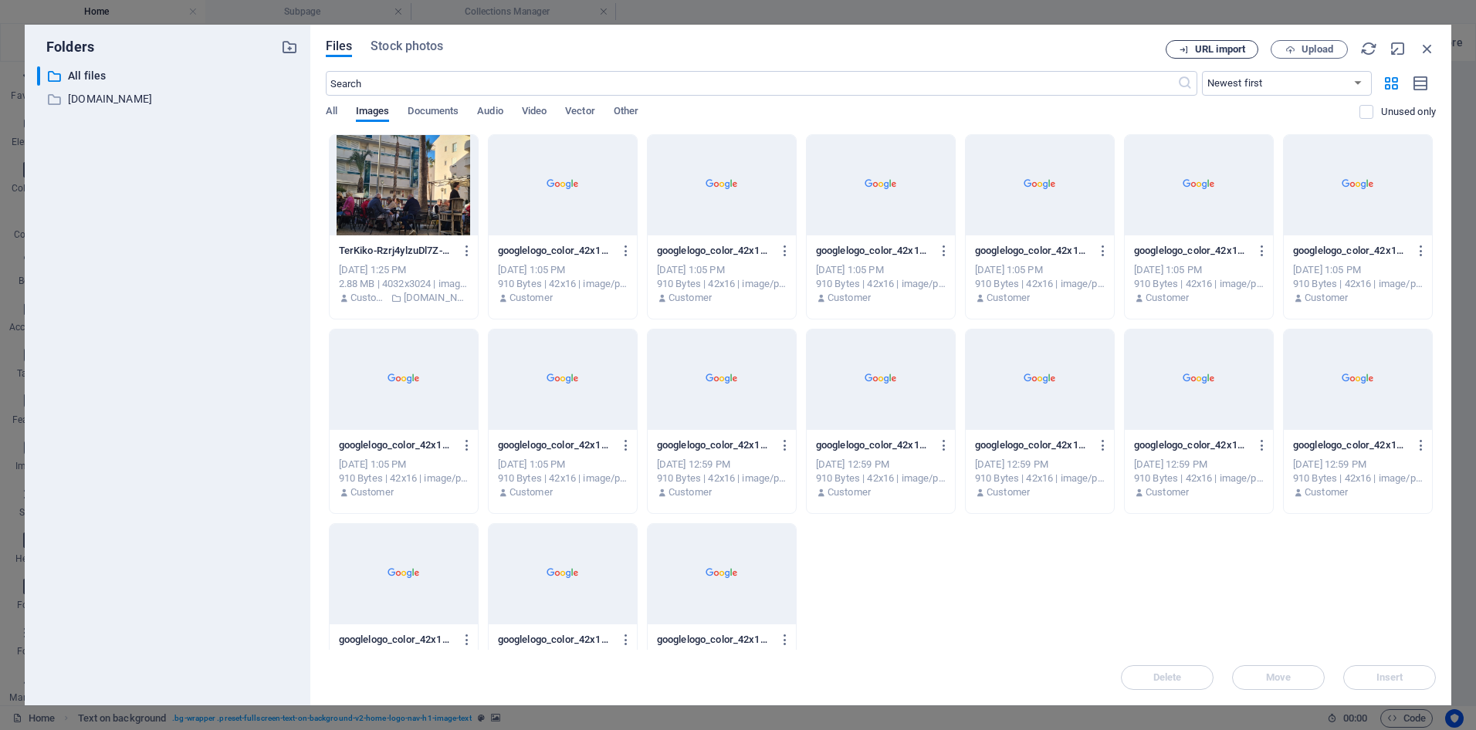
click at [1188, 45] on icon "button" at bounding box center [1184, 50] width 10 height 10
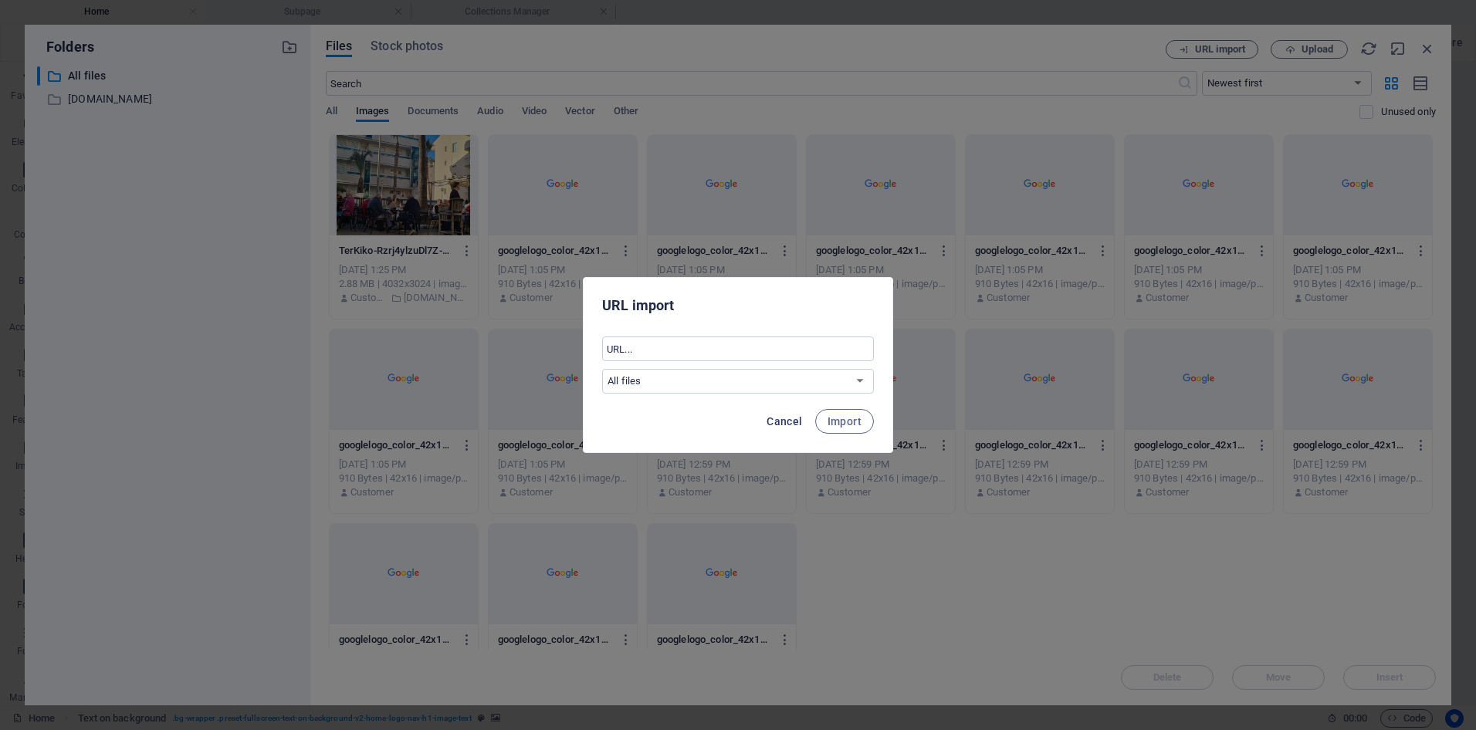
click at [793, 416] on span "Cancel" at bounding box center [784, 421] width 36 height 12
select select "all_files"
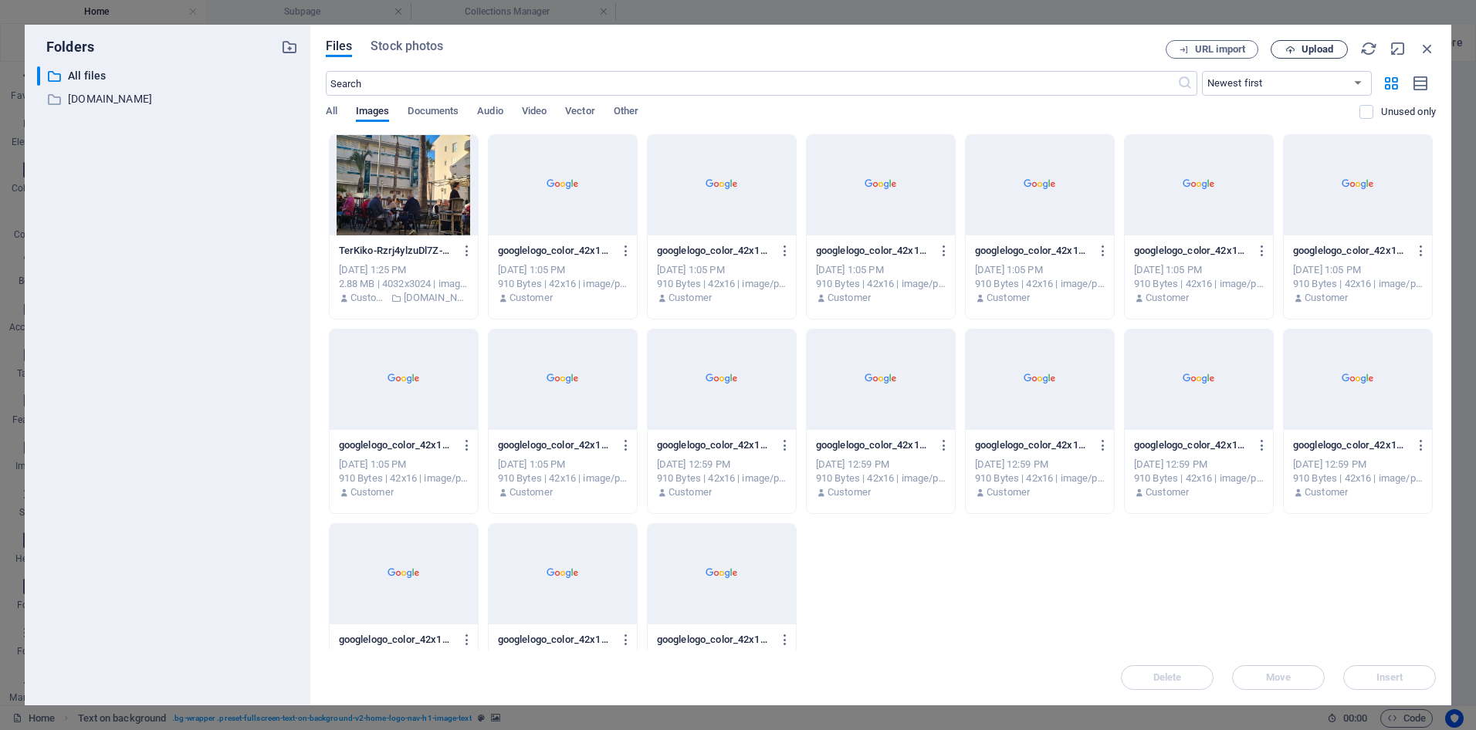
click at [1301, 45] on span "Upload" at bounding box center [1317, 49] width 32 height 9
click at [1395, 45] on icon "button" at bounding box center [1397, 48] width 17 height 17
select select "image"
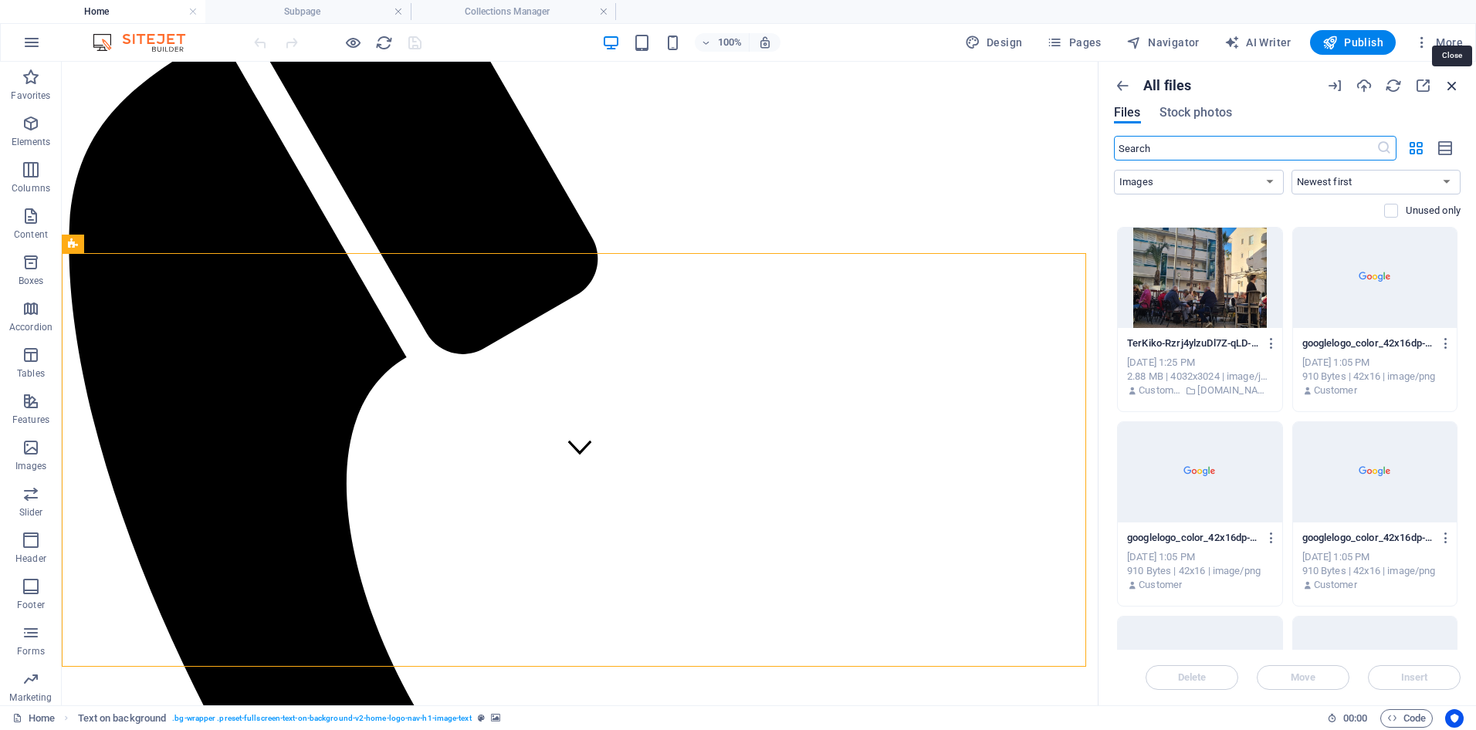
click at [1450, 83] on icon "button" at bounding box center [1451, 85] width 17 height 17
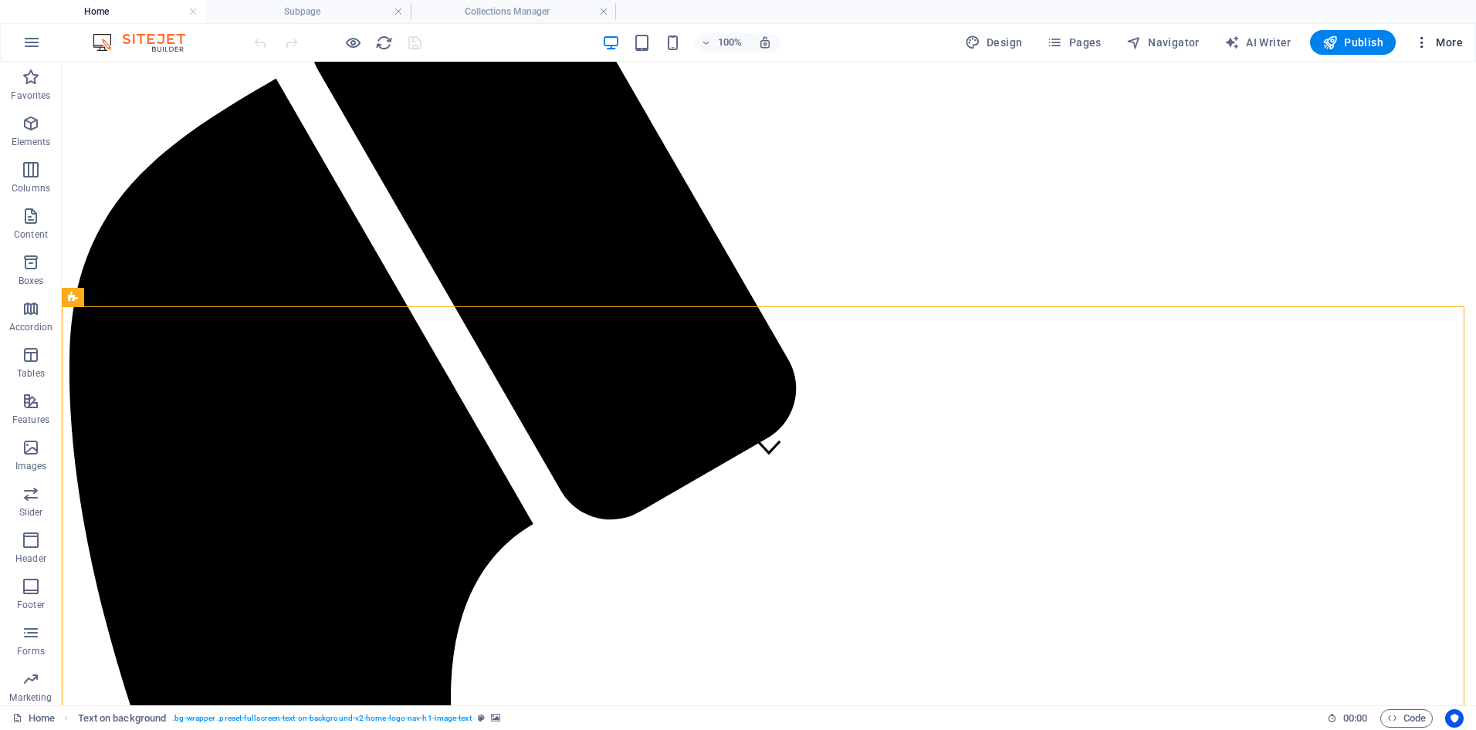
click at [1435, 39] on span "More" at bounding box center [1438, 42] width 49 height 15
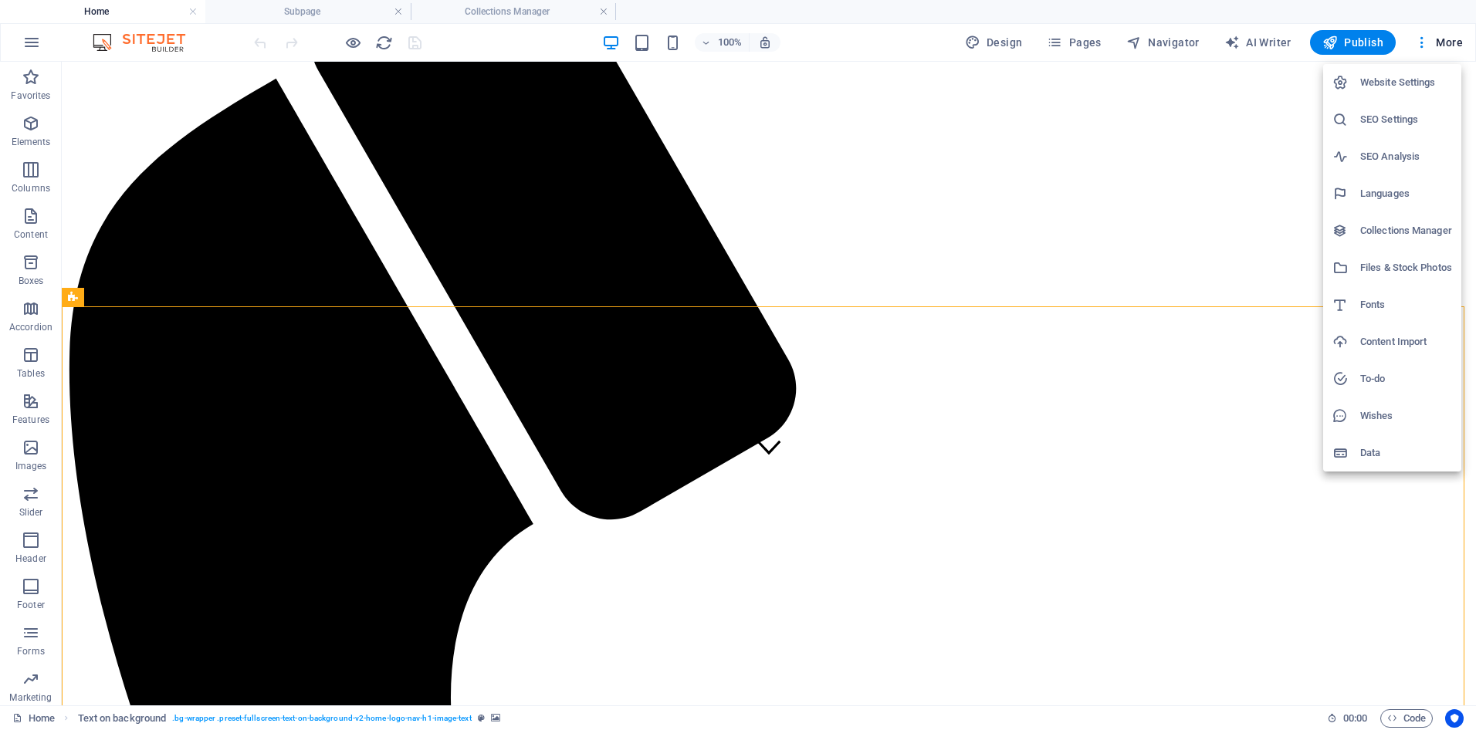
click at [1364, 405] on li "Wishes" at bounding box center [1392, 415] width 138 height 37
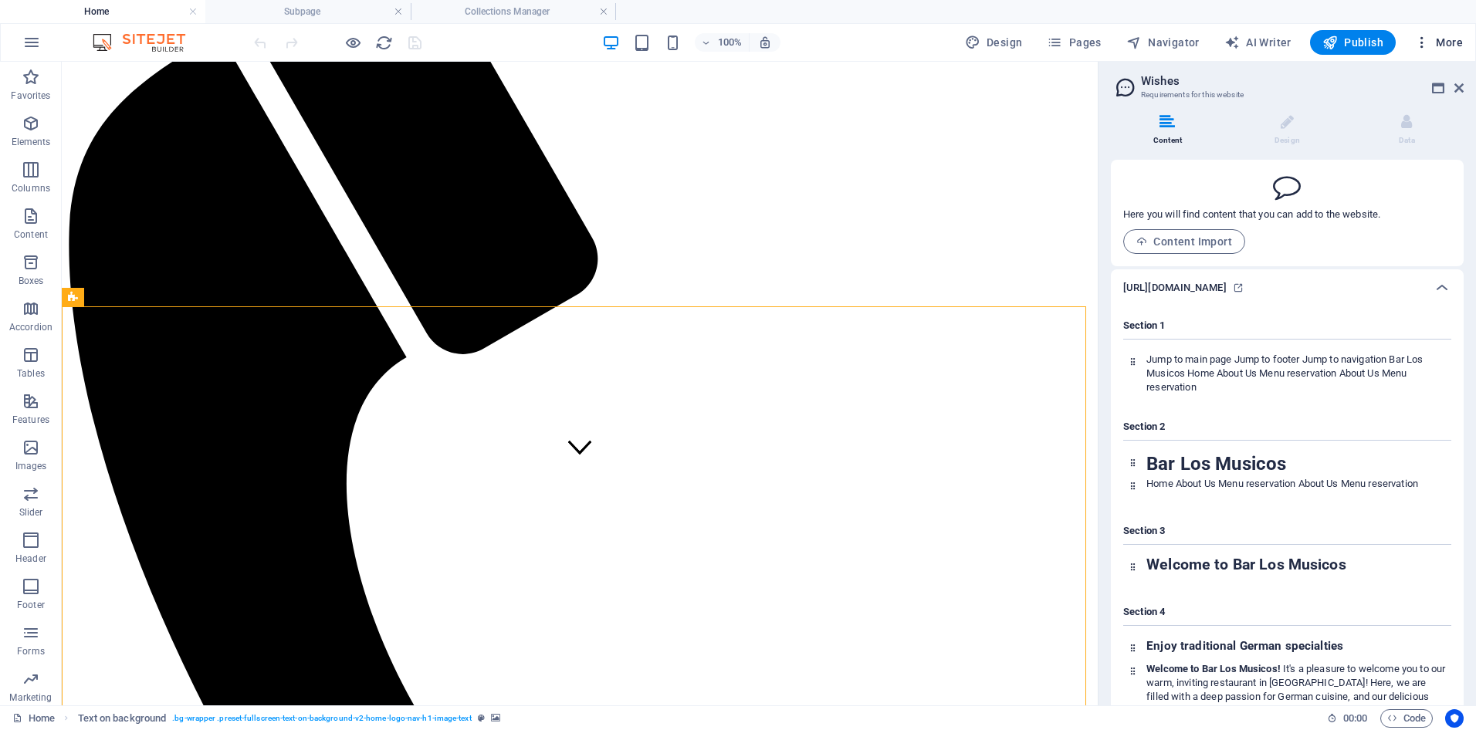
click at [1439, 44] on span "More" at bounding box center [1438, 42] width 49 height 15
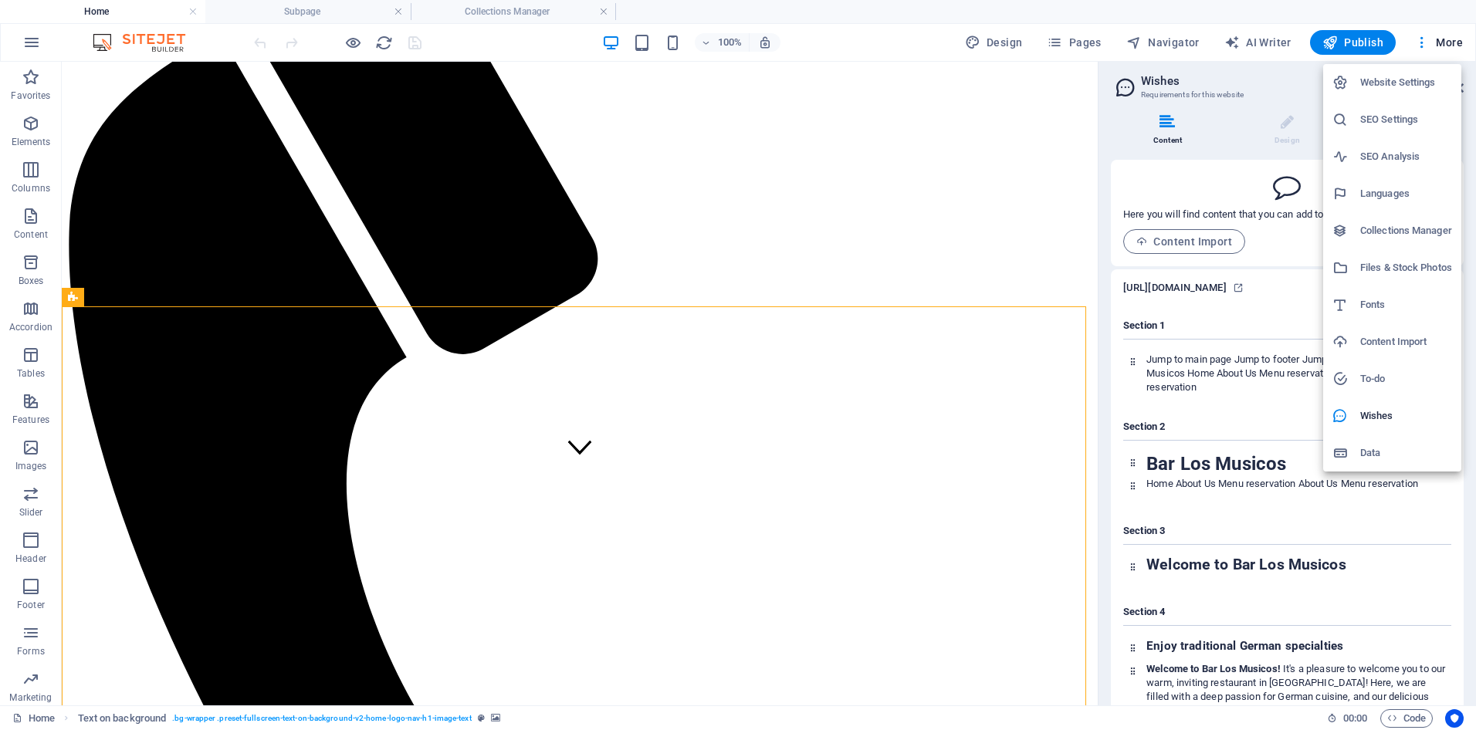
click at [1351, 374] on div at bounding box center [1346, 378] width 28 height 15
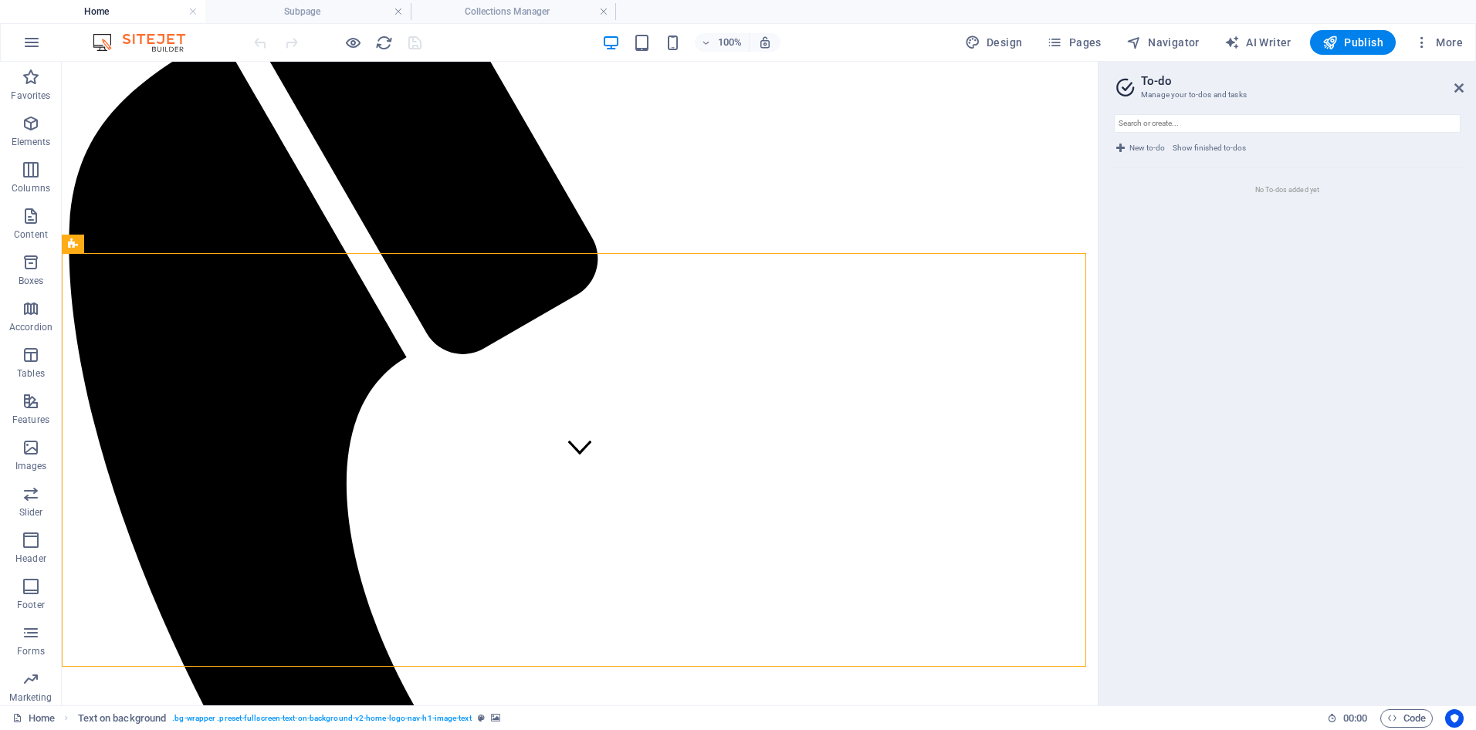
click at [1152, 143] on span "New to-do" at bounding box center [1147, 148] width 36 height 19
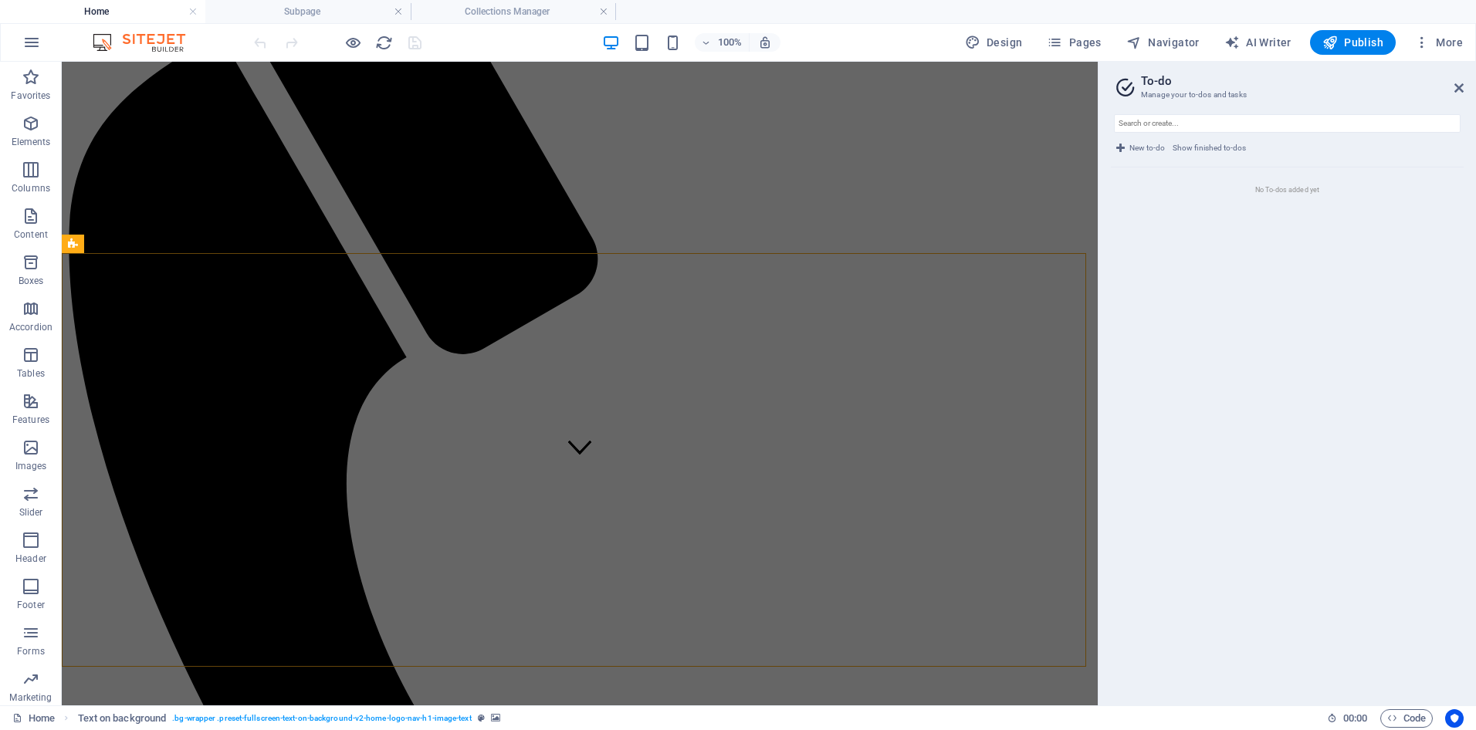
click at [1152, 143] on span "New to-do" at bounding box center [1147, 148] width 36 height 19
click at [1158, 123] on input "text" at bounding box center [1287, 123] width 347 height 19
click at [1457, 86] on icon at bounding box center [1458, 88] width 9 height 12
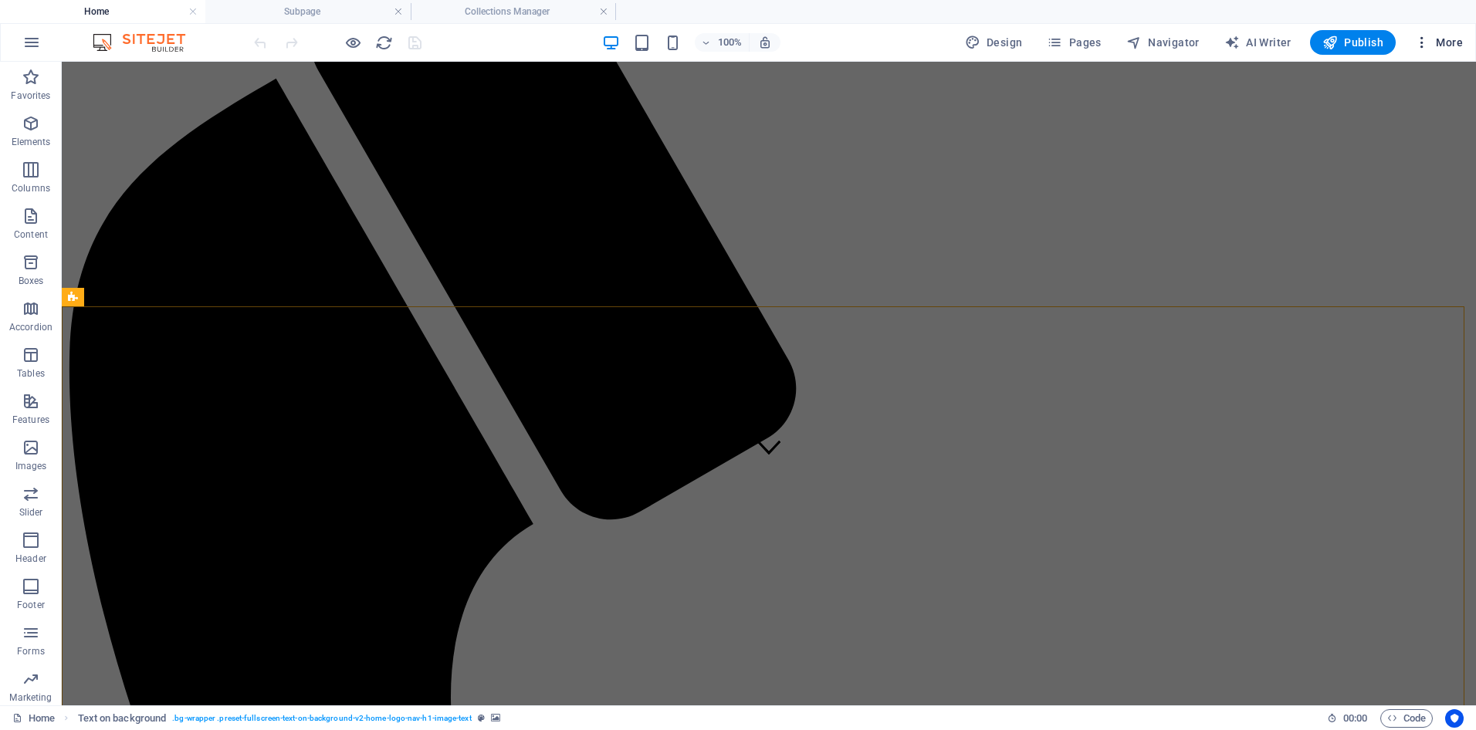
click at [1445, 45] on span "More" at bounding box center [1438, 42] width 49 height 15
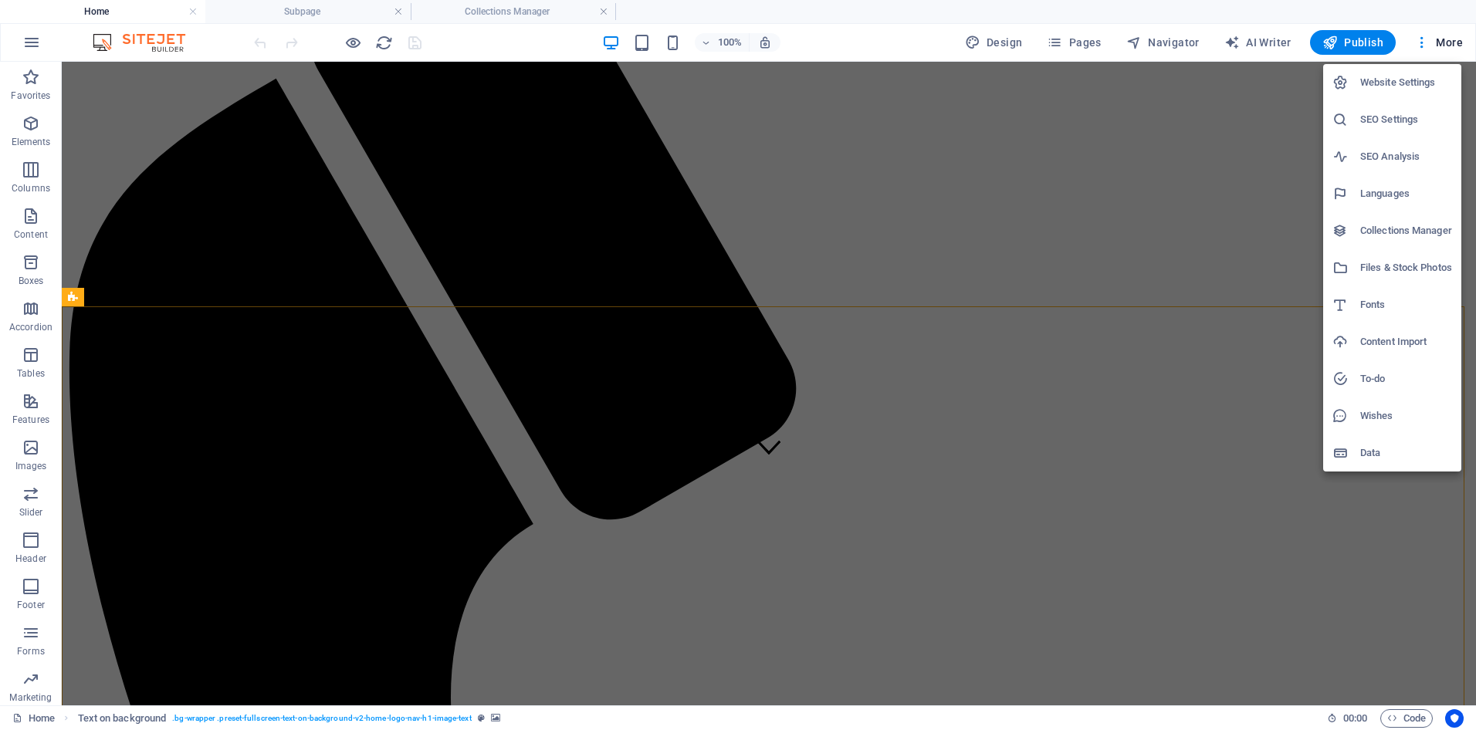
click at [1372, 443] on li "Data" at bounding box center [1392, 453] width 138 height 37
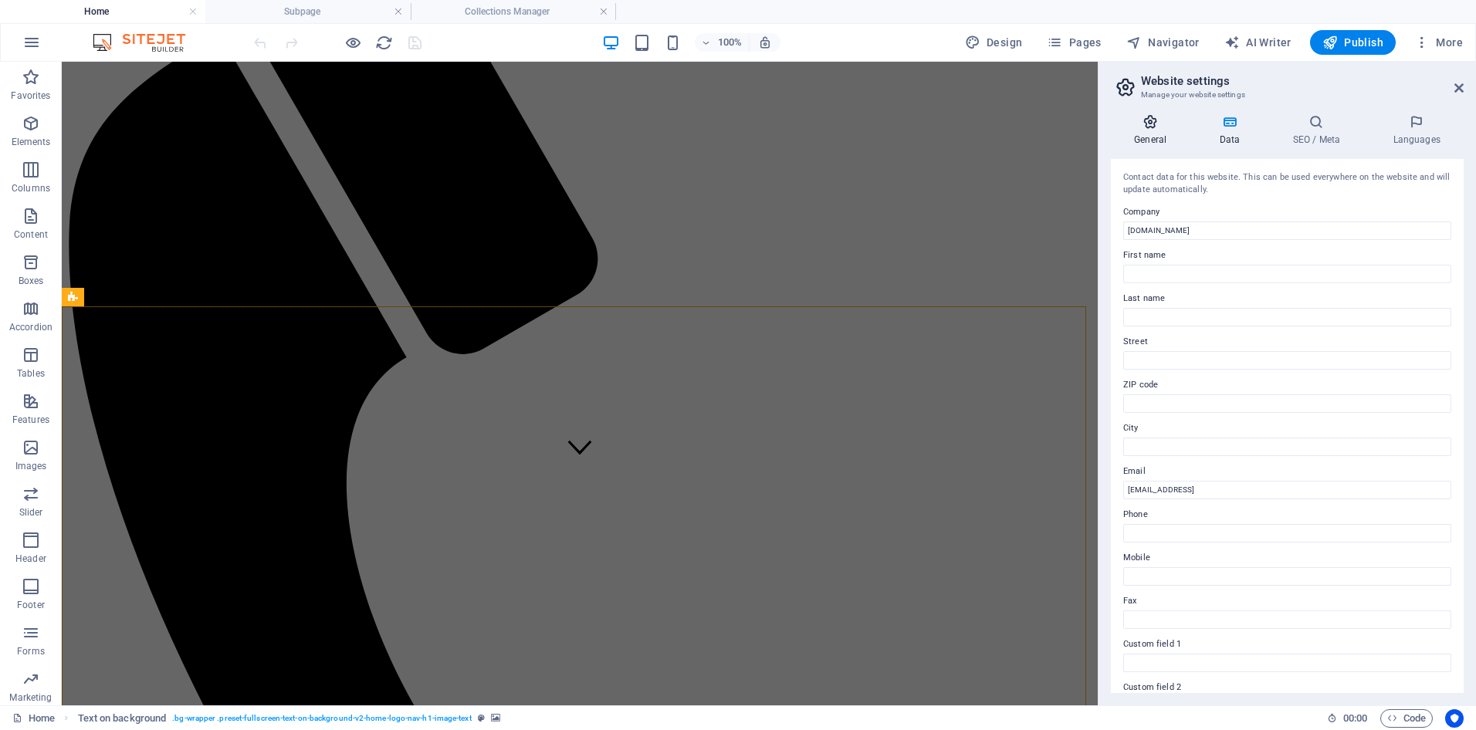
click at [1160, 130] on h4 "General" at bounding box center [1153, 130] width 85 height 32
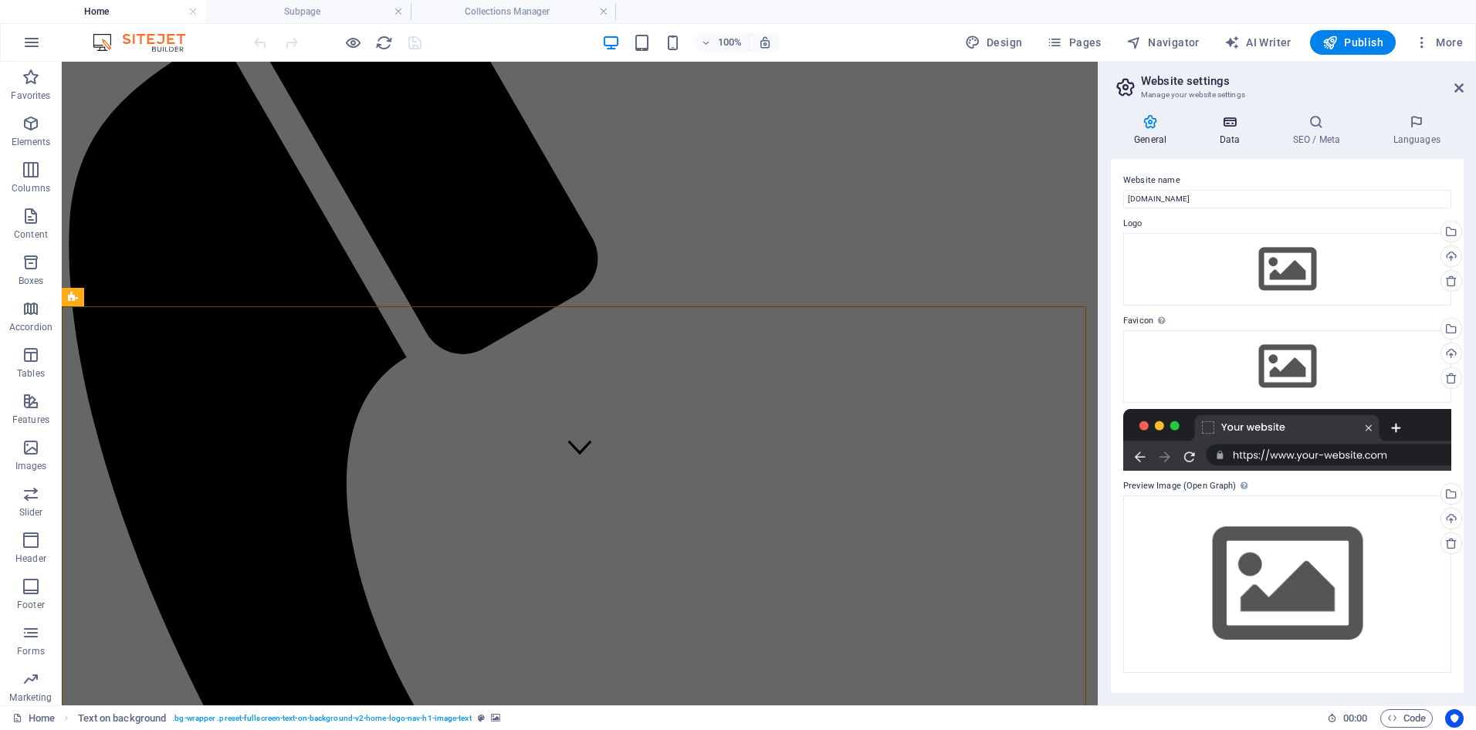
click at [1233, 123] on icon at bounding box center [1229, 121] width 67 height 15
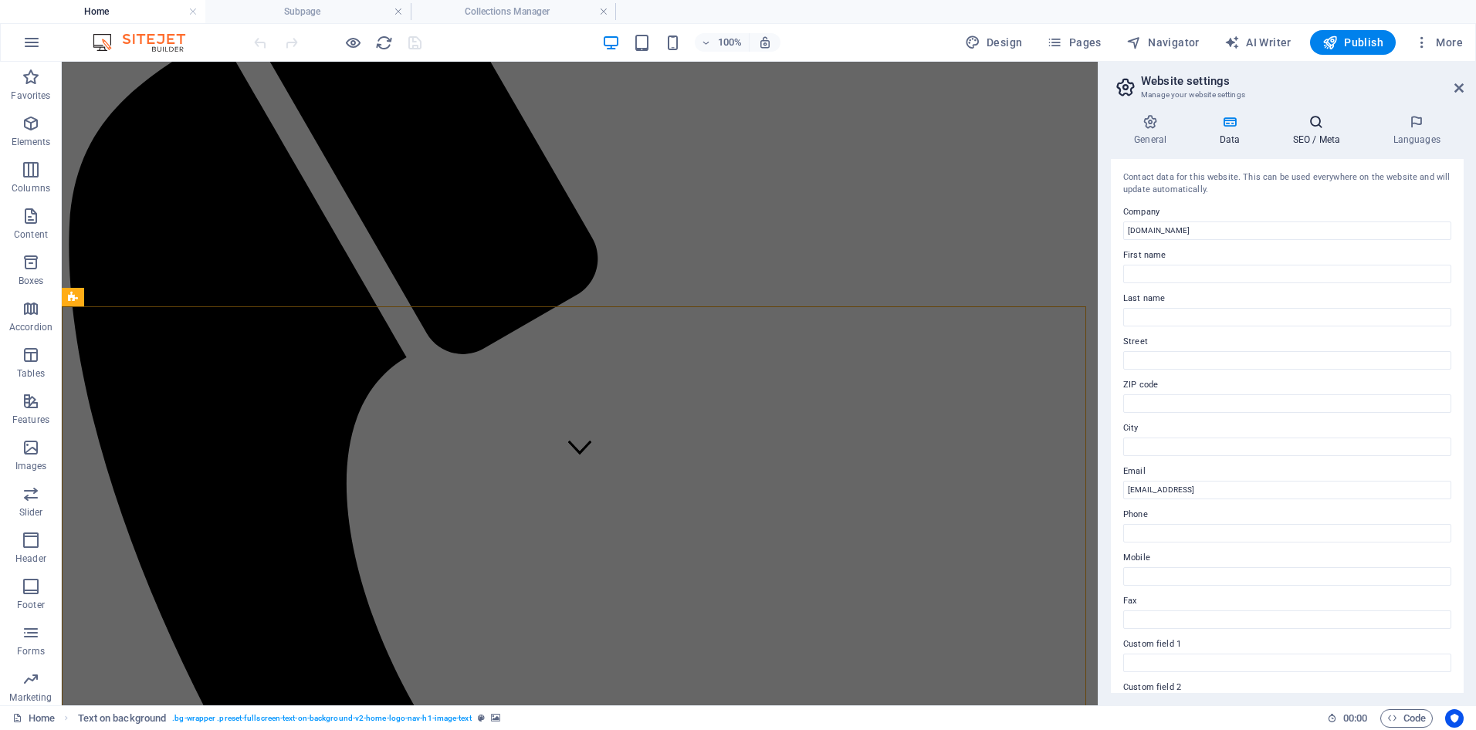
click at [1326, 127] on icon at bounding box center [1316, 121] width 94 height 15
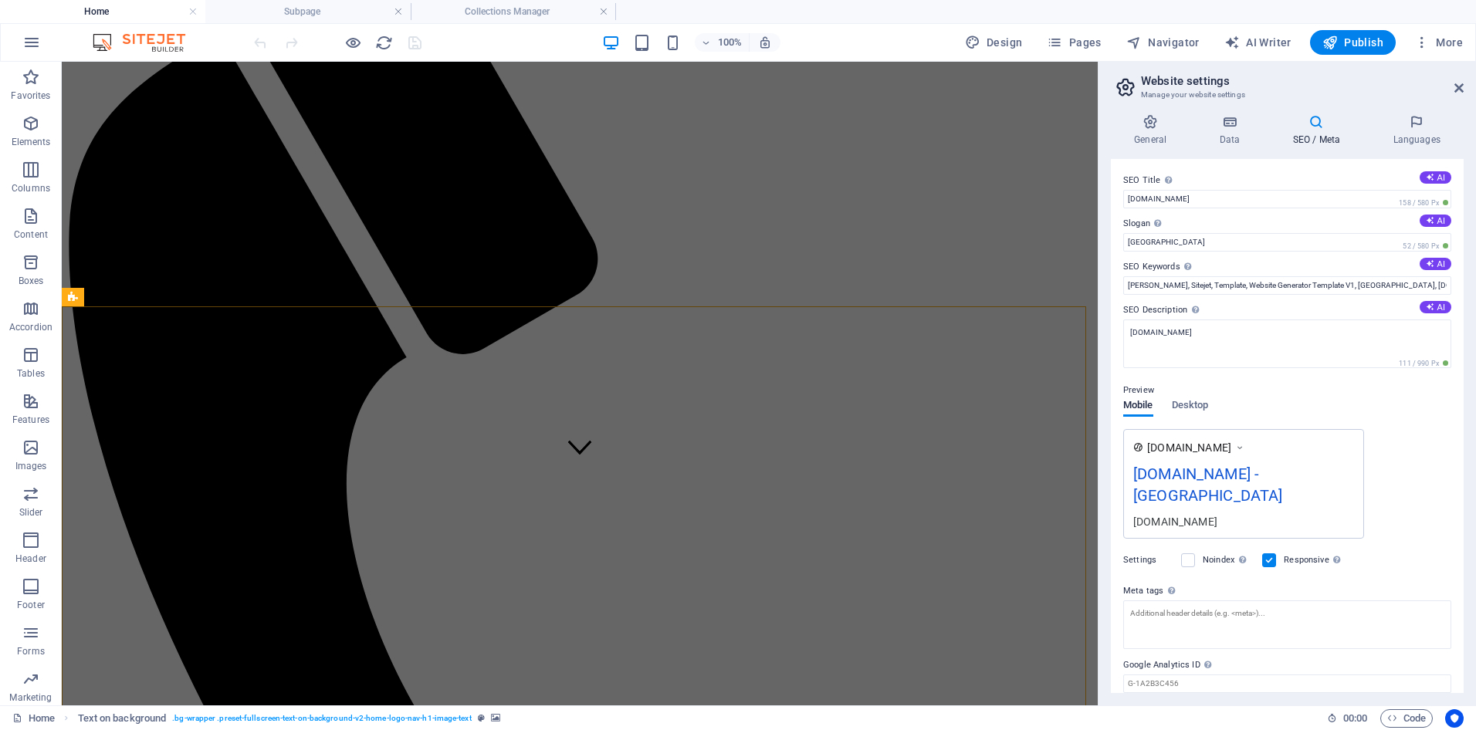
click at [1163, 80] on h2 "Website settings" at bounding box center [1302, 81] width 323 height 14
click at [1125, 90] on icon at bounding box center [1125, 87] width 23 height 22
click at [1460, 87] on icon at bounding box center [1458, 88] width 9 height 12
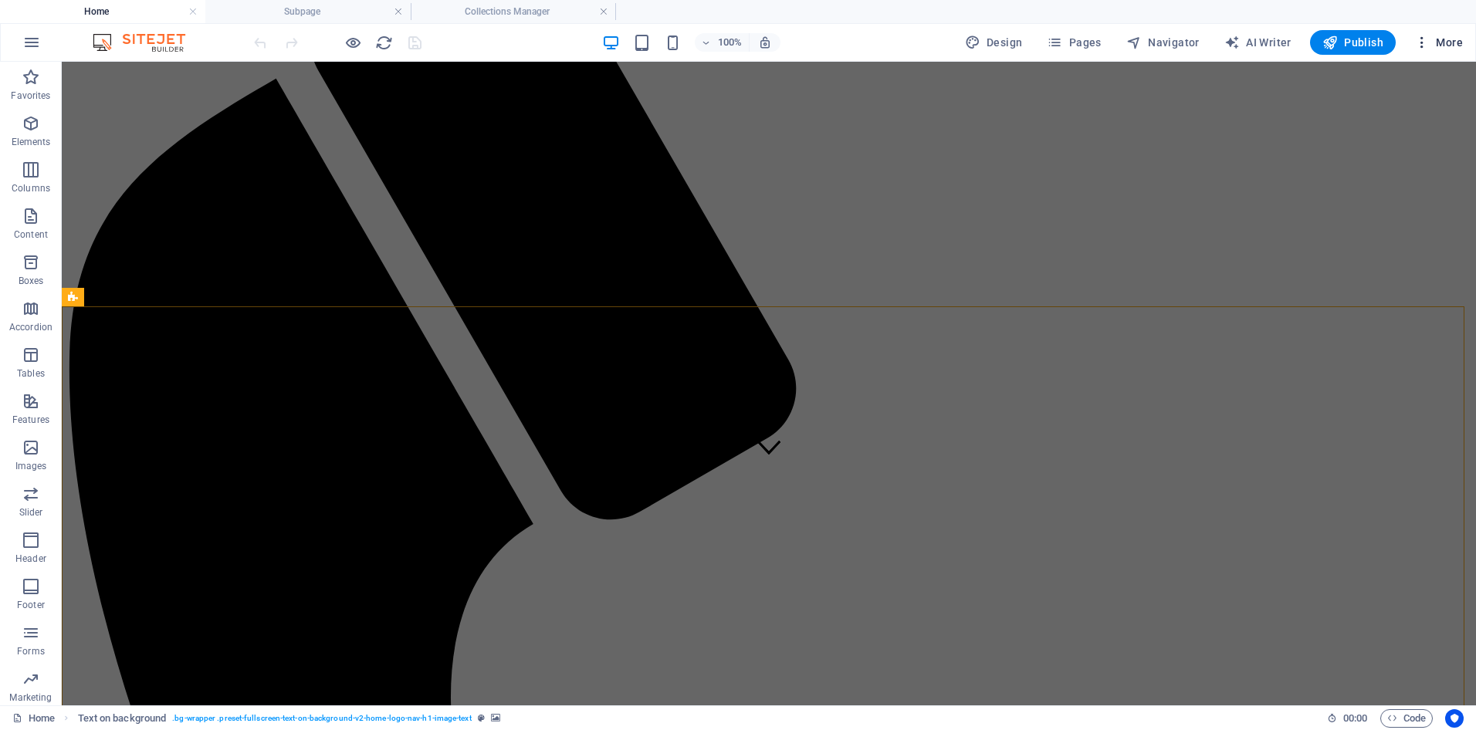
click at [1435, 39] on span "More" at bounding box center [1438, 42] width 49 height 15
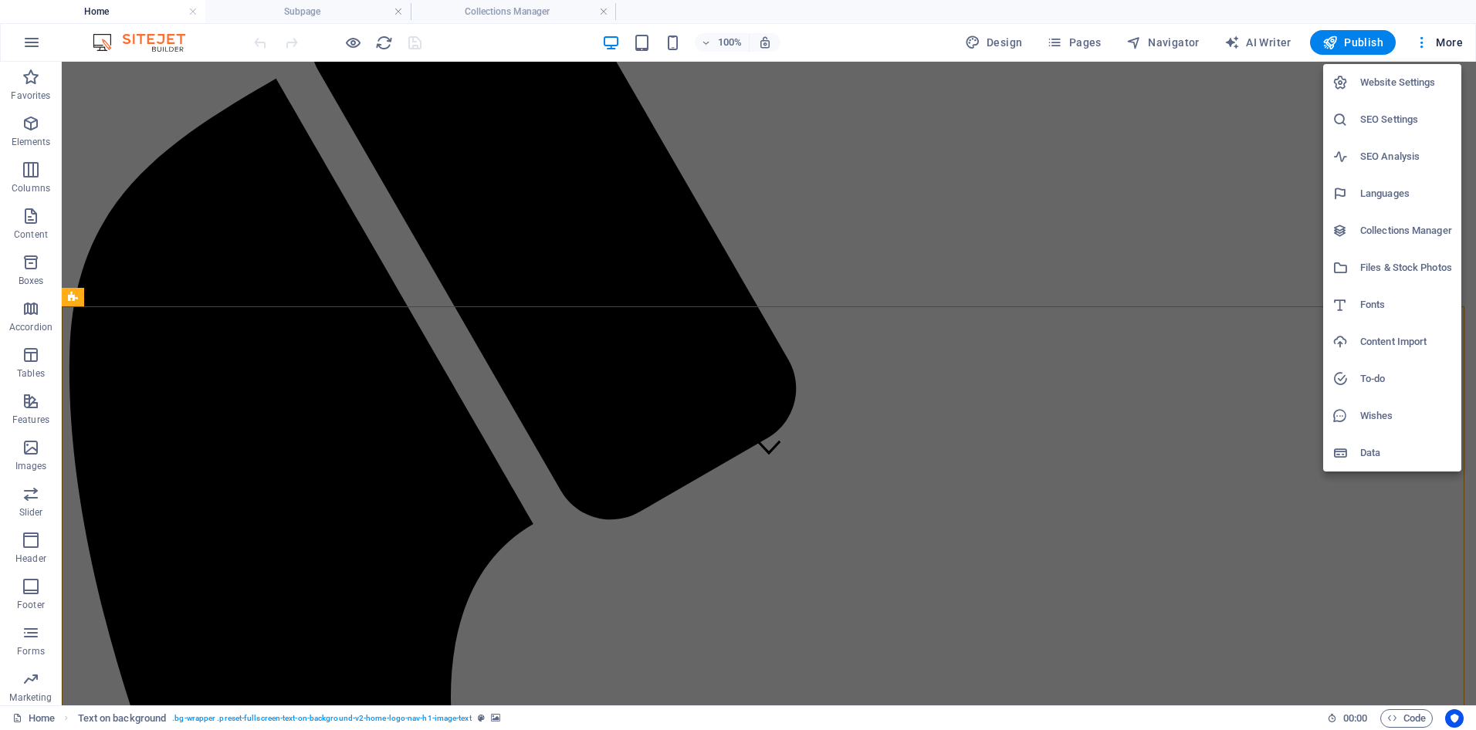
click at [1337, 340] on icon at bounding box center [1339, 341] width 15 height 15
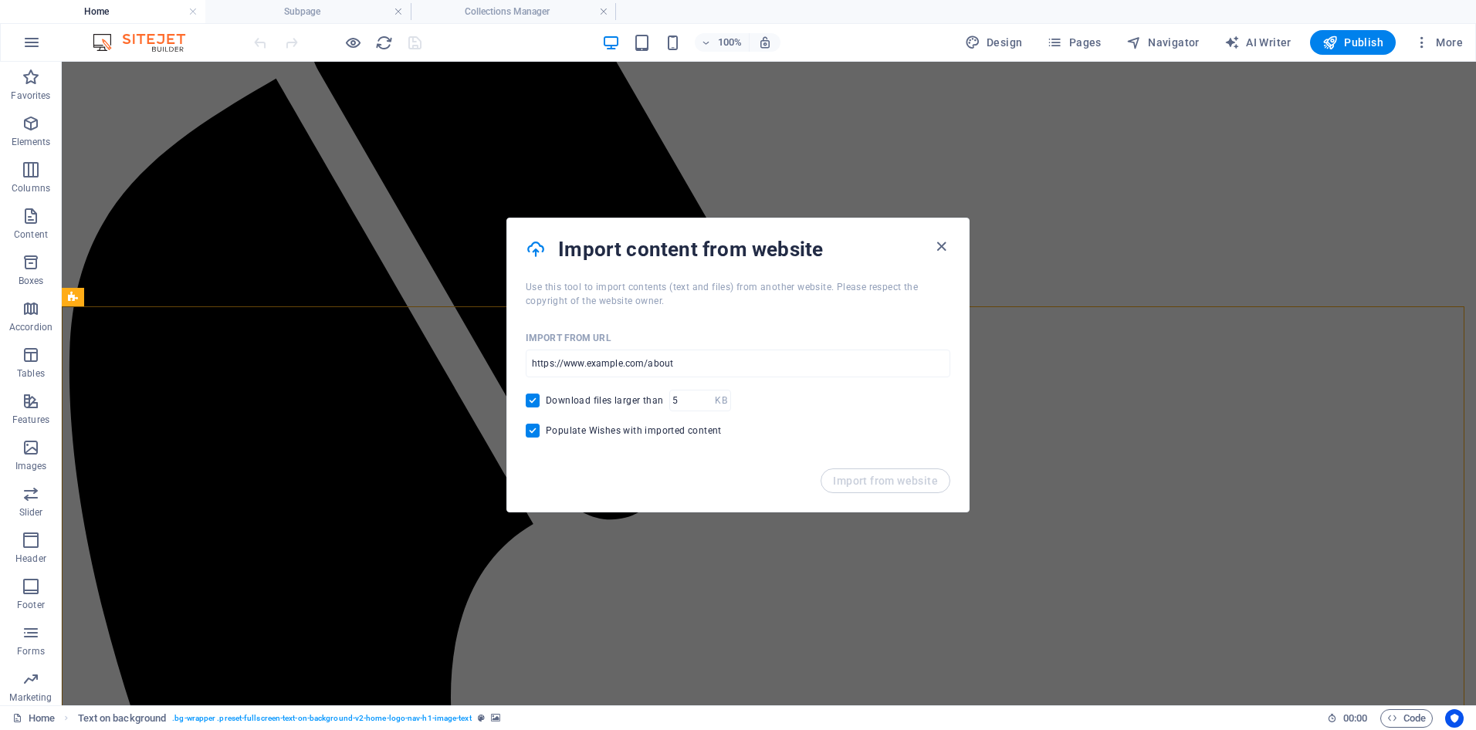
click at [530, 401] on input "Download files larger than" at bounding box center [536, 401] width 20 height 14
checkbox input "false"
click at [530, 428] on input "Populate Wishes with imported content" at bounding box center [536, 431] width 20 height 14
checkbox input "false"
click at [588, 357] on input "url" at bounding box center [738, 364] width 425 height 28
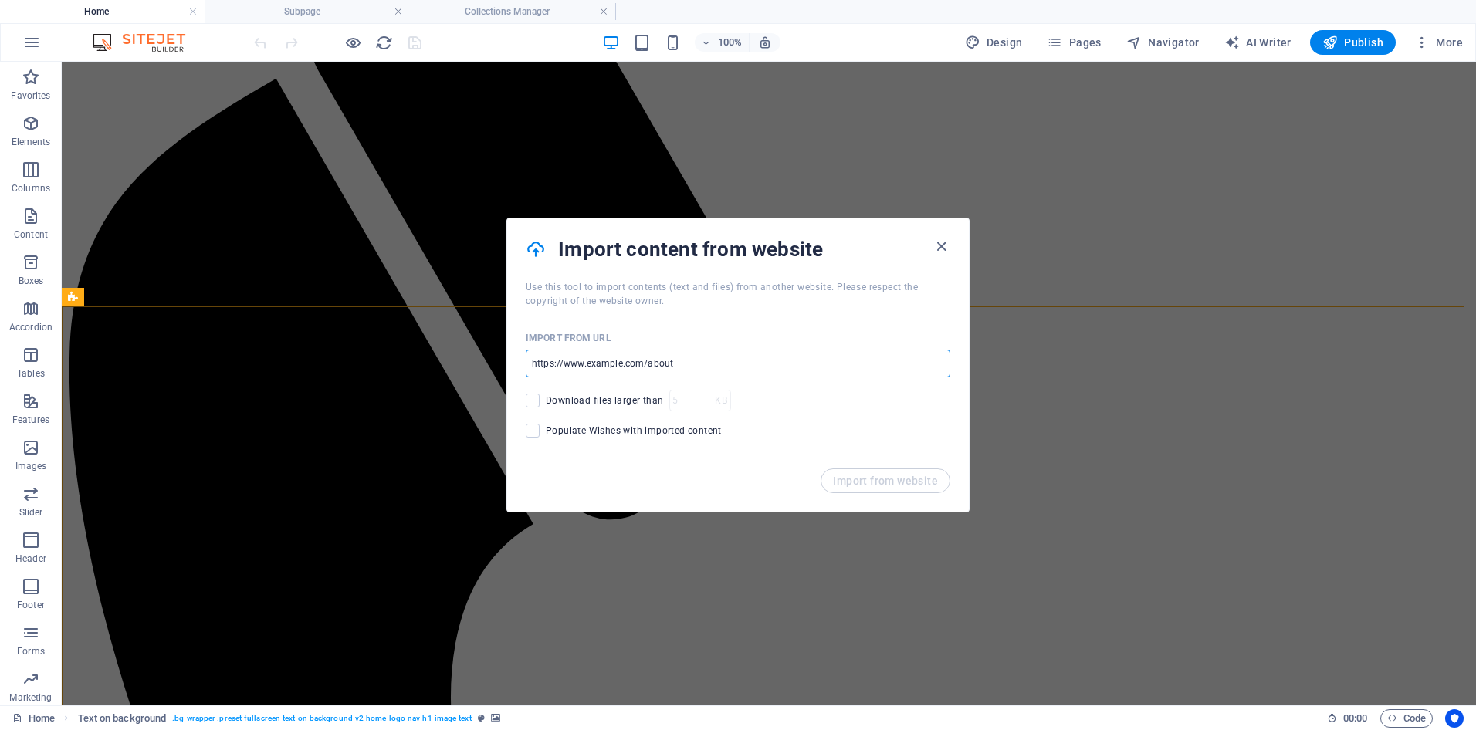
type input "[DOMAIN_NAME]"
click at [529, 431] on span at bounding box center [533, 431] width 14 height 14
click at [529, 431] on input "Populate Wishes with imported content" at bounding box center [536, 431] width 20 height 14
checkbox input "true"
click at [532, 401] on span at bounding box center [533, 401] width 14 height 14
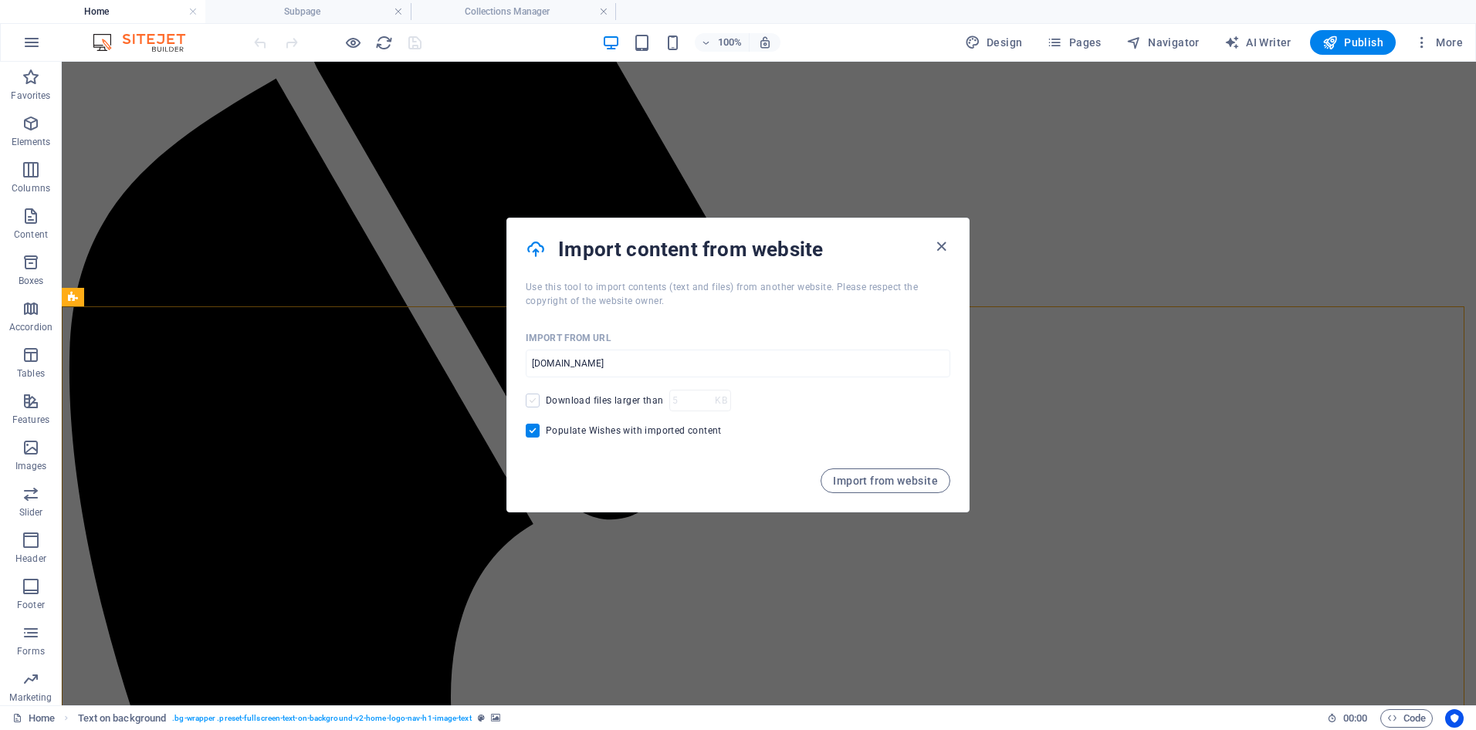
click at [532, 401] on input "Download files larger than" at bounding box center [536, 401] width 20 height 14
checkbox input "true"
click at [860, 476] on span "Import from website" at bounding box center [885, 481] width 105 height 12
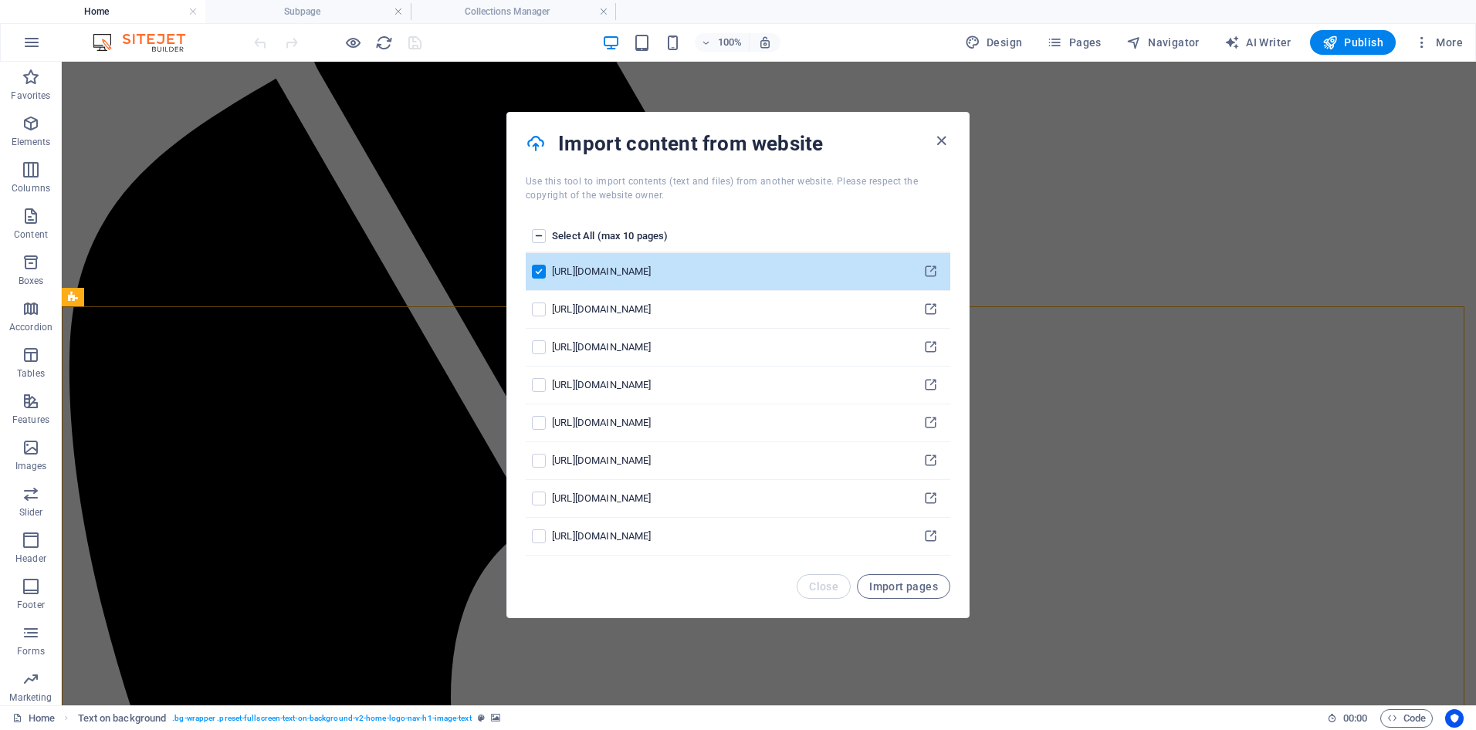
click at [534, 234] on label "pages list" at bounding box center [539, 236] width 14 height 14
click at [0, 0] on input "pages list" at bounding box center [0, 0] width 0 height 0
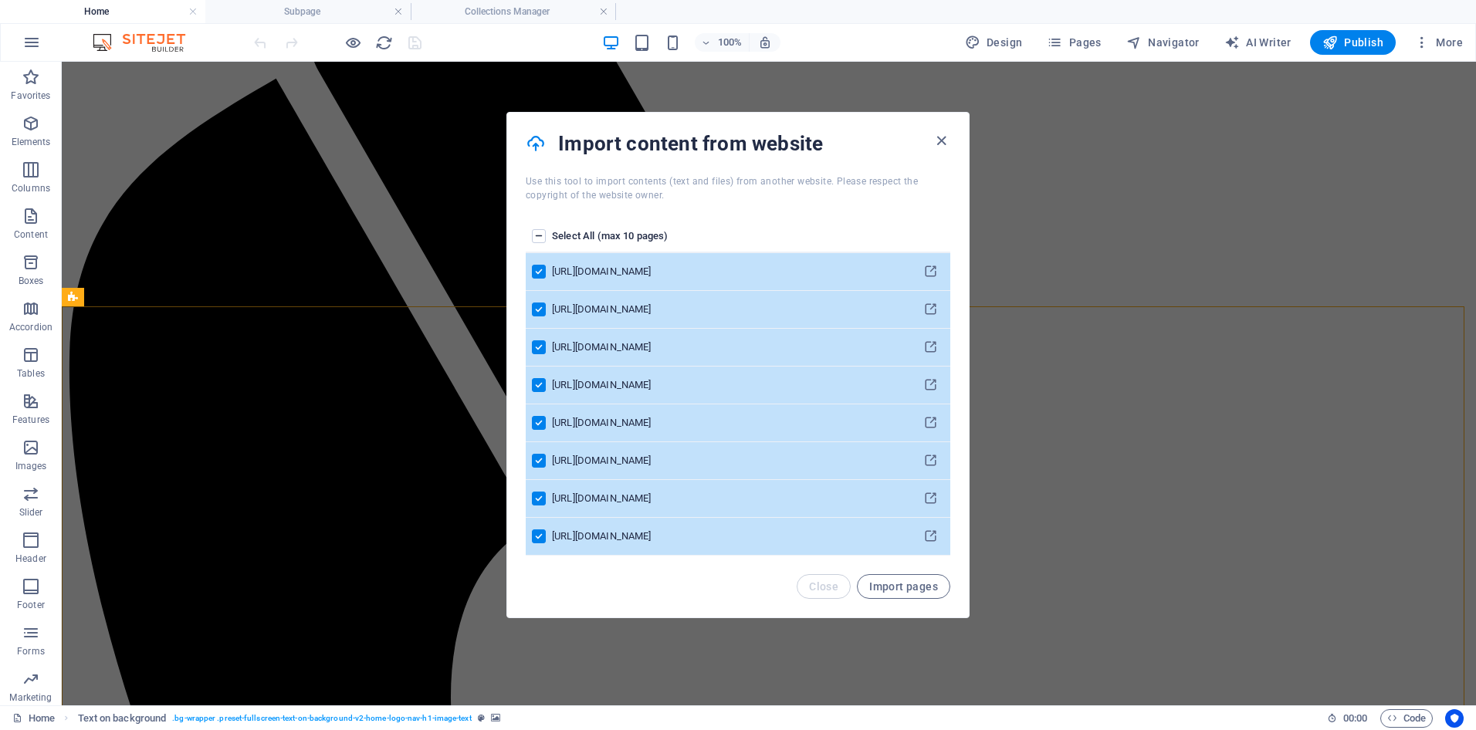
click at [538, 272] on label "pages list" at bounding box center [539, 272] width 14 height 14
click at [0, 0] on input "pages list" at bounding box center [0, 0] width 0 height 0
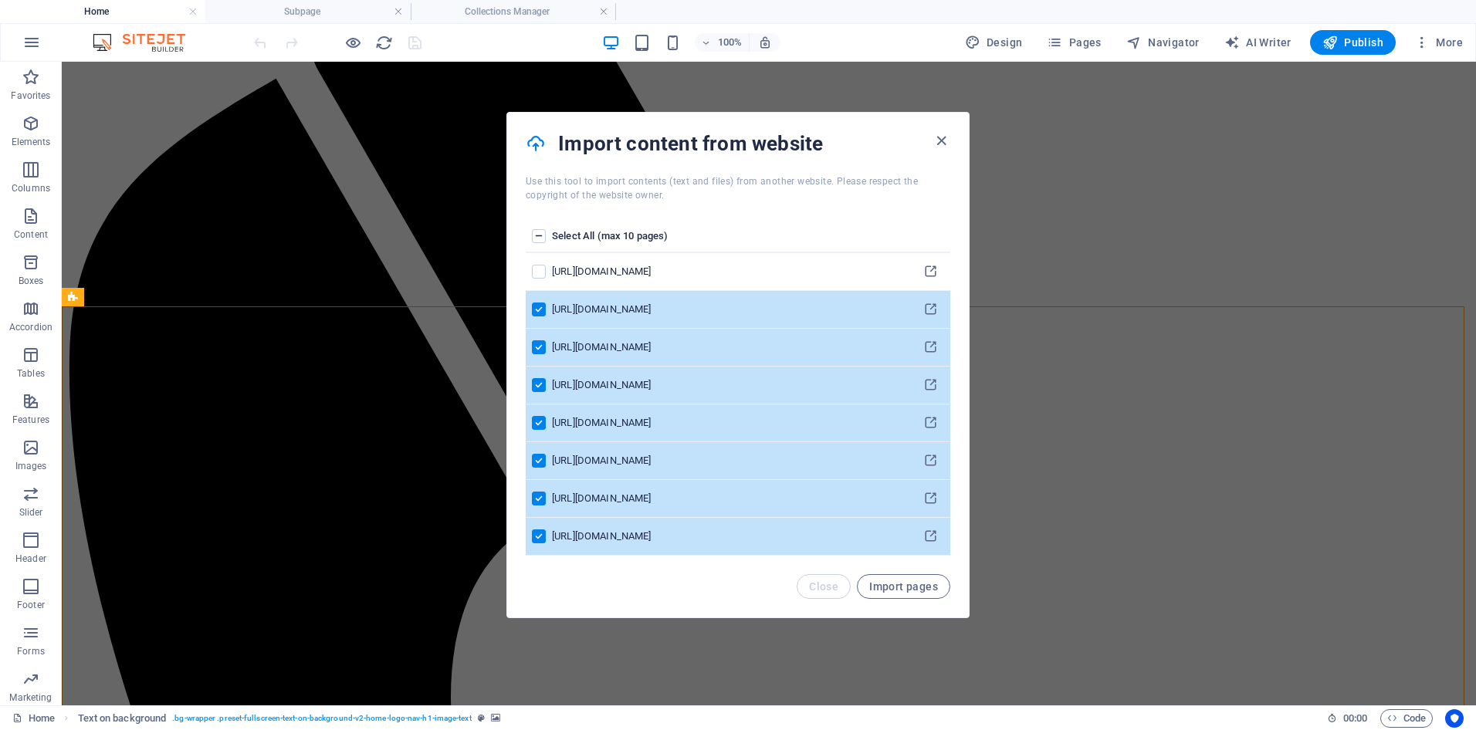
click at [533, 307] on label "pages list" at bounding box center [539, 310] width 14 height 14
click at [0, 0] on input "pages list" at bounding box center [0, 0] width 0 height 0
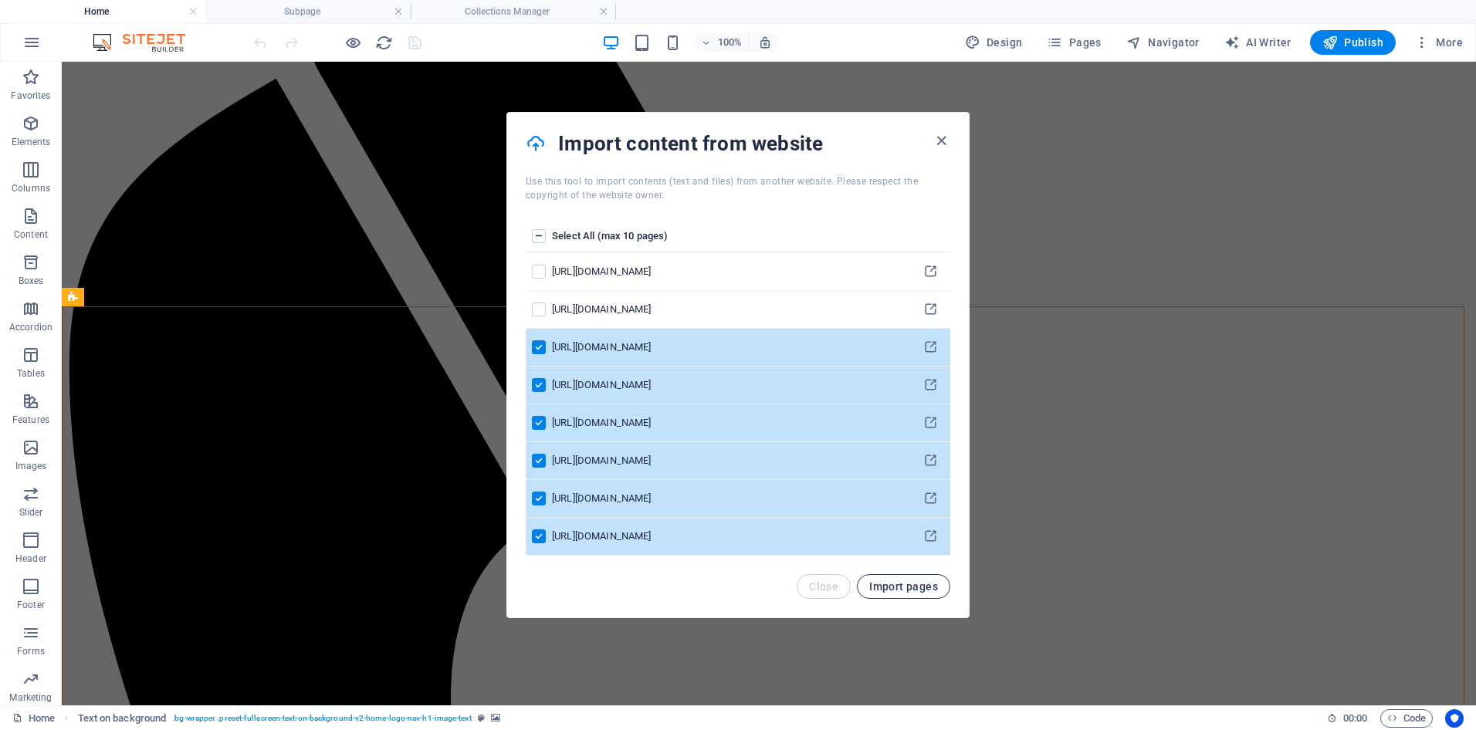
click at [905, 582] on span "Import pages" at bounding box center [903, 586] width 69 height 12
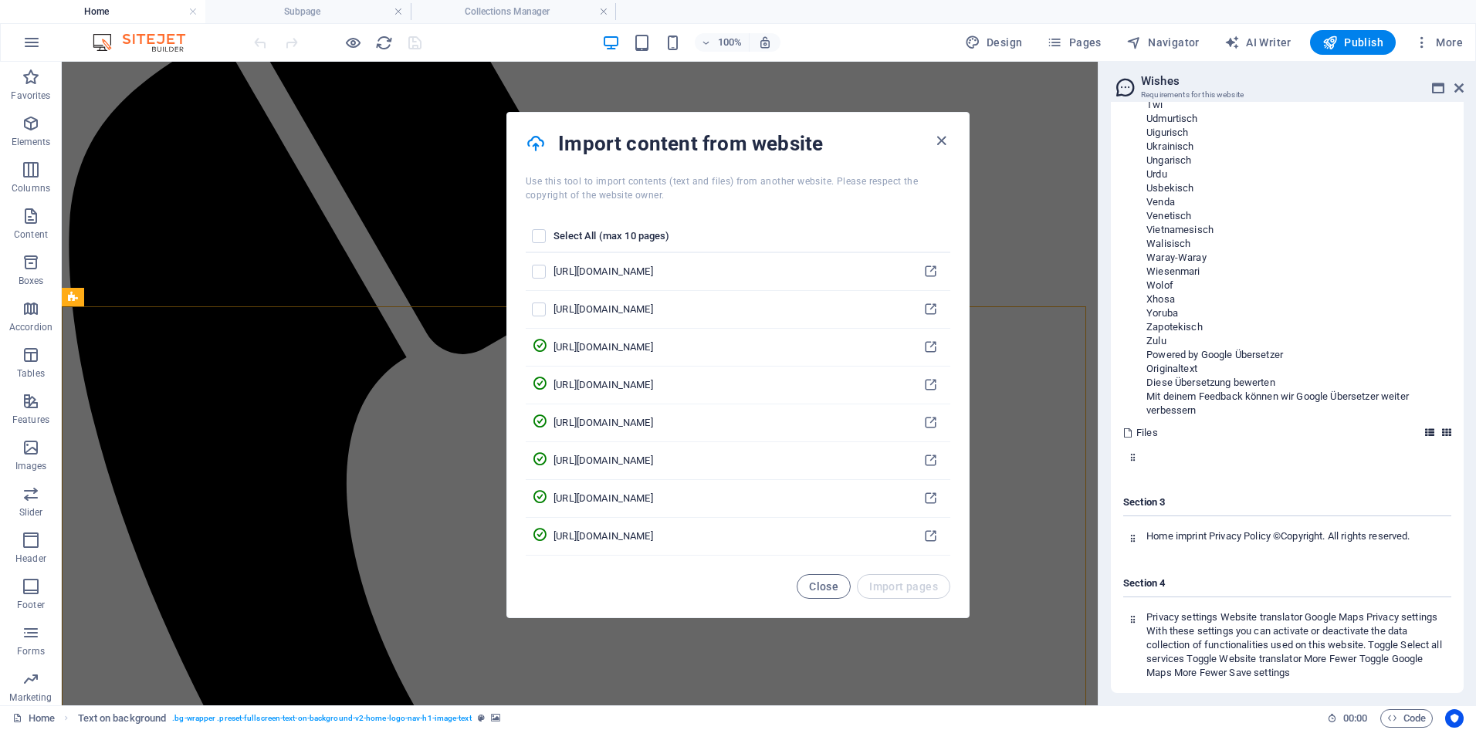
scroll to position [82660, 0]
click at [818, 585] on span "Close" at bounding box center [823, 586] width 29 height 12
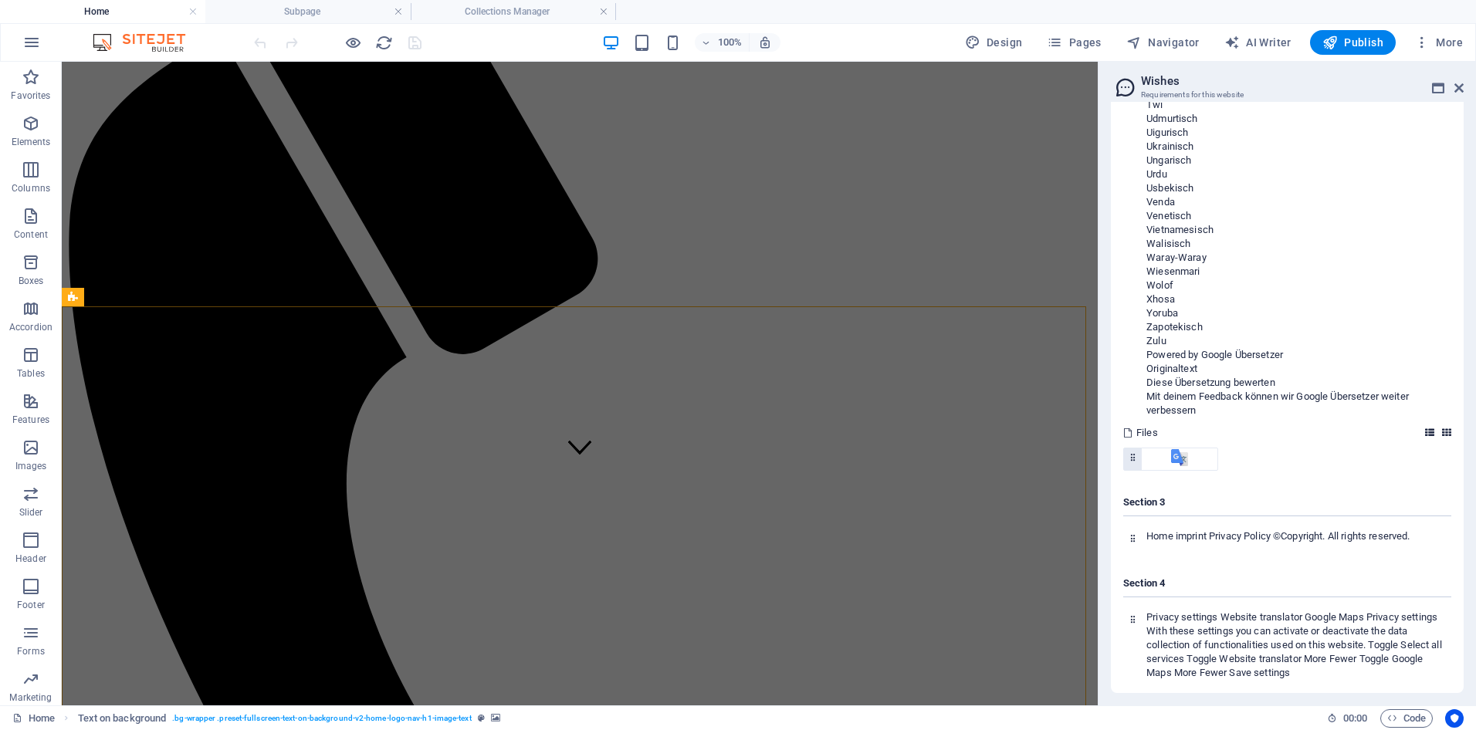
click at [1130, 459] on icon at bounding box center [1133, 457] width 10 height 10
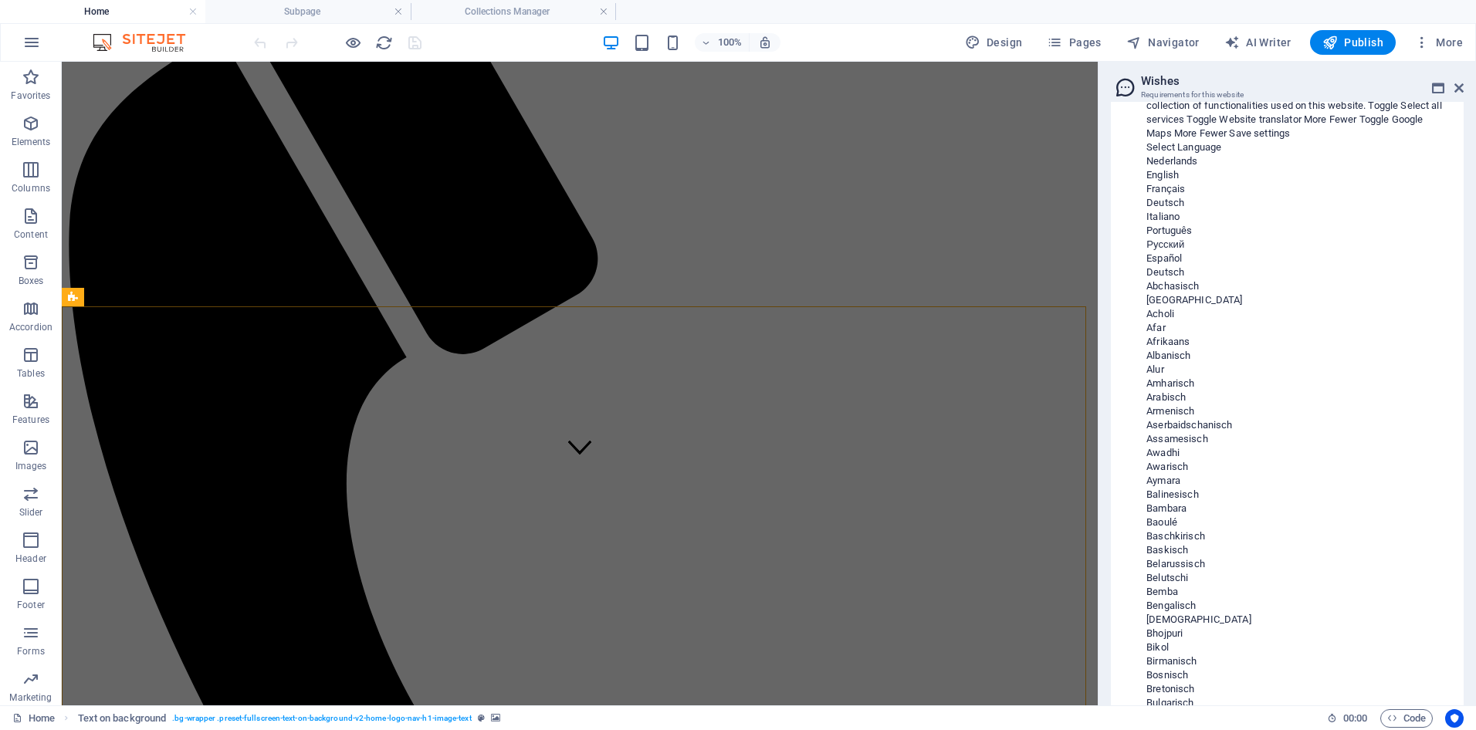
scroll to position [79032, 0]
click at [1470, 201] on div "Content Design Data Here you will find content that you can add to the website.…" at bounding box center [1286, 404] width 377 height 604
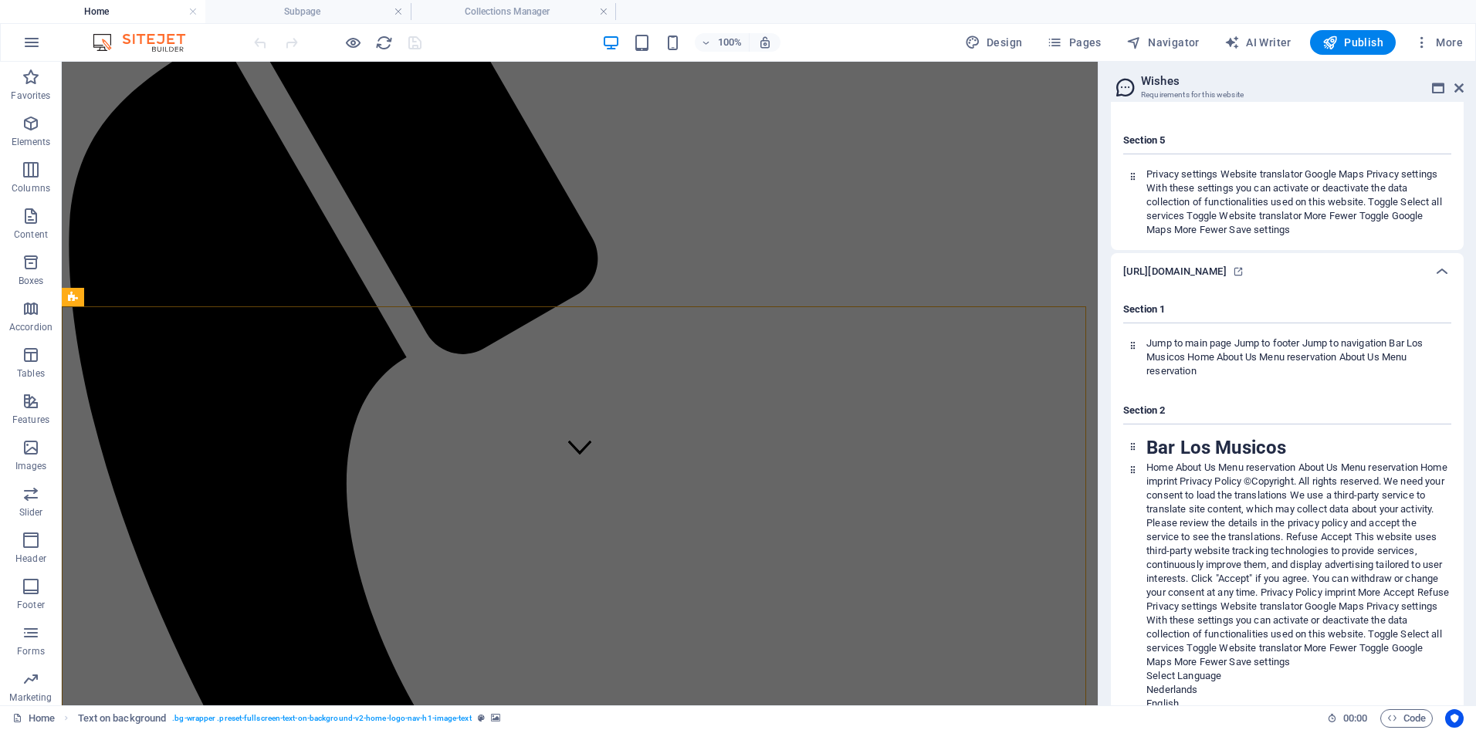
click at [1470, 198] on div "Content Design Data Here you will find content that you can add to the website.…" at bounding box center [1286, 404] width 377 height 604
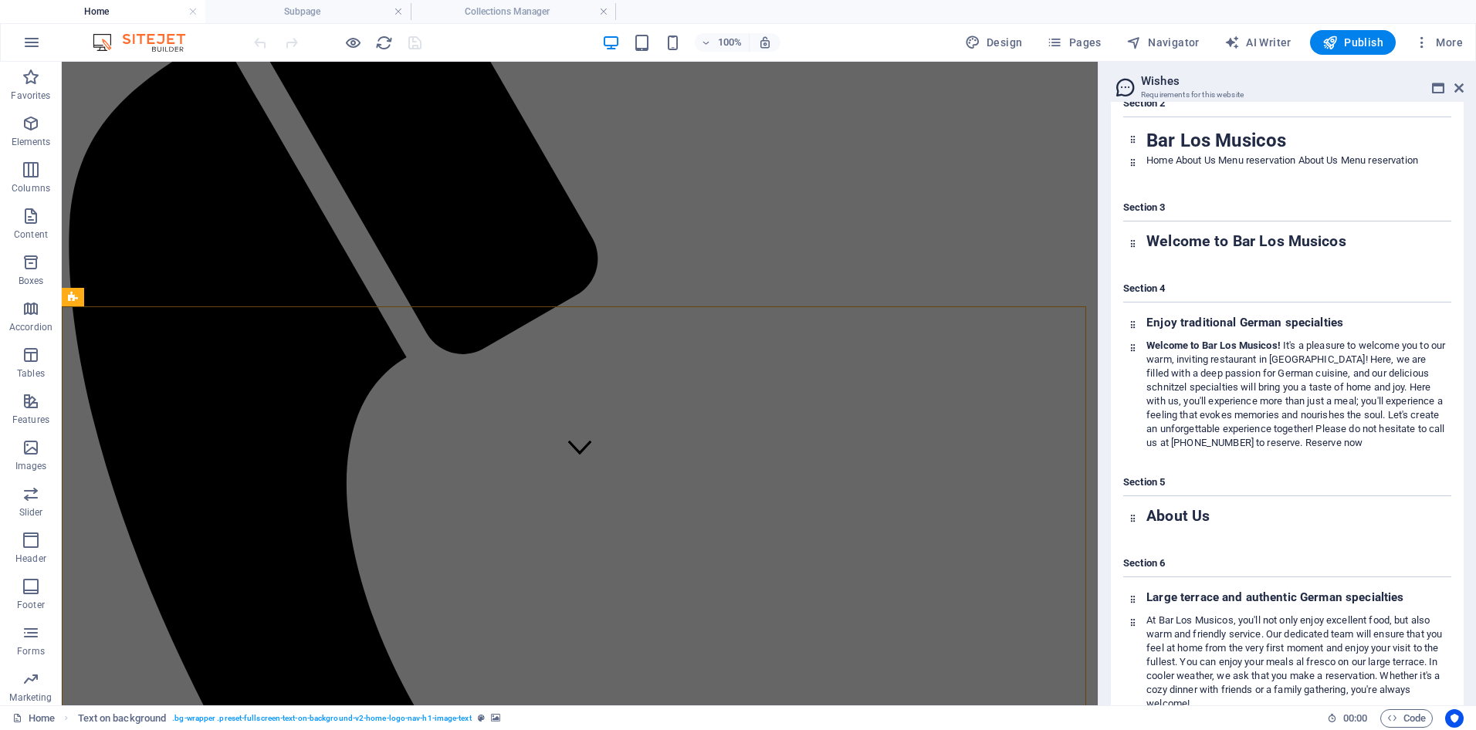
scroll to position [0, 0]
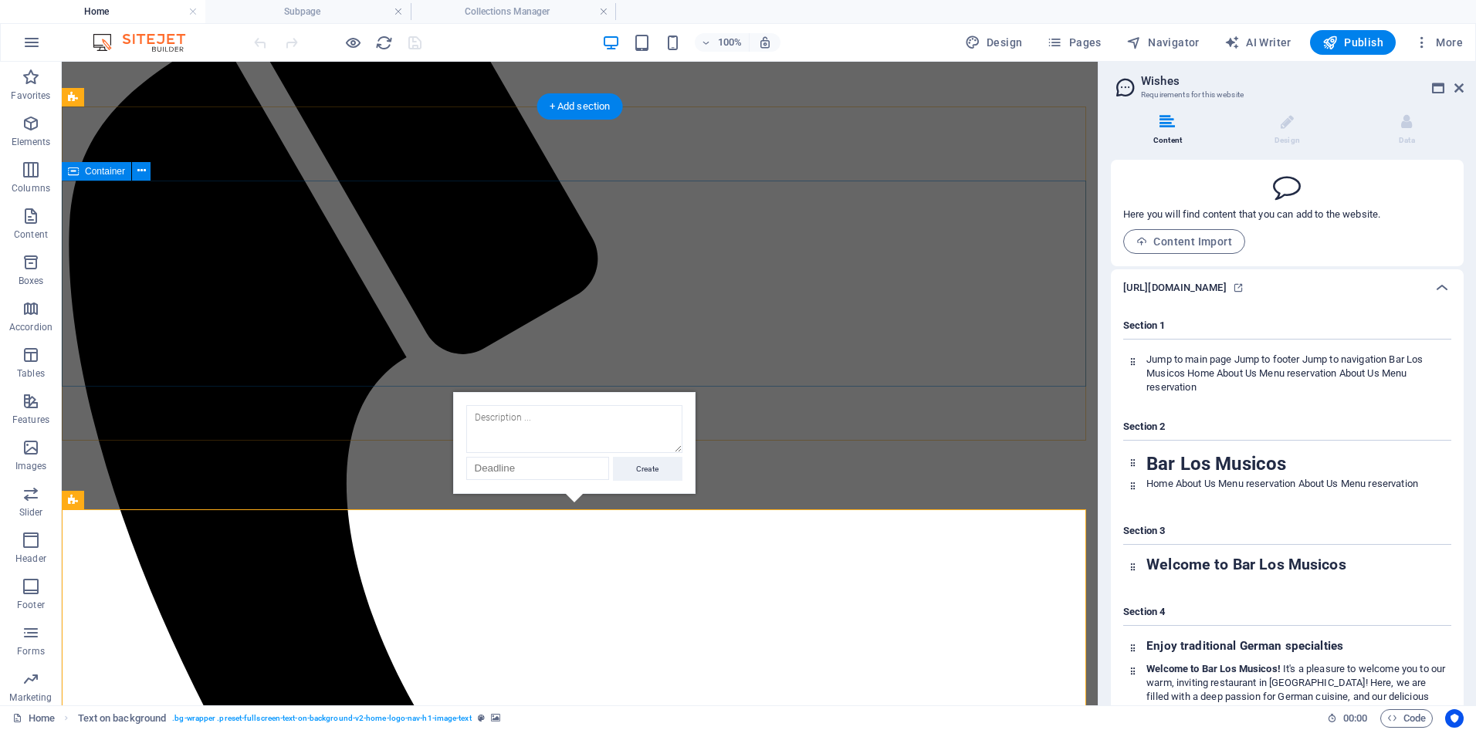
scroll to position [29, 0]
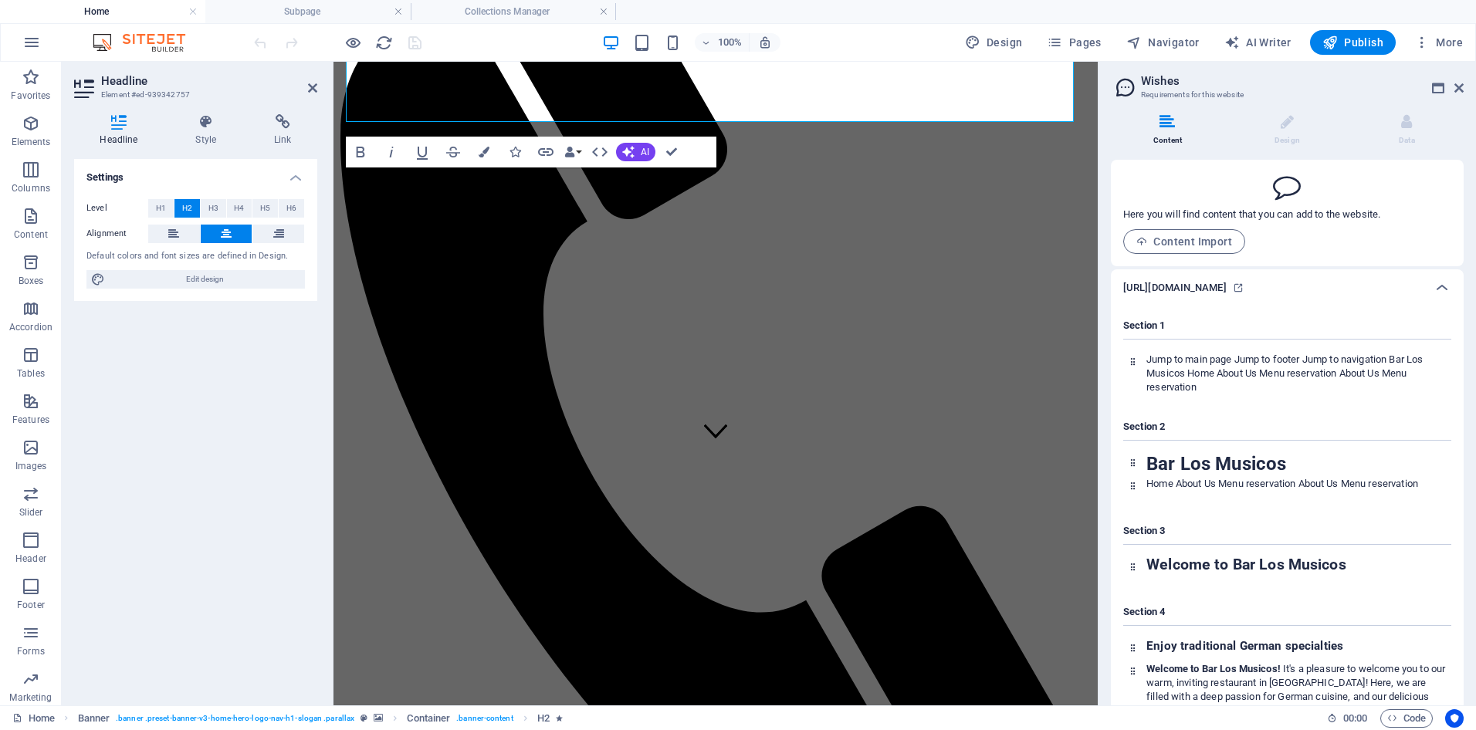
scroll to position [260, 0]
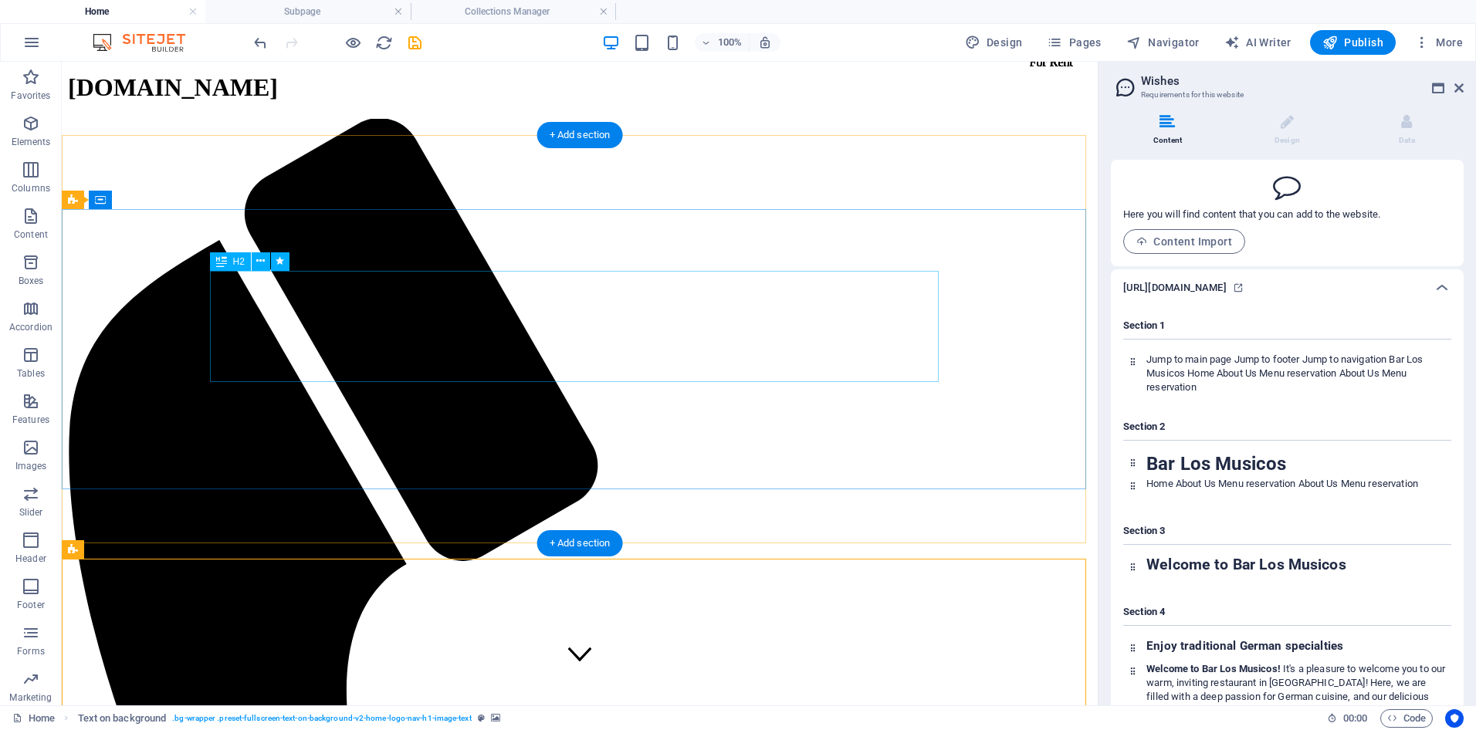
scroll to position [0, 0]
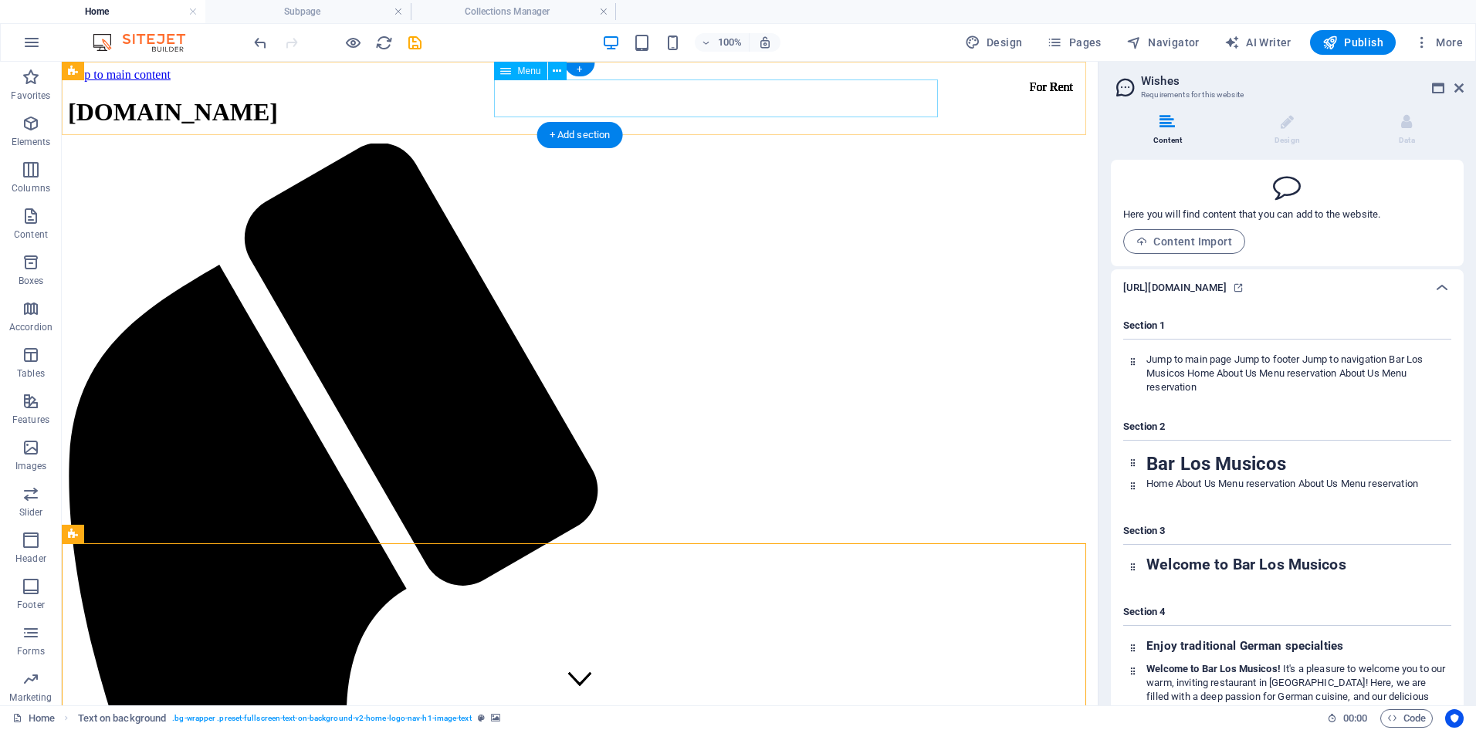
click at [557, 72] on icon at bounding box center [557, 71] width 8 height 16
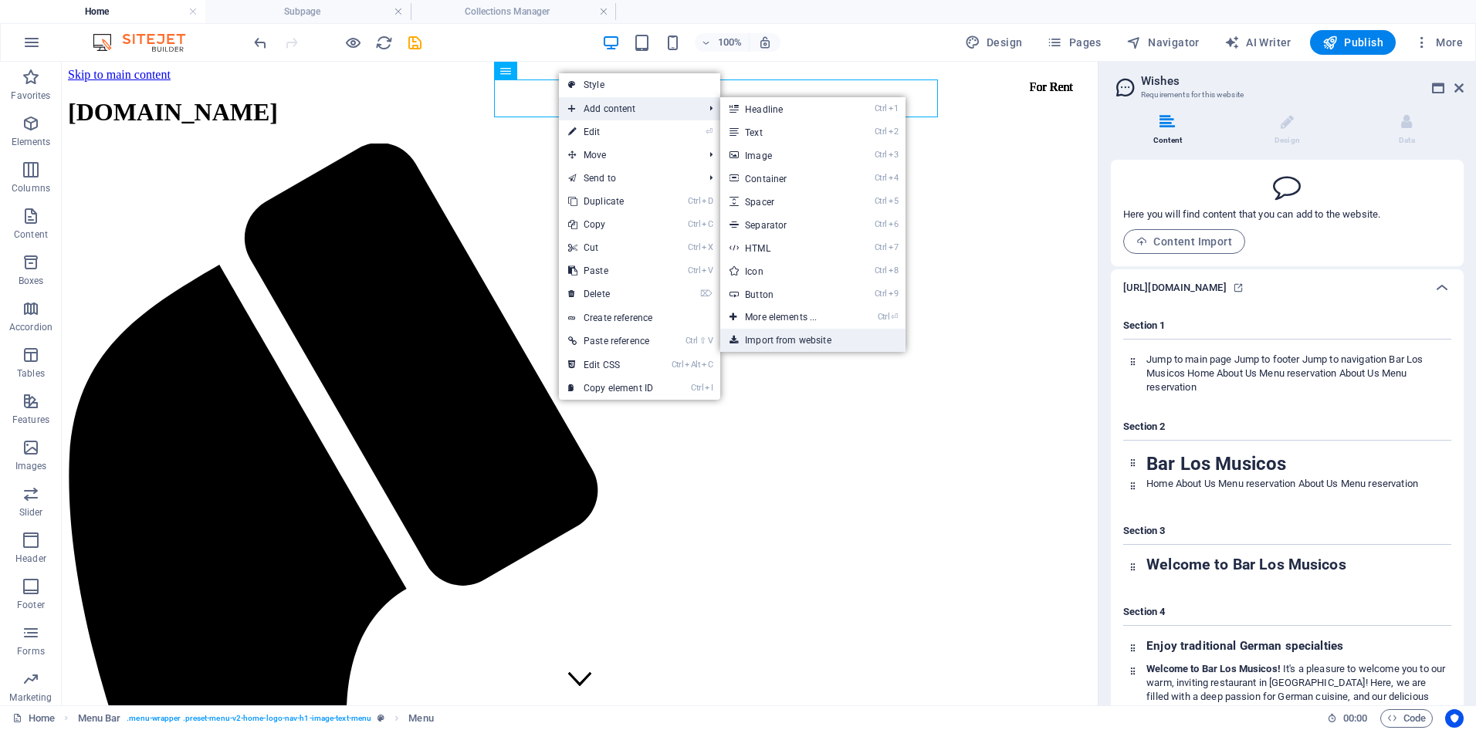
click at [790, 340] on link "Import from website" at bounding box center [812, 340] width 185 height 23
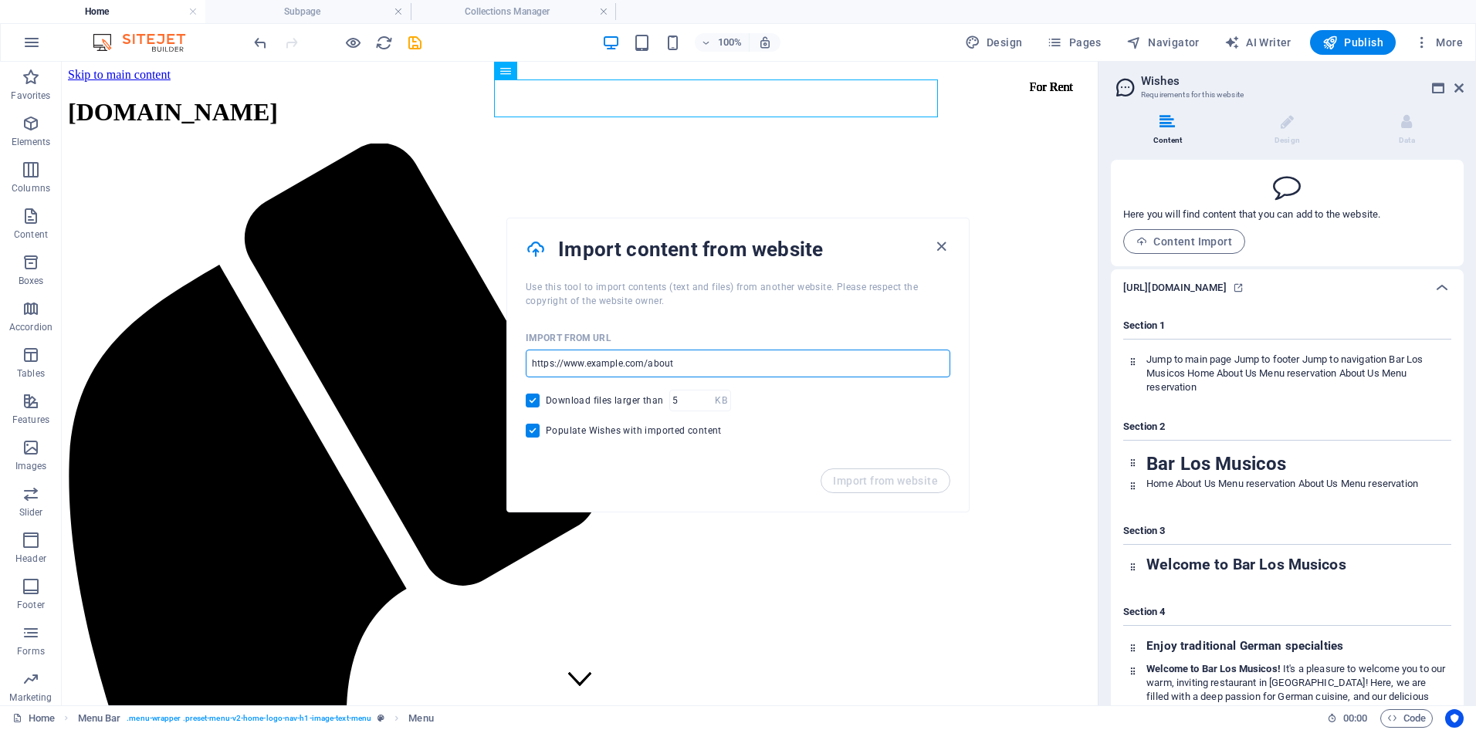
click at [726, 352] on input "url" at bounding box center [738, 364] width 425 height 28
type input "[DOMAIN_NAME]"
click at [891, 482] on span "Import from website" at bounding box center [885, 481] width 105 height 12
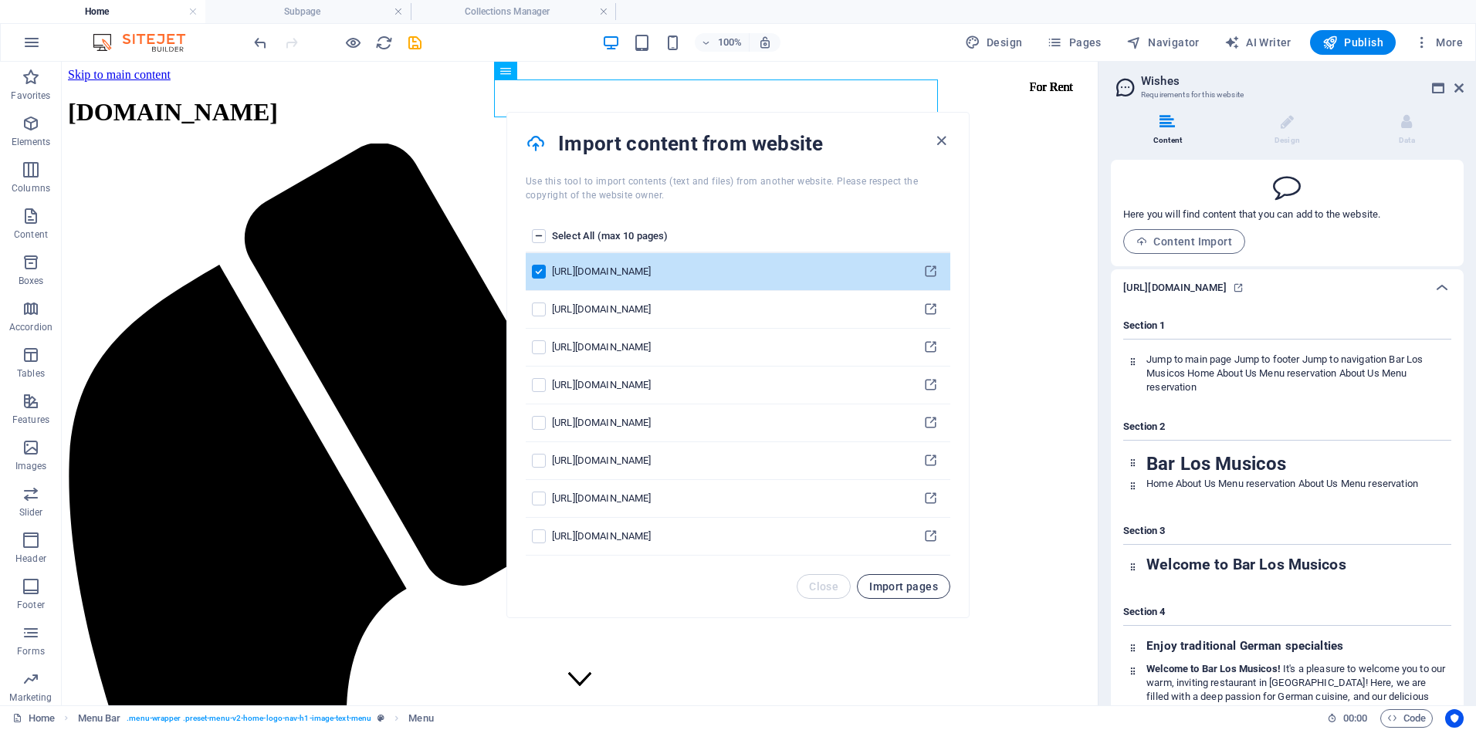
click at [896, 584] on span "Import pages" at bounding box center [903, 586] width 69 height 12
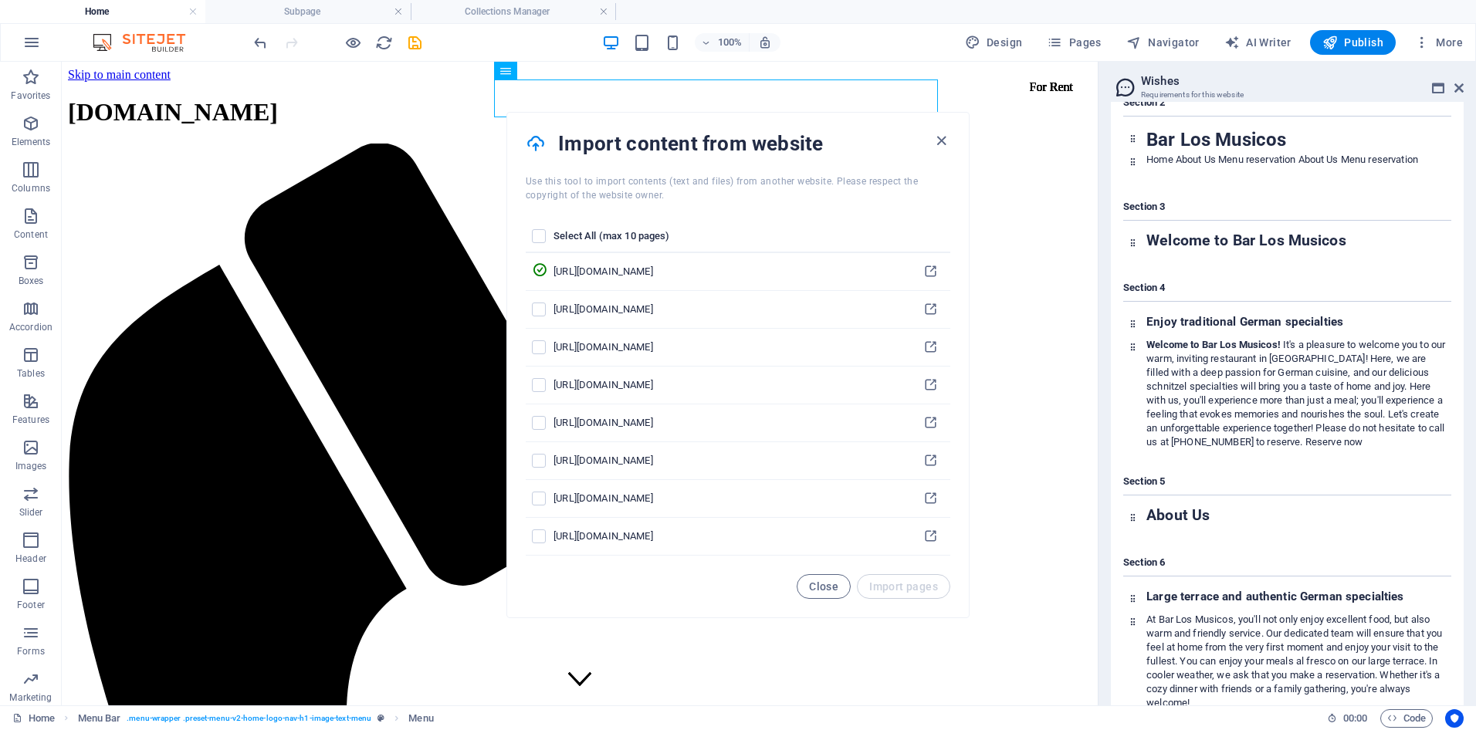
scroll to position [83251, 0]
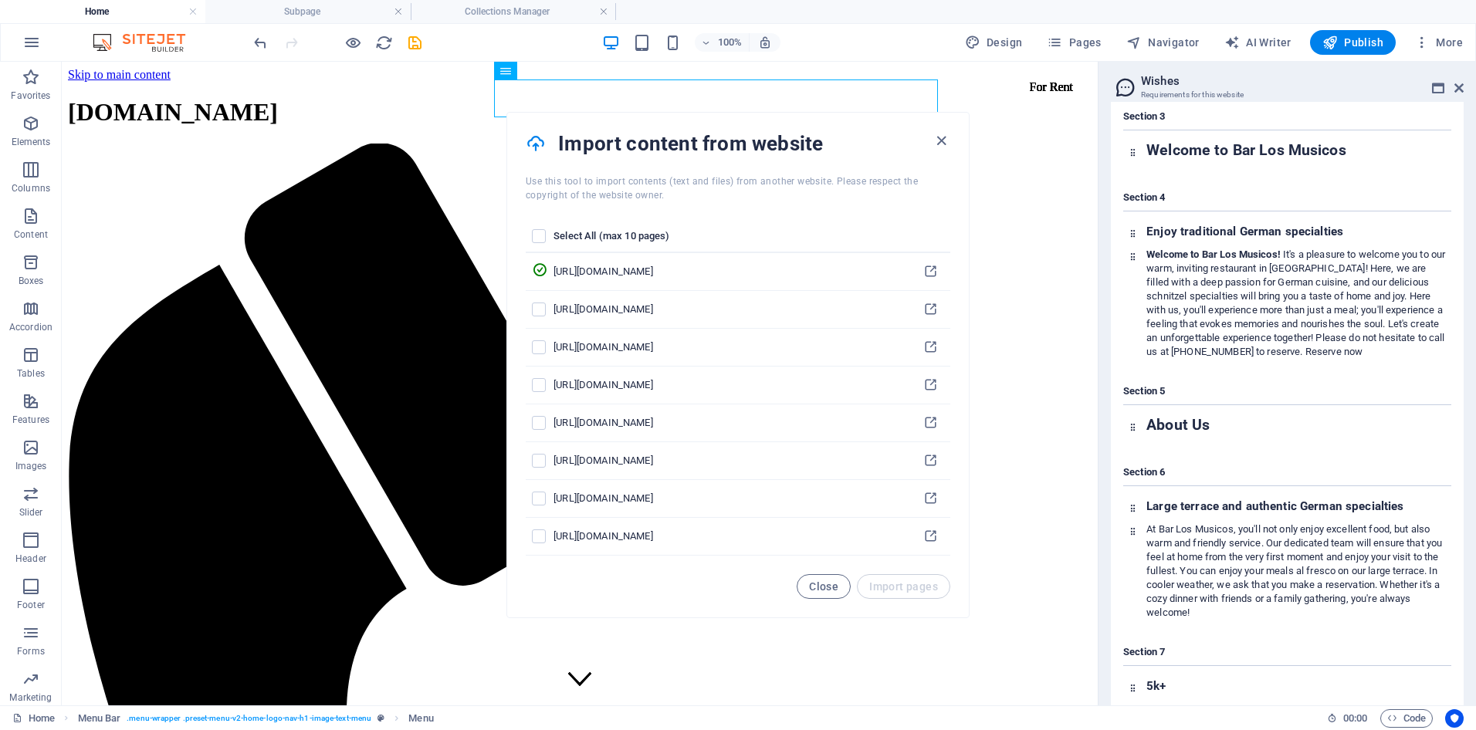
drag, startPoint x: 672, startPoint y: 277, endPoint x: 739, endPoint y: 245, distance: 74.6
click at [739, 245] on table "Select All (max 10 pages) [URL][DOMAIN_NAME] [URL][DOMAIN_NAME] [URL][DOMAIN_NA…" at bounding box center [738, 388] width 425 height 335
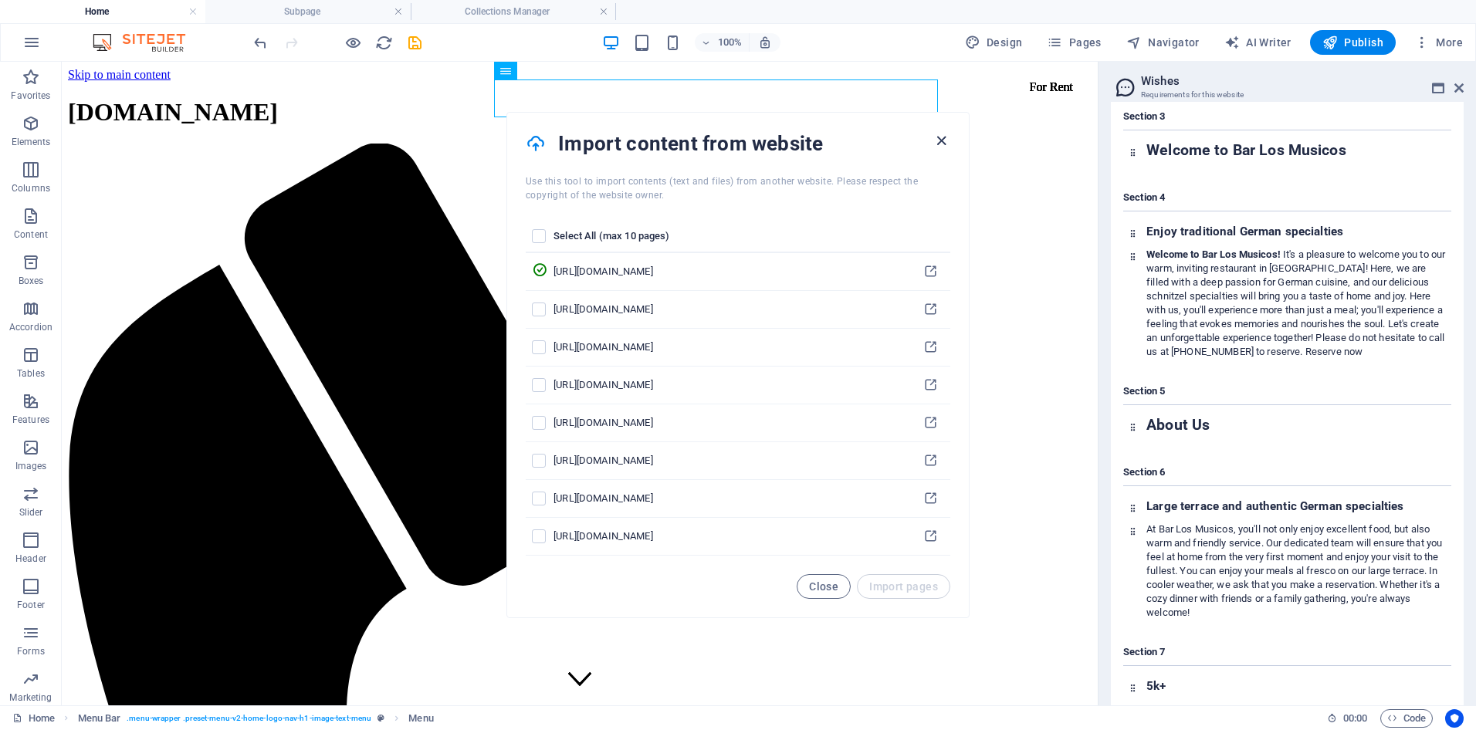
click at [942, 145] on icon "button" at bounding box center [941, 141] width 18 height 18
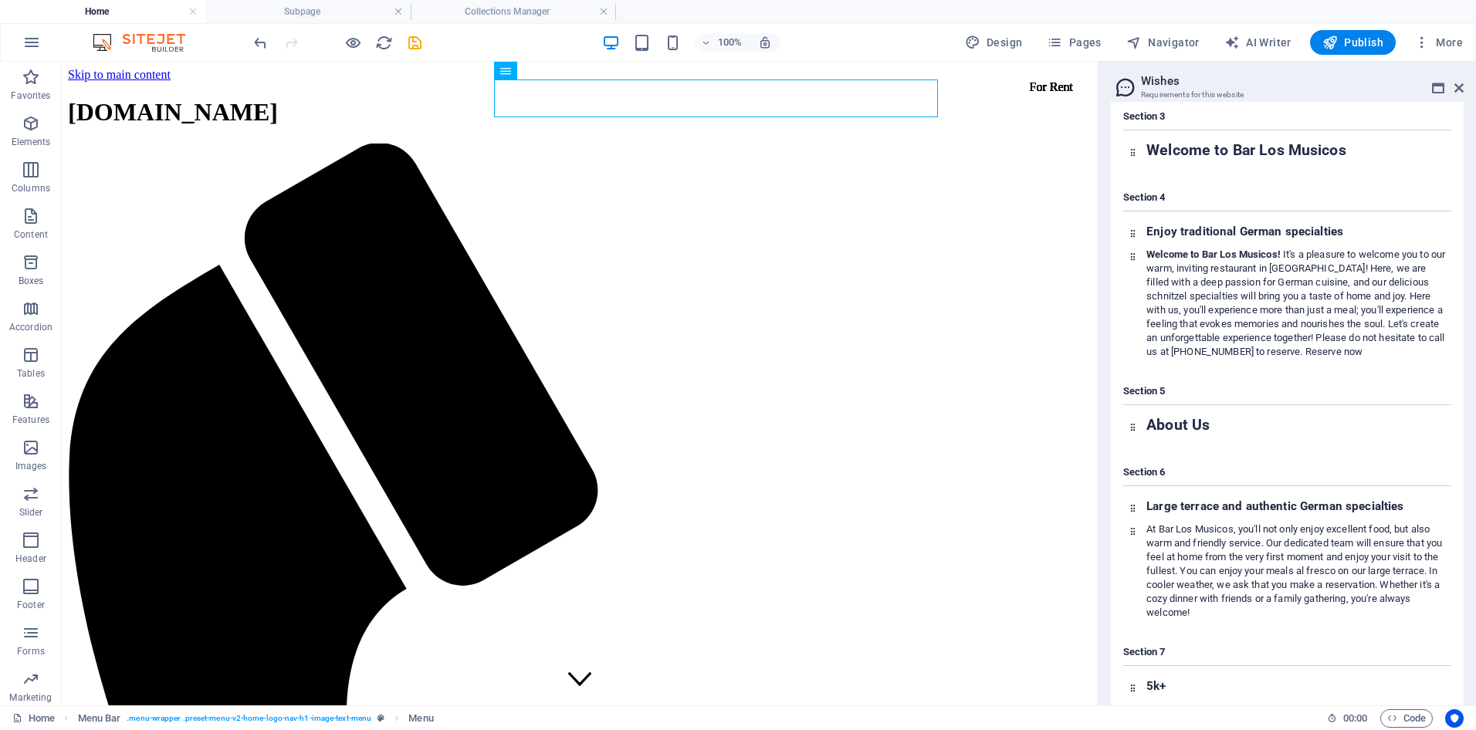
click at [582, 137] on div "+ Add section" at bounding box center [580, 135] width 86 height 26
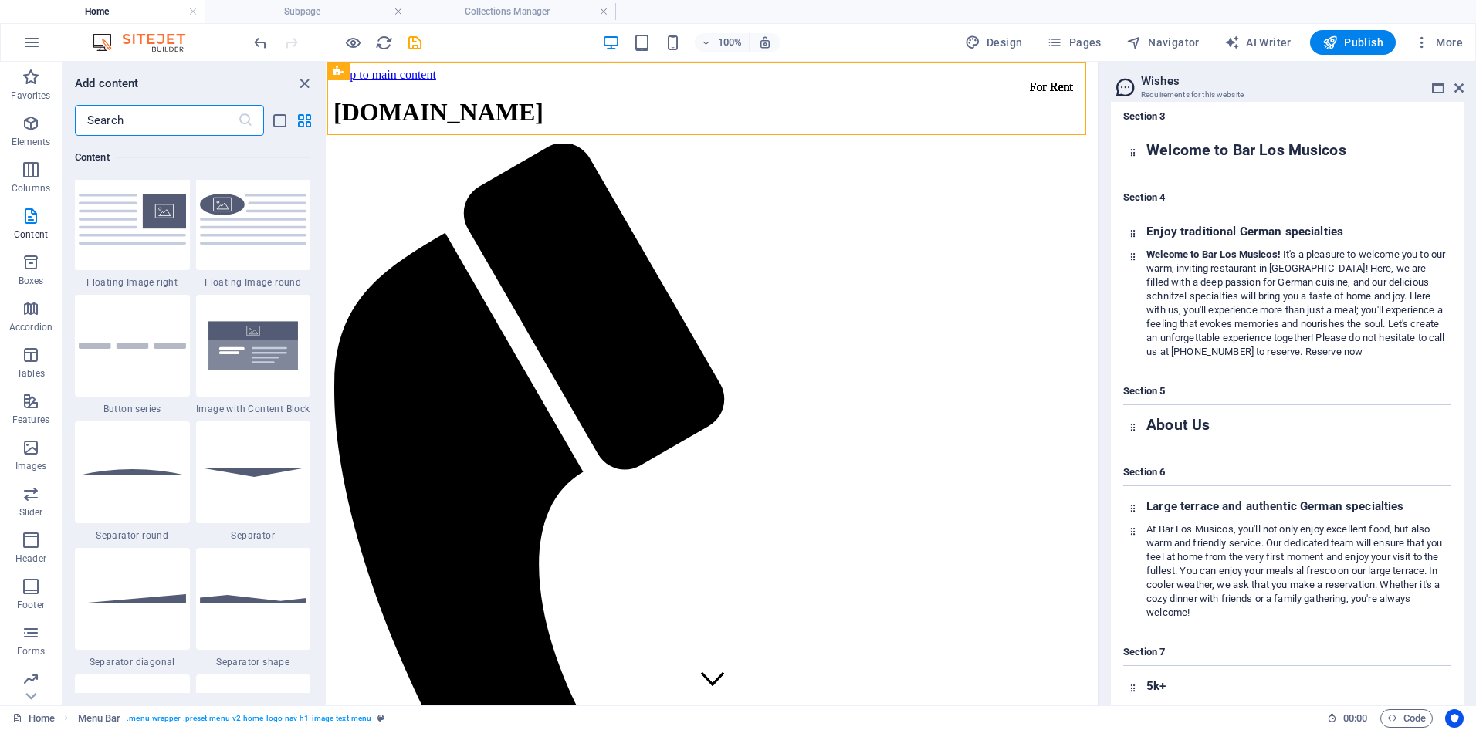
scroll to position [3472, 0]
drag, startPoint x: 300, startPoint y: 81, endPoint x: 244, endPoint y: 17, distance: 85.3
click at [300, 81] on icon "close panel" at bounding box center [305, 84] width 18 height 18
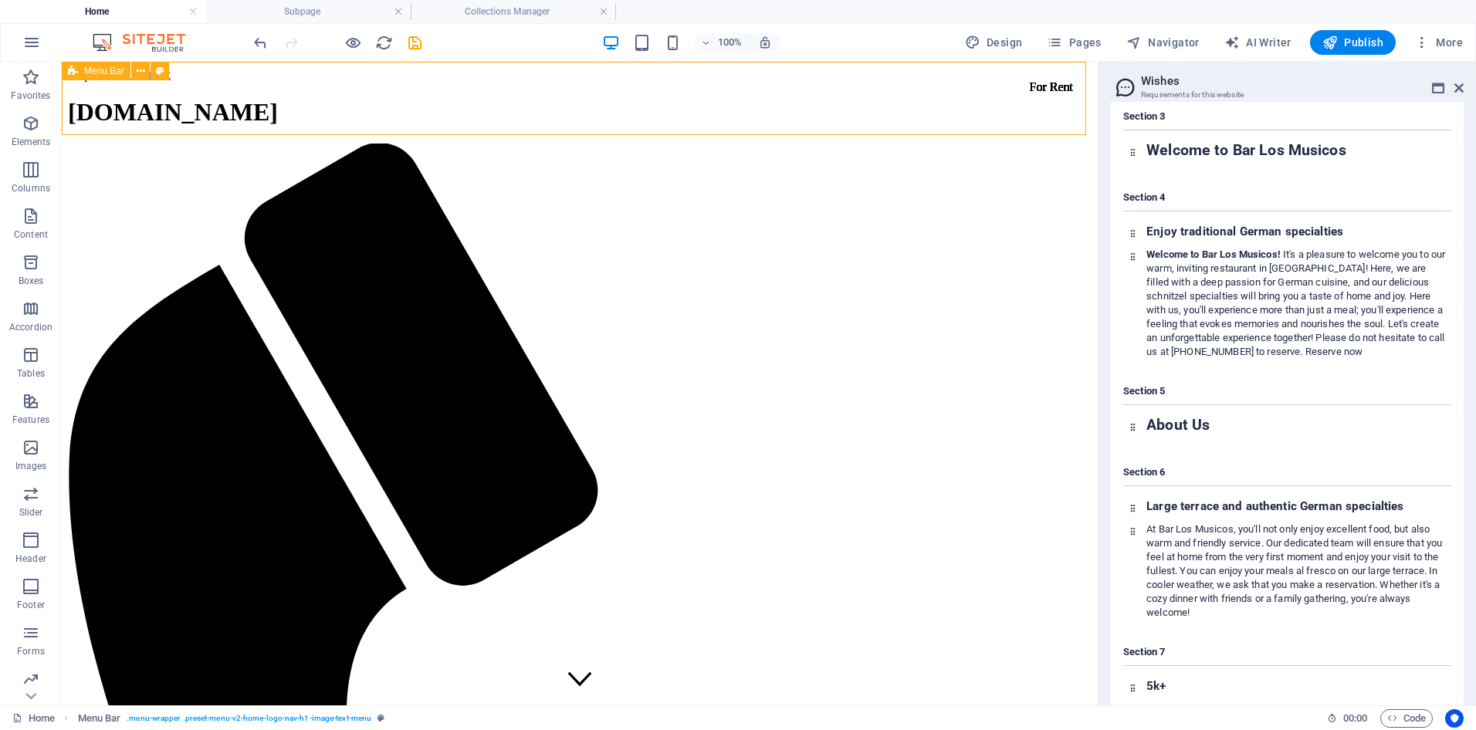
click at [73, 69] on icon at bounding box center [73, 71] width 10 height 19
click at [134, 67] on button at bounding box center [140, 71] width 19 height 19
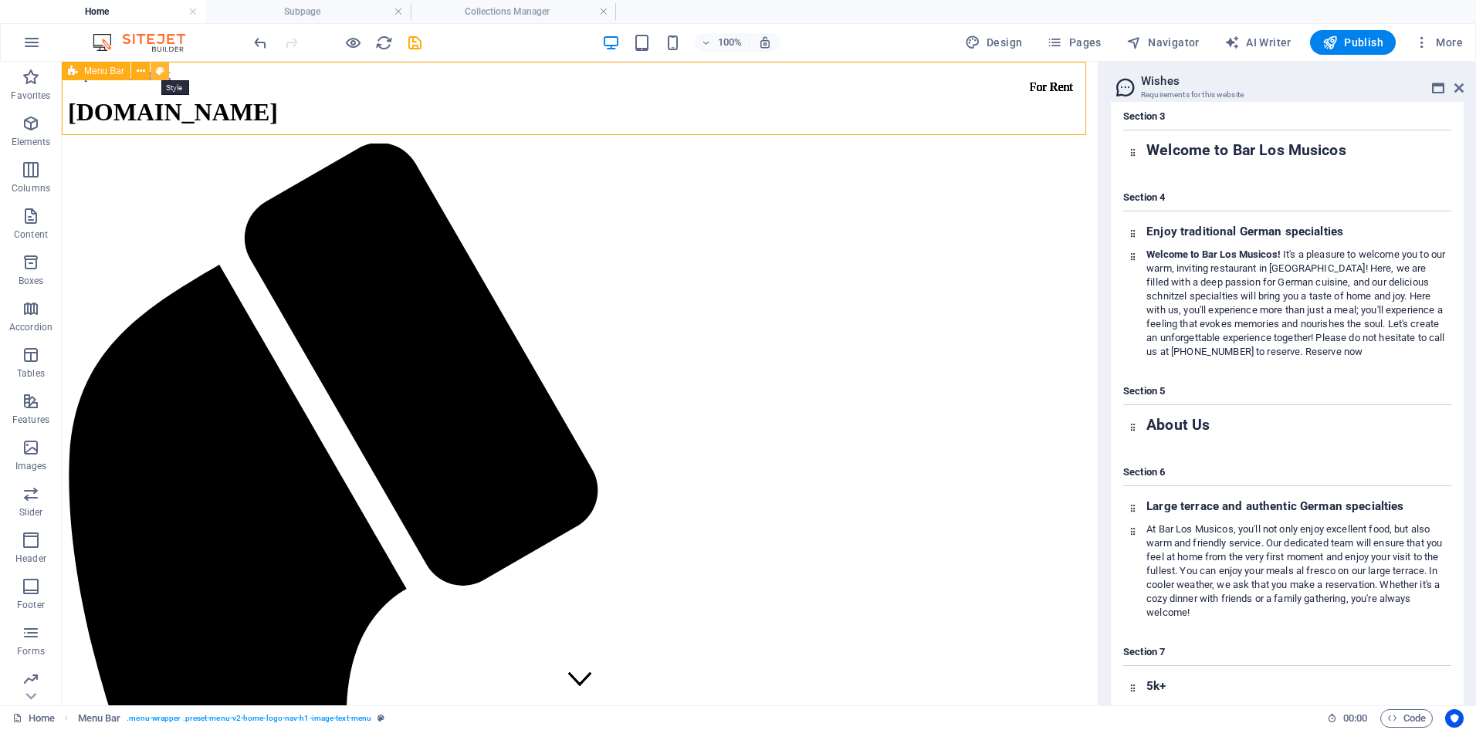
click at [158, 70] on icon at bounding box center [160, 71] width 8 height 16
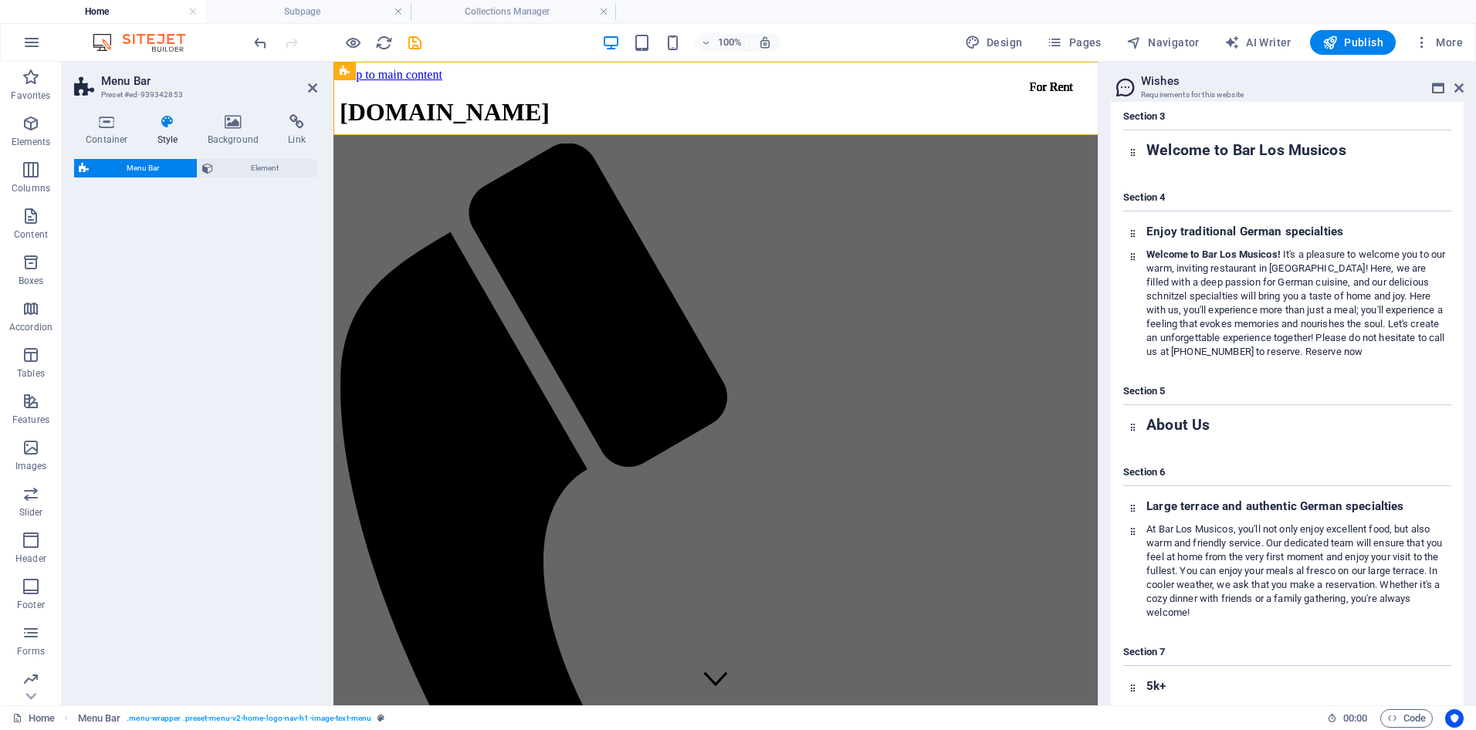
select select "rem"
select select "preset-menu-v2-home-logo-nav-h1-image-text-menu"
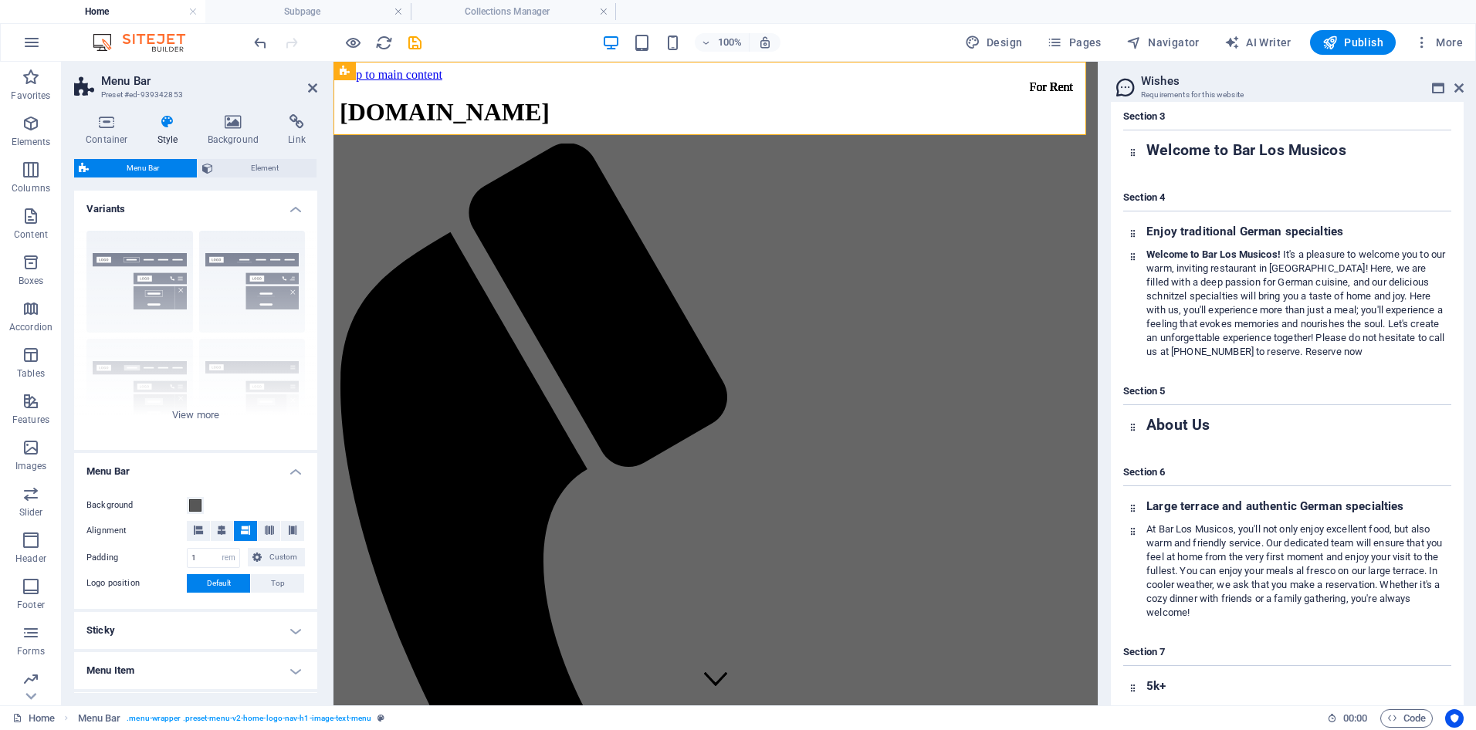
click at [117, 166] on span "Menu Bar" at bounding box center [142, 168] width 99 height 19
click at [1458, 89] on icon at bounding box center [1458, 88] width 9 height 12
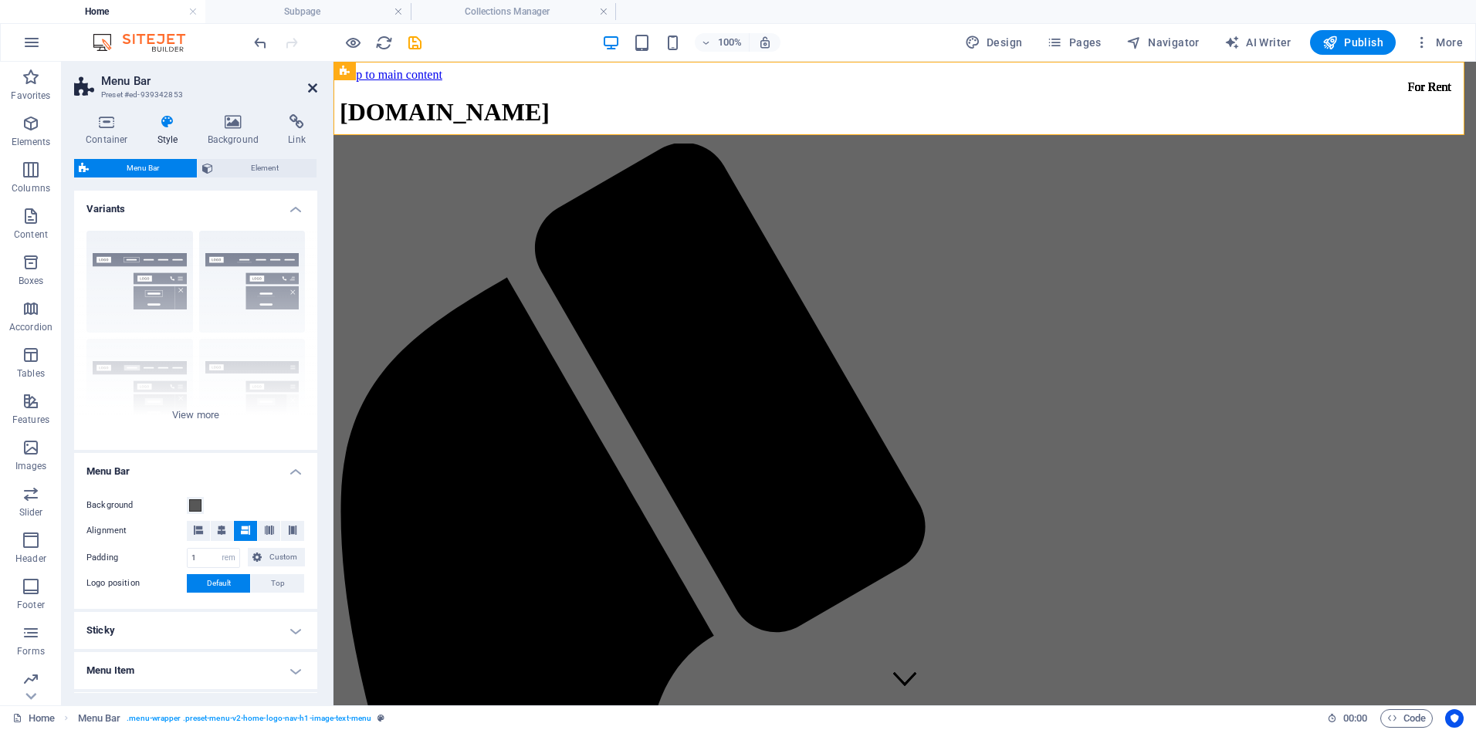
click at [310, 83] on icon at bounding box center [312, 88] width 9 height 12
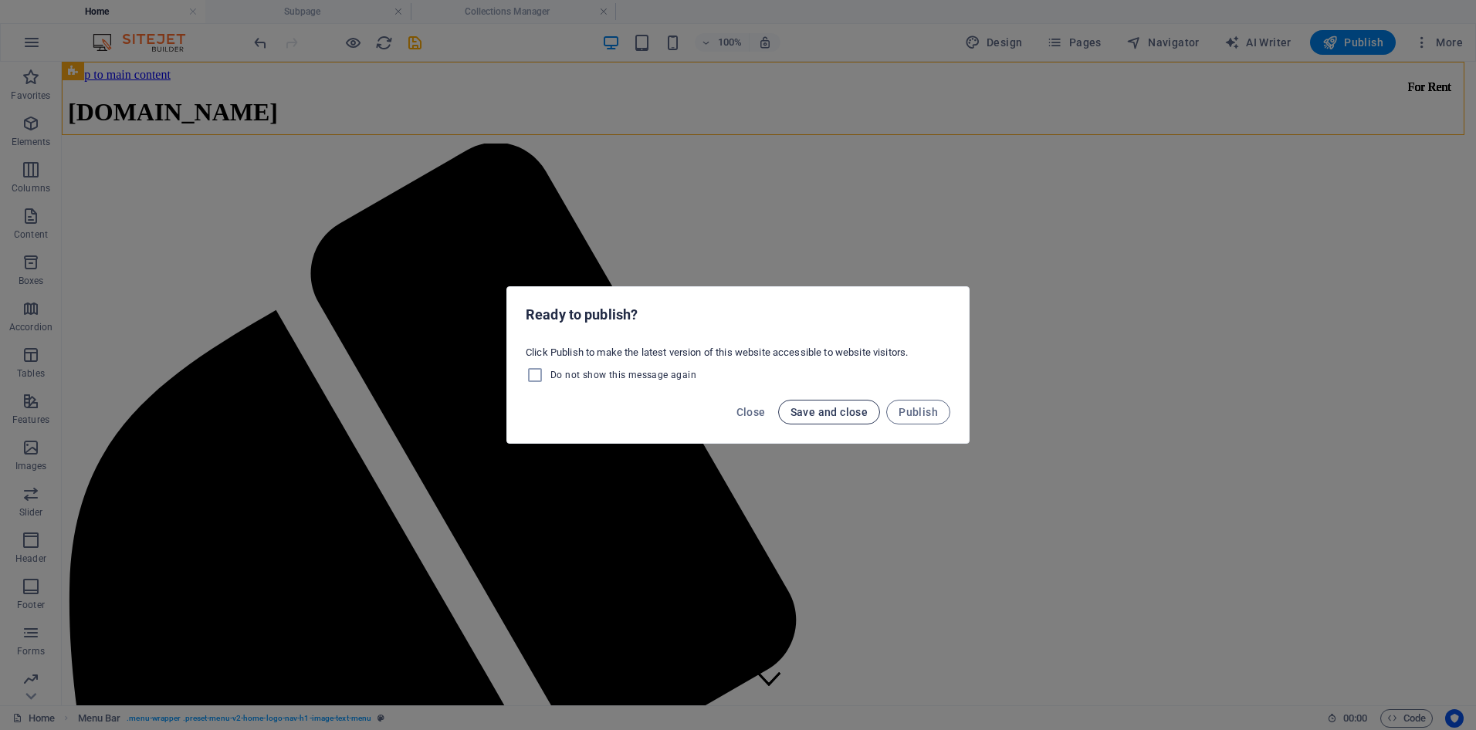
click at [839, 408] on span "Save and close" at bounding box center [829, 412] width 78 height 12
click at [838, 408] on span "Save and close" at bounding box center [829, 412] width 78 height 12
checkbox input "false"
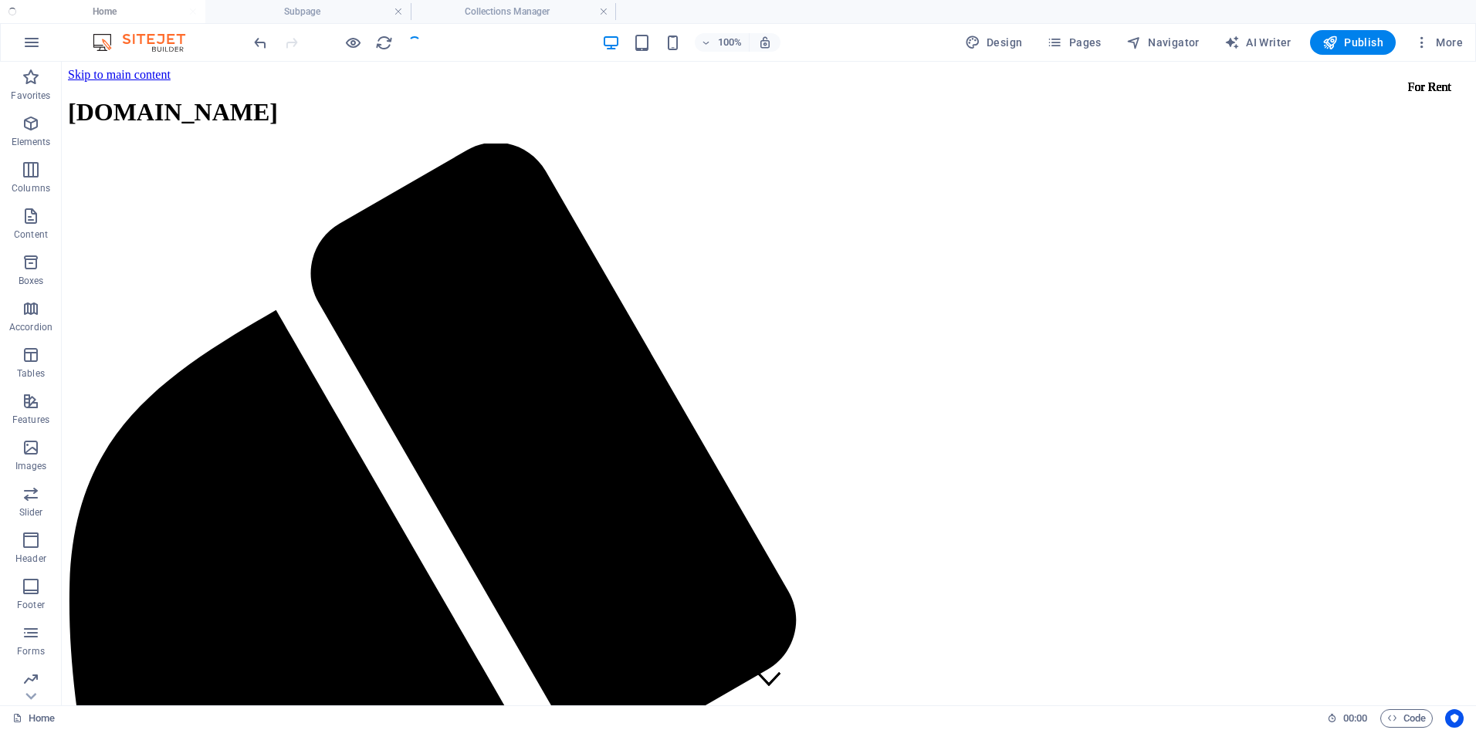
checkbox input "false"
click at [383, 44] on icon "reload" at bounding box center [384, 43] width 18 height 18
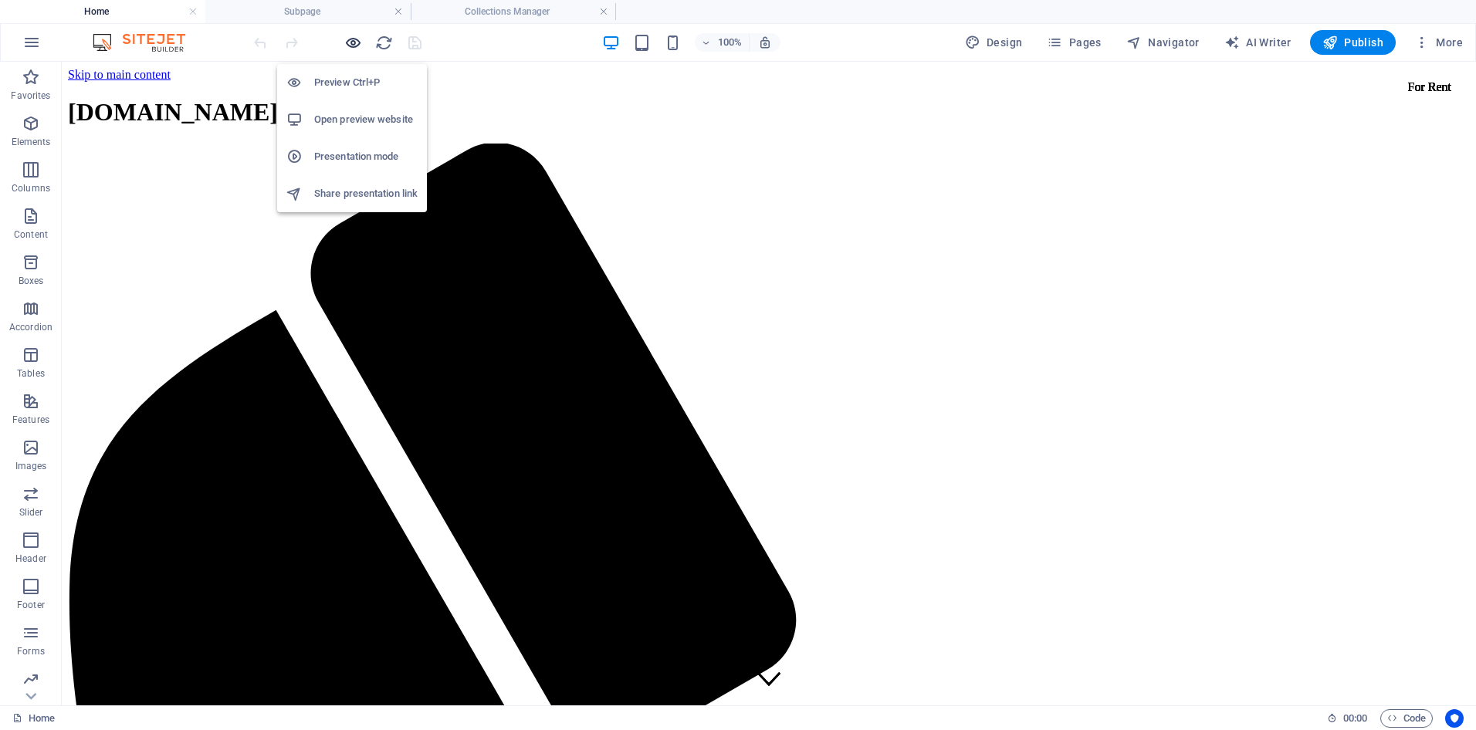
click at [345, 39] on icon "button" at bounding box center [353, 43] width 18 height 18
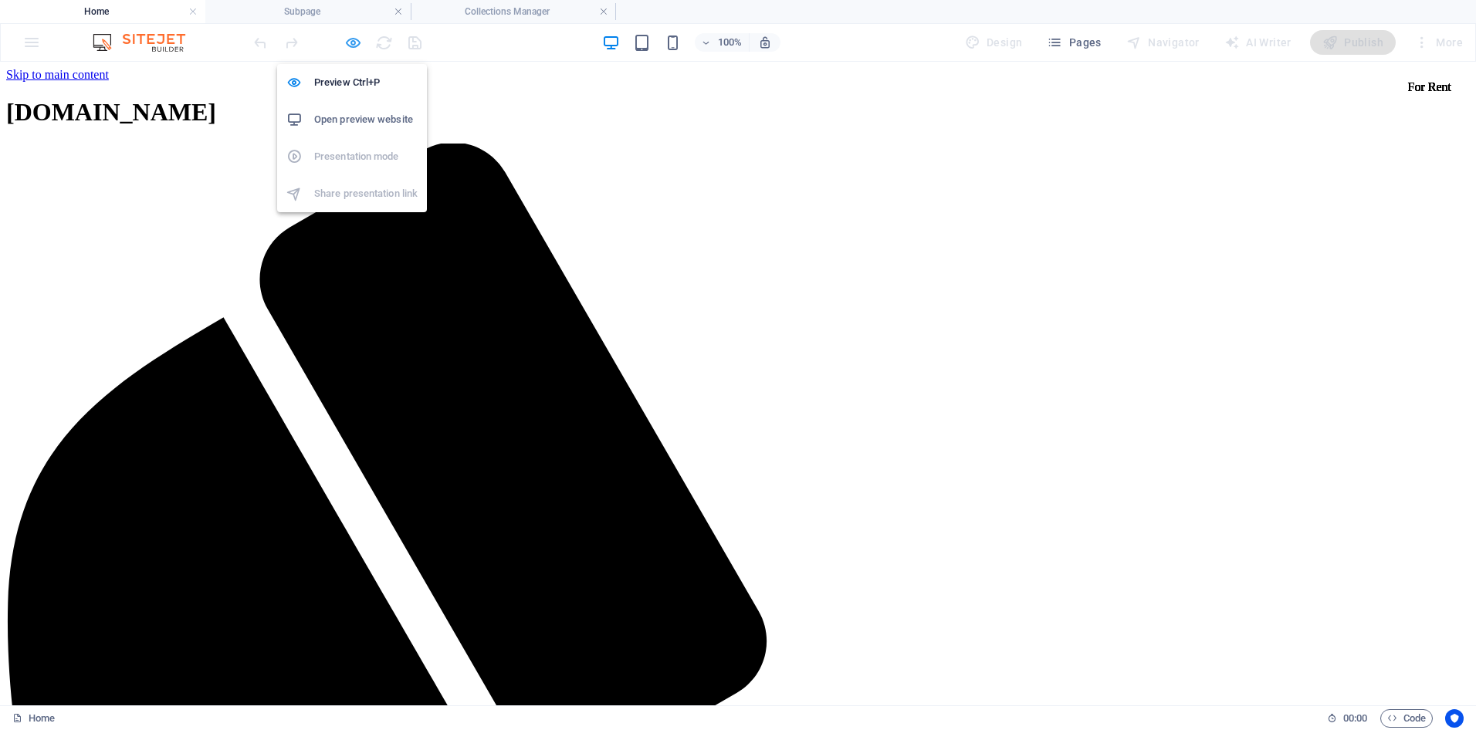
click at [347, 39] on icon "button" at bounding box center [353, 43] width 18 height 18
